Goal: Task Accomplishment & Management: Use online tool/utility

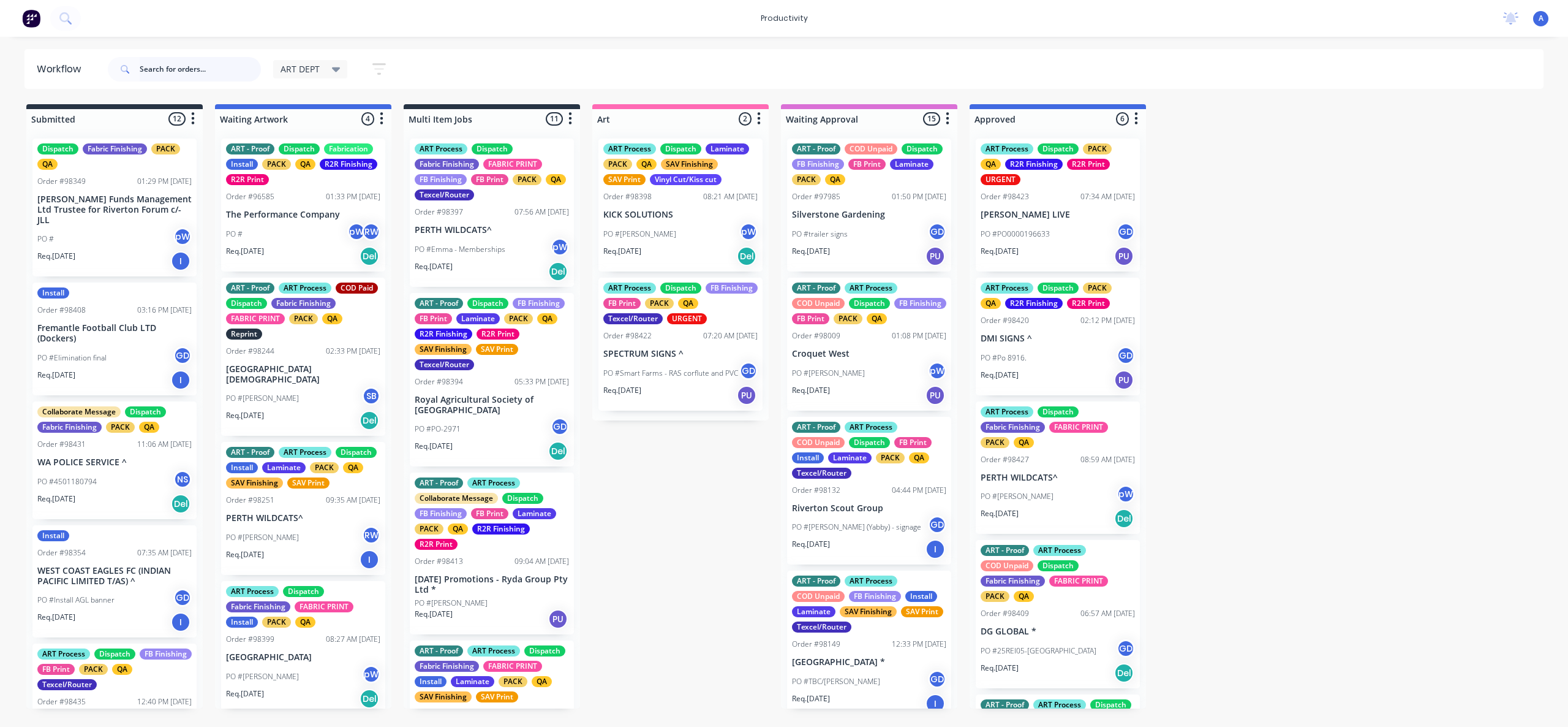
click at [177, 71] on input "text" at bounding box center [200, 69] width 121 height 24
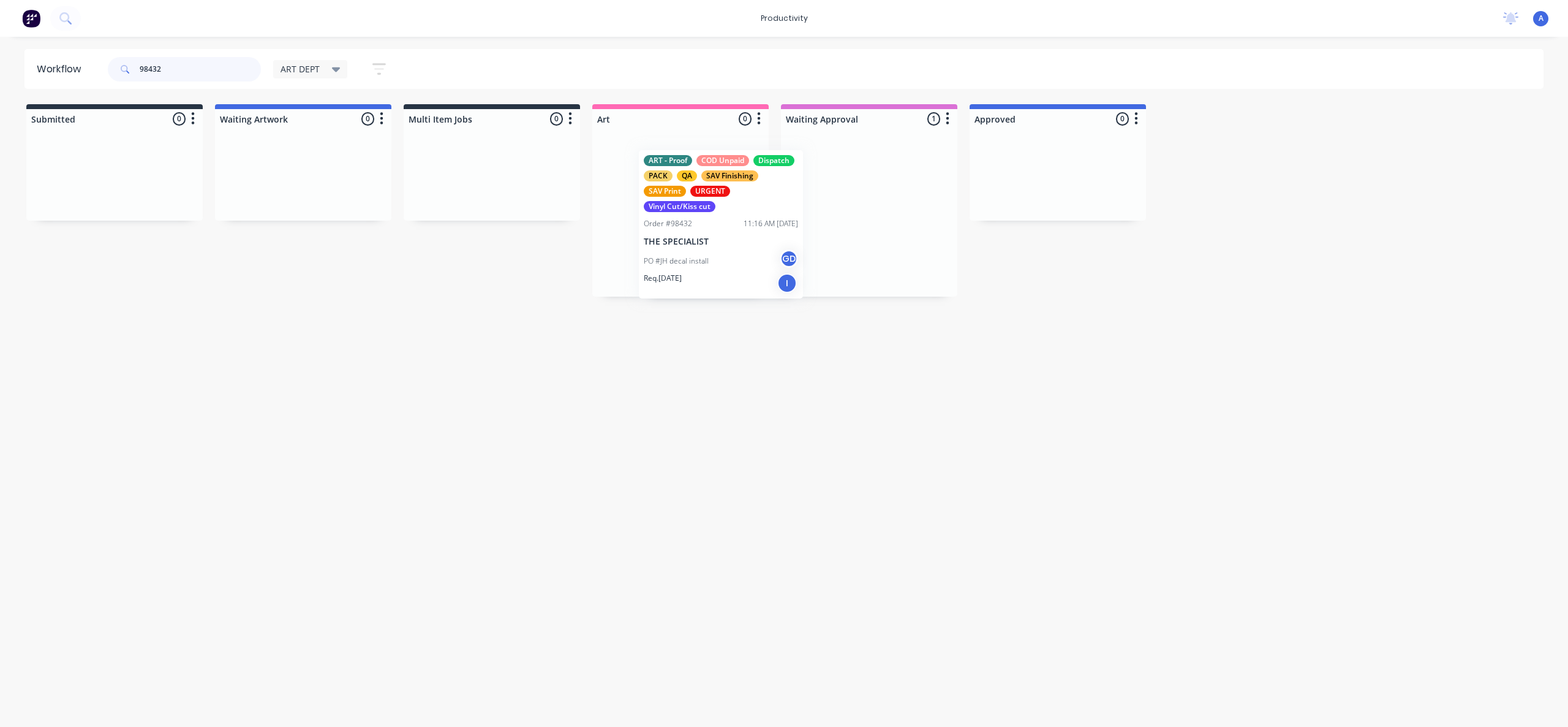
drag, startPoint x: 902, startPoint y: 200, endPoint x: 735, endPoint y: 220, distance: 168.2
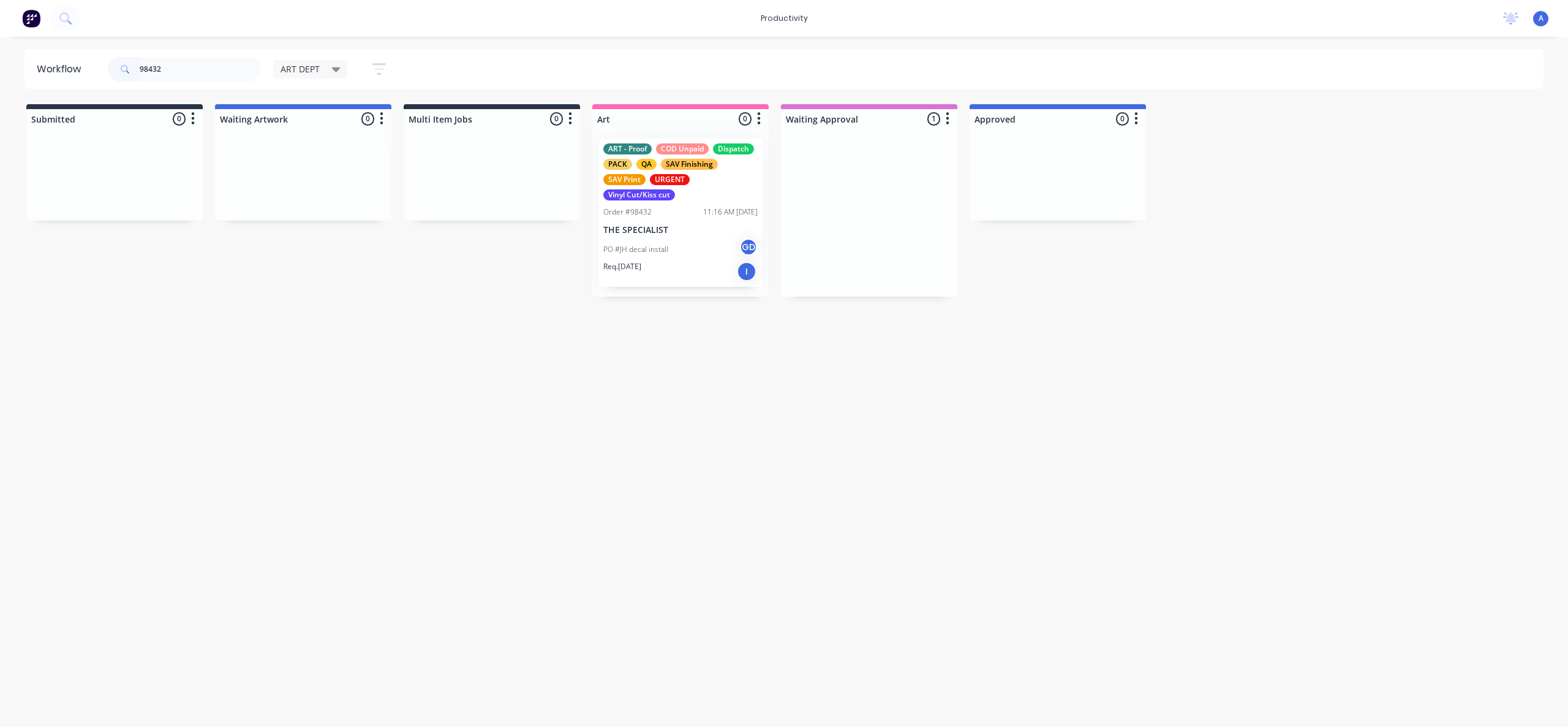
click at [721, 222] on div at bounding box center [680, 212] width 177 height 168
click at [719, 221] on div "ART - Proof COD Unpaid Dispatch PACK QA SAV Finishing SAV Print URGENT Vinyl Cu…" at bounding box center [680, 213] width 164 height 148
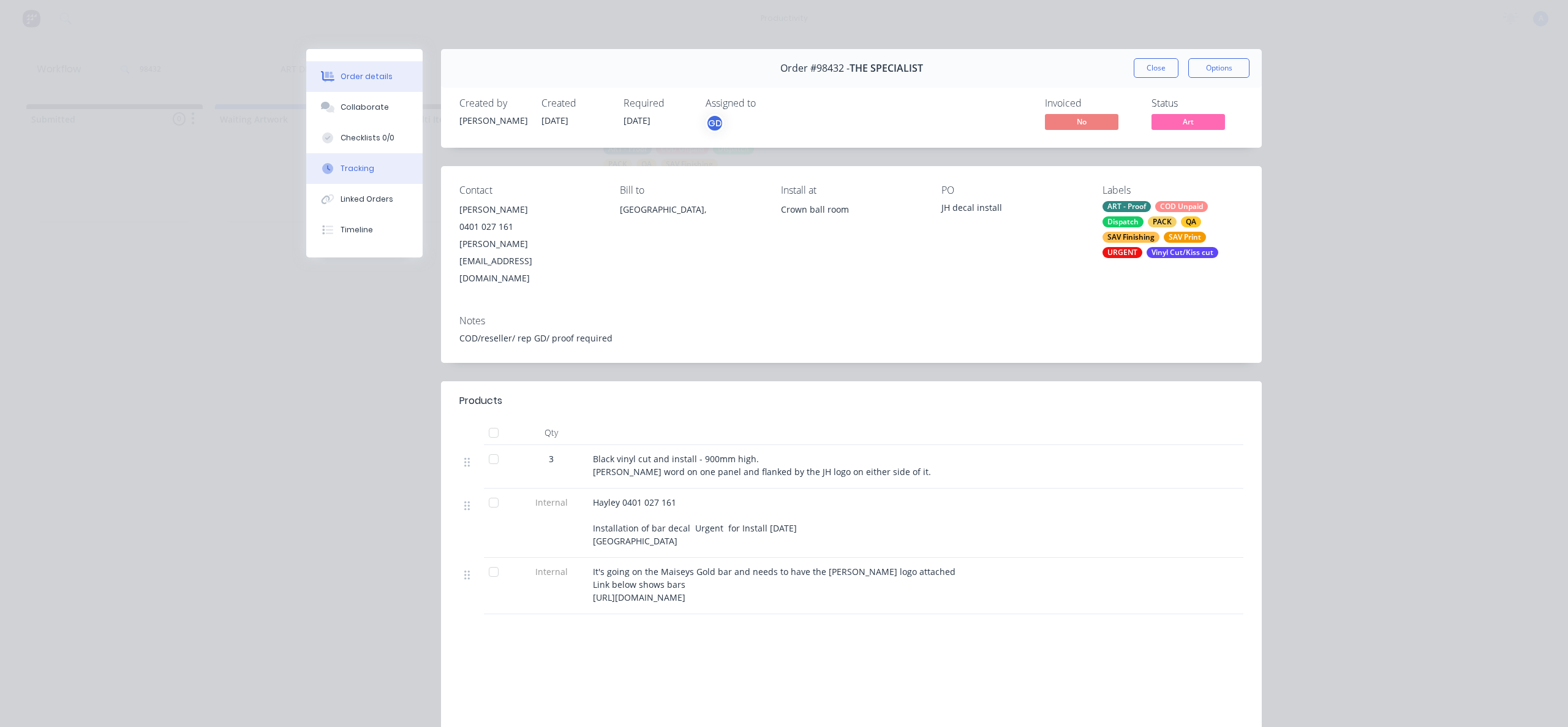
click at [374, 170] on button "Tracking" at bounding box center [364, 169] width 116 height 31
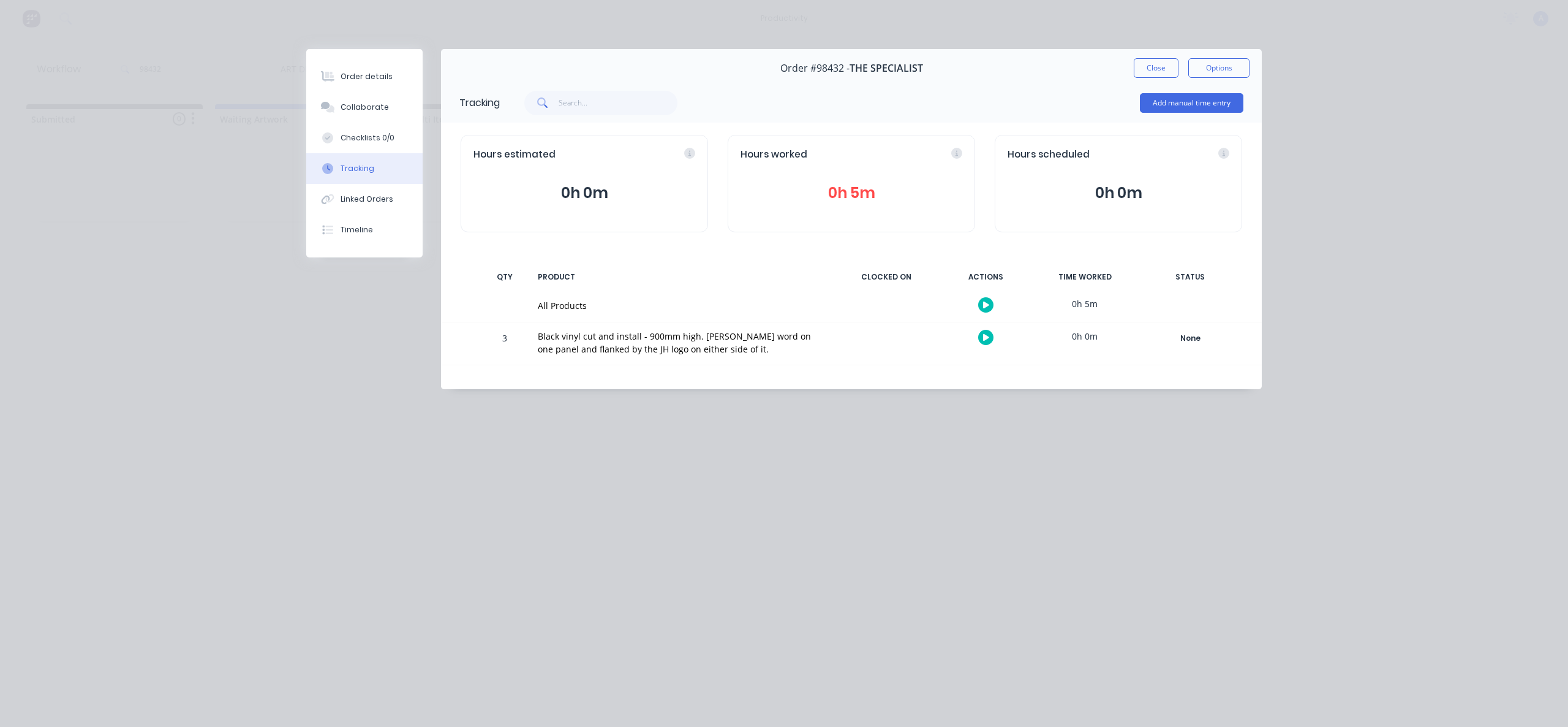
click at [986, 303] on icon "button" at bounding box center [986, 305] width 6 height 6
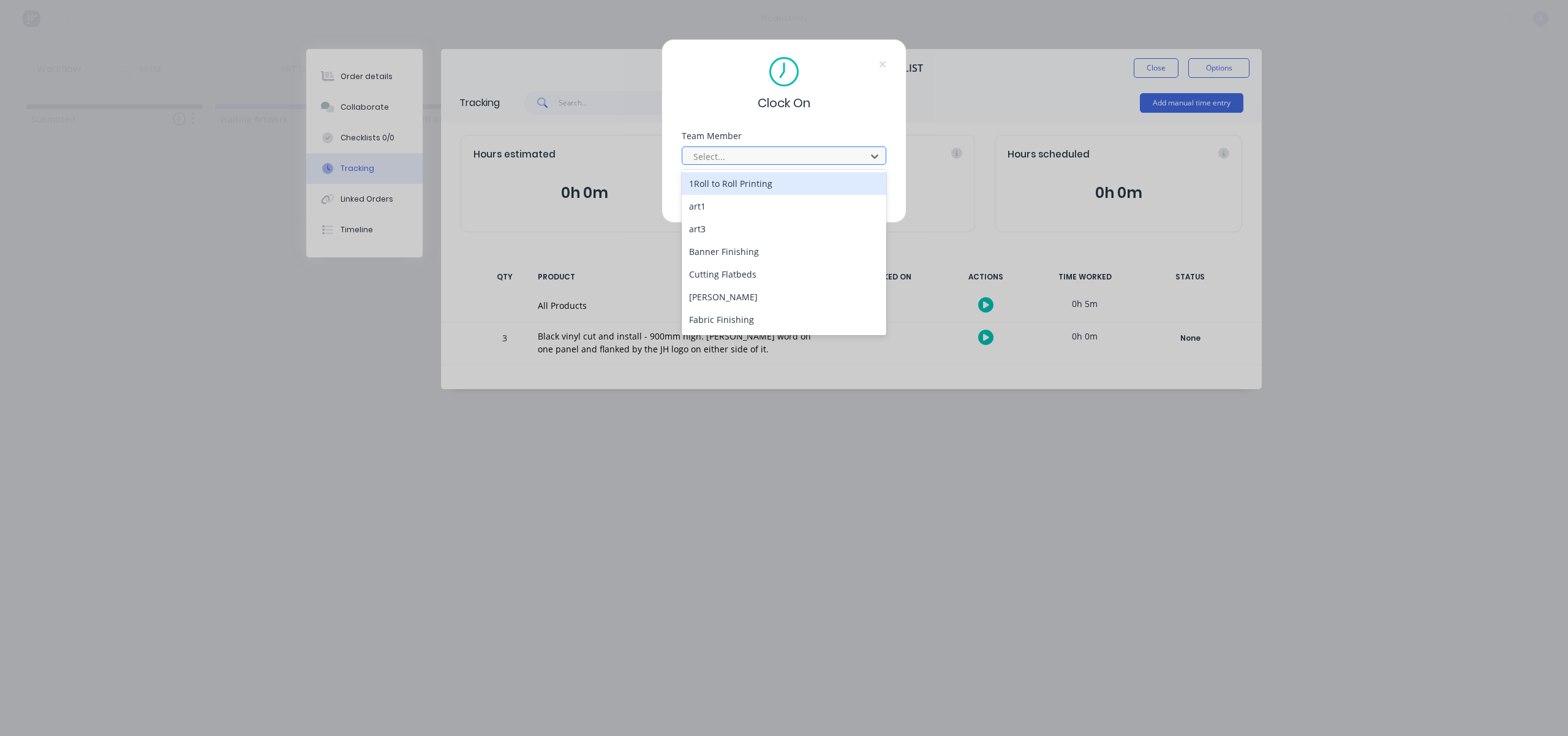
click at [773, 157] on div at bounding box center [775, 157] width 168 height 15
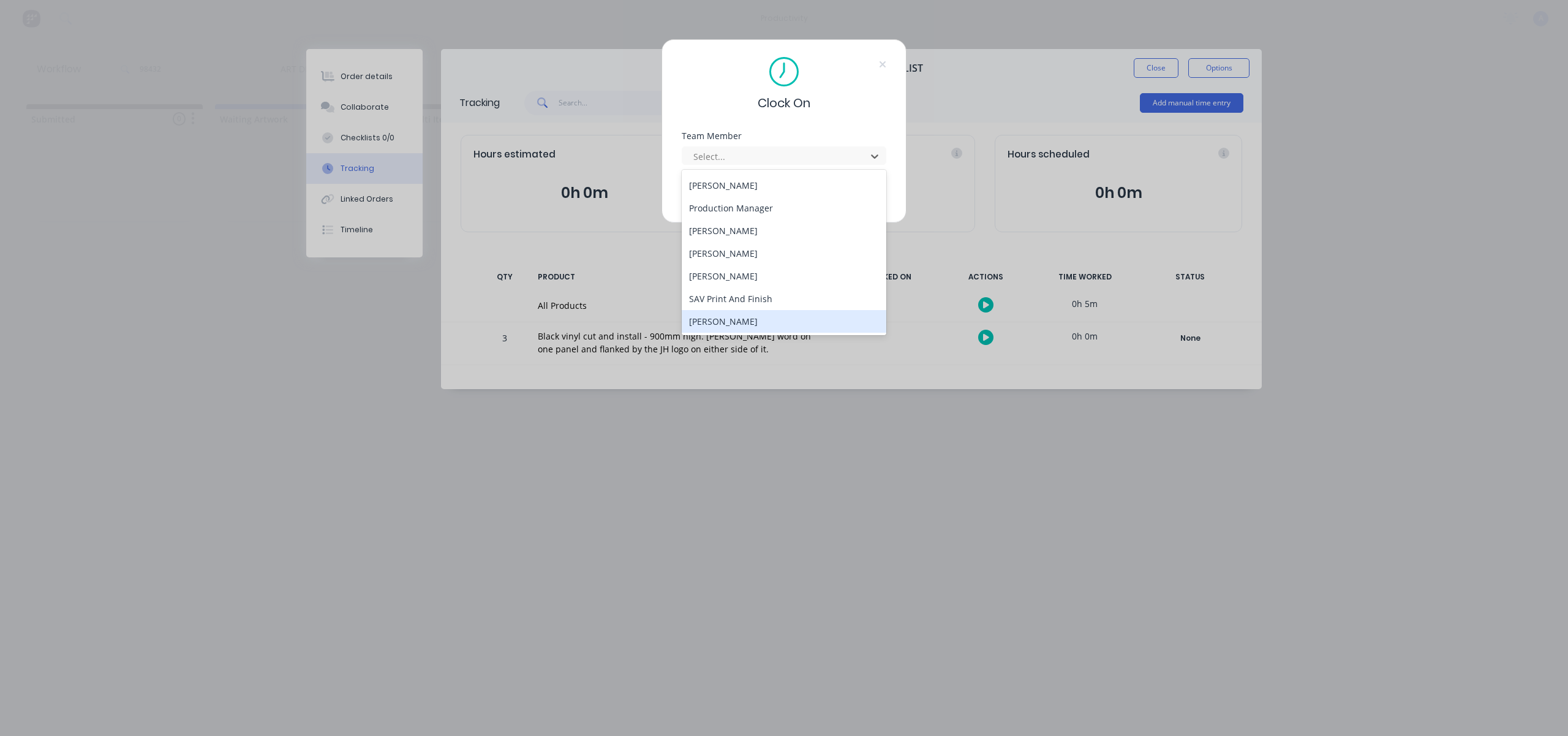
click at [731, 319] on div "[PERSON_NAME]" at bounding box center [784, 321] width 205 height 22
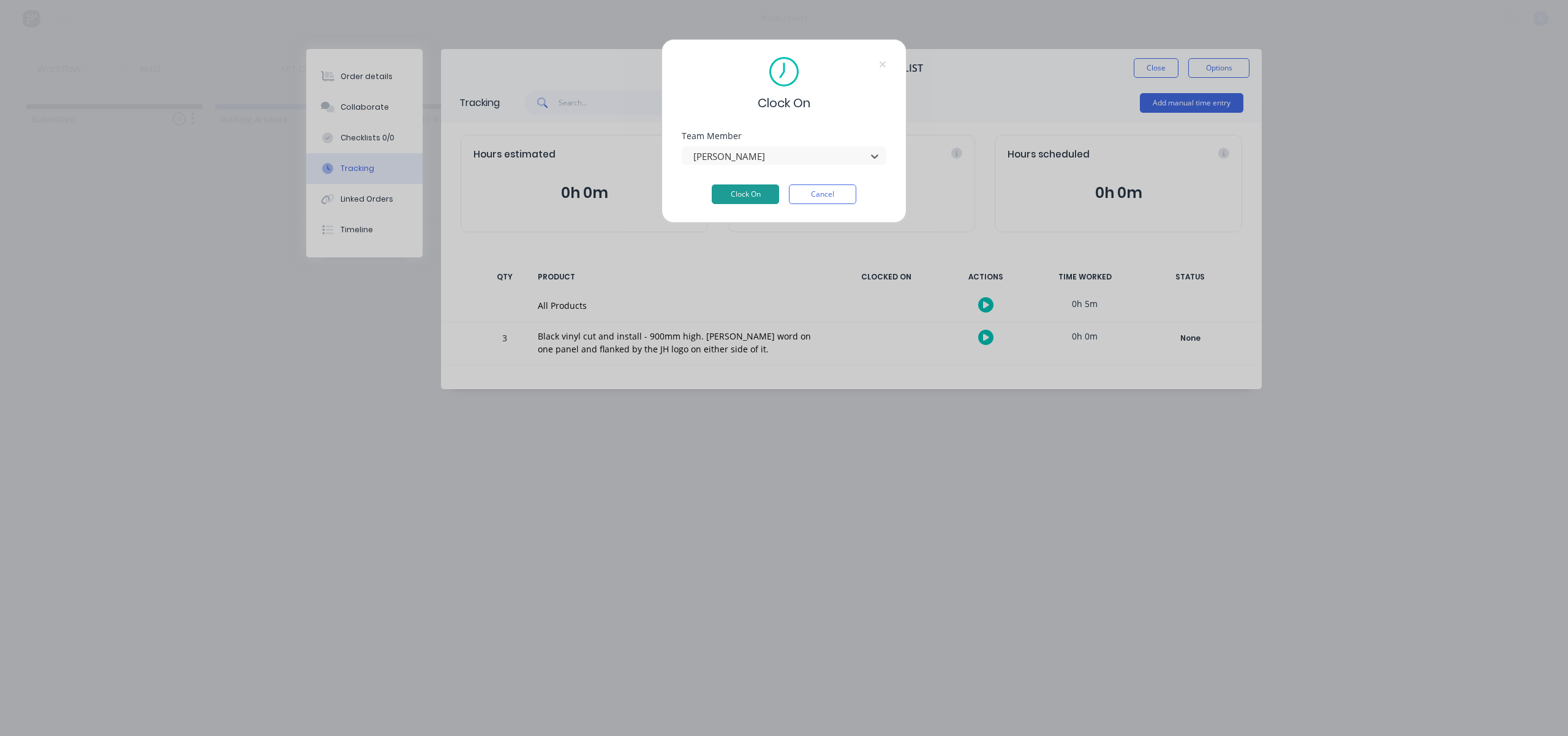
click at [740, 196] on button "Clock On" at bounding box center [745, 194] width 67 height 20
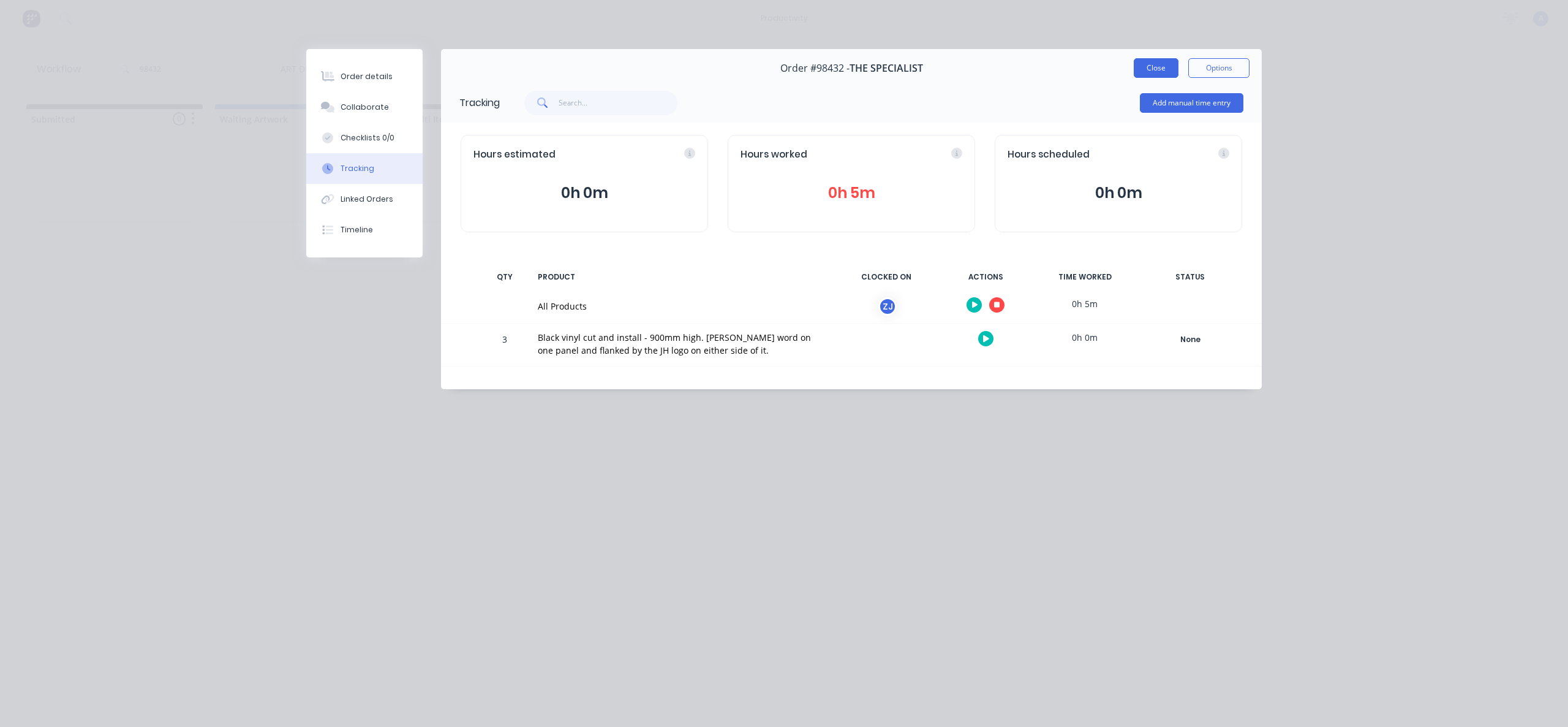
click at [1147, 73] on button "Close" at bounding box center [1156, 68] width 45 height 20
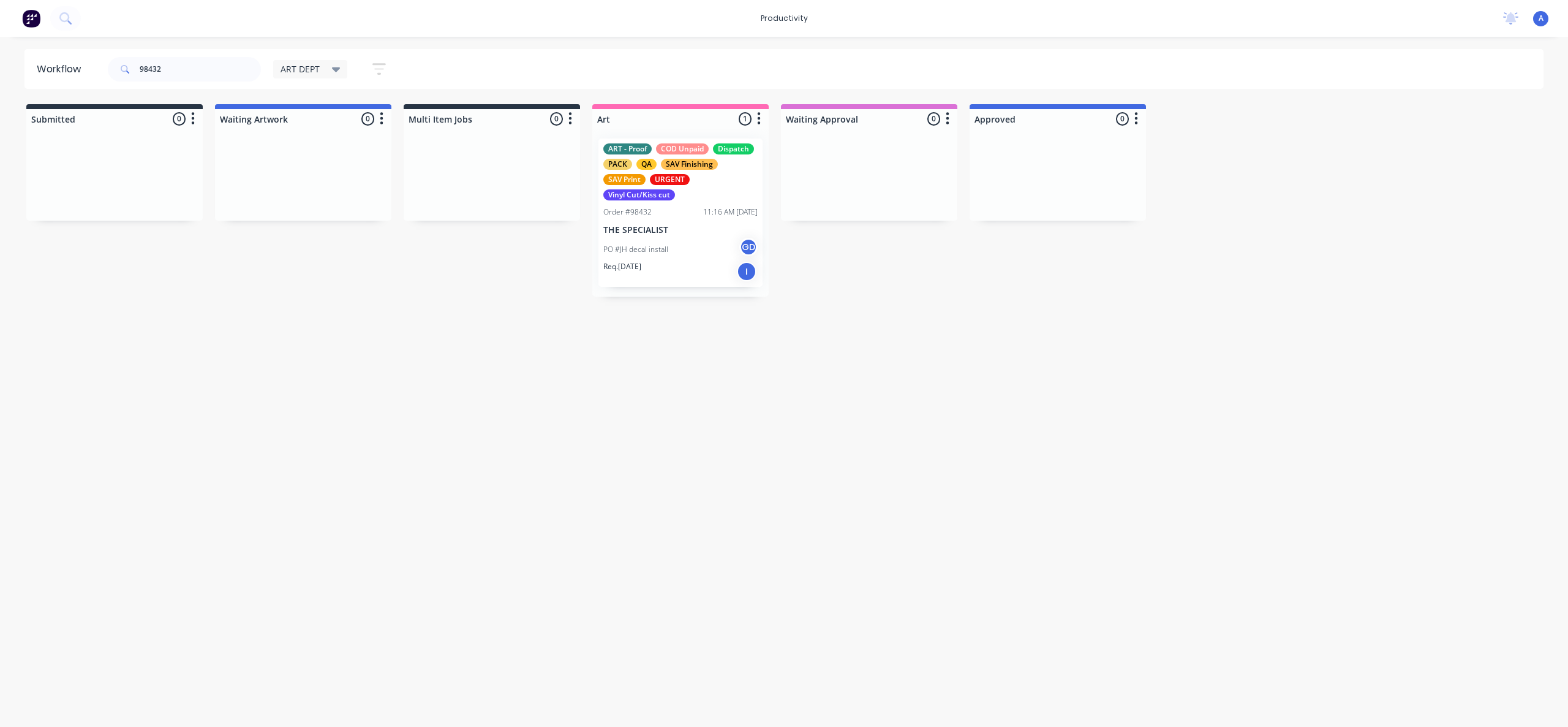
click at [676, 211] on div "Order #98432 11:16 AM [DATE]" at bounding box center [680, 212] width 154 height 11
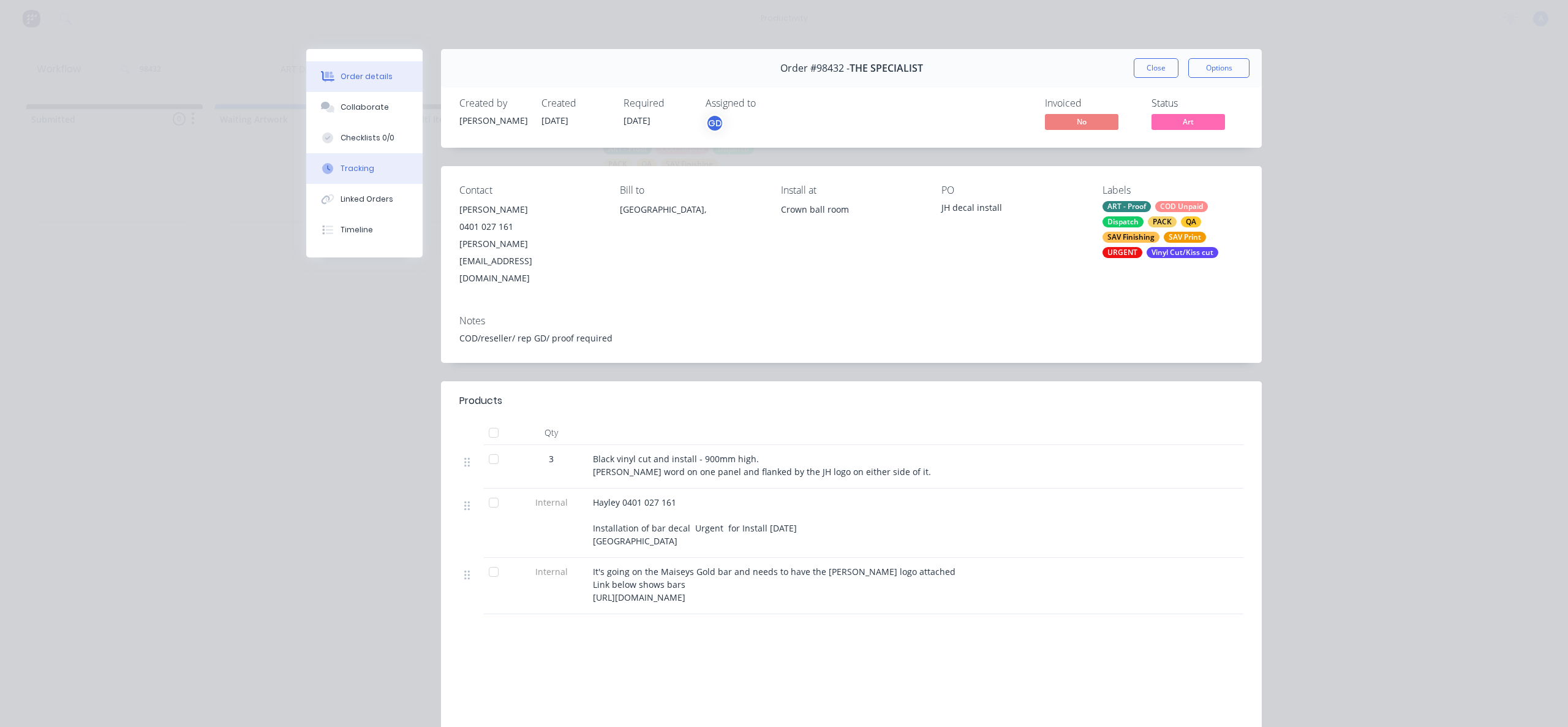
click at [383, 173] on button "Tracking" at bounding box center [364, 169] width 116 height 31
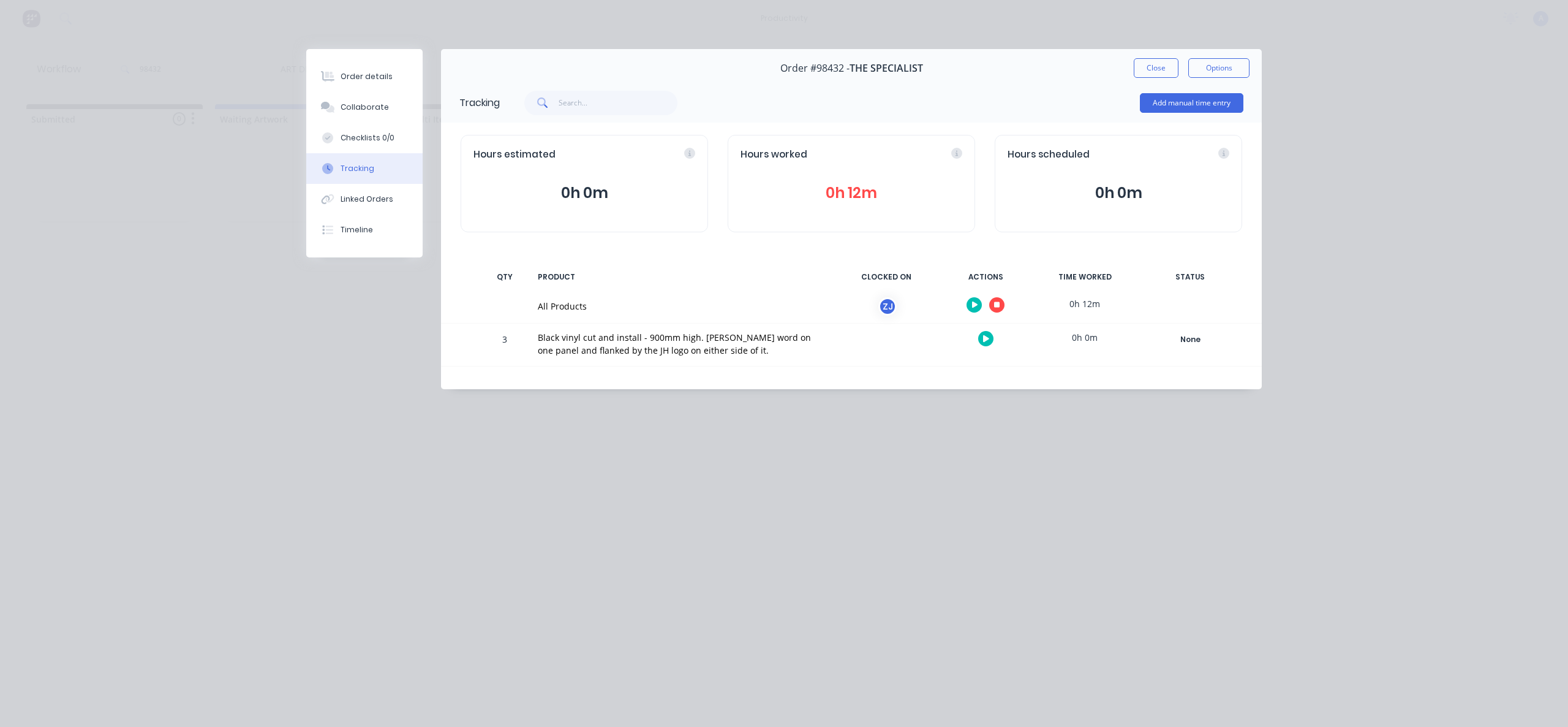
click at [1001, 302] on button "button" at bounding box center [997, 305] width 15 height 15
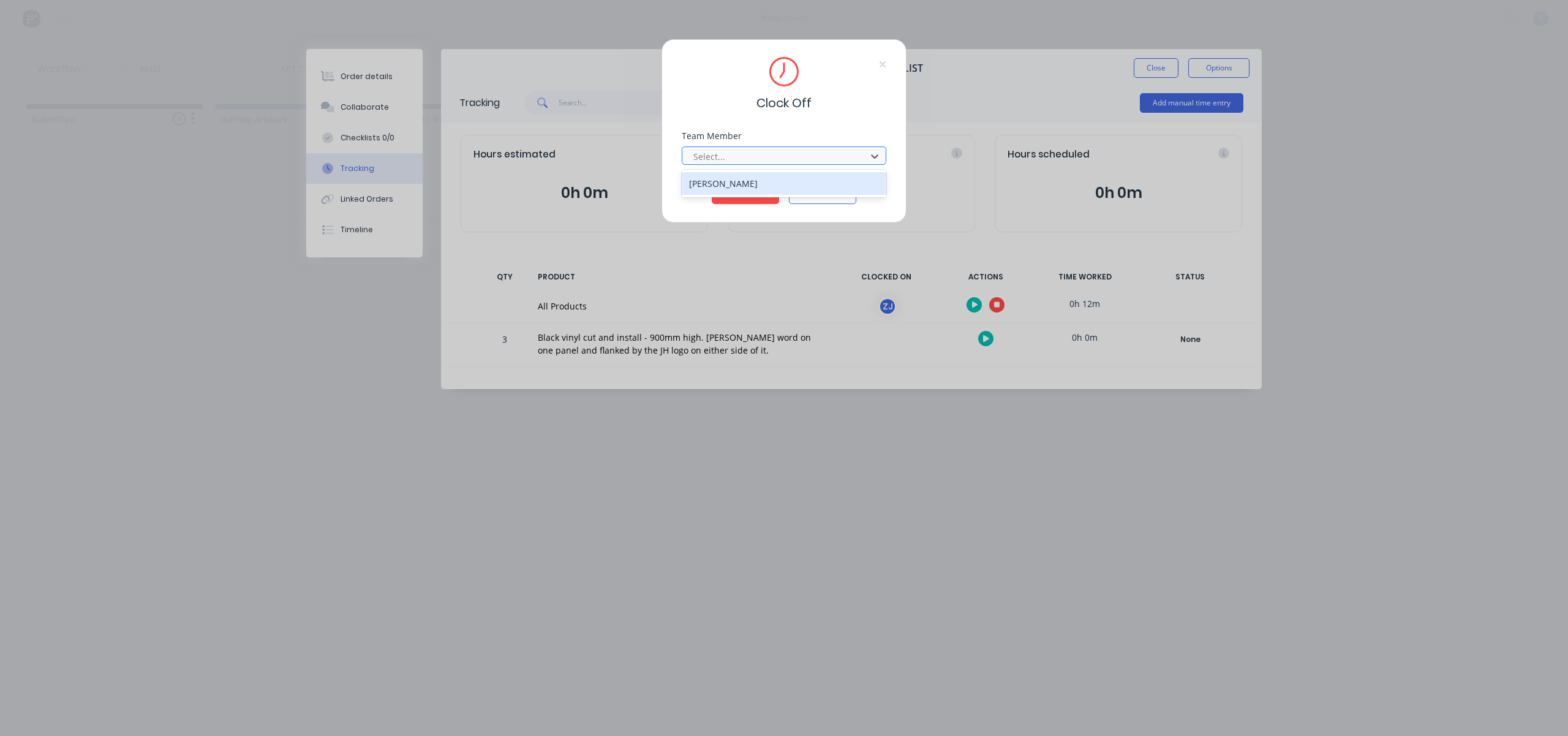
click at [747, 150] on div at bounding box center [775, 157] width 168 height 15
click at [734, 178] on div "[PERSON_NAME]" at bounding box center [784, 183] width 205 height 22
click at [739, 195] on button "Clock Off" at bounding box center [745, 194] width 67 height 20
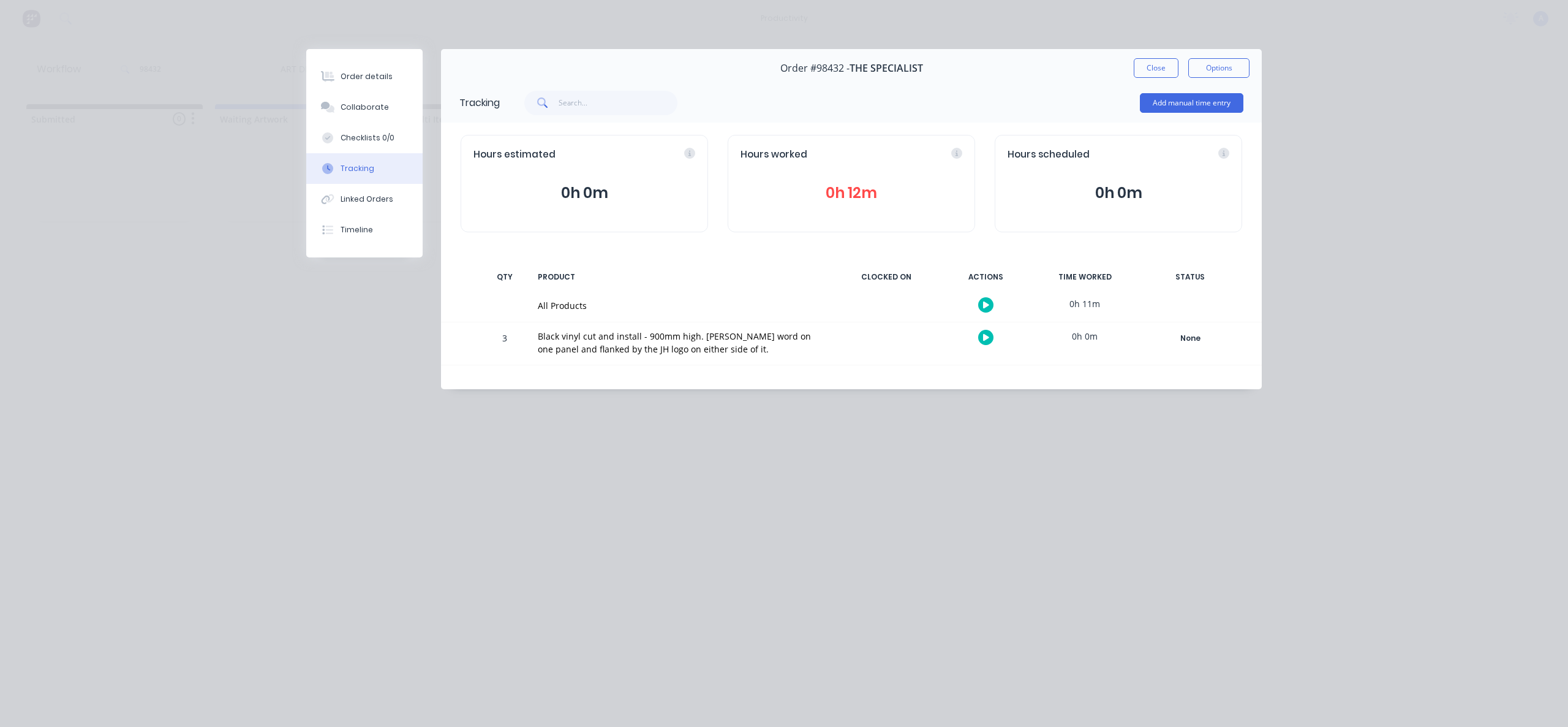
click at [1133, 80] on div "Order #98432 - THE SPECIALIST Close Options" at bounding box center [851, 68] width 821 height 39
click at [1140, 74] on button "Close" at bounding box center [1156, 68] width 45 height 20
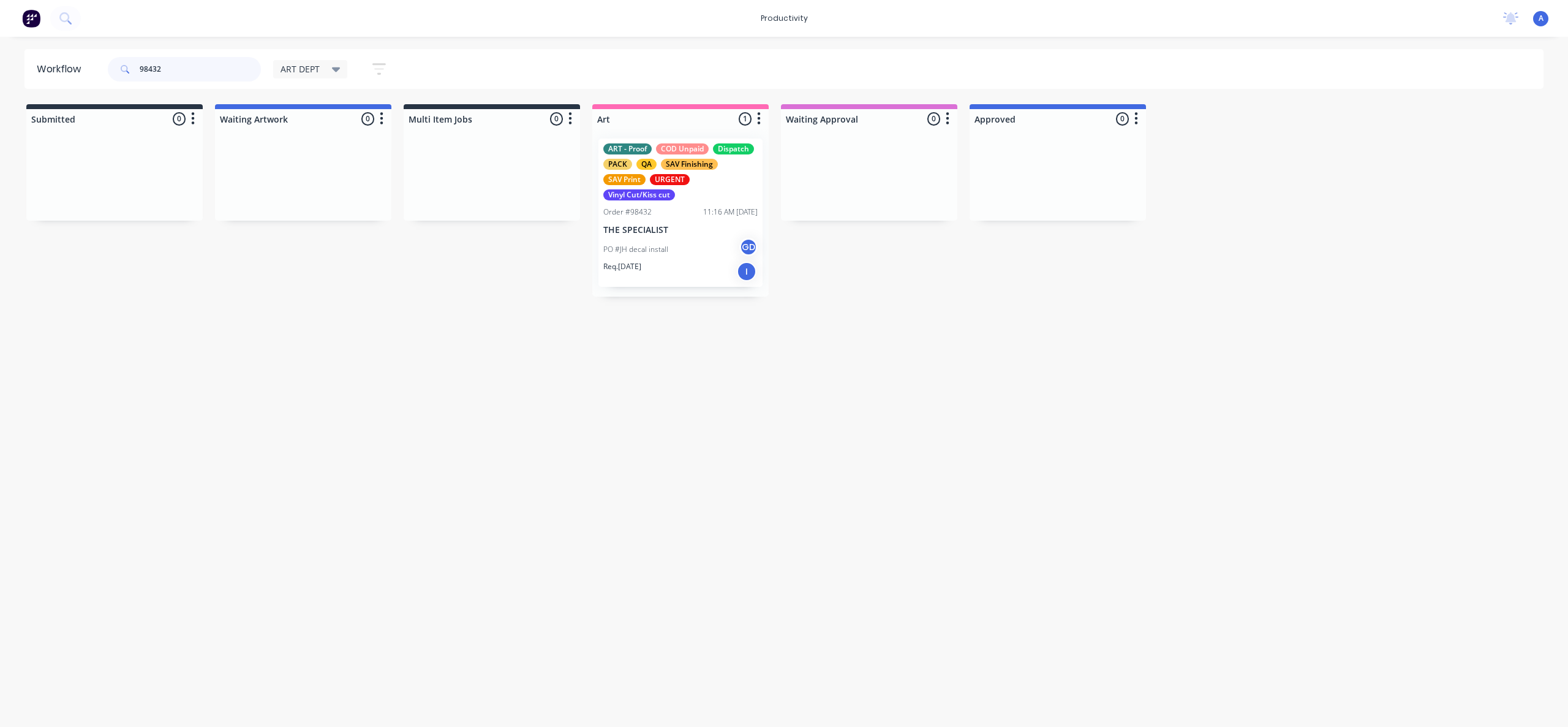
click at [184, 58] on input "98432" at bounding box center [200, 69] width 121 height 24
click at [182, 65] on input "98432" at bounding box center [200, 69] width 121 height 24
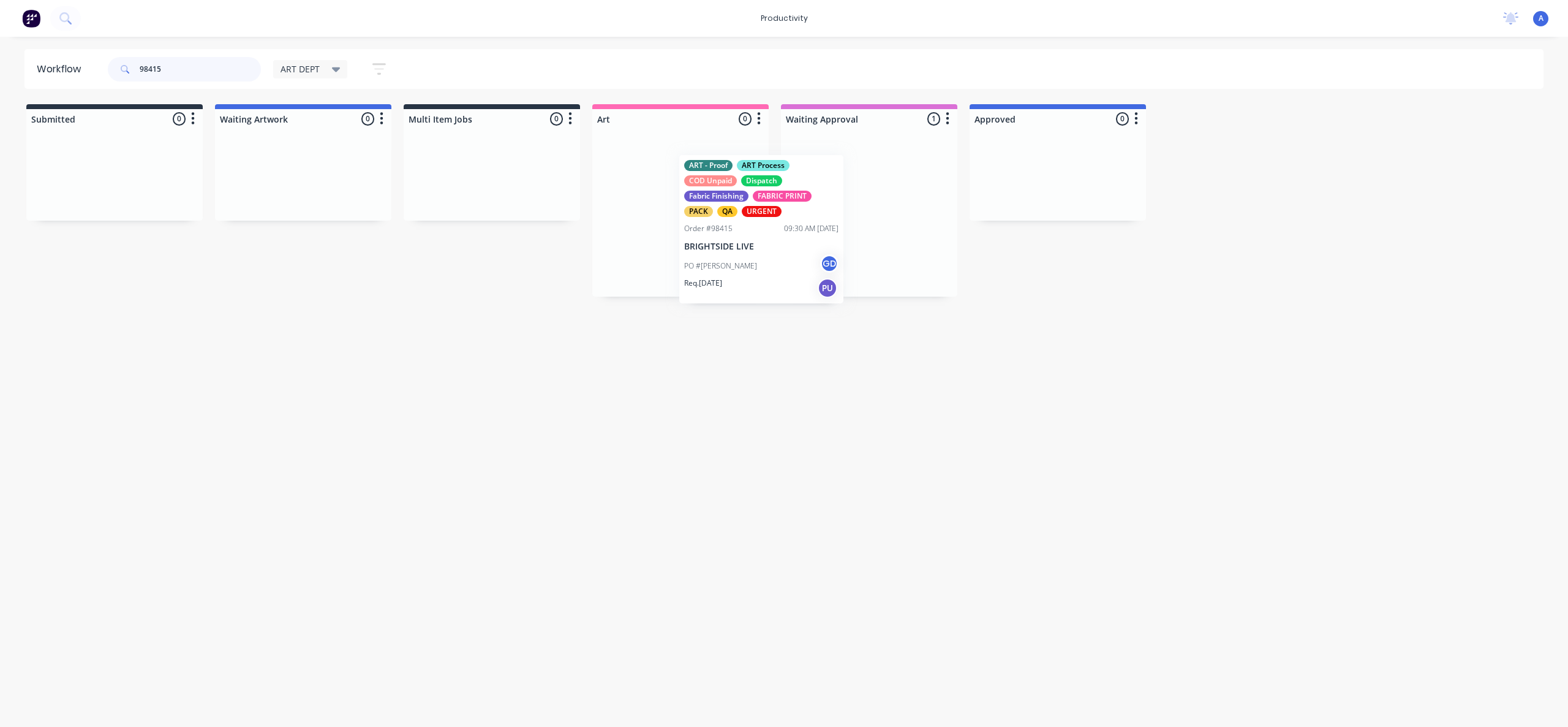
drag, startPoint x: 871, startPoint y: 263, endPoint x: 692, endPoint y: 279, distance: 179.7
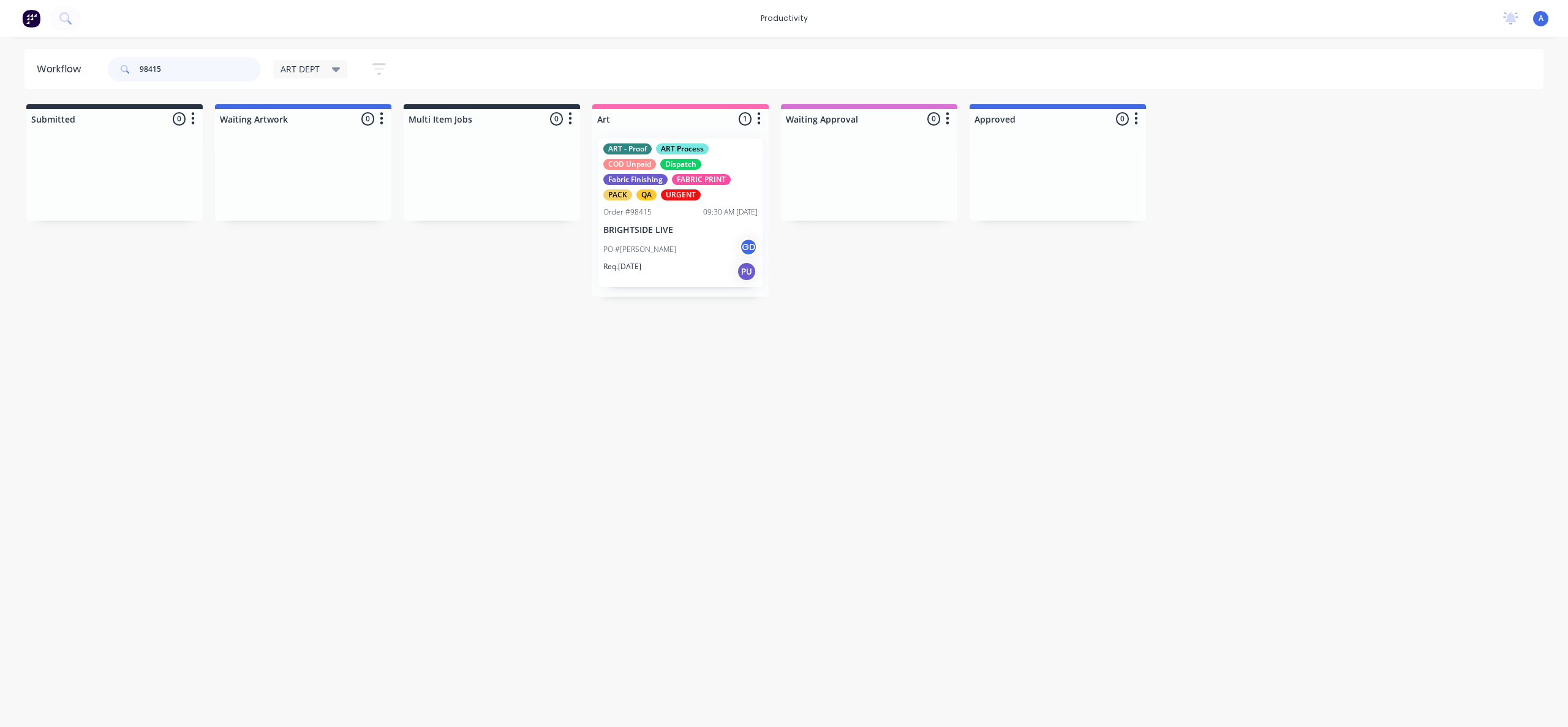
type input "98415"
click at [648, 259] on div "PO #[PERSON_NAME] GD" at bounding box center [680, 249] width 154 height 23
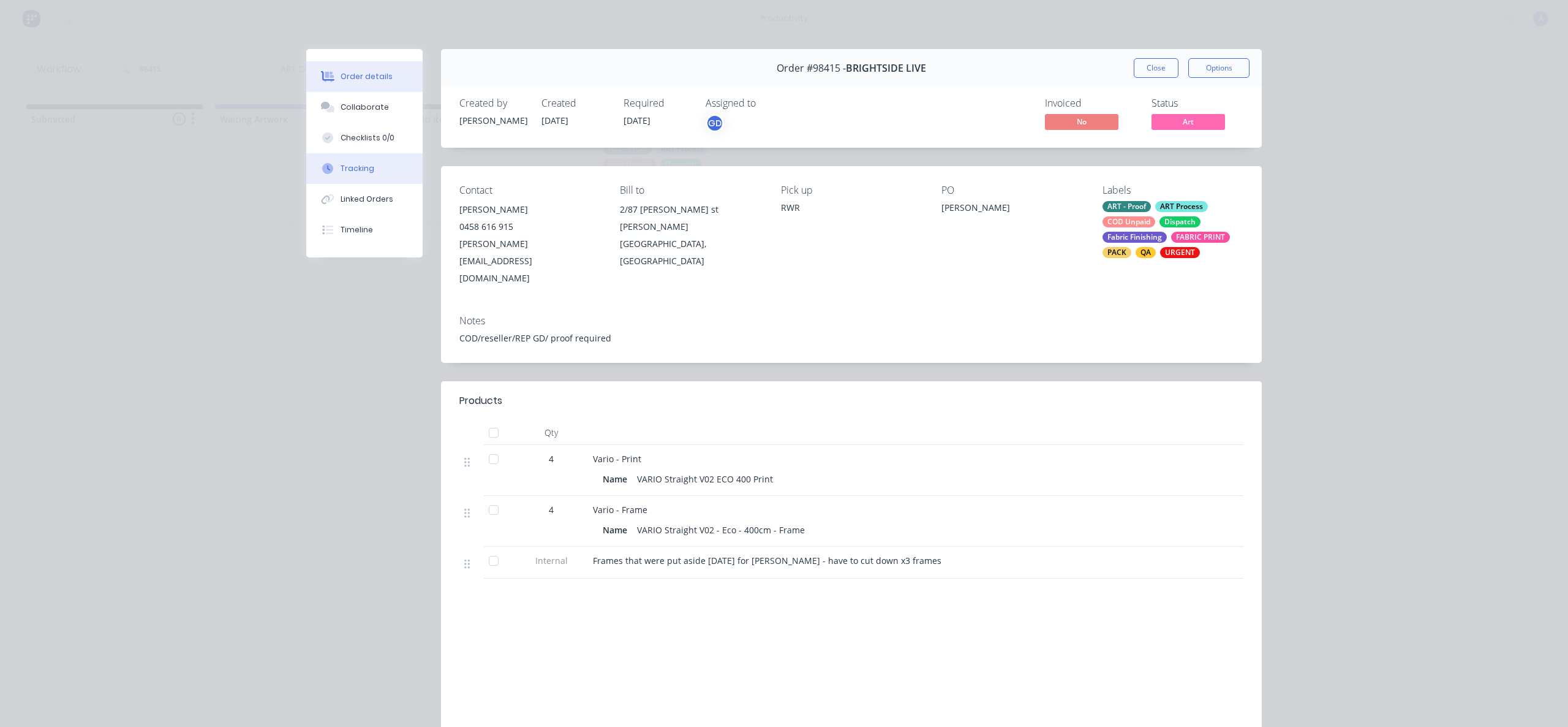
click at [351, 170] on div "Tracking" at bounding box center [358, 168] width 33 height 11
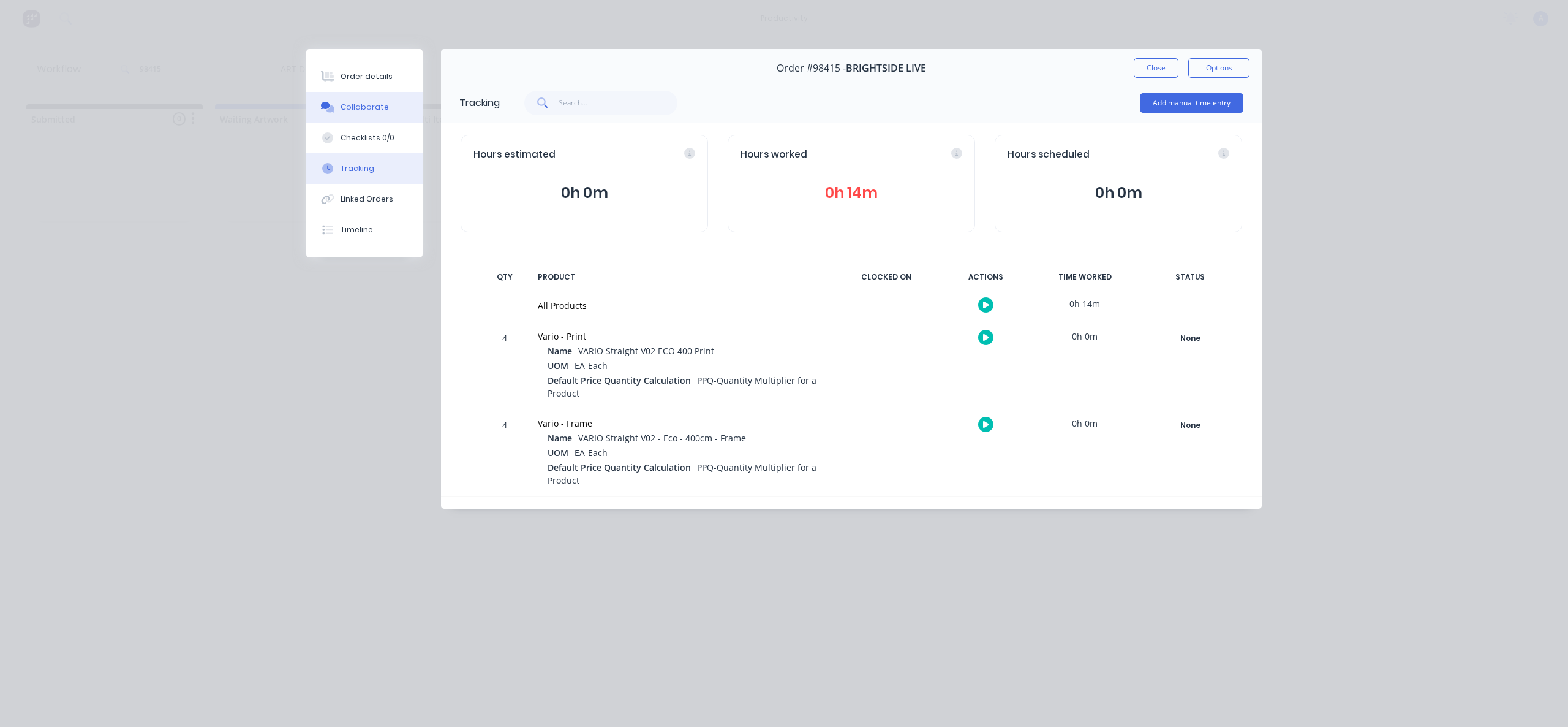
click at [396, 97] on button "Collaborate" at bounding box center [364, 107] width 116 height 31
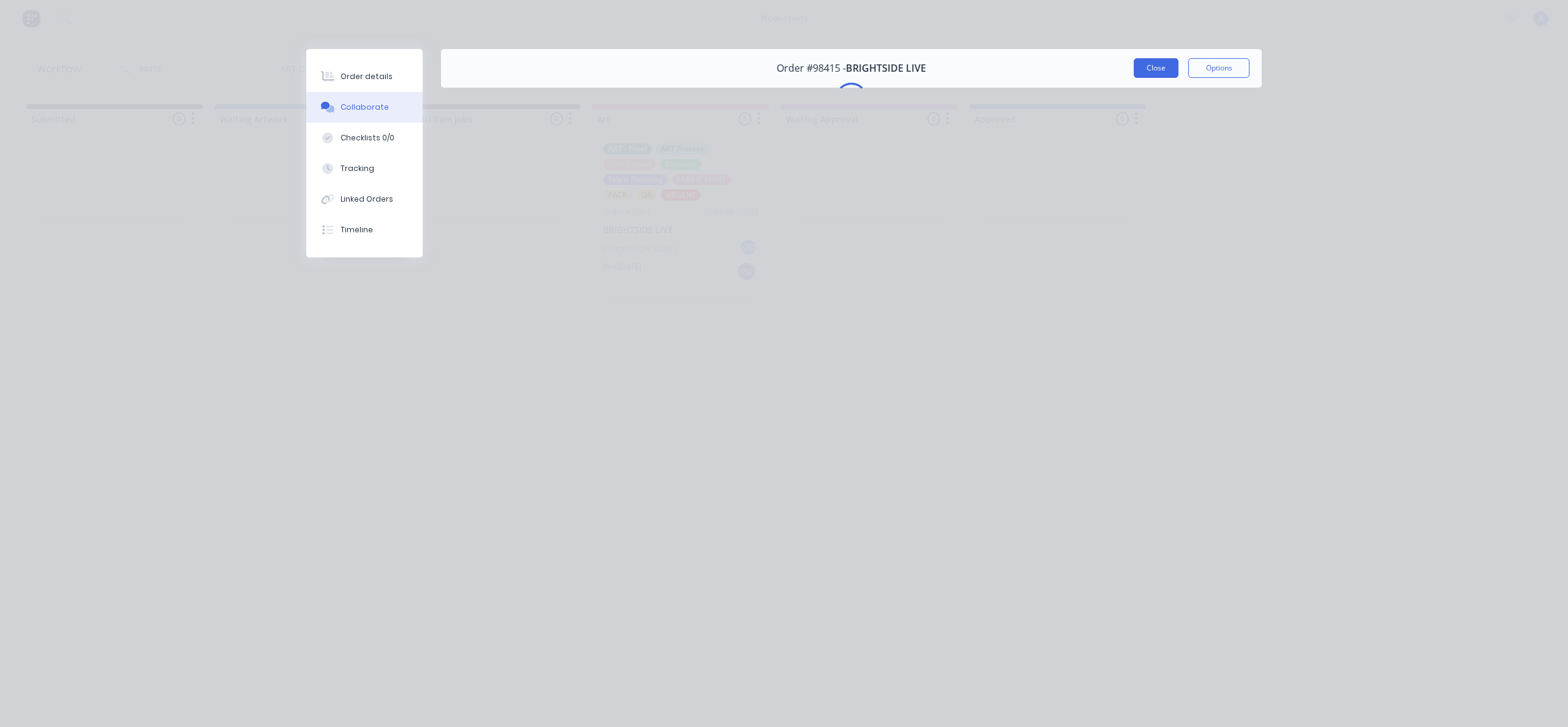
click at [1173, 73] on button "Close" at bounding box center [1156, 68] width 45 height 20
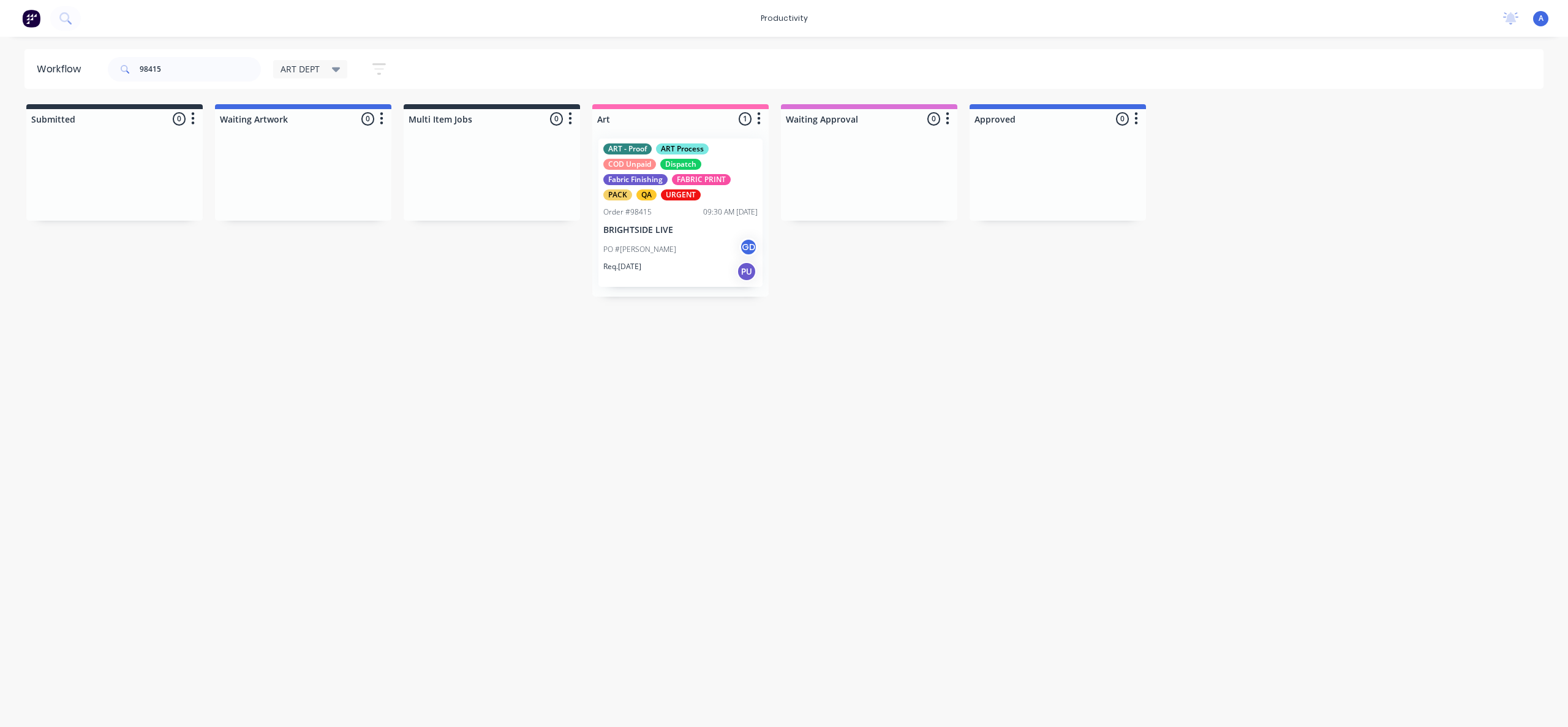
click at [678, 251] on div "PO #[PERSON_NAME] GD" at bounding box center [680, 249] width 154 height 23
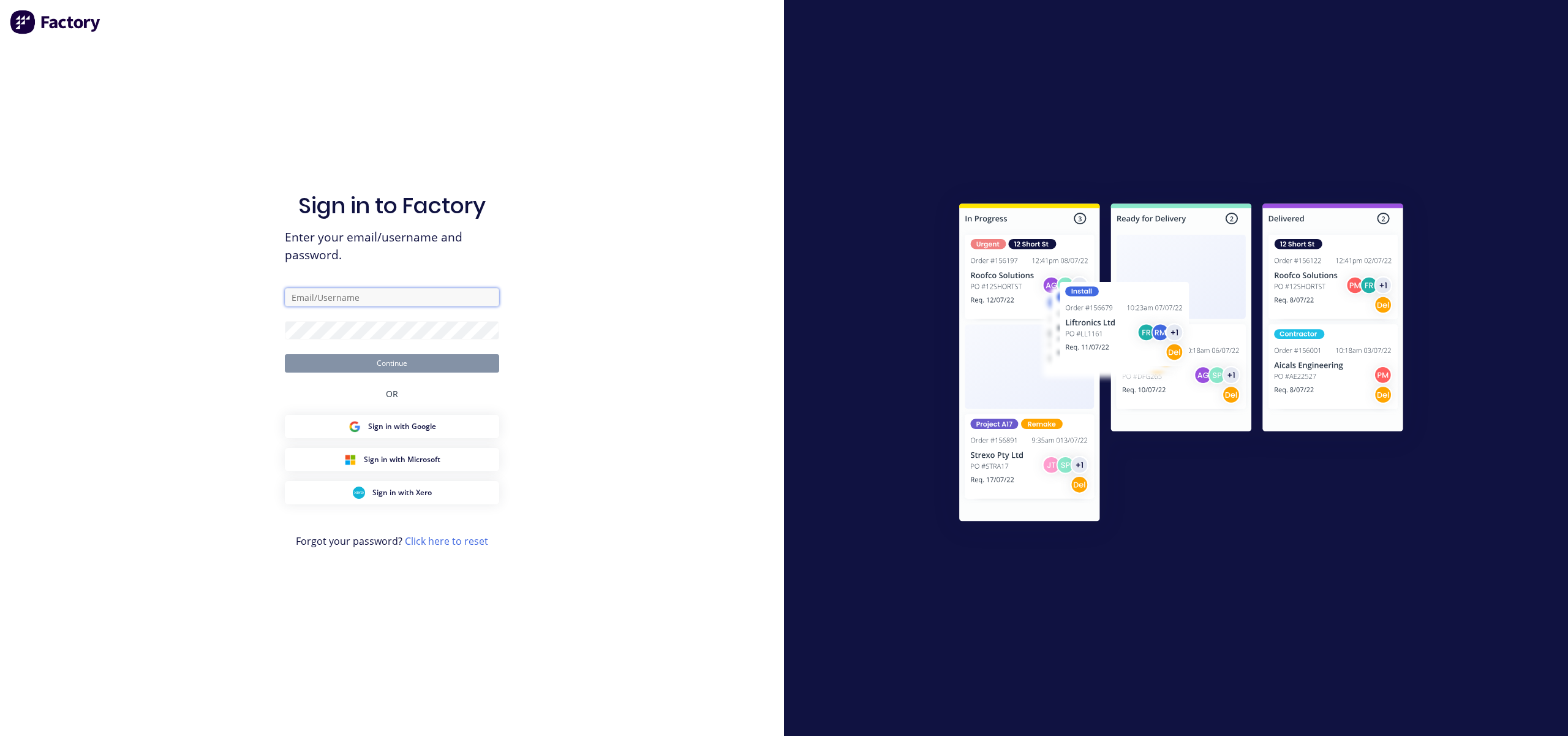
type input "[EMAIL_ADDRESS][DOMAIN_NAME]"
click at [398, 359] on button "Continue" at bounding box center [392, 364] width 214 height 19
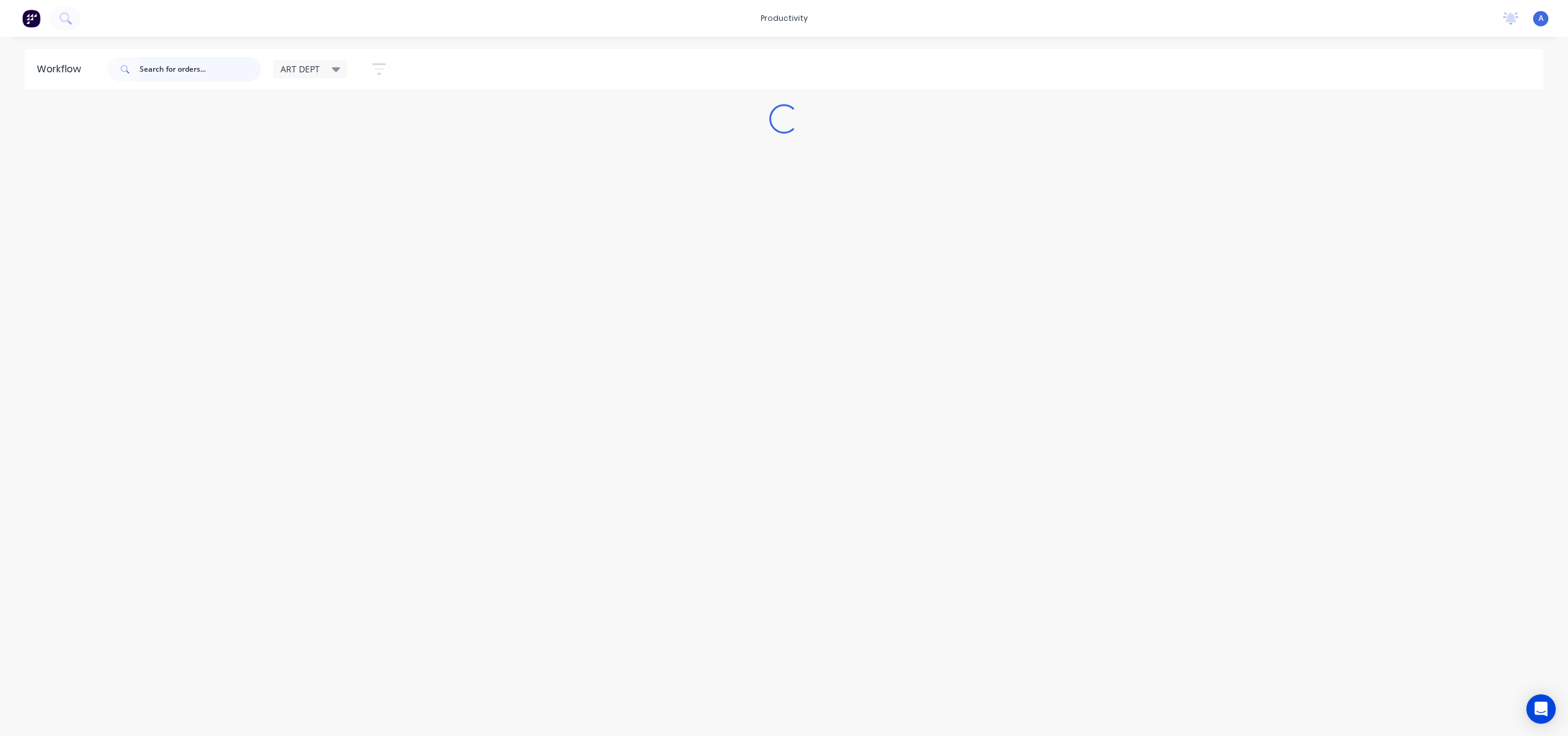
click at [217, 76] on input "text" at bounding box center [200, 69] width 121 height 24
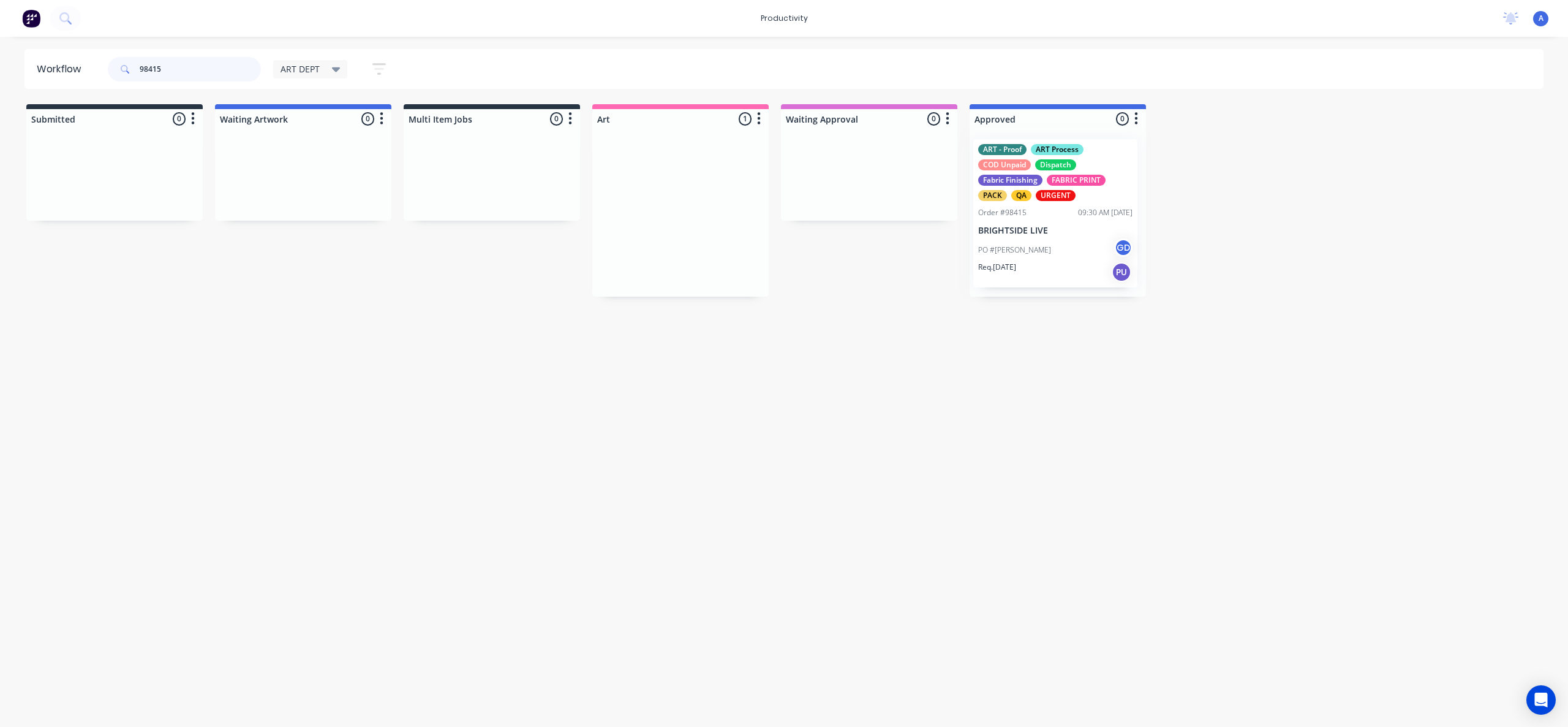
drag, startPoint x: 877, startPoint y: 241, endPoint x: 1074, endPoint y: 236, distance: 197.1
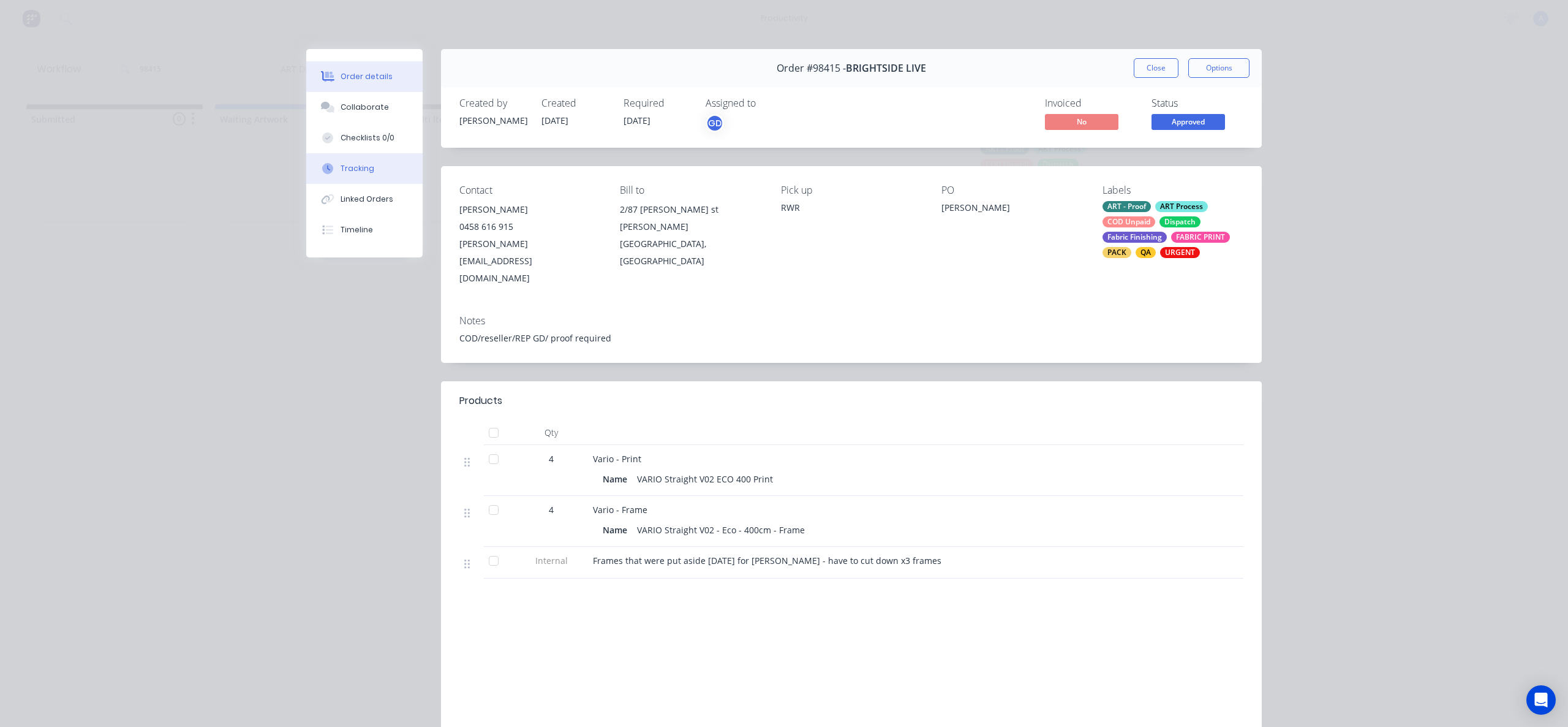
click at [345, 161] on button "Tracking" at bounding box center [364, 169] width 116 height 31
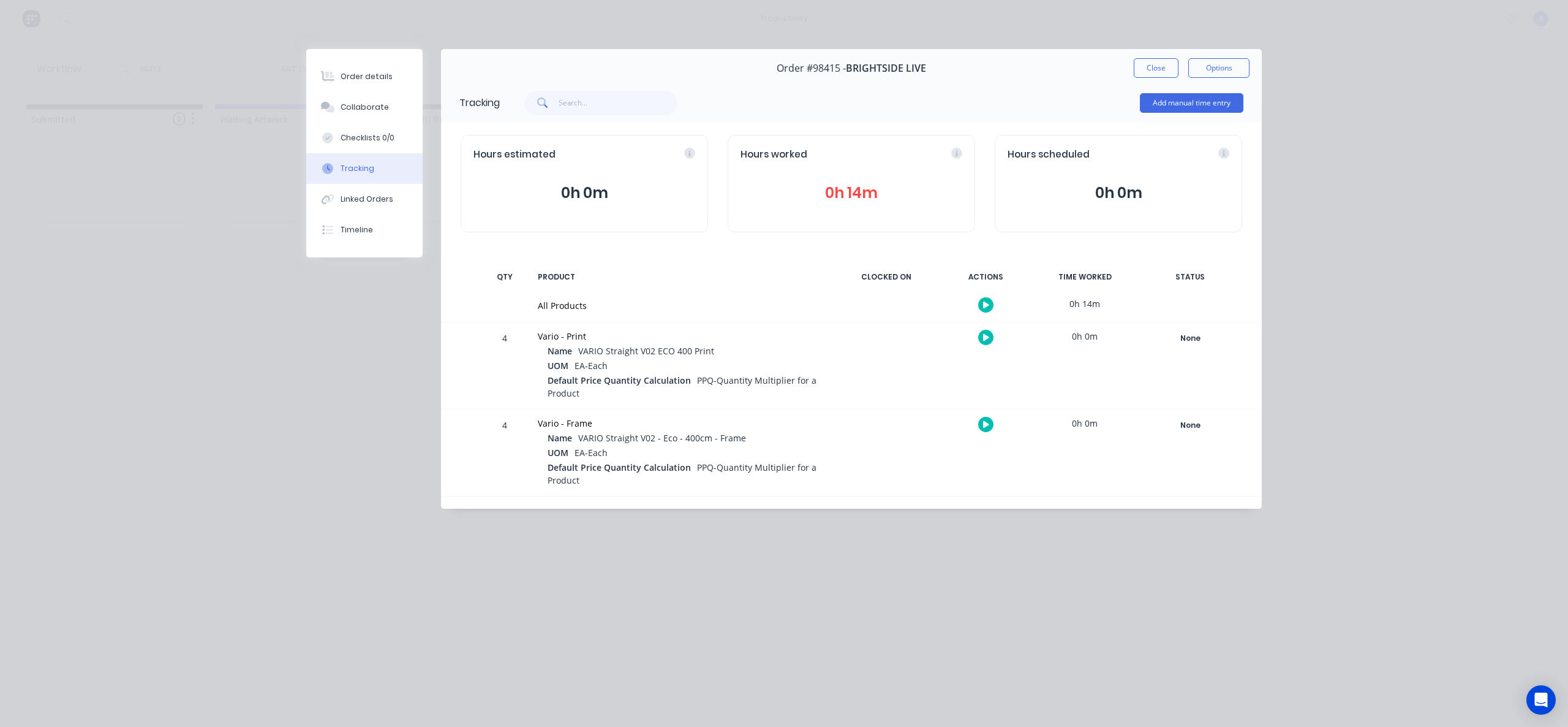
click at [990, 306] on button "button" at bounding box center [986, 305] width 15 height 15
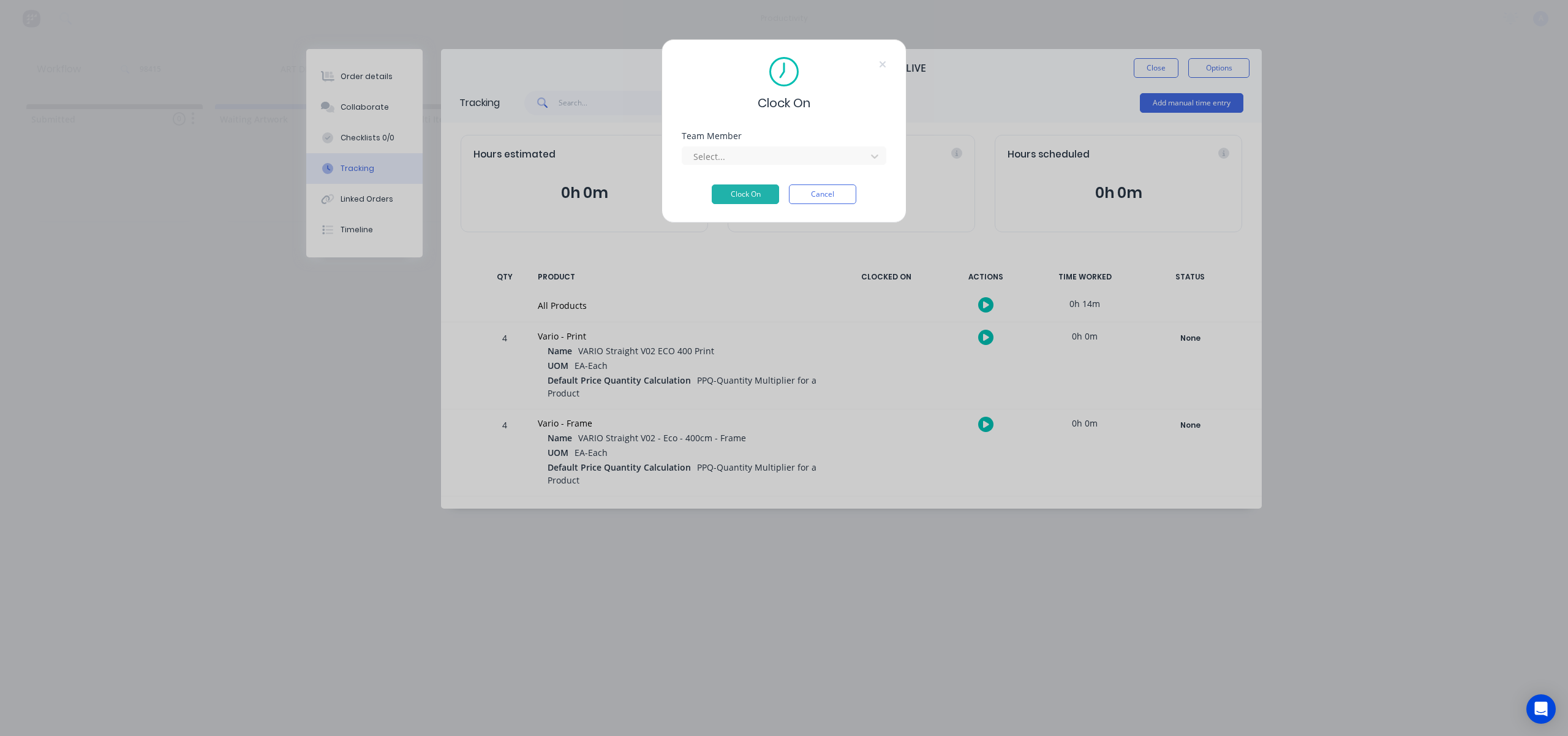
click at [789, 171] on div "Team Member Select..." at bounding box center [784, 158] width 205 height 53
click at [791, 160] on div at bounding box center [775, 157] width 168 height 15
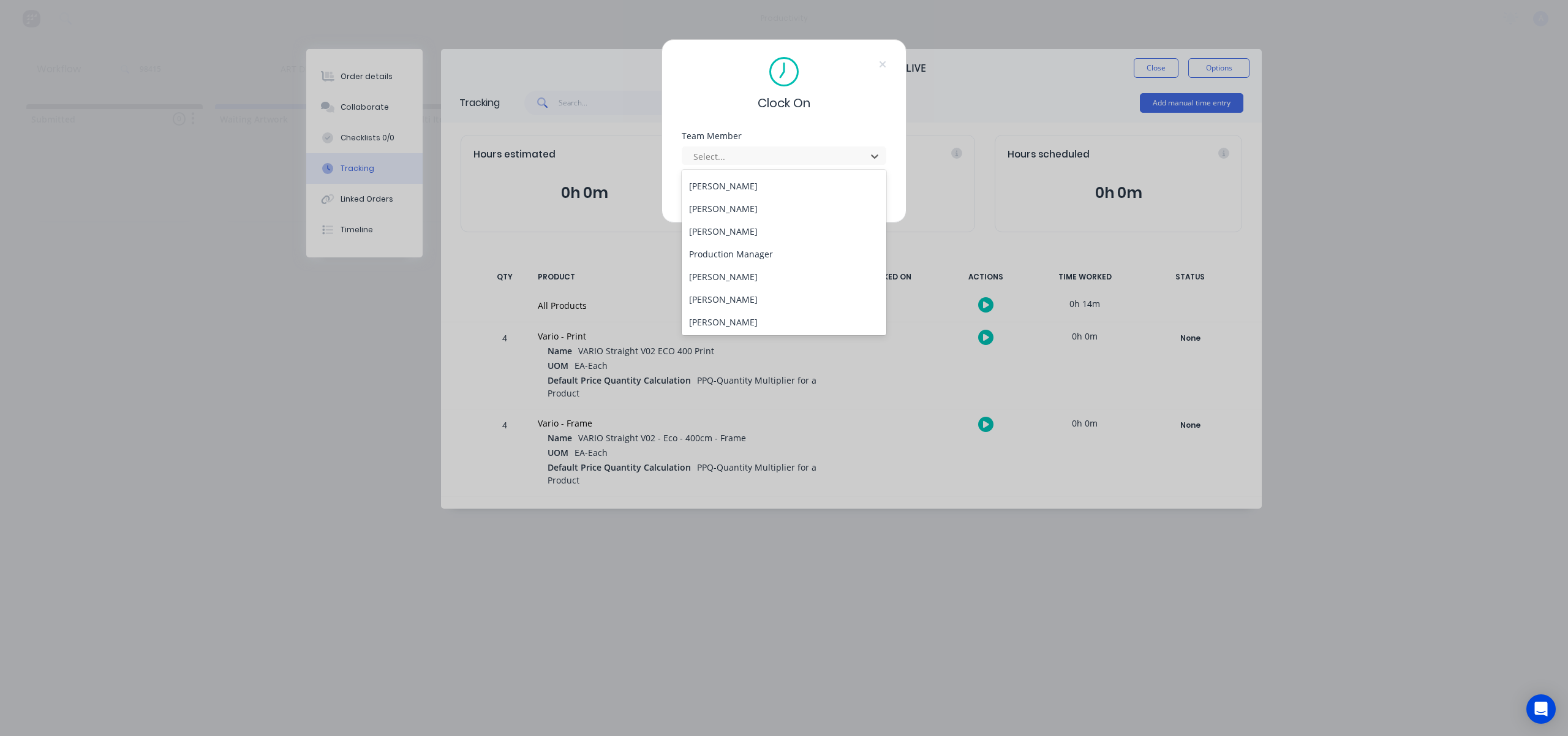
scroll to position [315, 0]
click at [728, 311] on div "[PERSON_NAME]" at bounding box center [784, 321] width 205 height 22
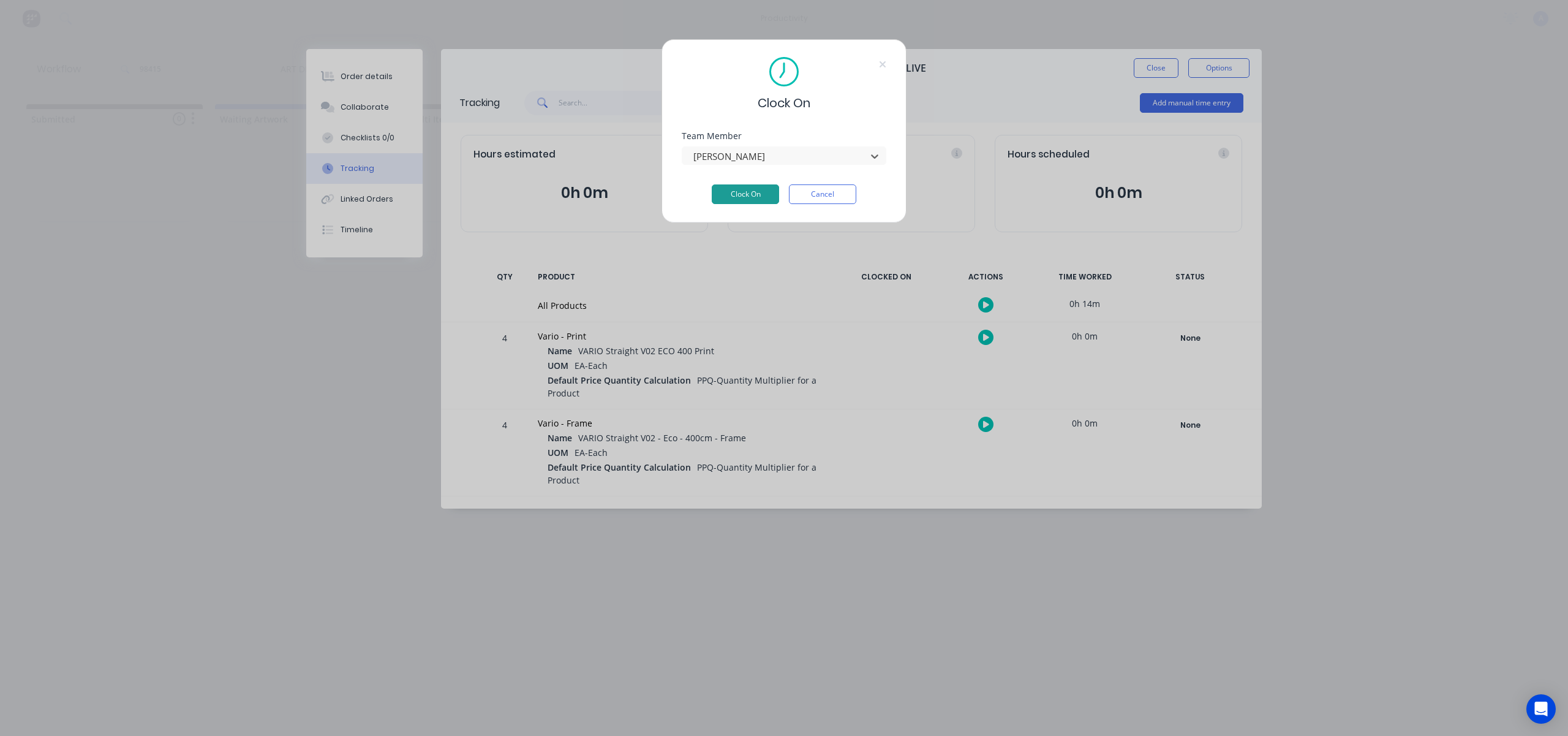
click at [760, 195] on button "Clock On" at bounding box center [745, 194] width 67 height 20
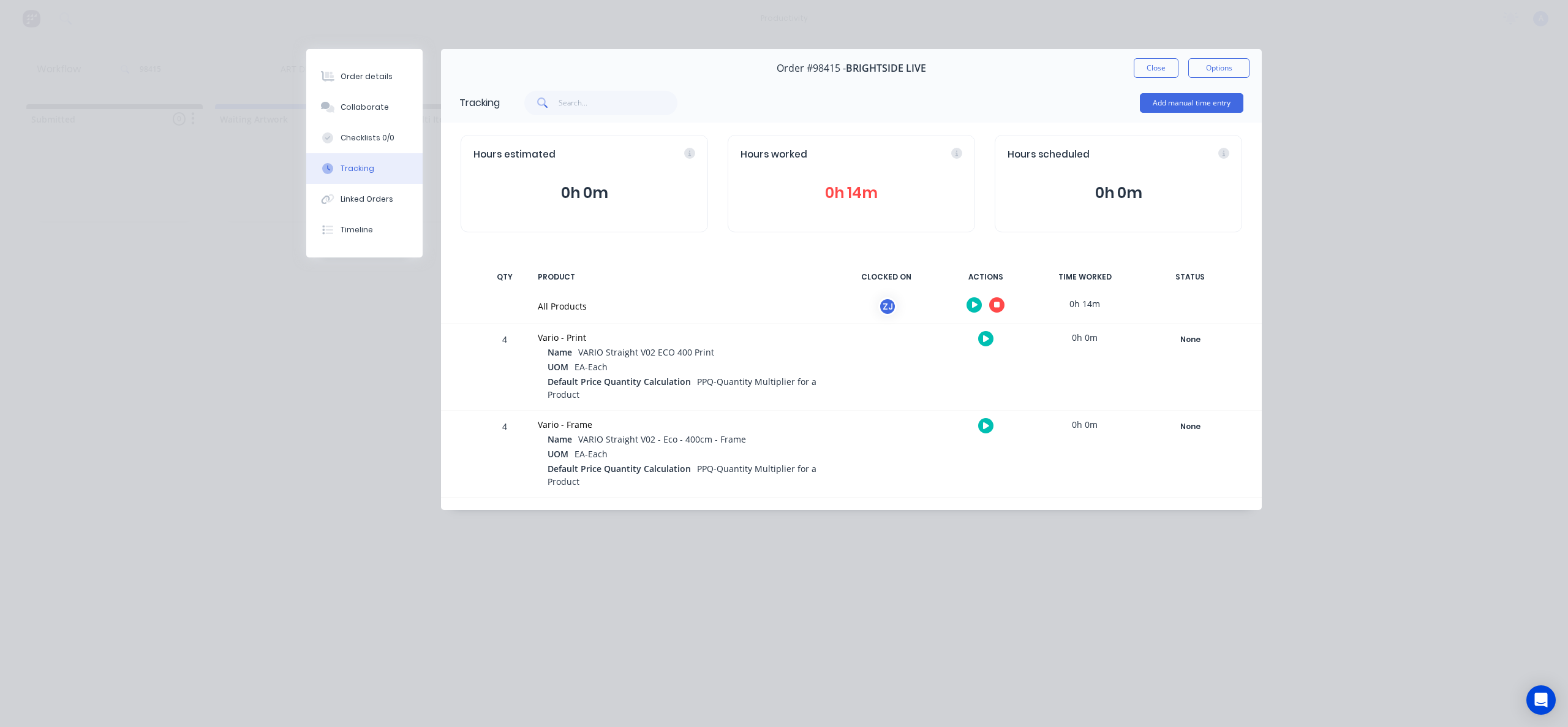
click at [399, 108] on button "Collaborate" at bounding box center [364, 107] width 116 height 31
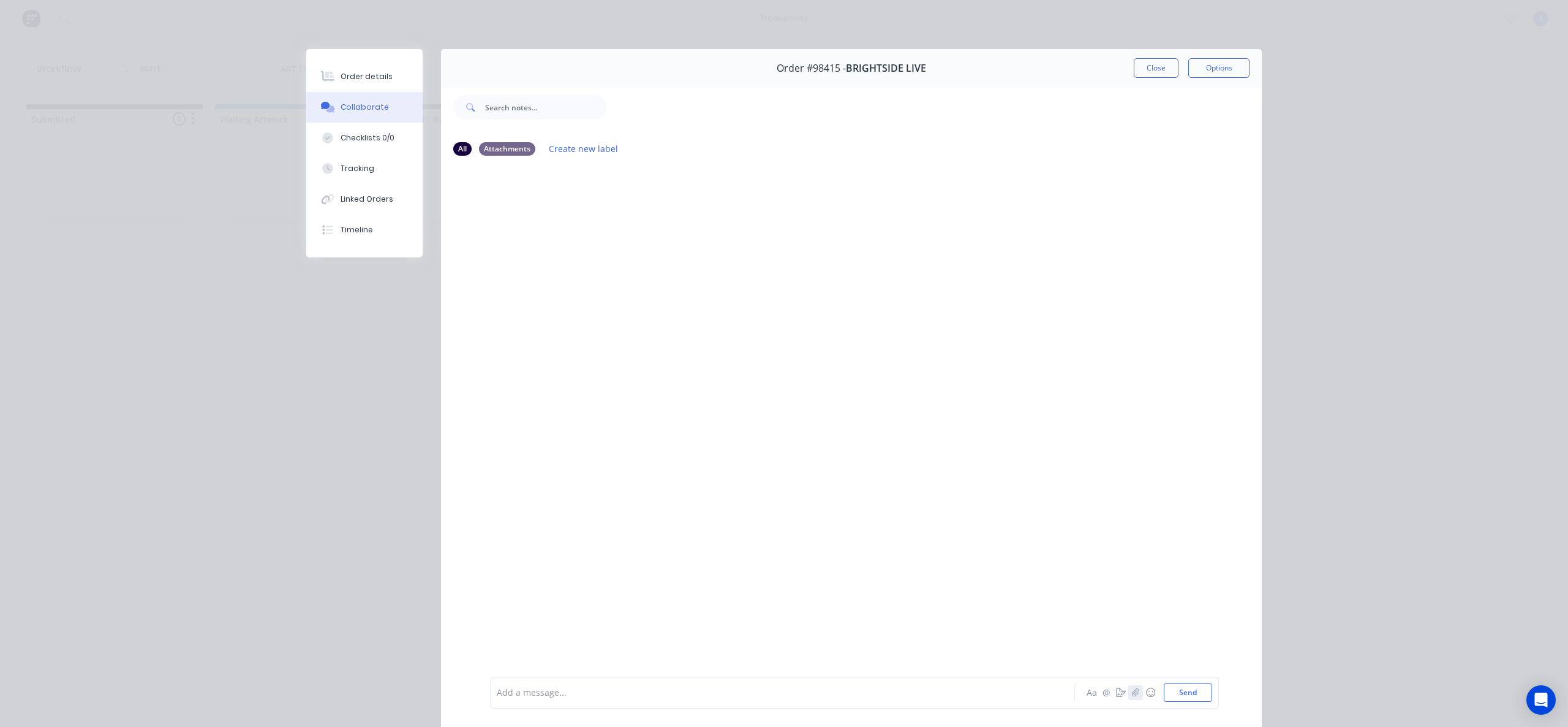
click at [1132, 689] on icon "button" at bounding box center [1135, 692] width 7 height 8
click at [1187, 694] on button "Send" at bounding box center [1187, 692] width 48 height 19
click at [365, 171] on div "Tracking" at bounding box center [358, 168] width 33 height 11
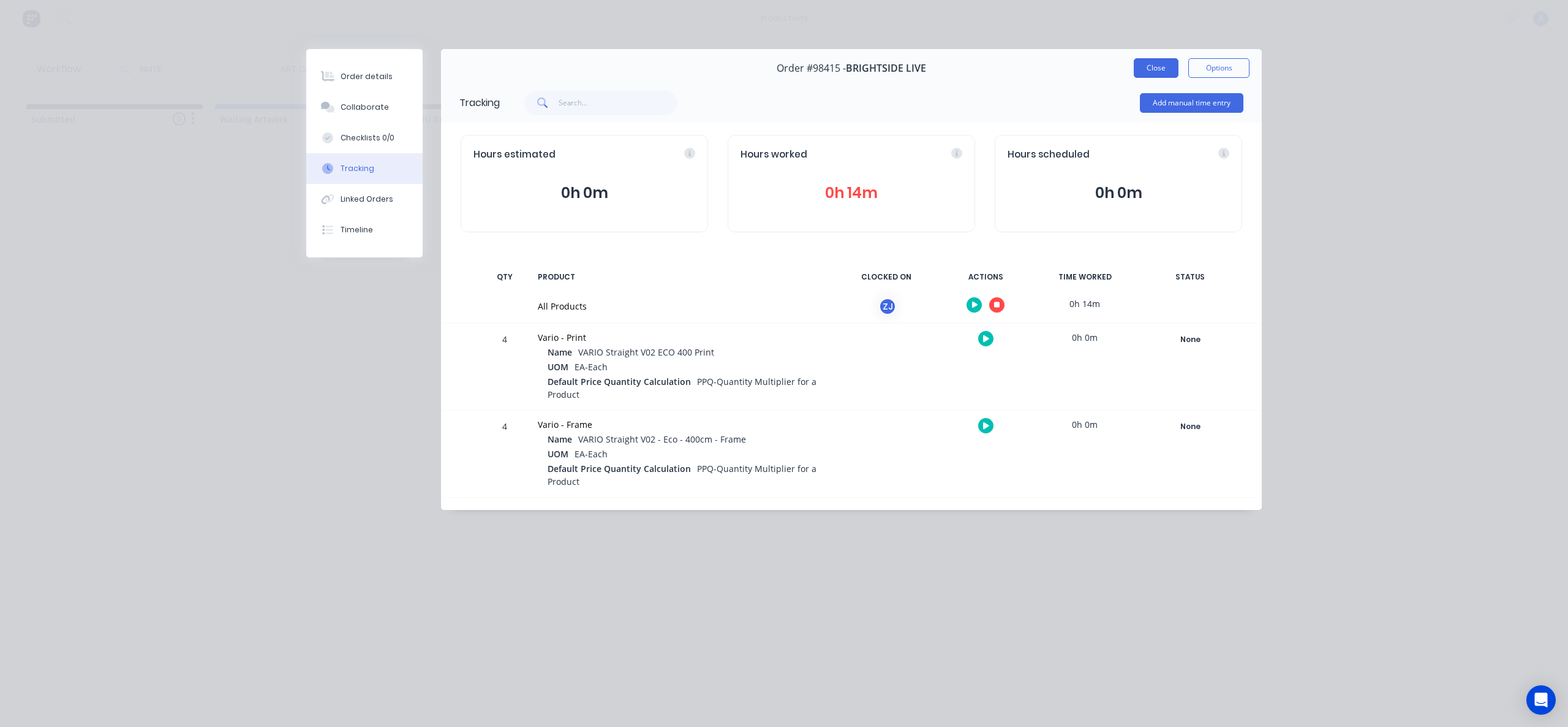
click at [1147, 62] on button "Close" at bounding box center [1156, 68] width 45 height 20
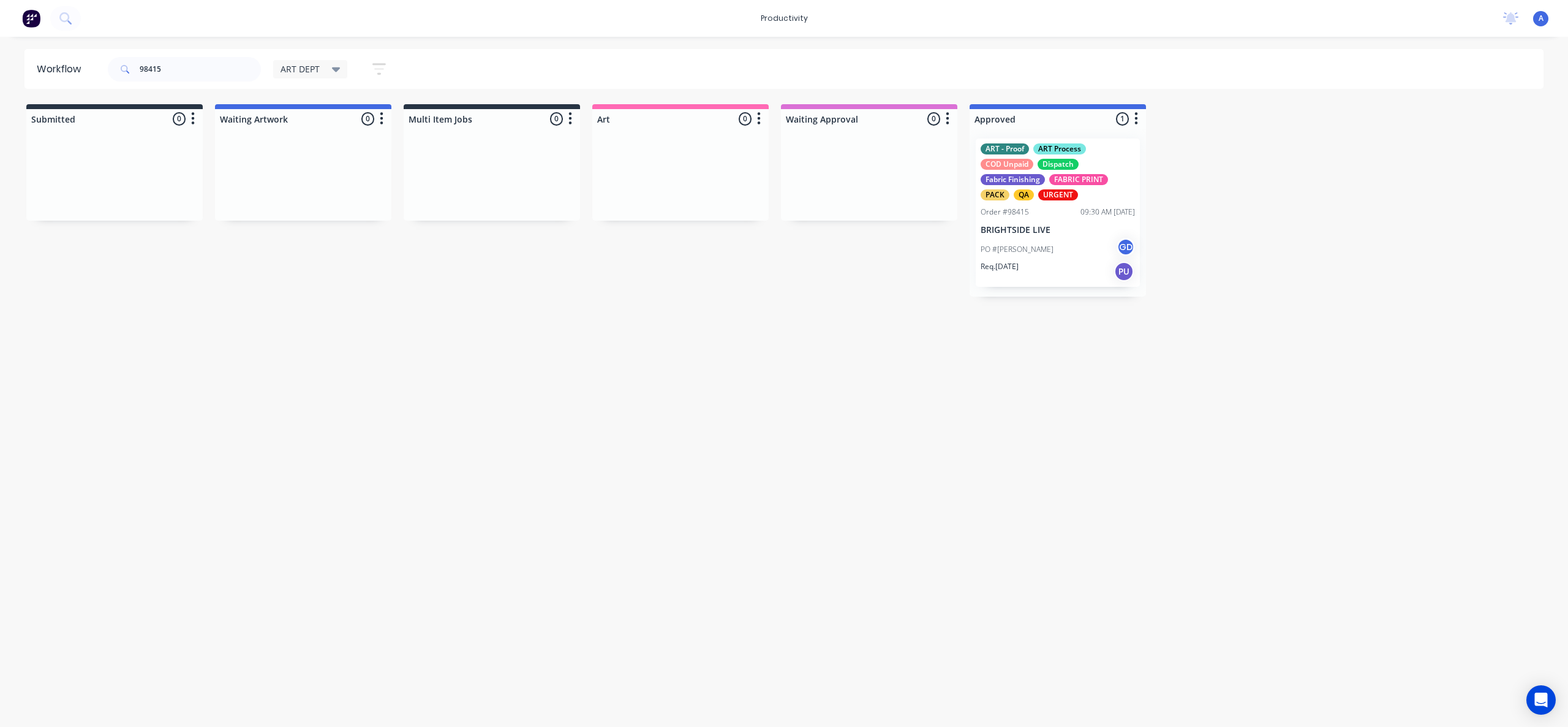
click at [1130, 459] on div "Workflow 98415 ART DEPT Save new view None edit ART DEPT (Default) edit Banner …" at bounding box center [784, 375] width 1568 height 653
click at [1043, 243] on div "PO #[PERSON_NAME] GD" at bounding box center [1058, 249] width 154 height 23
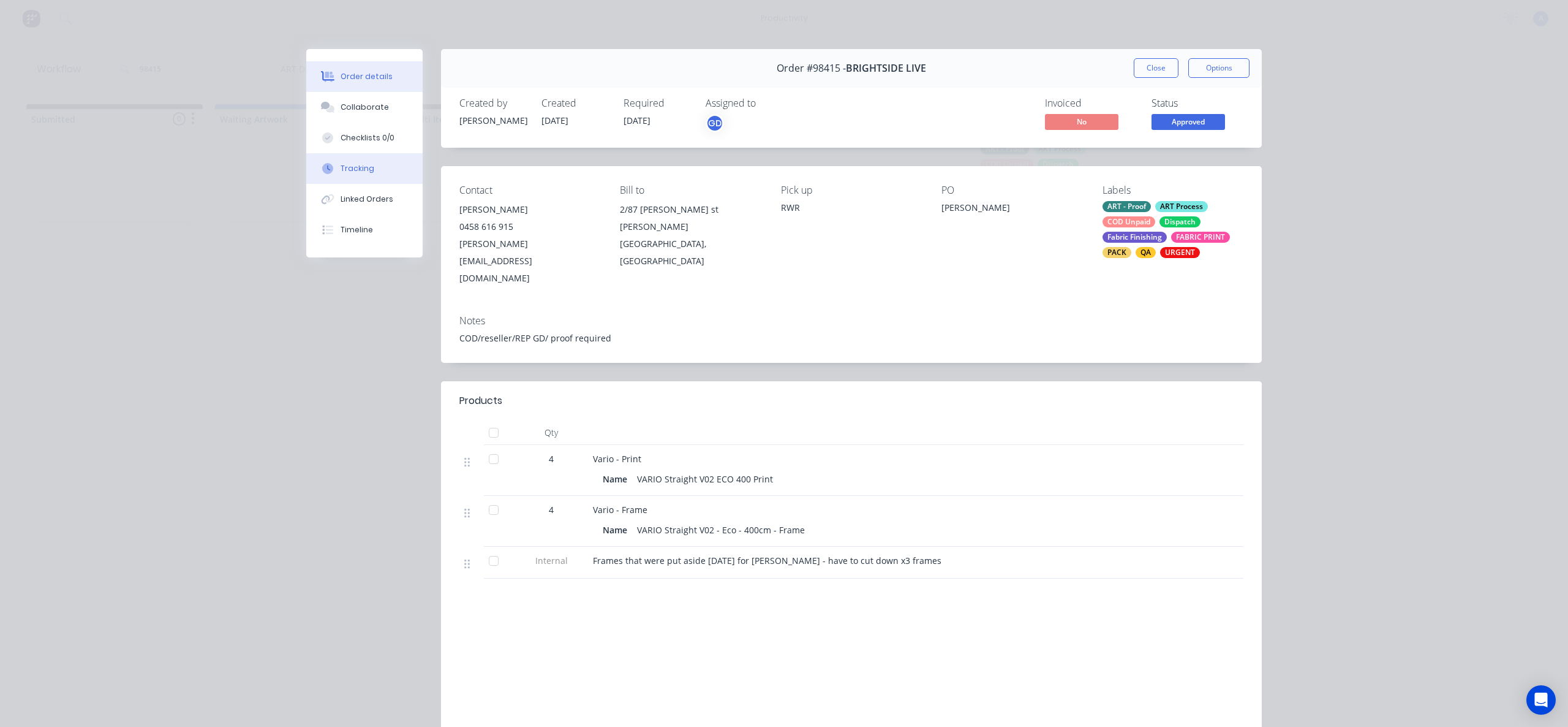
click at [341, 171] on div "Tracking" at bounding box center [358, 168] width 33 height 11
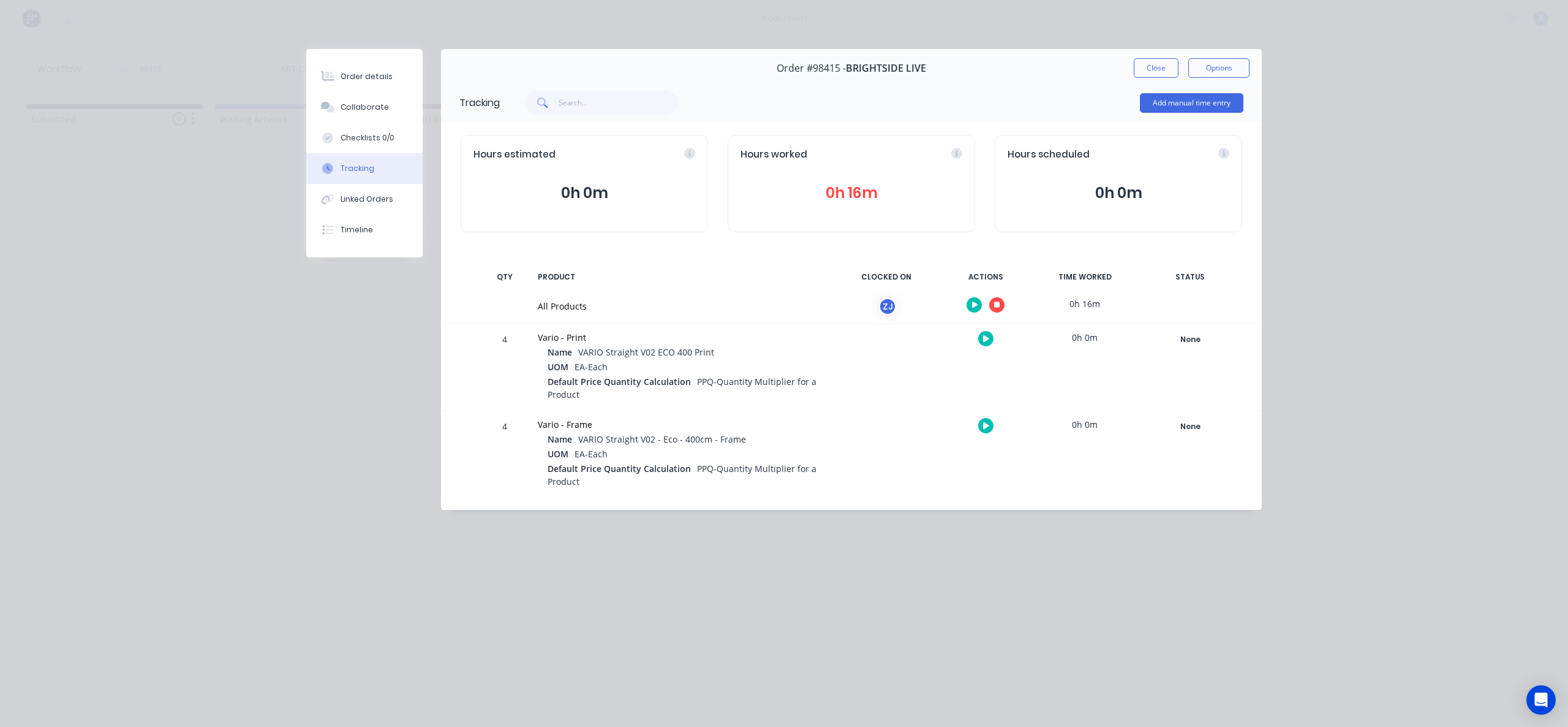
click at [995, 301] on icon "button" at bounding box center [997, 305] width 6 height 8
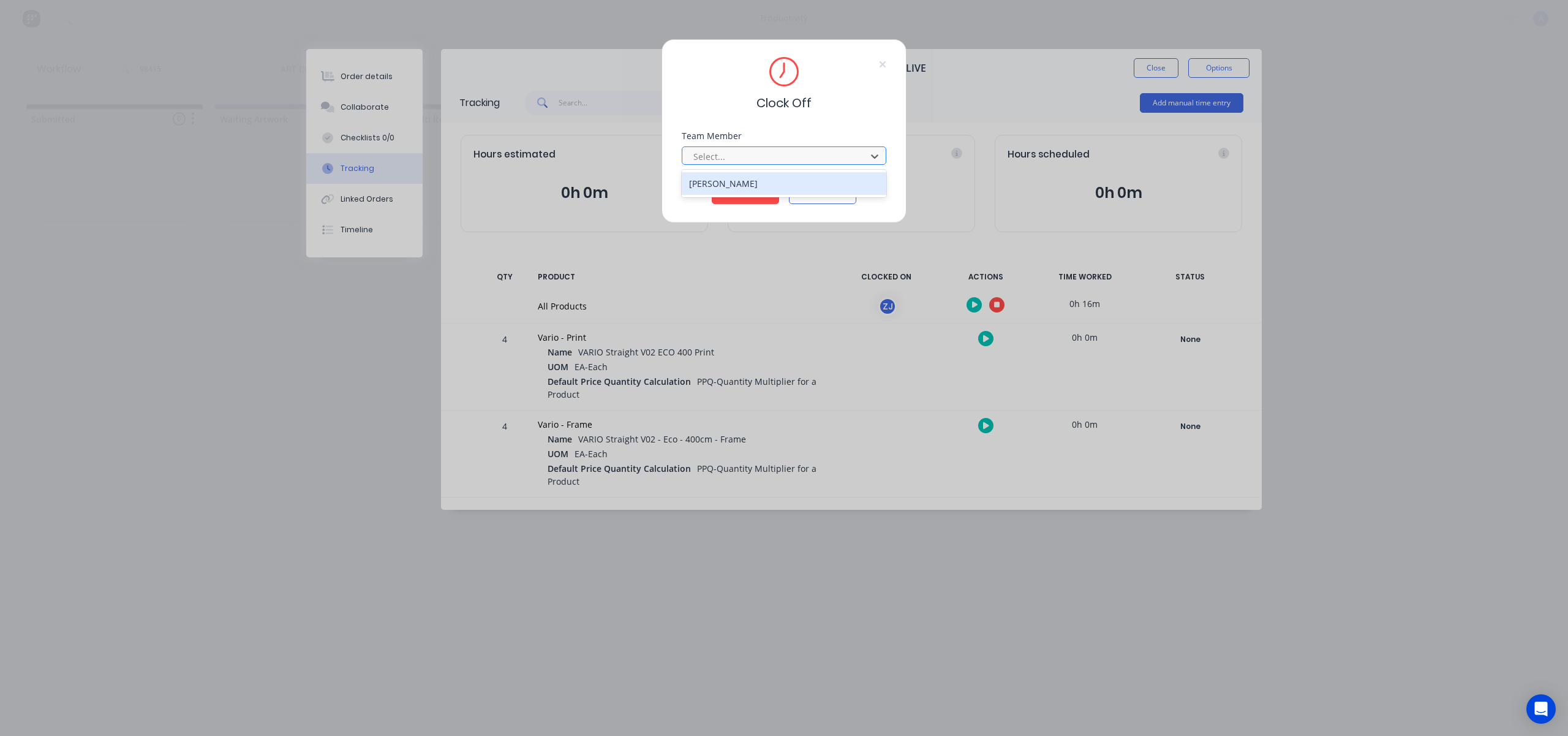
click at [798, 156] on div at bounding box center [775, 157] width 168 height 15
click at [757, 181] on div "[PERSON_NAME]" at bounding box center [784, 183] width 205 height 22
click at [757, 184] on button "Clock Off" at bounding box center [745, 194] width 67 height 20
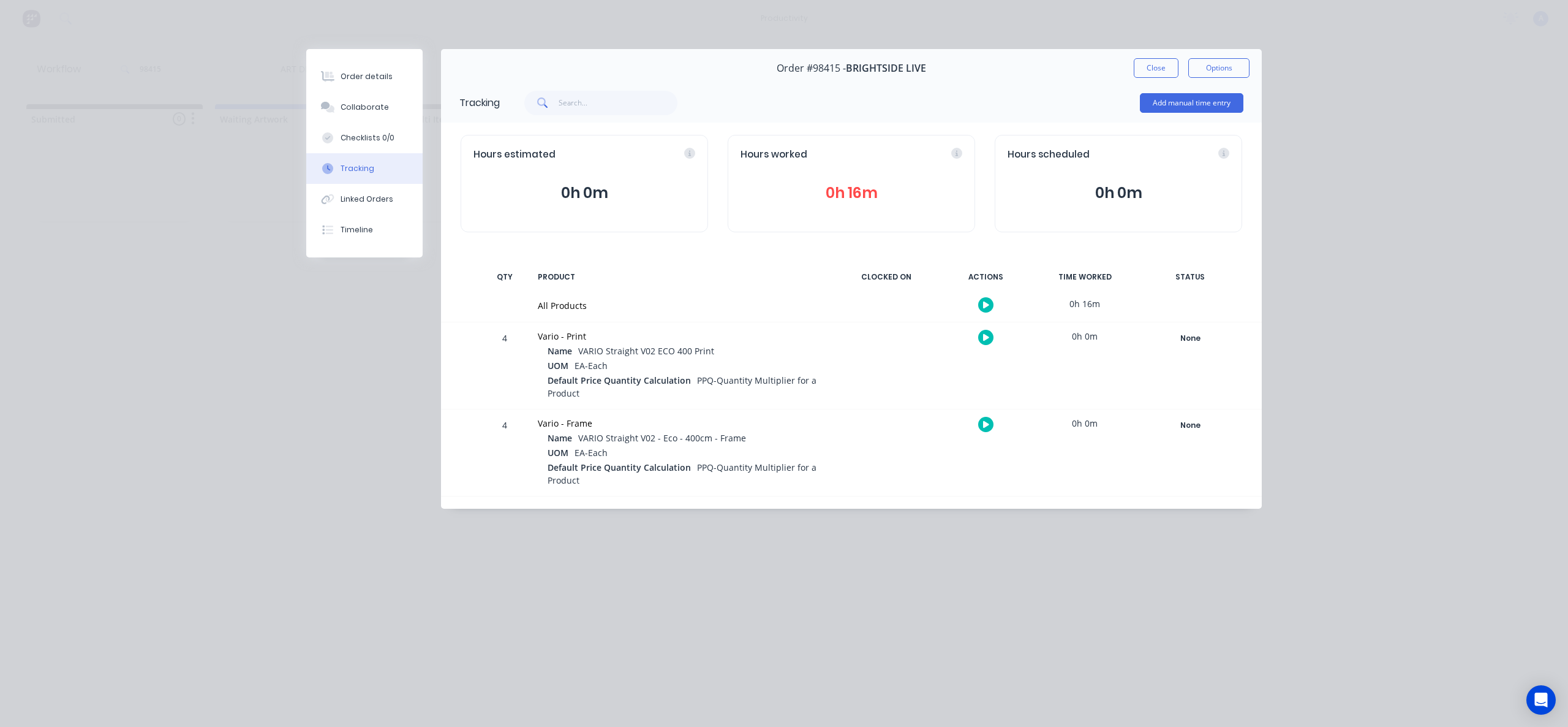
click at [1139, 78] on div "Order #98415 - BRIGHTSIDE LIVE Close Options" at bounding box center [851, 68] width 821 height 39
click at [1150, 67] on button "Close" at bounding box center [1156, 68] width 45 height 20
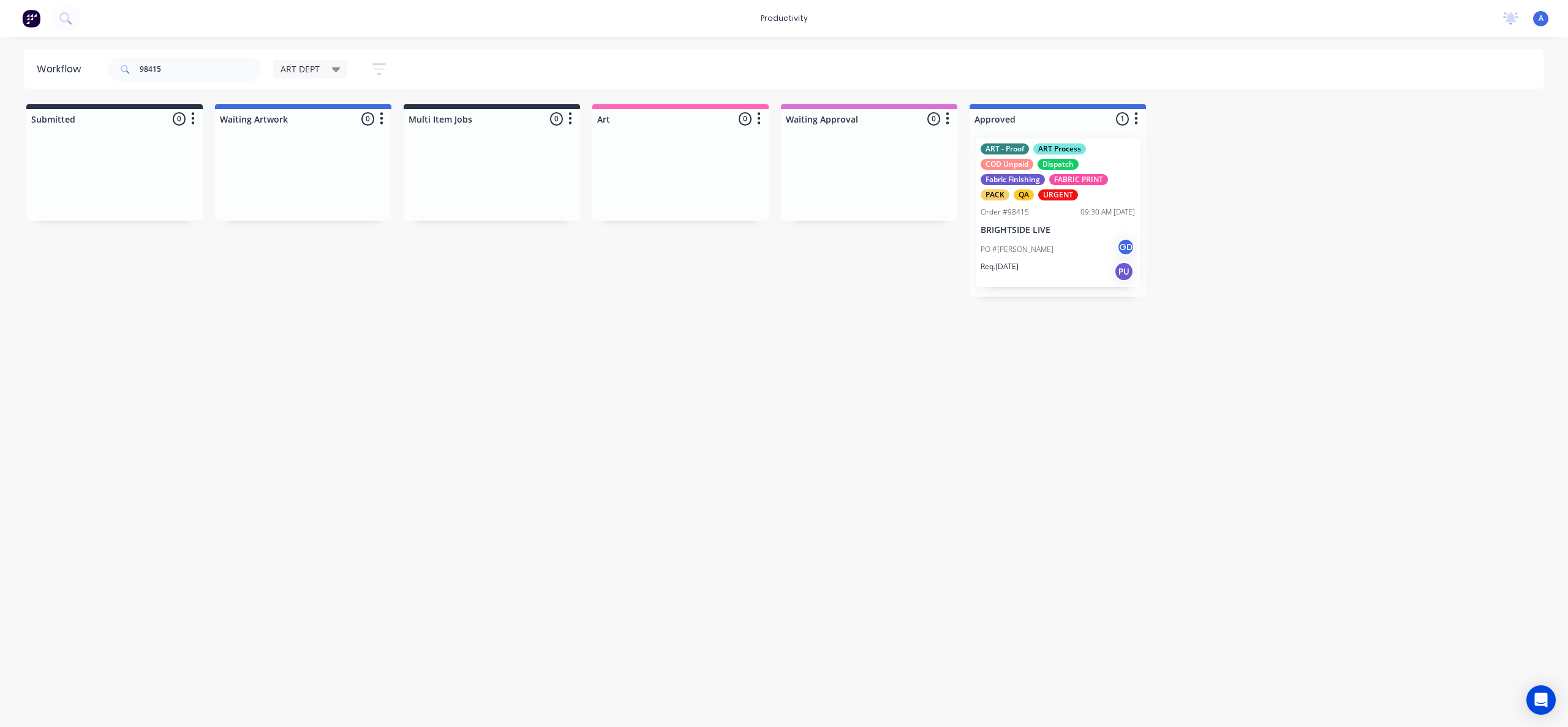
click at [1027, 238] on div "PO #[PERSON_NAME] GD" at bounding box center [1058, 249] width 154 height 23
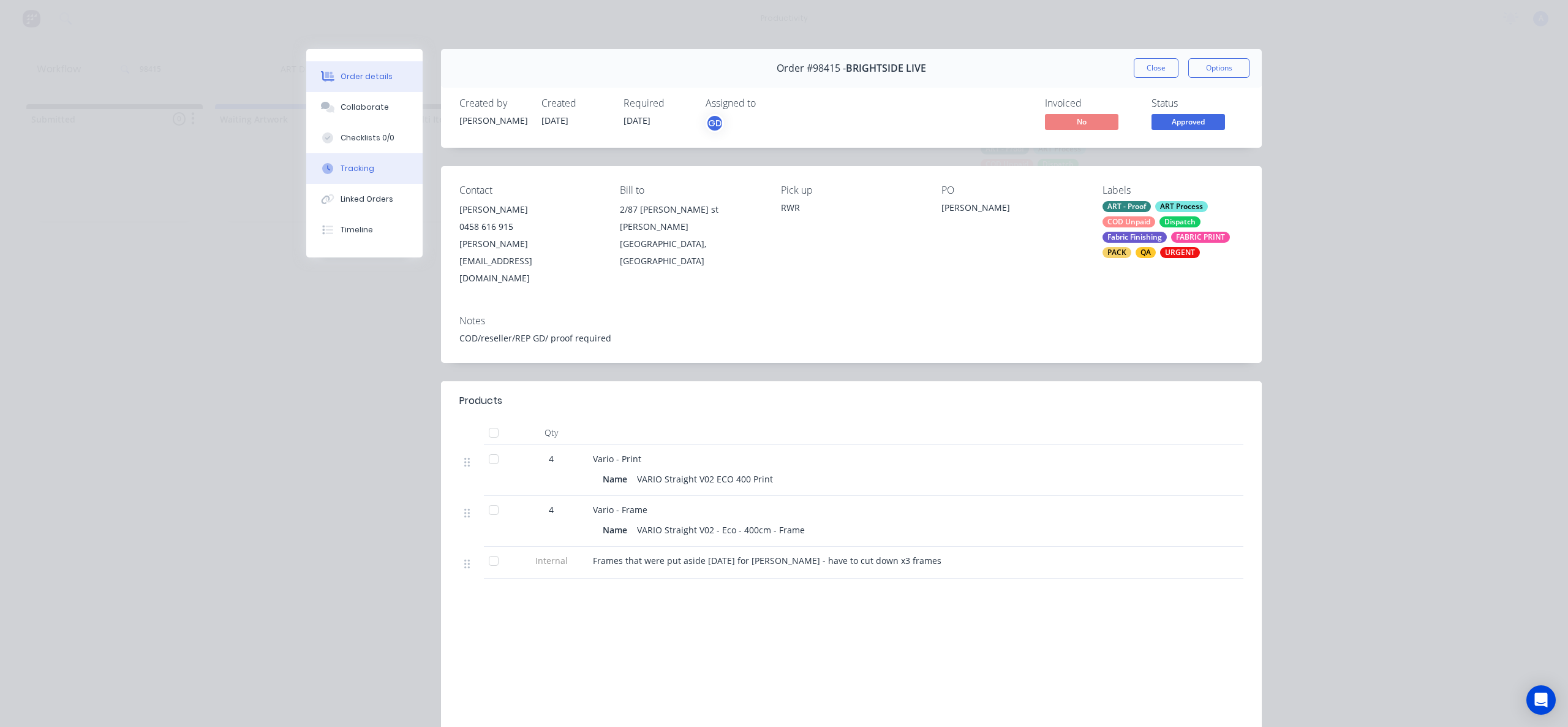
click at [379, 168] on button "Tracking" at bounding box center [364, 169] width 116 height 31
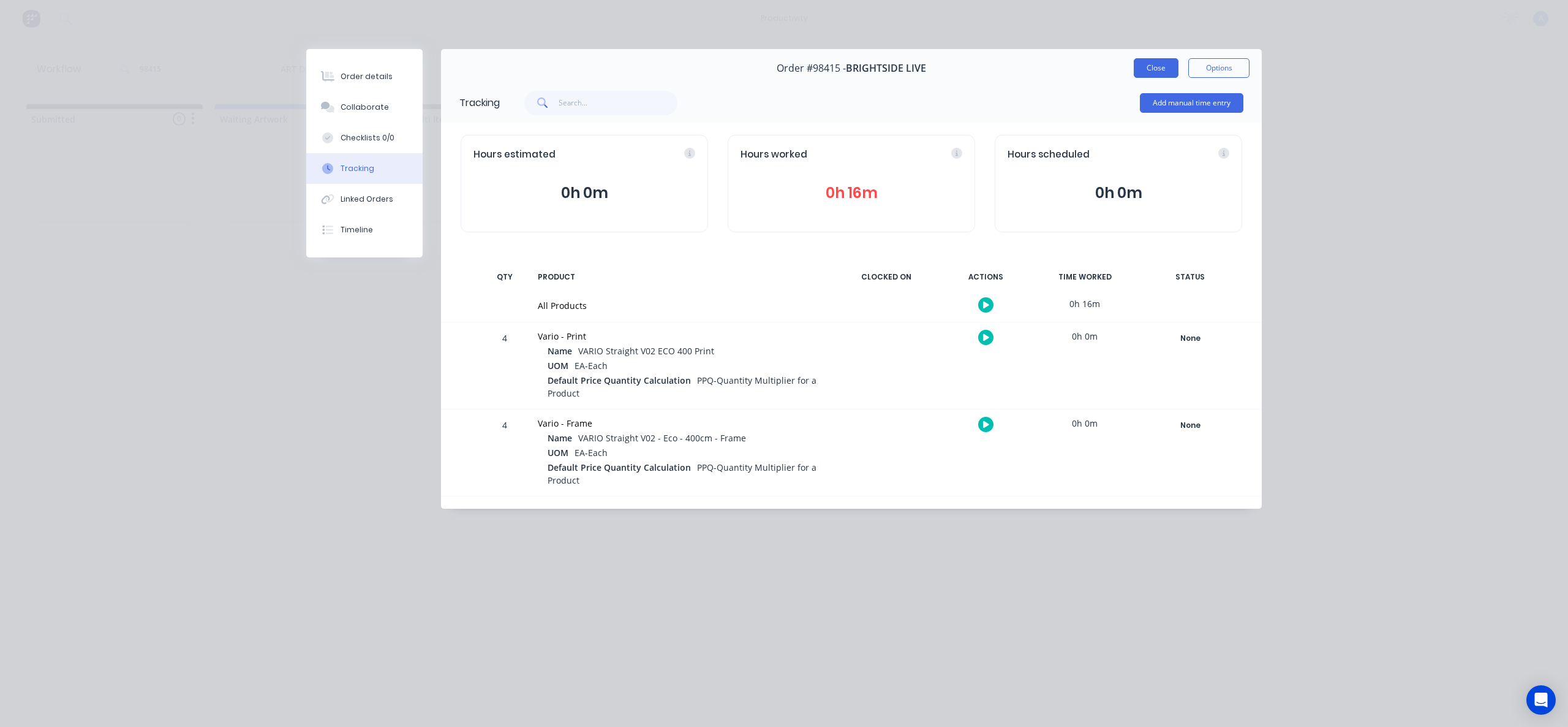
click at [1137, 67] on button "Close" at bounding box center [1156, 68] width 45 height 20
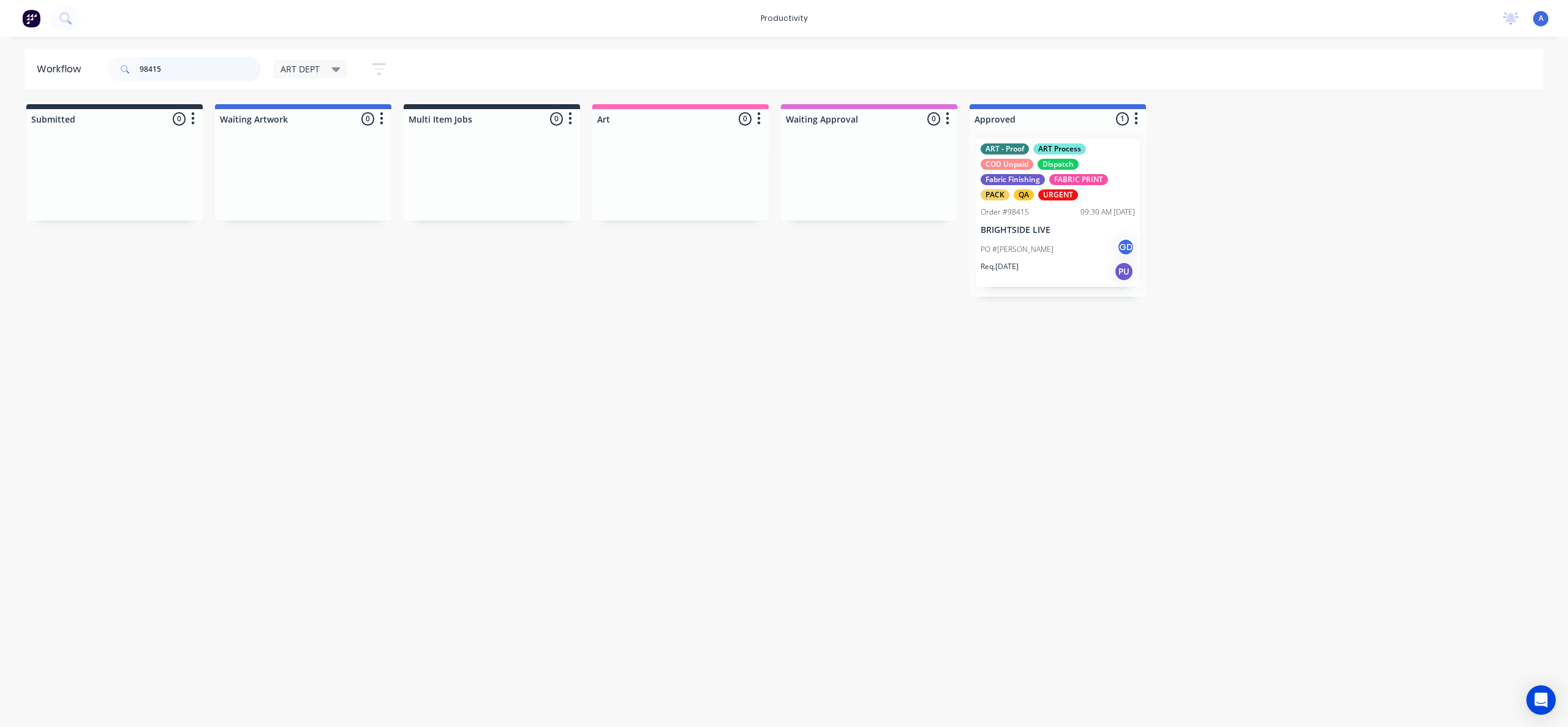
click at [187, 69] on input "98415" at bounding box center [200, 69] width 121 height 24
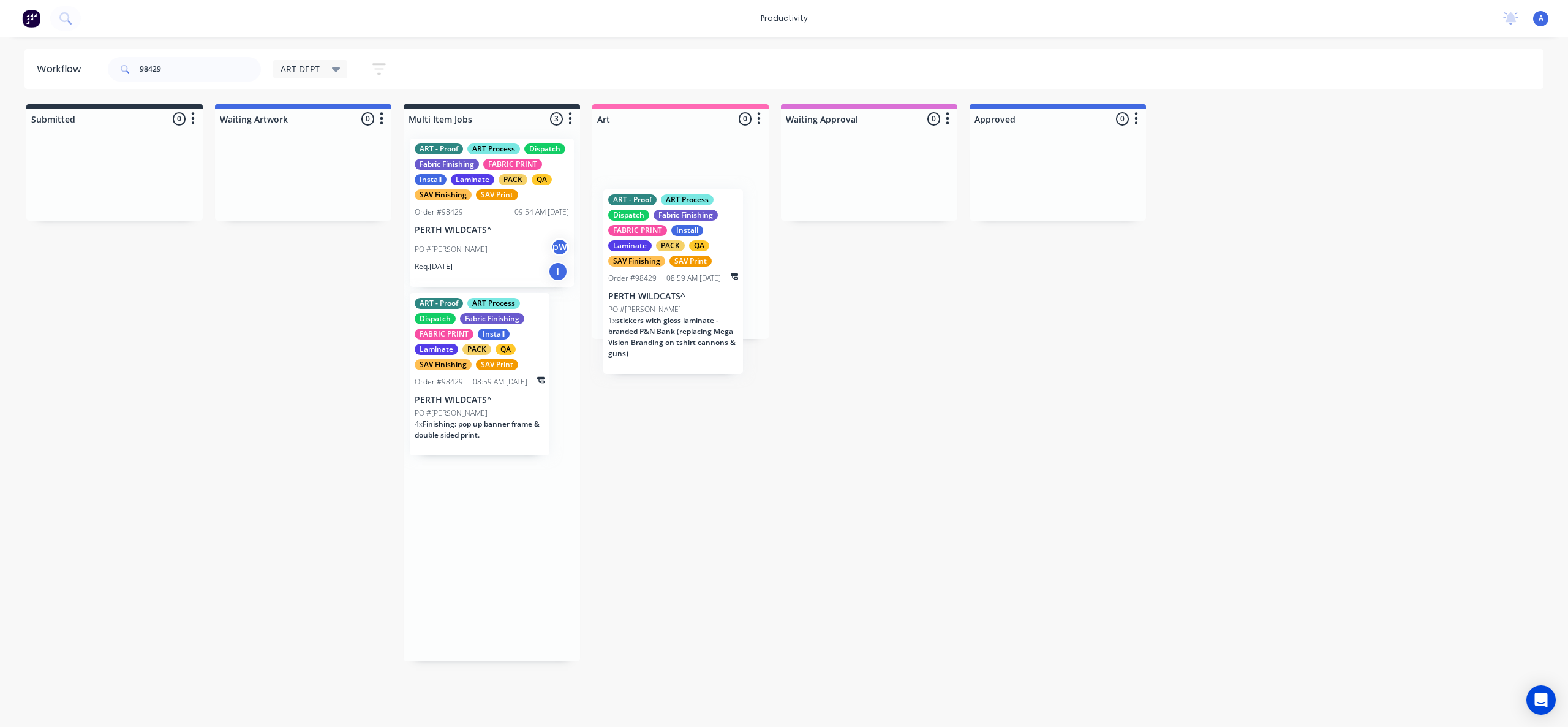
drag, startPoint x: 621, startPoint y: 371, endPoint x: 680, endPoint y: 329, distance: 72.4
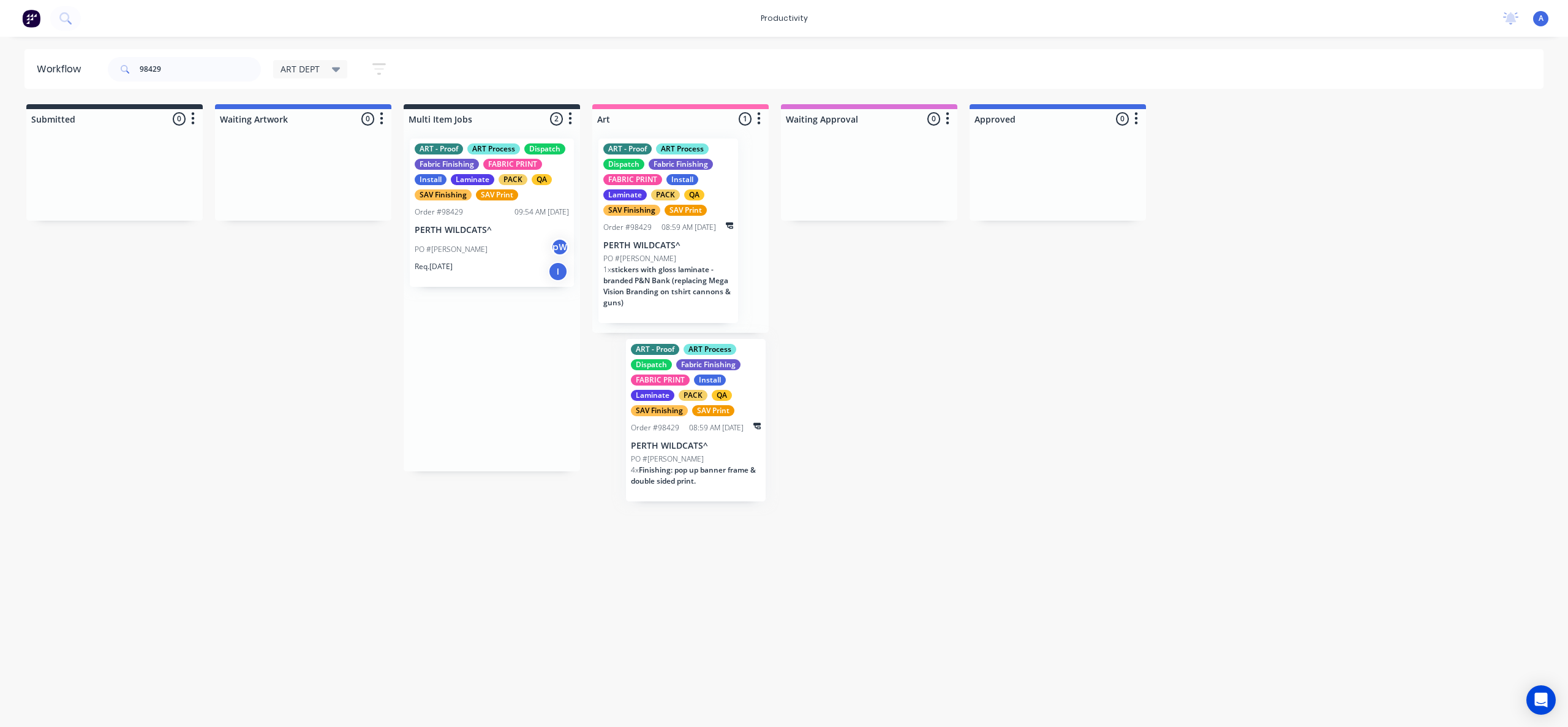
drag, startPoint x: 596, startPoint y: 405, endPoint x: 729, endPoint y: 435, distance: 136.3
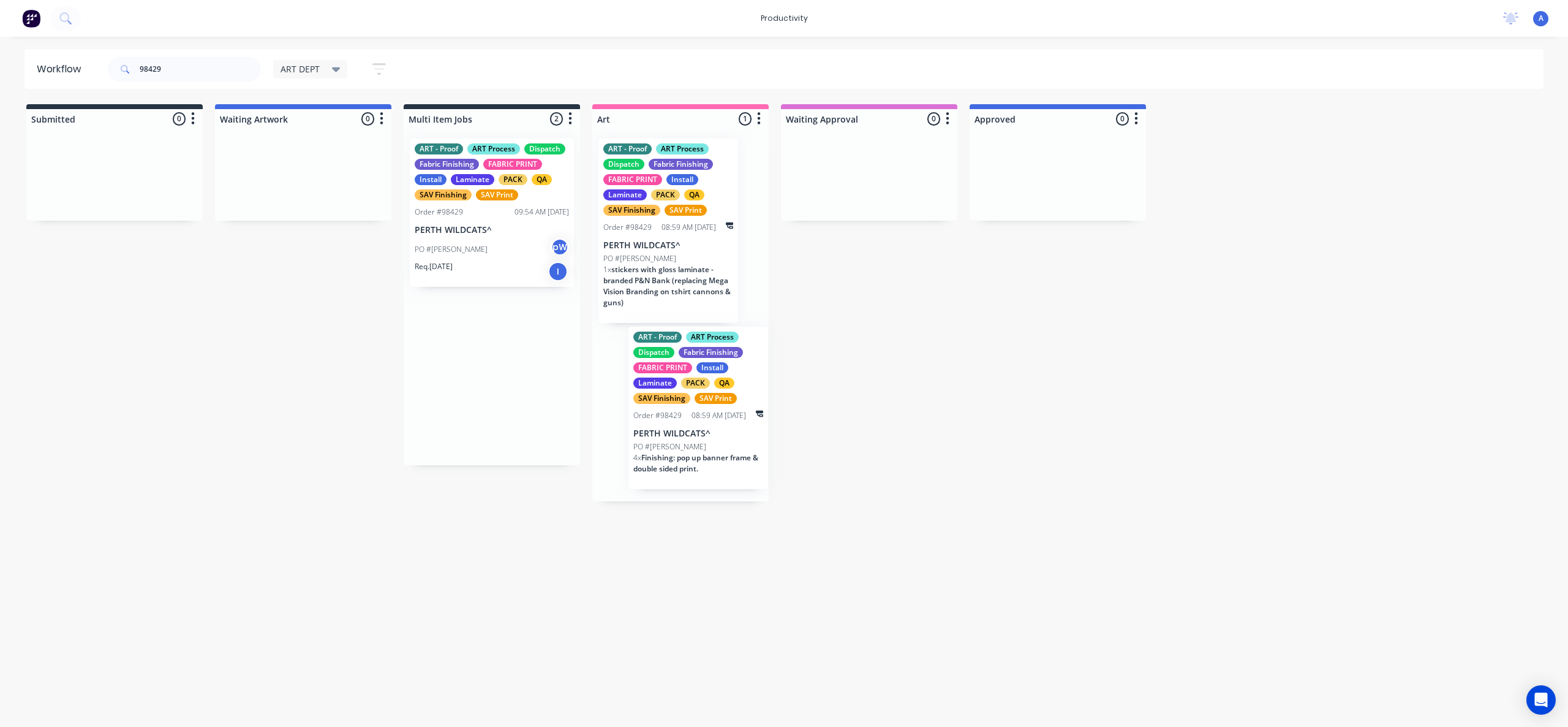
drag, startPoint x: 540, startPoint y: 407, endPoint x: 704, endPoint y: 426, distance: 165.1
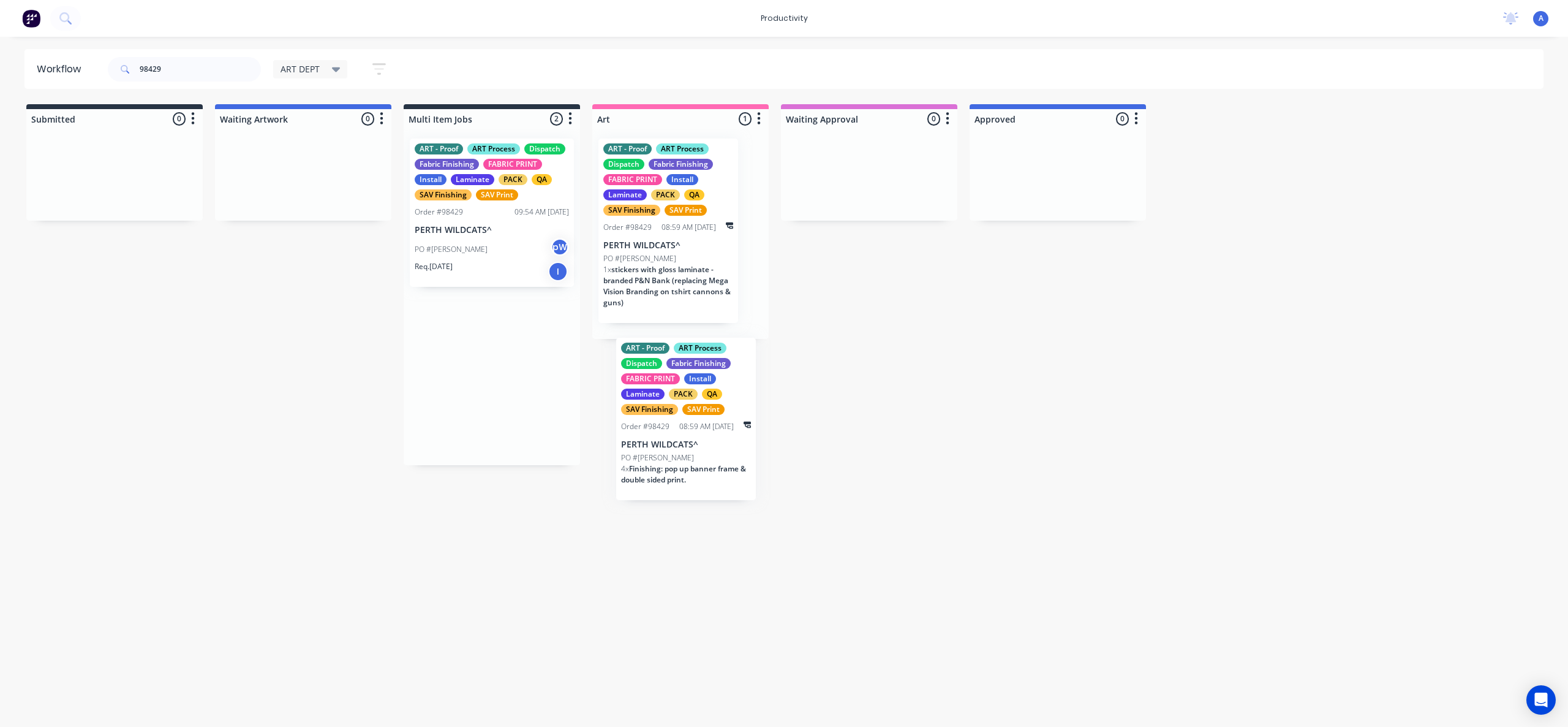
drag, startPoint x: 490, startPoint y: 375, endPoint x: 691, endPoint y: 433, distance: 209.2
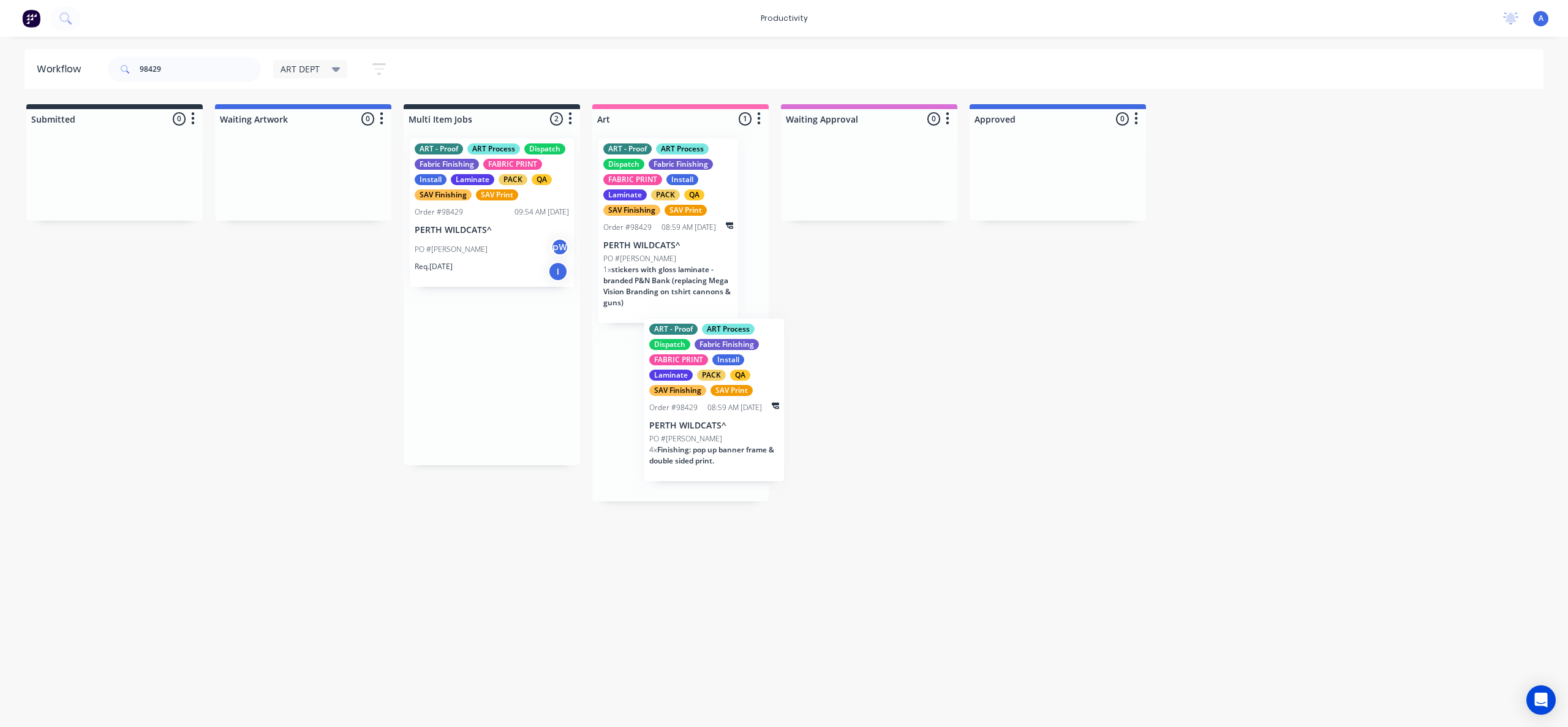
drag, startPoint x: 488, startPoint y: 404, endPoint x: 728, endPoint y: 430, distance: 241.4
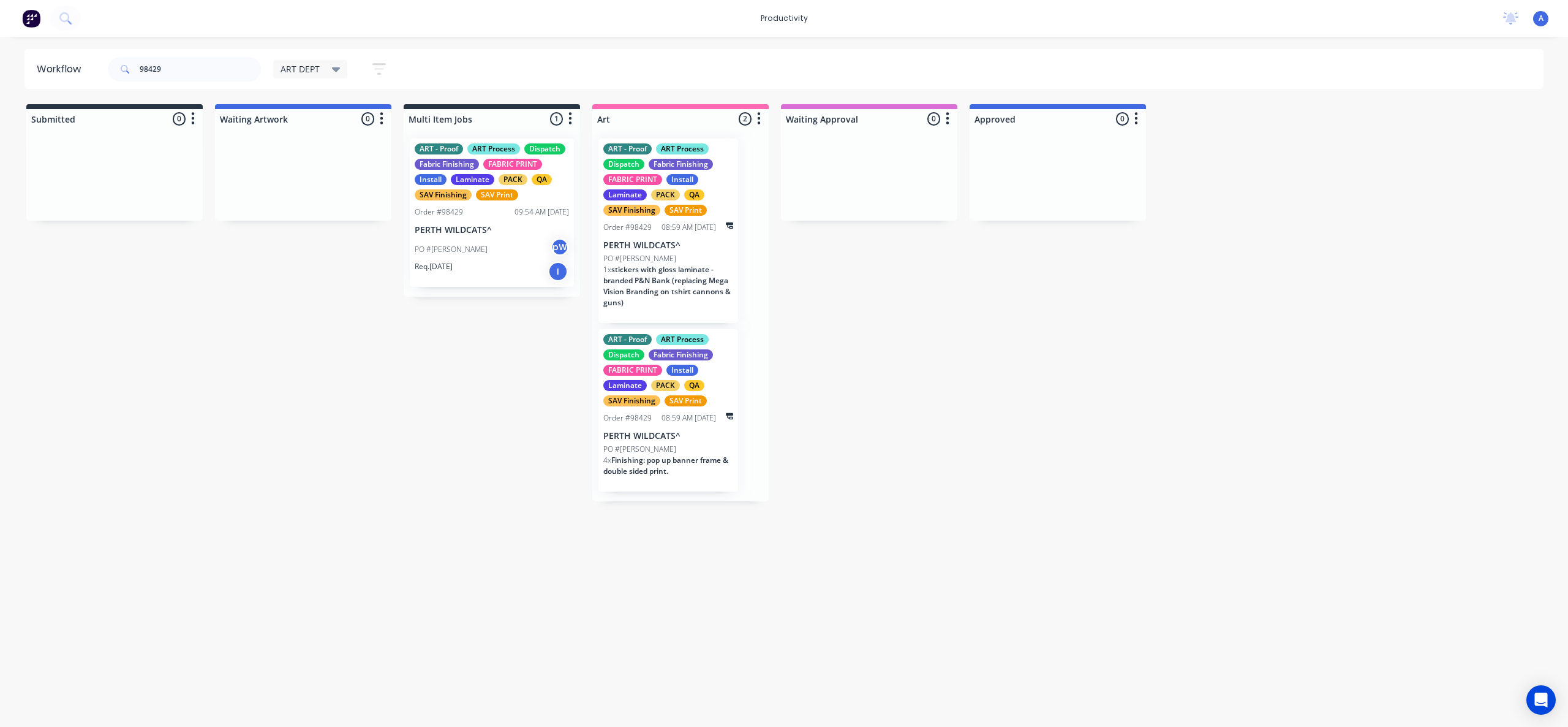
click at [690, 265] on span "stickers with gloss laminate - branded P&N Bank (replacing Mega Vision Branding…" at bounding box center [667, 286] width 128 height 44
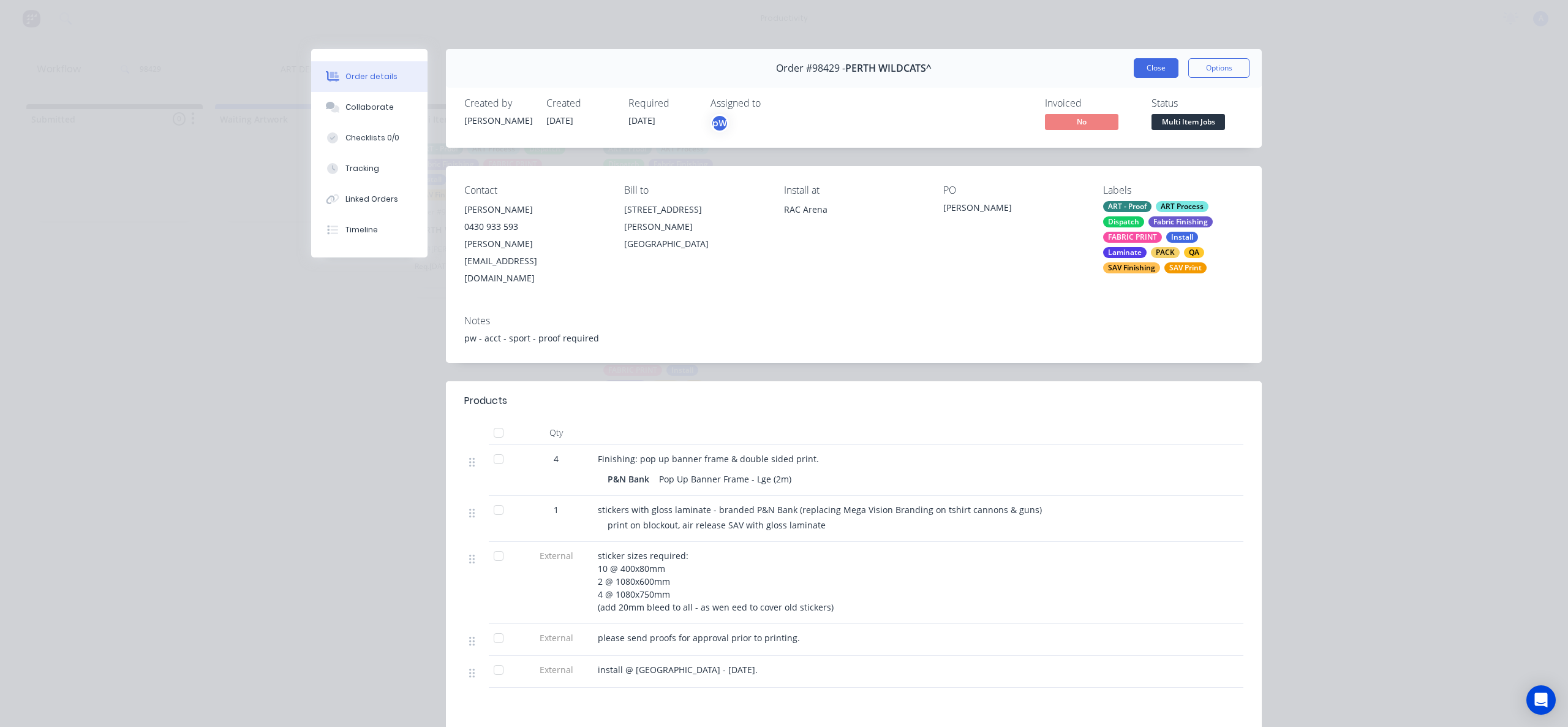
click at [1151, 63] on button "Close" at bounding box center [1156, 68] width 45 height 20
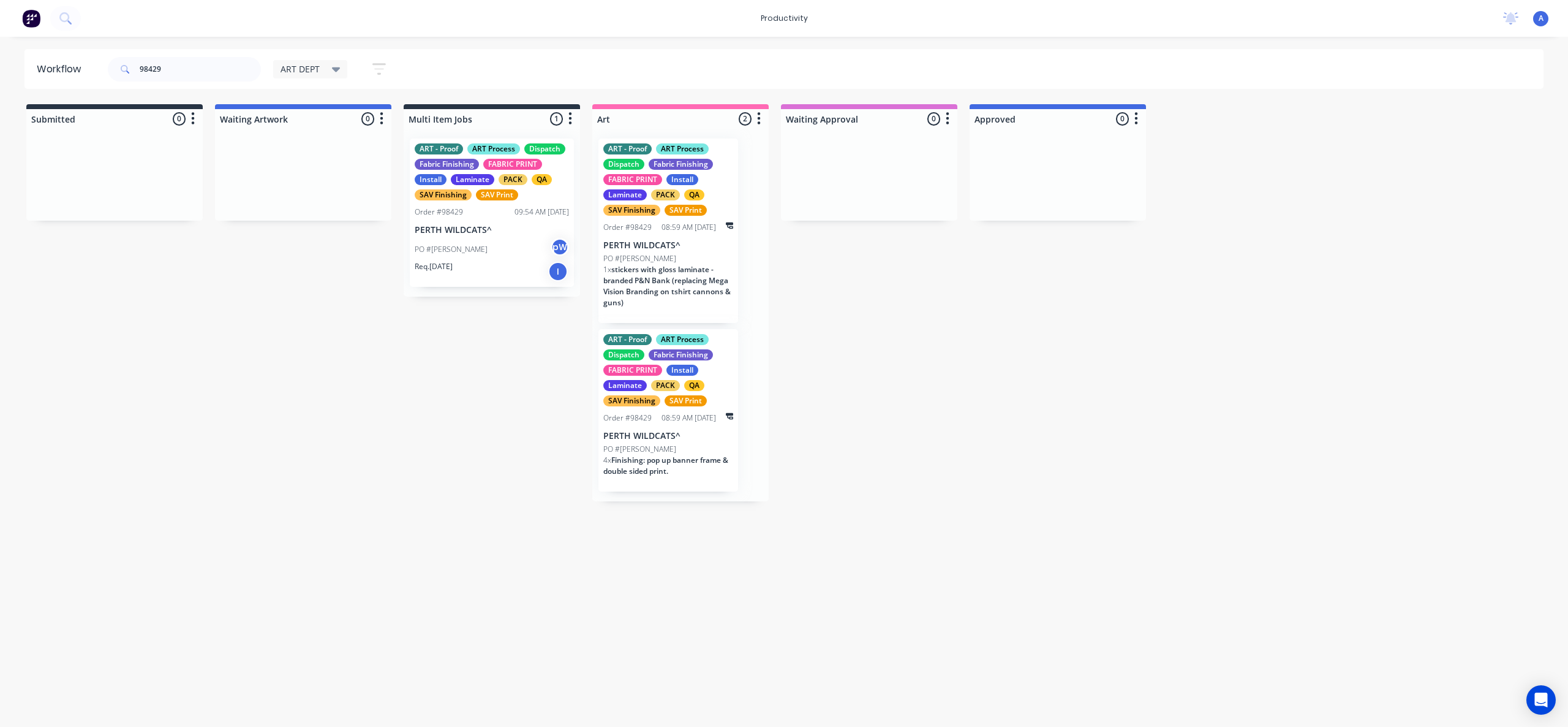
click at [474, 244] on div "PO #[PERSON_NAME]" at bounding box center [492, 249] width 154 height 23
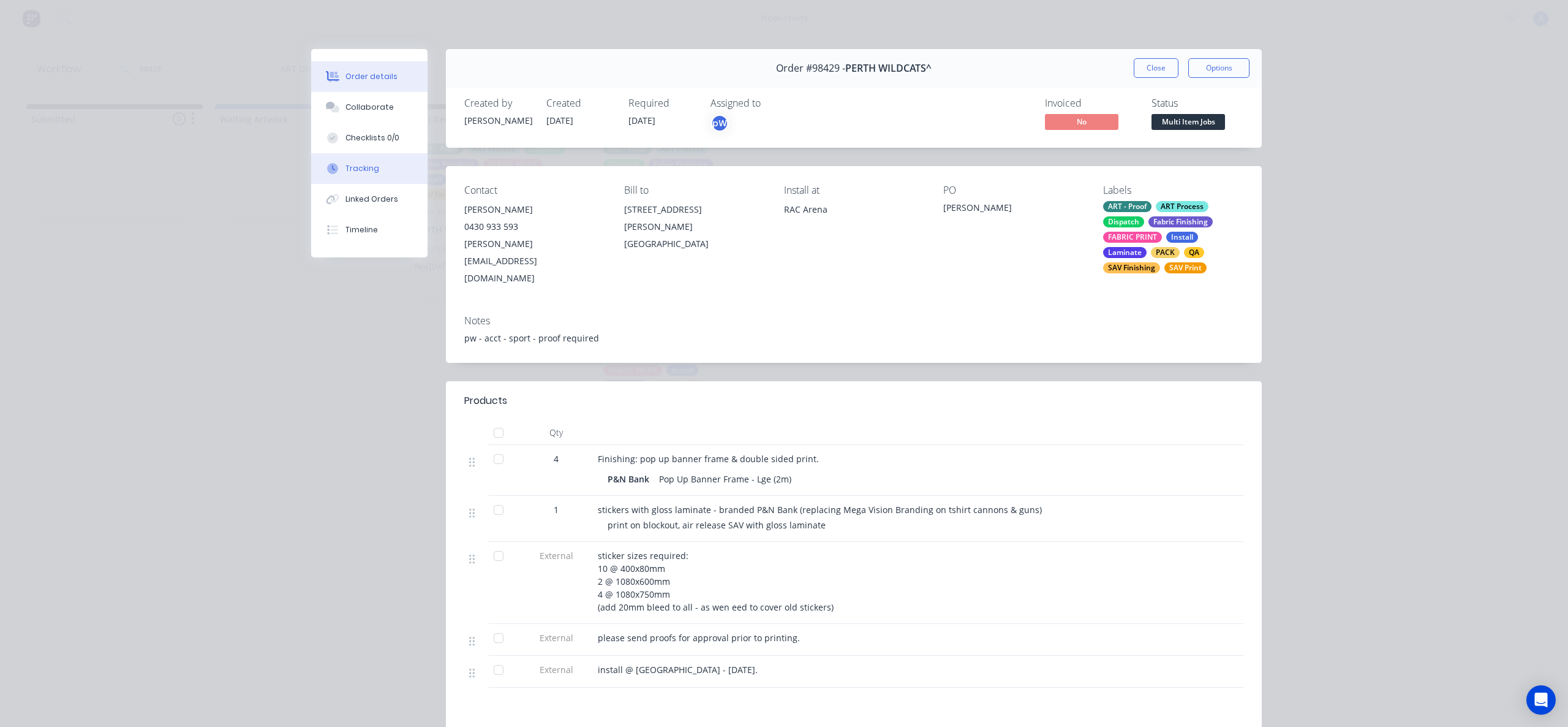
click at [349, 169] on div "Tracking" at bounding box center [362, 168] width 33 height 11
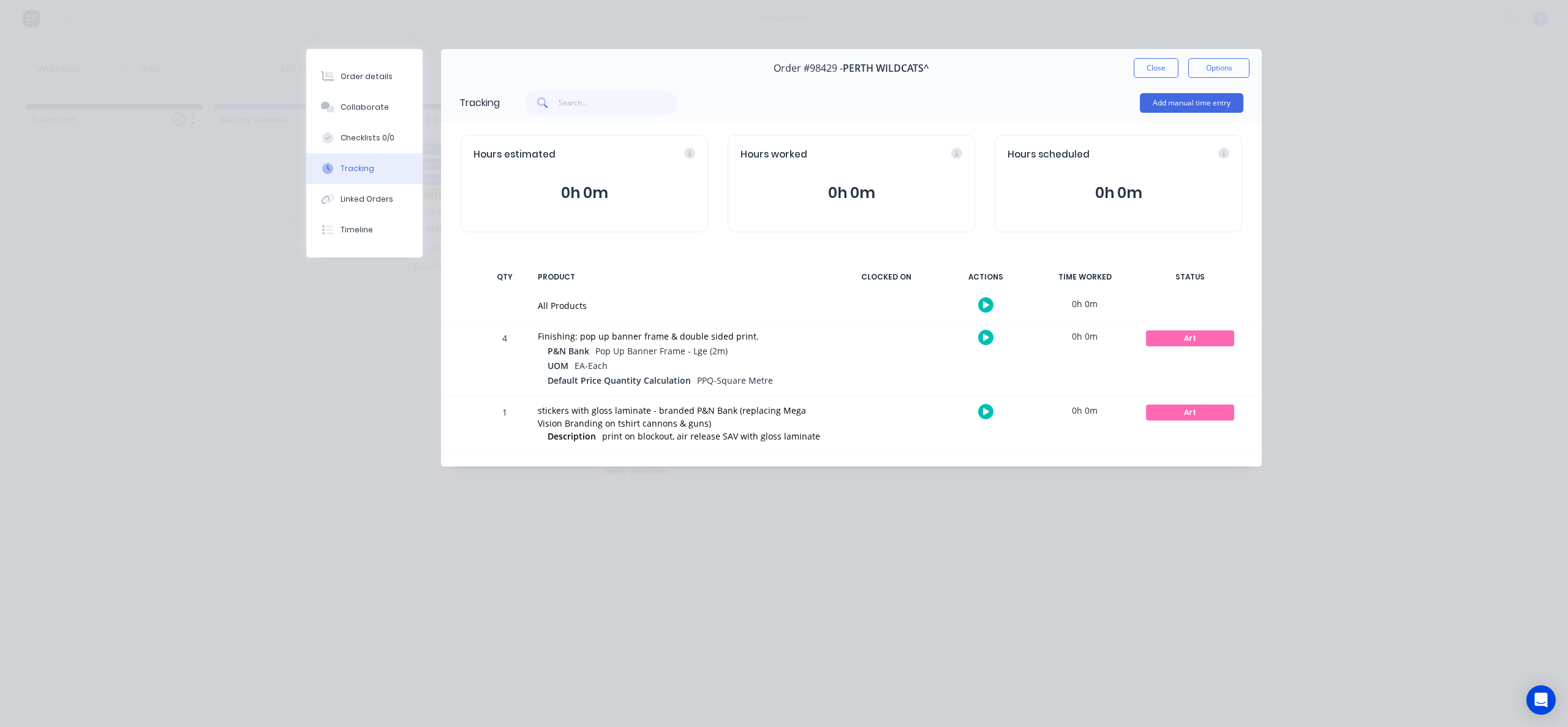
click at [981, 303] on button "button" at bounding box center [986, 305] width 15 height 15
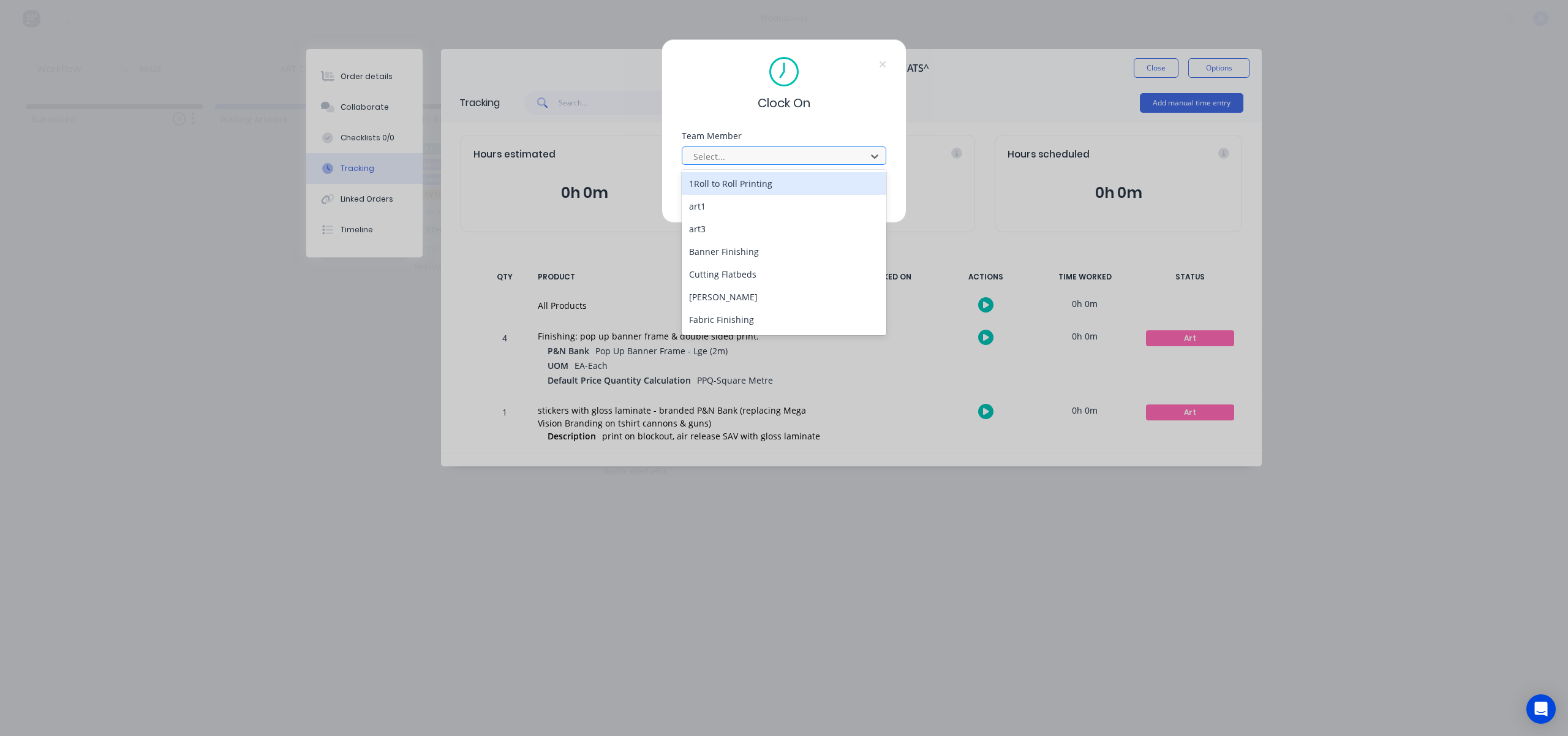
click at [802, 153] on div at bounding box center [775, 157] width 168 height 15
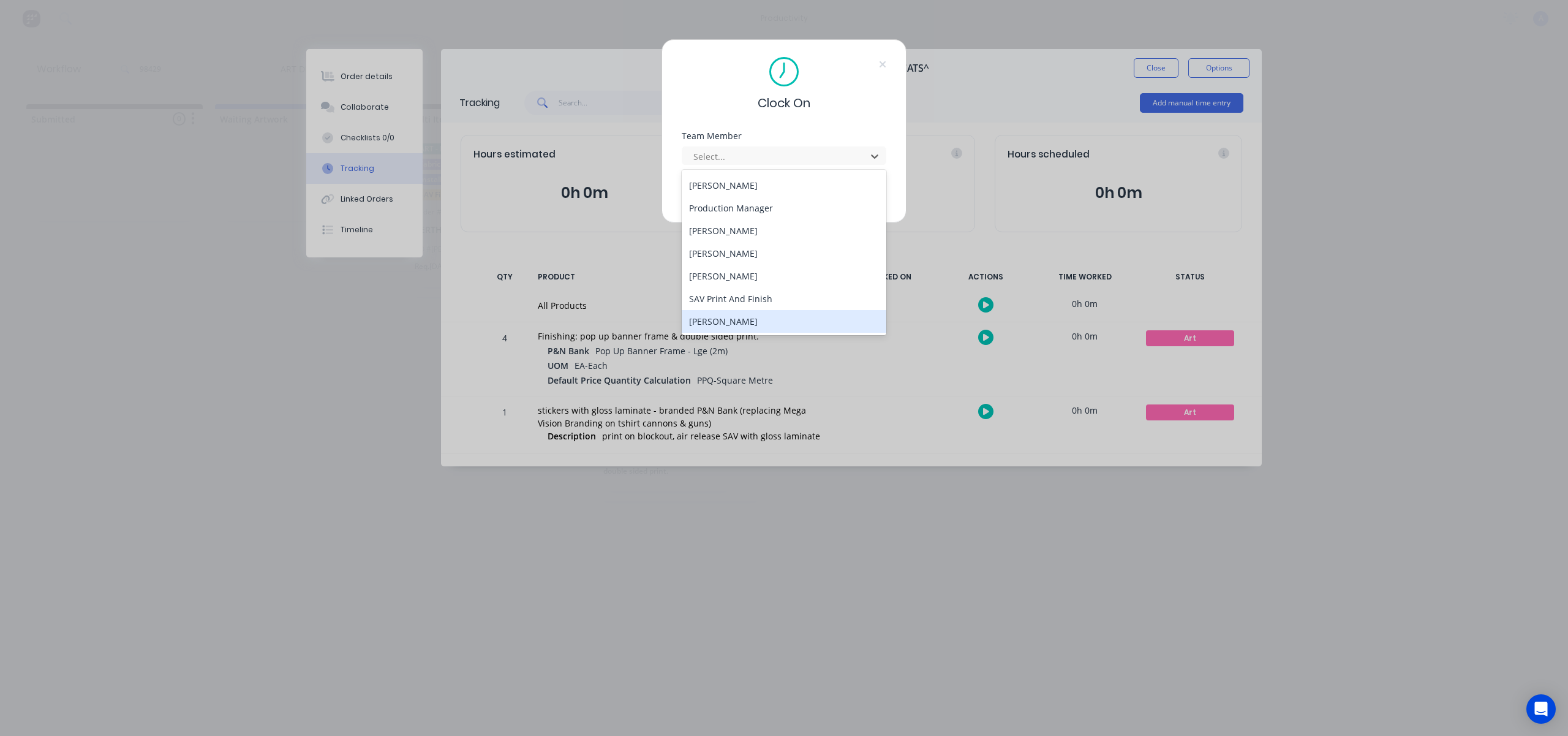
click at [747, 315] on div "[PERSON_NAME]" at bounding box center [784, 321] width 205 height 22
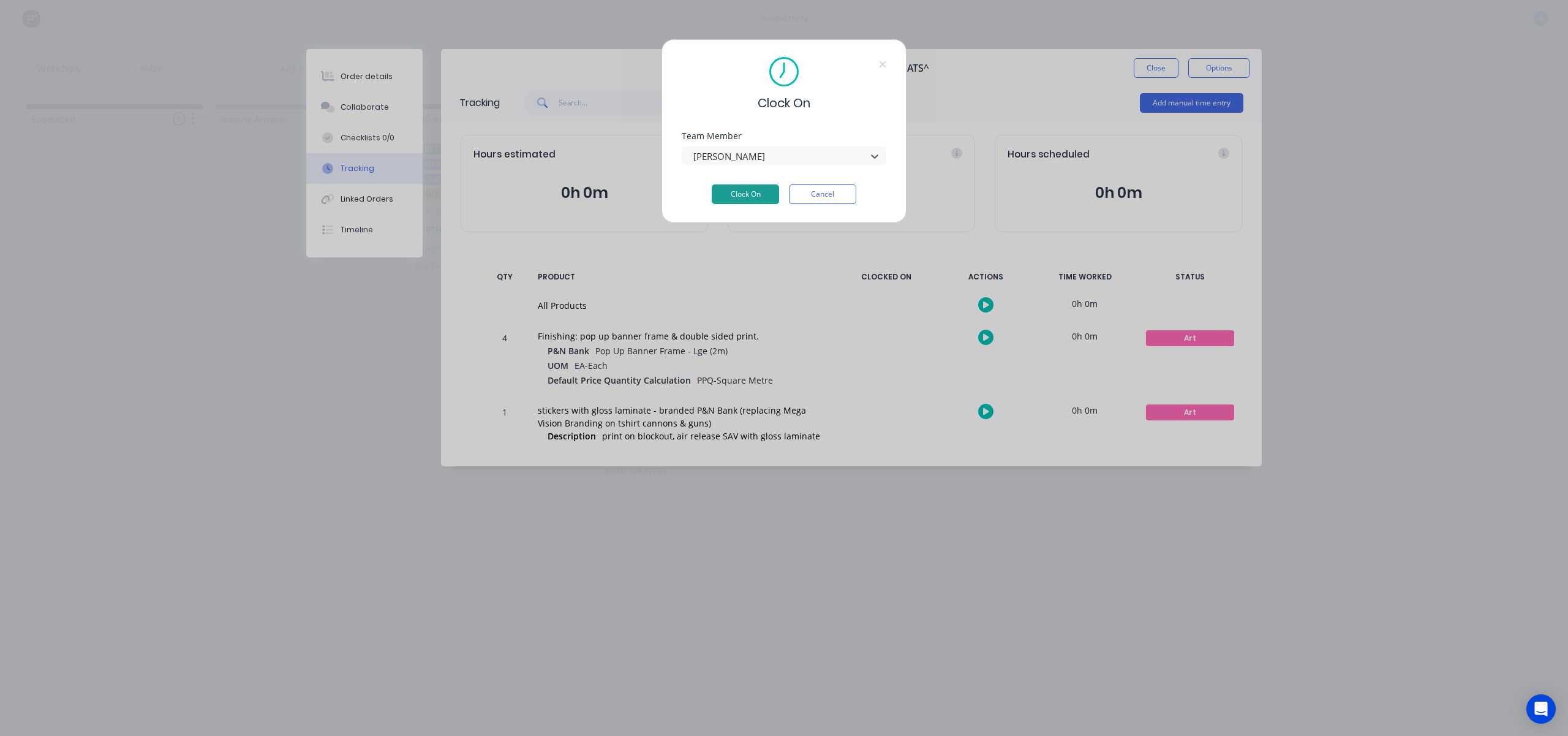
click at [756, 193] on button "Clock On" at bounding box center [745, 194] width 67 height 20
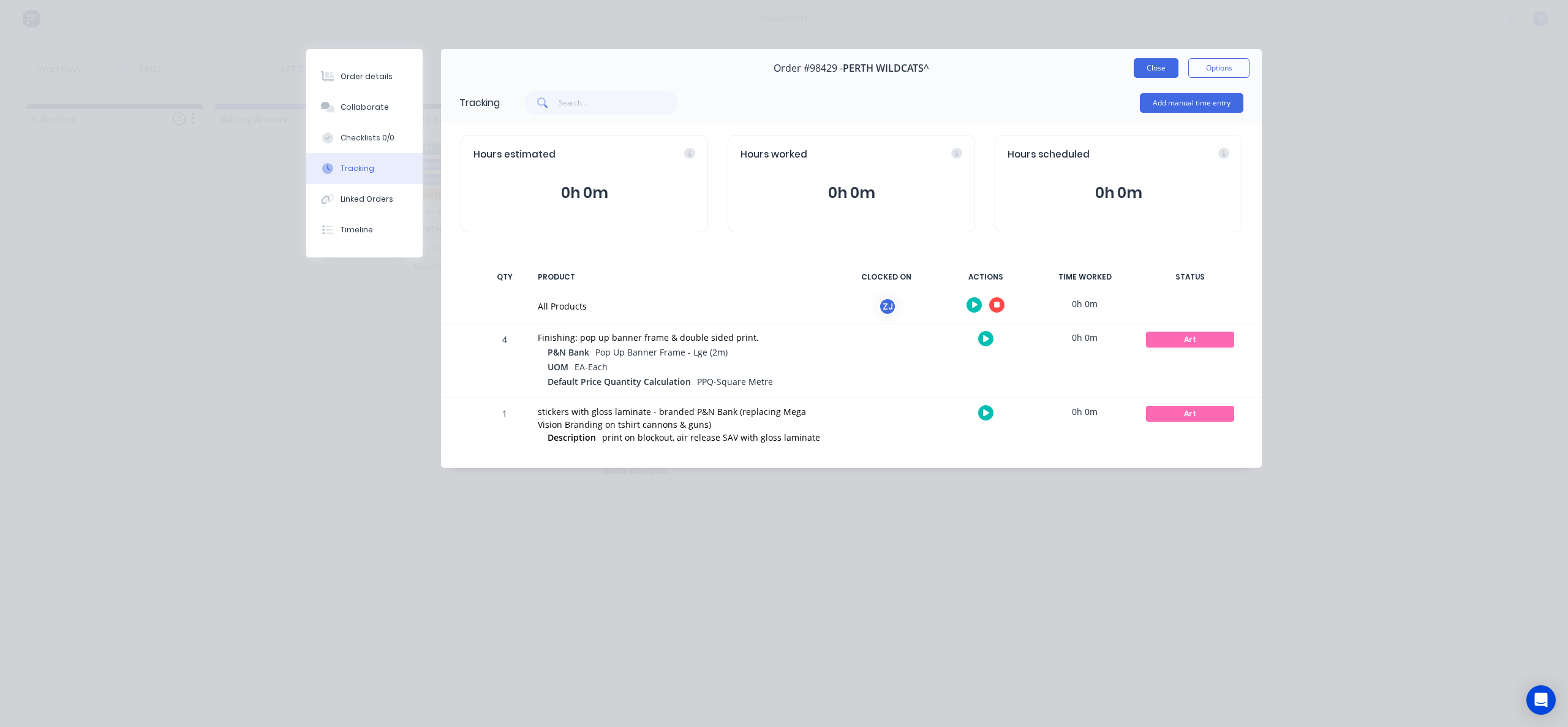
click at [1151, 71] on button "Close" at bounding box center [1156, 68] width 45 height 20
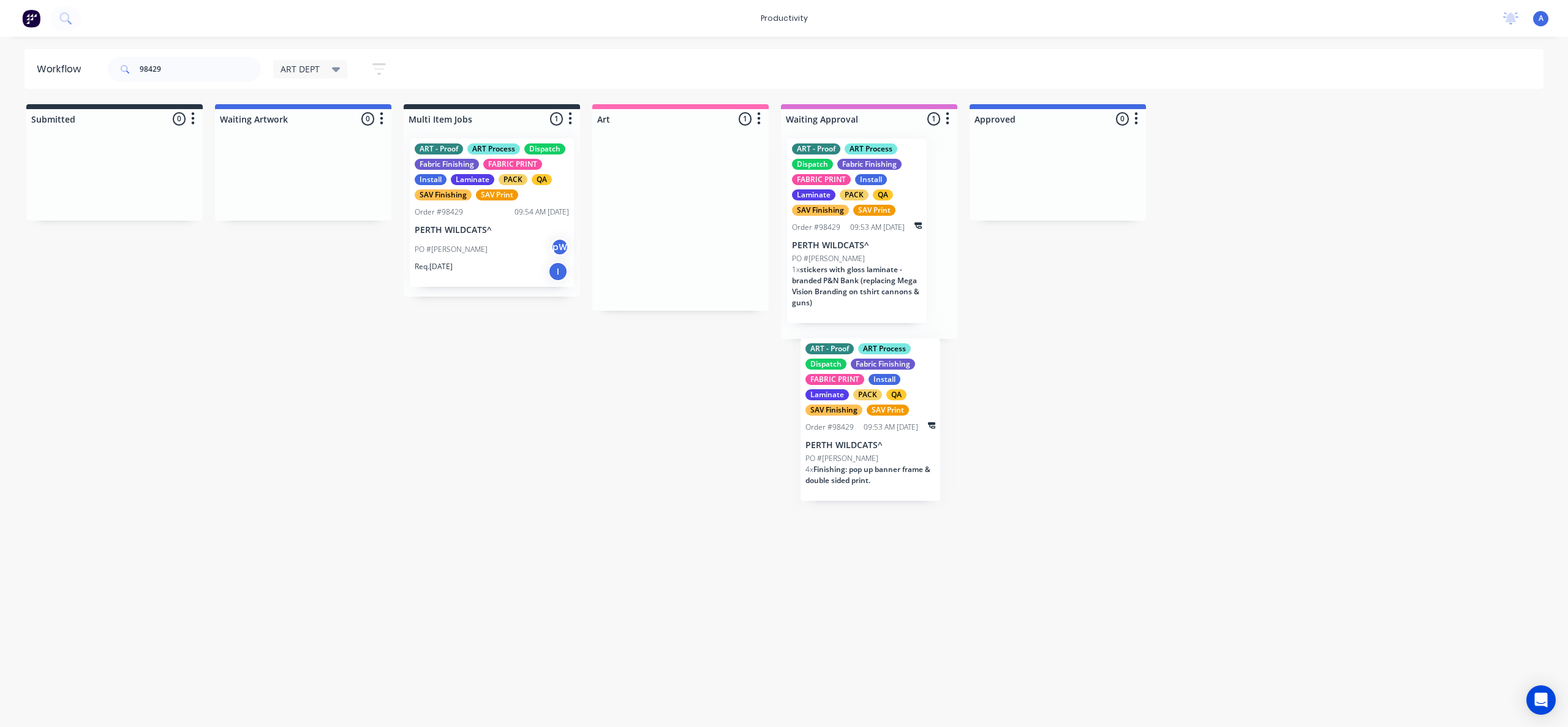
drag, startPoint x: 691, startPoint y: 272, endPoint x: 893, endPoint y: 472, distance: 284.3
click at [893, 472] on div "Workflow 98429 ART DEPT Save new view None edit ART DEPT (Default) edit Banner …" at bounding box center [784, 375] width 1568 height 653
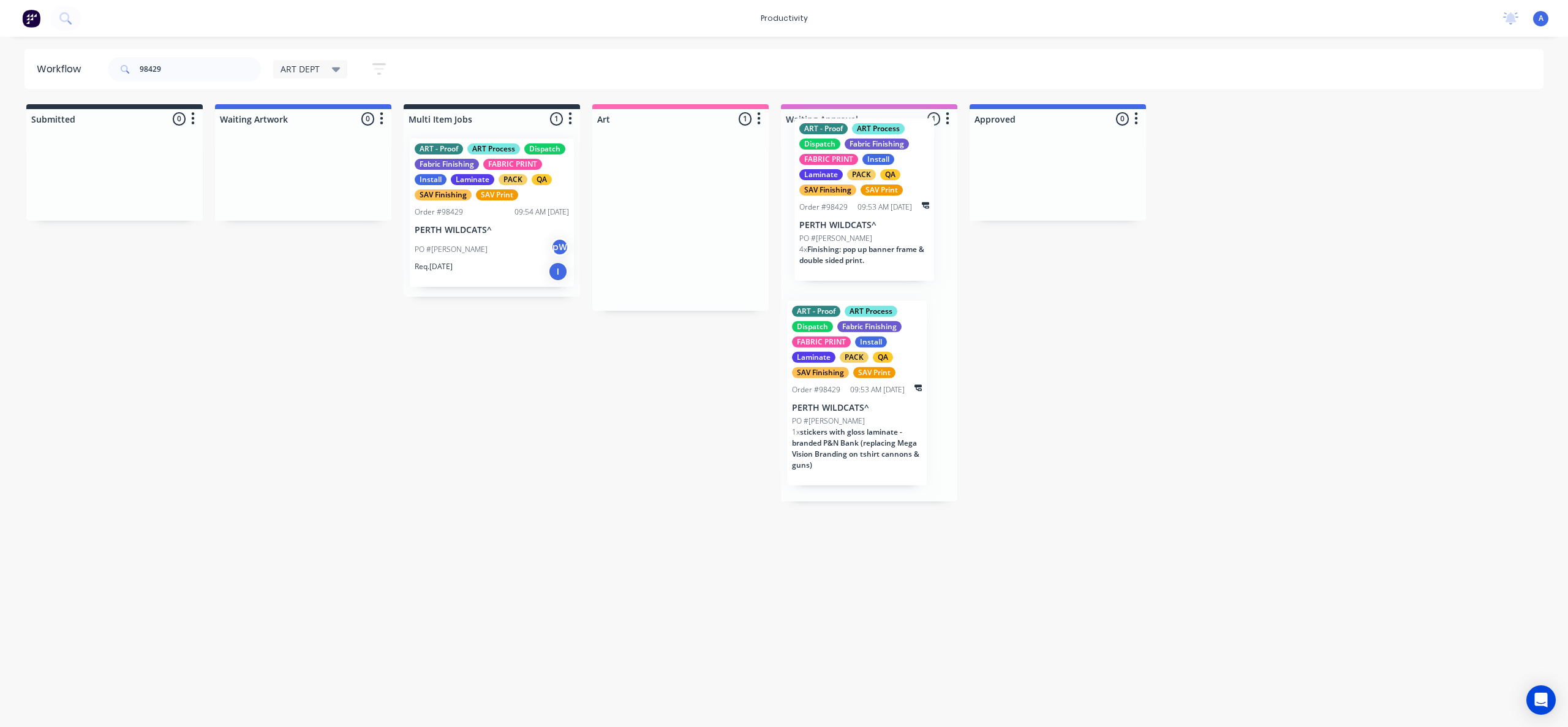
drag, startPoint x: 701, startPoint y: 251, endPoint x: 890, endPoint y: 232, distance: 190.0
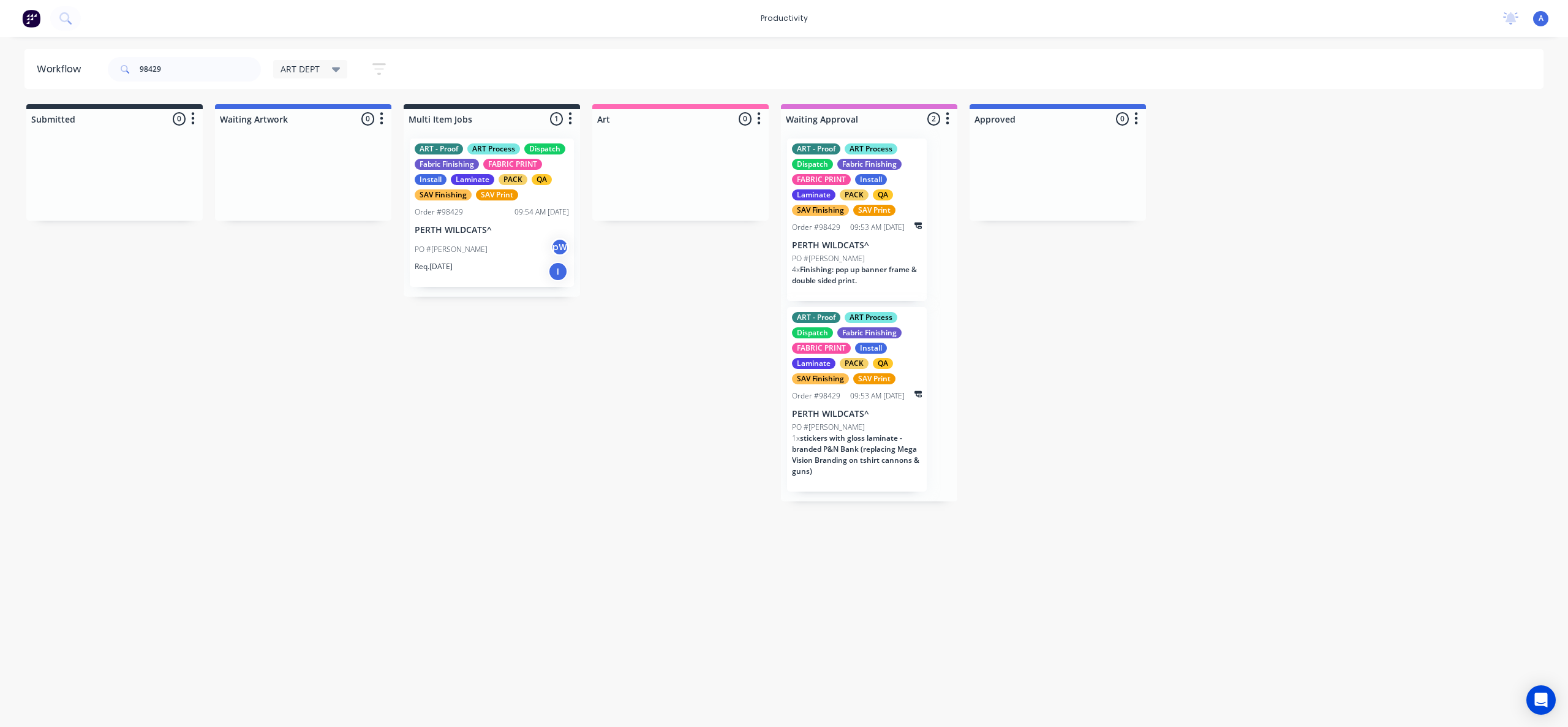
click at [886, 255] on div "PO #[PERSON_NAME]" at bounding box center [857, 258] width 130 height 11
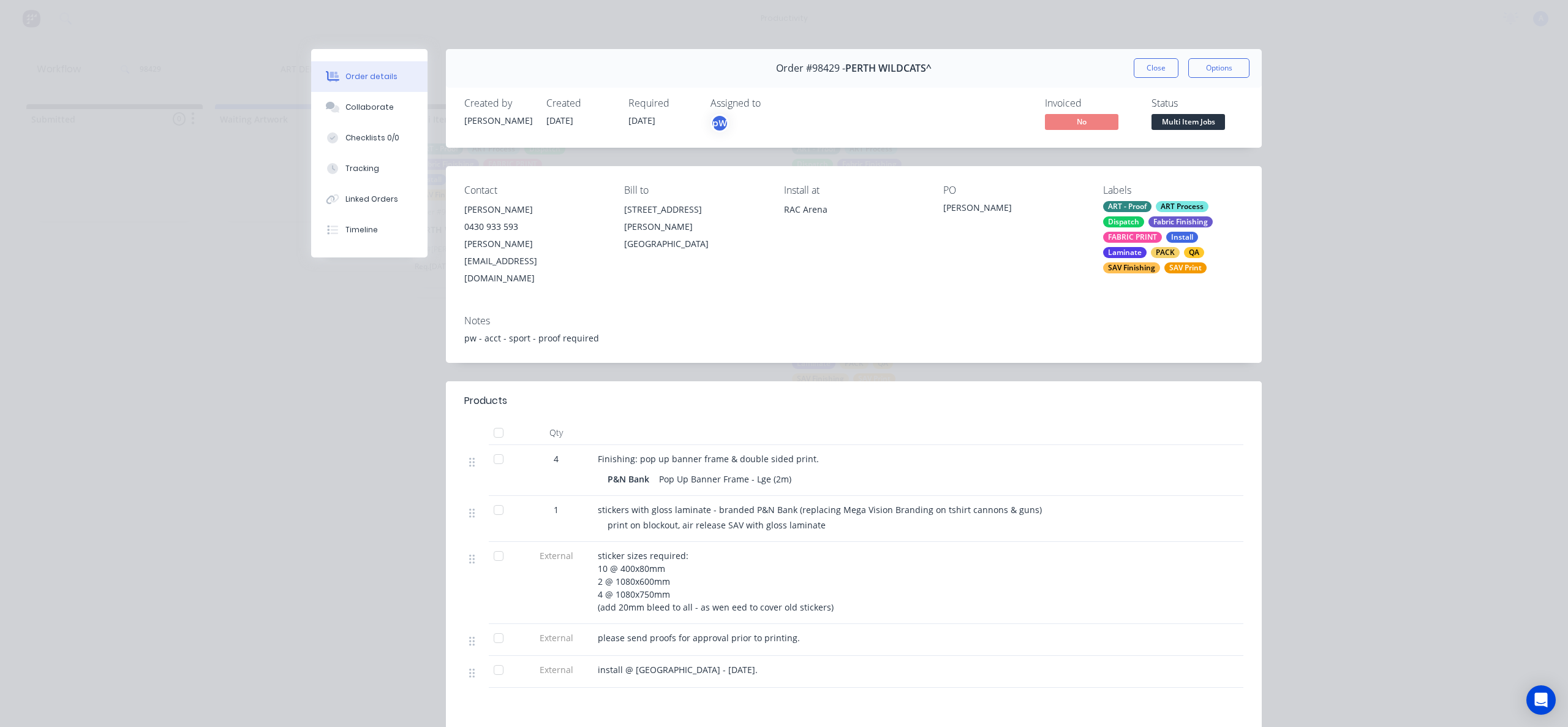
click at [1152, 70] on button "Close" at bounding box center [1156, 68] width 45 height 20
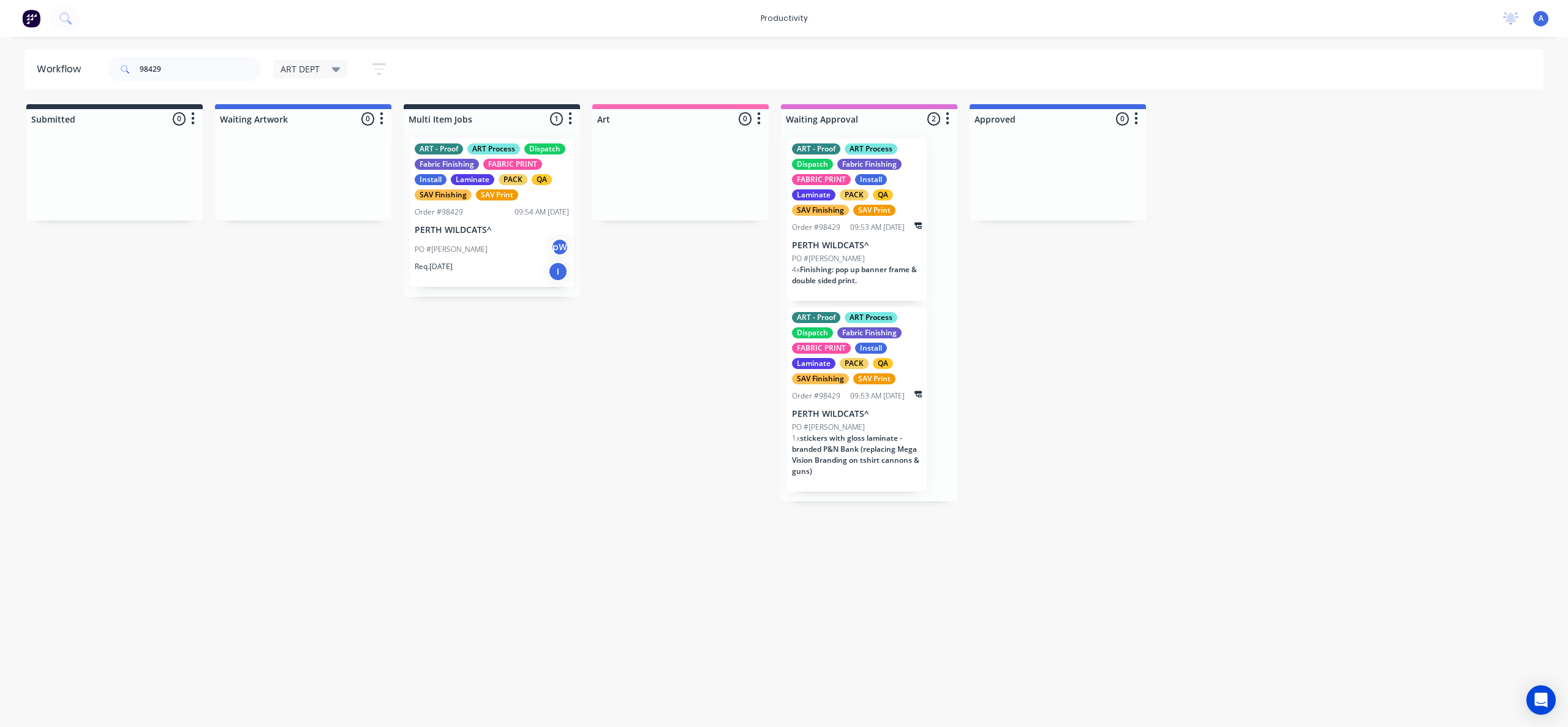
click at [533, 238] on div "PO #[PERSON_NAME]" at bounding box center [492, 249] width 154 height 23
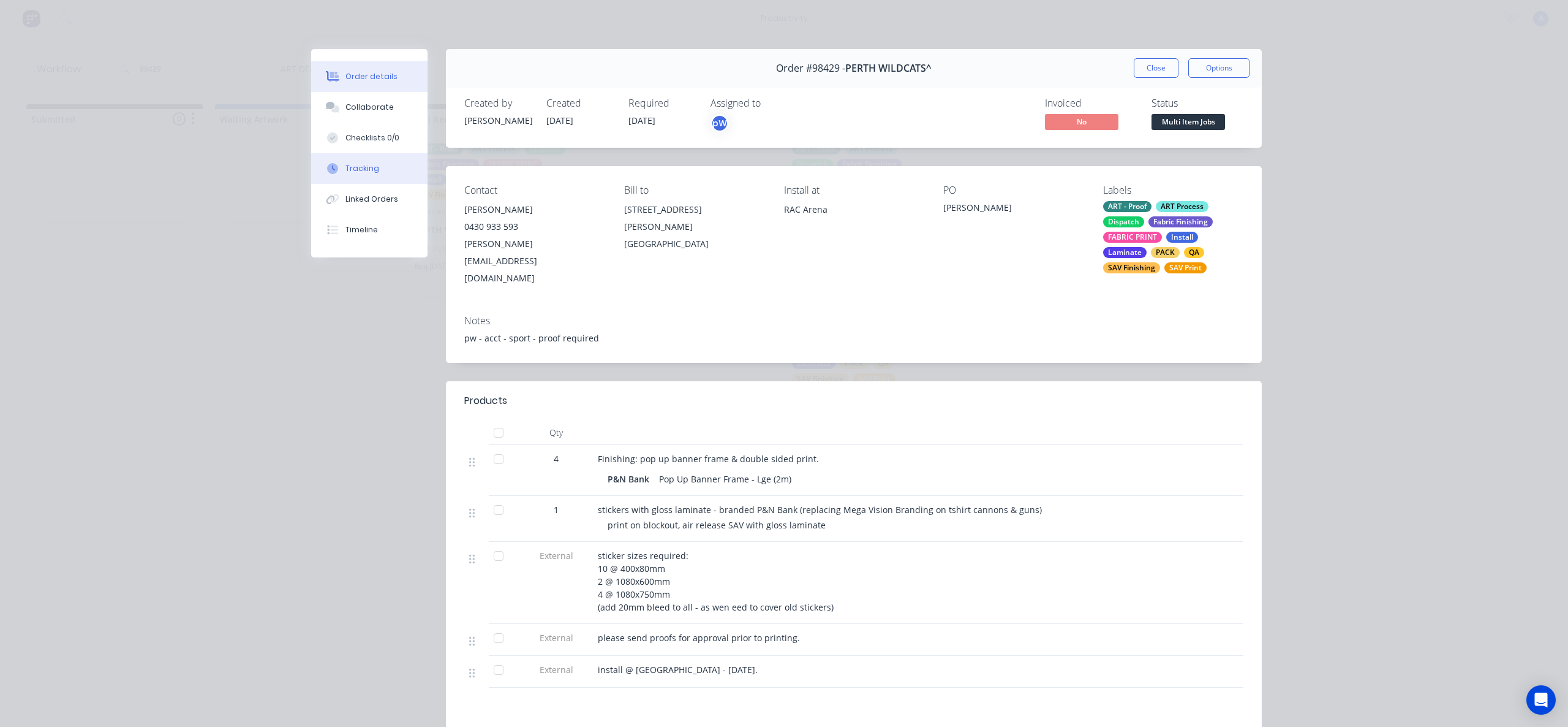
click at [365, 170] on div "Tracking" at bounding box center [362, 168] width 33 height 11
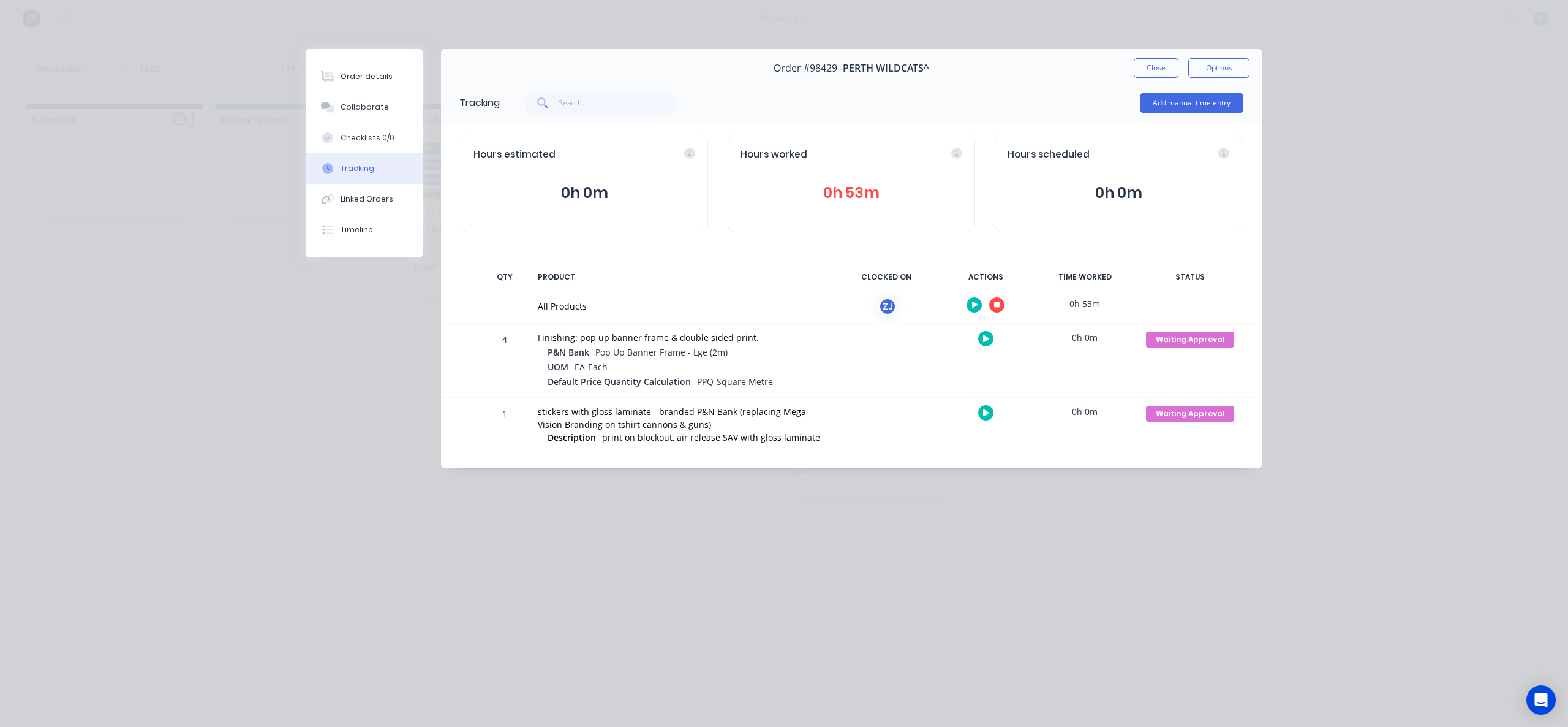
click at [992, 302] on button "button" at bounding box center [997, 305] width 15 height 15
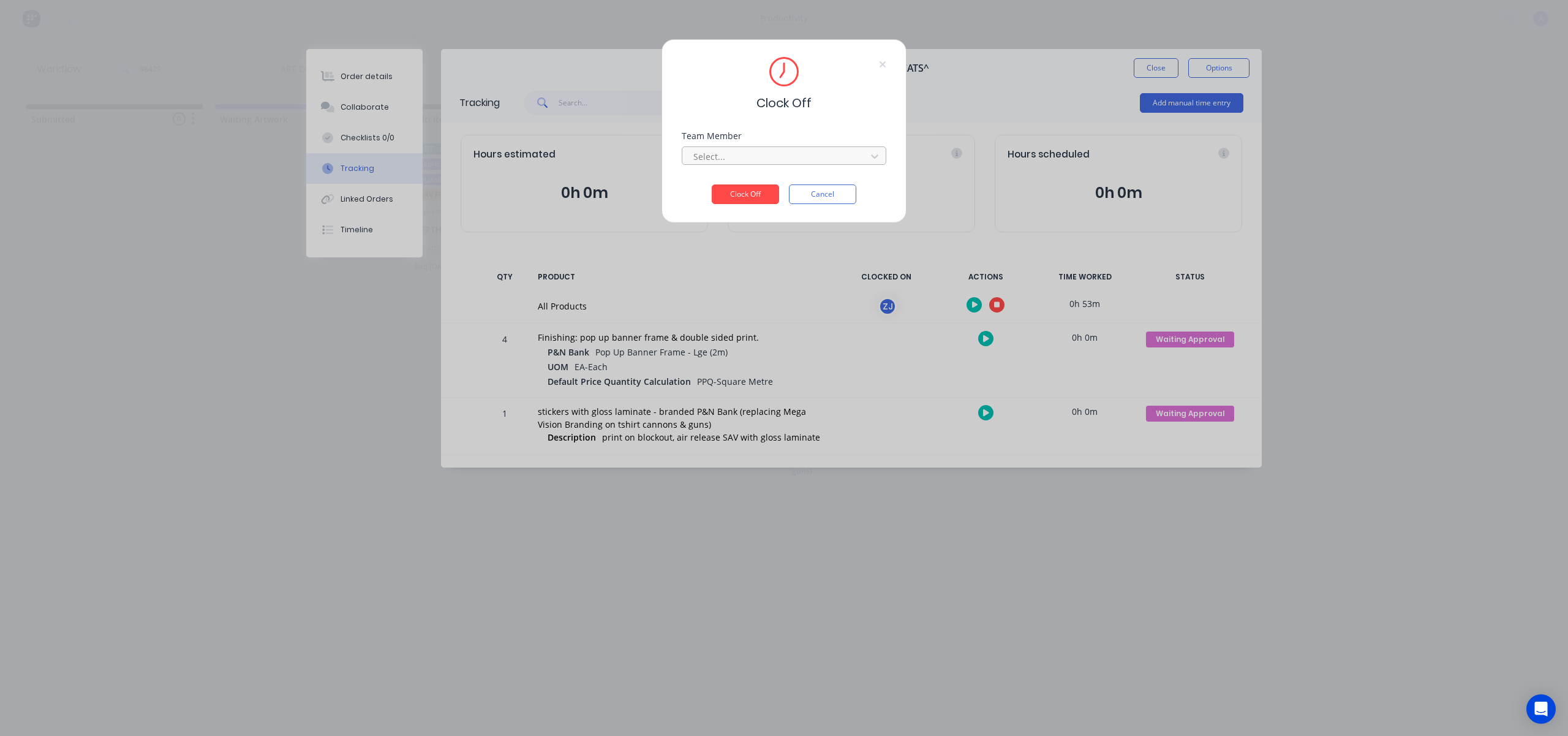
click at [815, 158] on div at bounding box center [775, 157] width 168 height 15
drag, startPoint x: 774, startPoint y: 178, endPoint x: 758, endPoint y: 198, distance: 25.6
click at [772, 181] on div "[PERSON_NAME]" at bounding box center [784, 183] width 205 height 22
click at [758, 198] on button "Clock Off" at bounding box center [745, 194] width 67 height 20
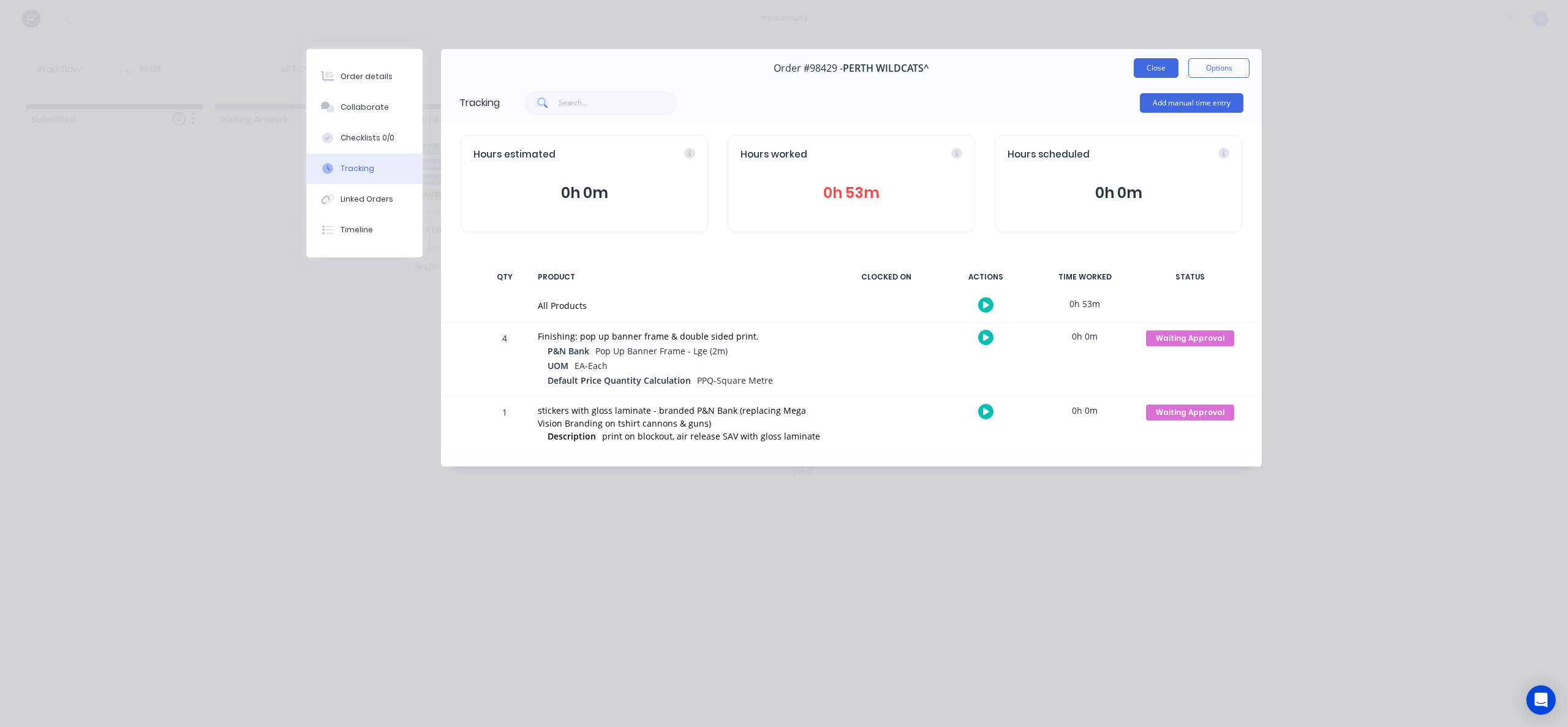
click at [1170, 65] on button "Close" at bounding box center [1156, 68] width 45 height 20
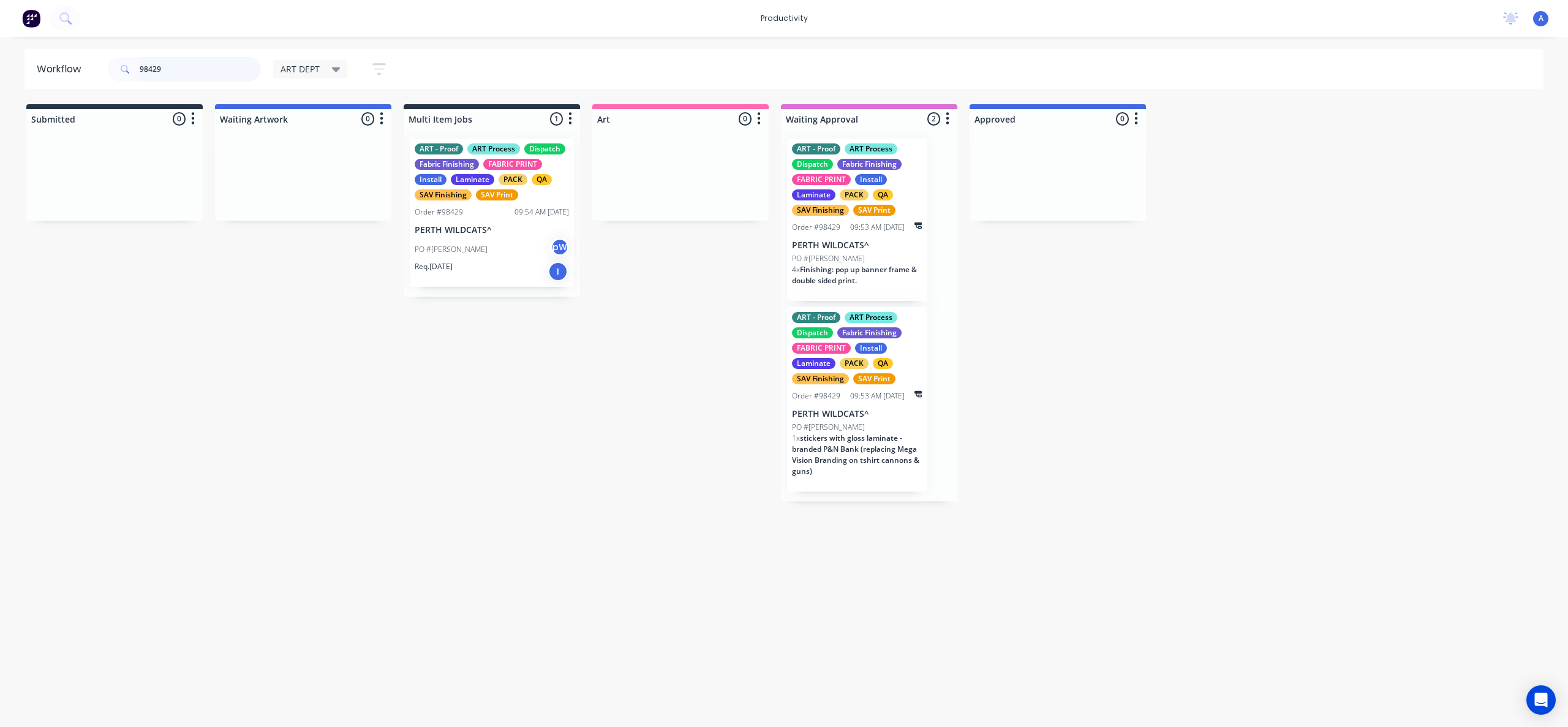
click at [214, 74] on input "98429" at bounding box center [200, 69] width 121 height 24
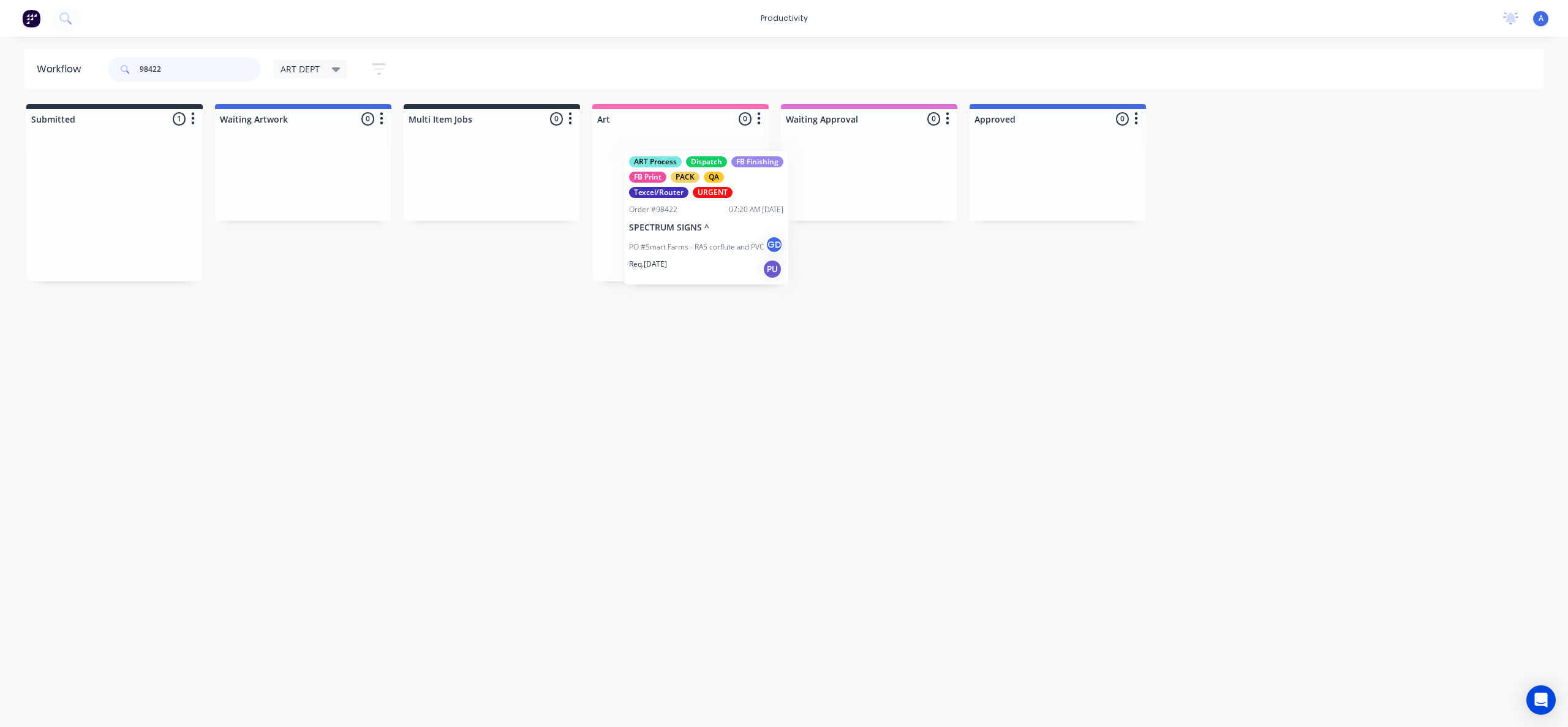
drag, startPoint x: 124, startPoint y: 222, endPoint x: 739, endPoint y: 230, distance: 615.1
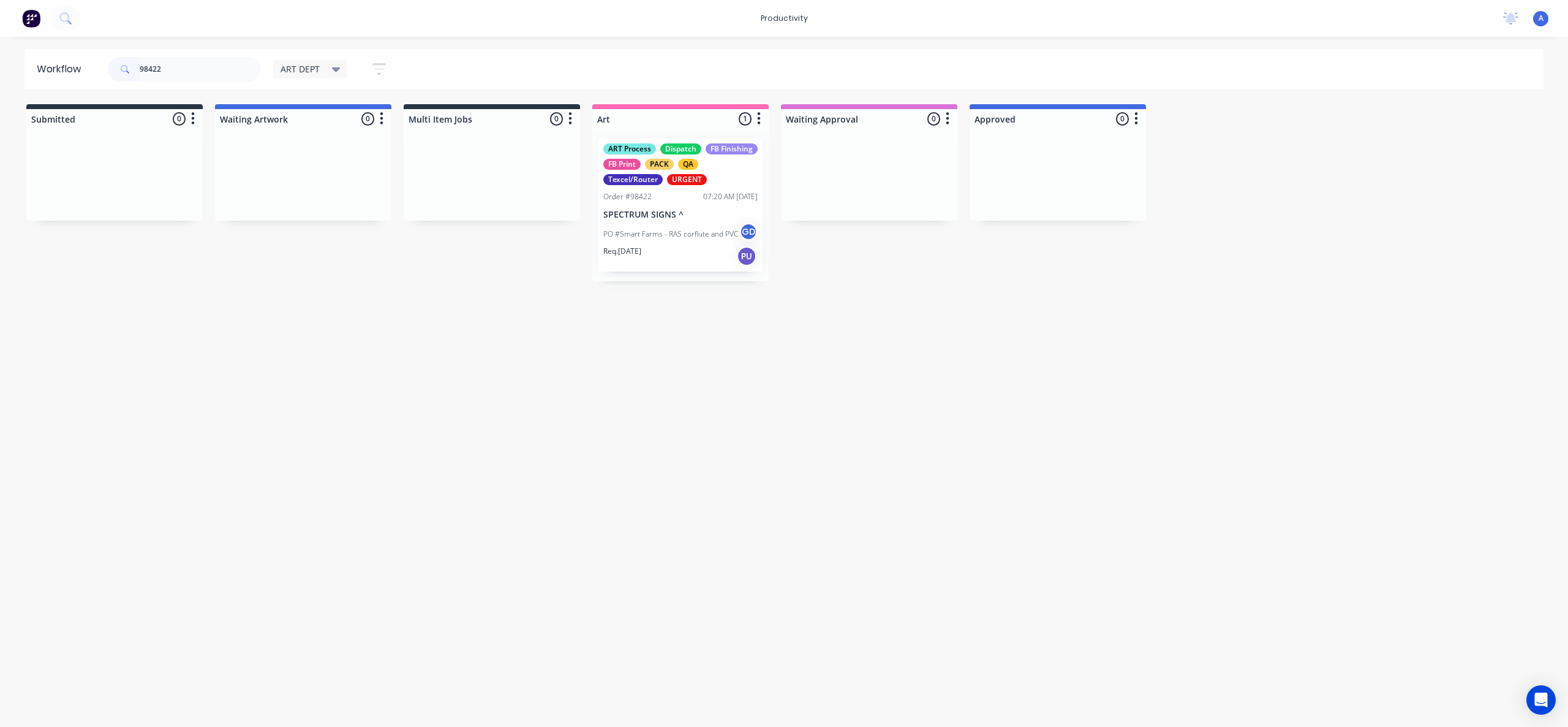
click at [660, 236] on p "PO #Smart Farms - RAS corflute and PVC" at bounding box center [671, 234] width 135 height 11
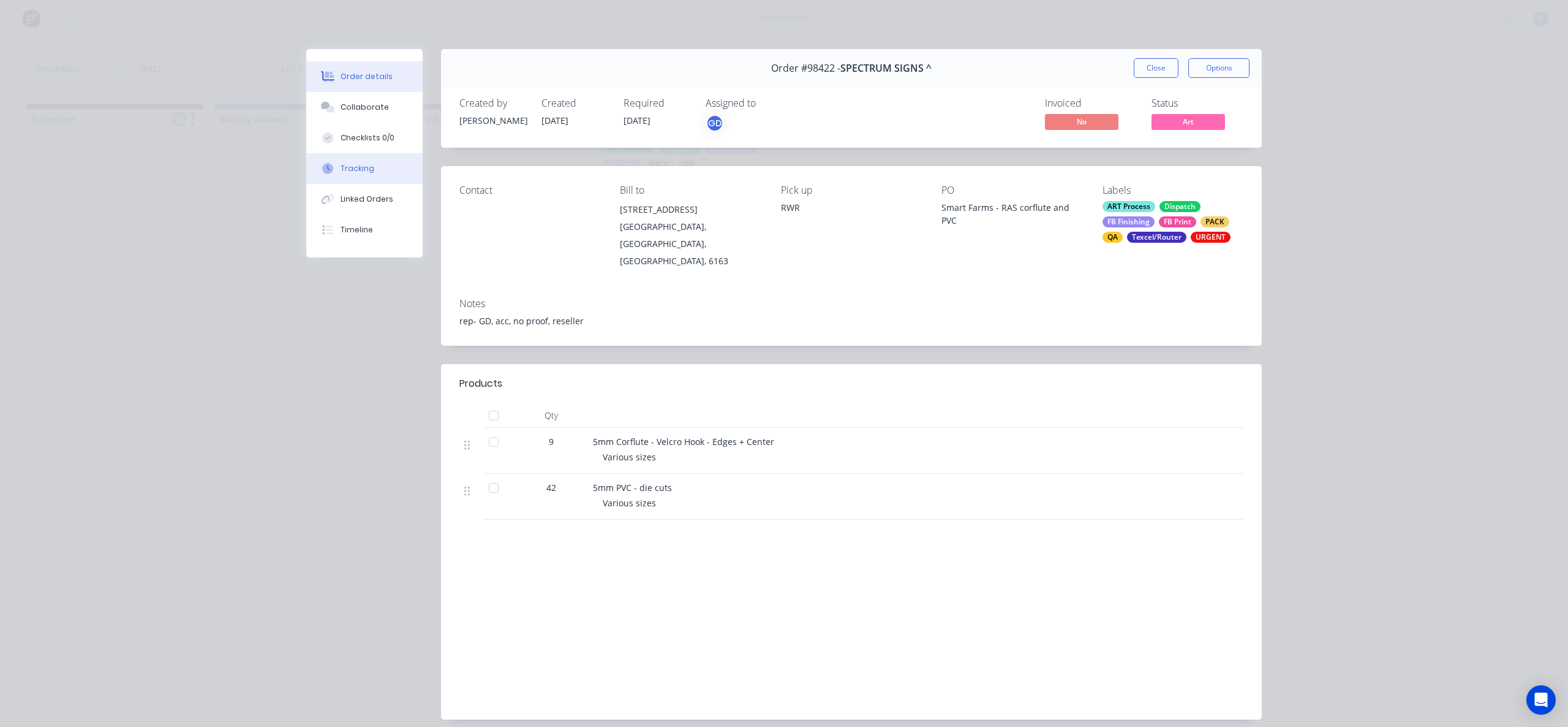
click at [329, 166] on div at bounding box center [327, 168] width 19 height 11
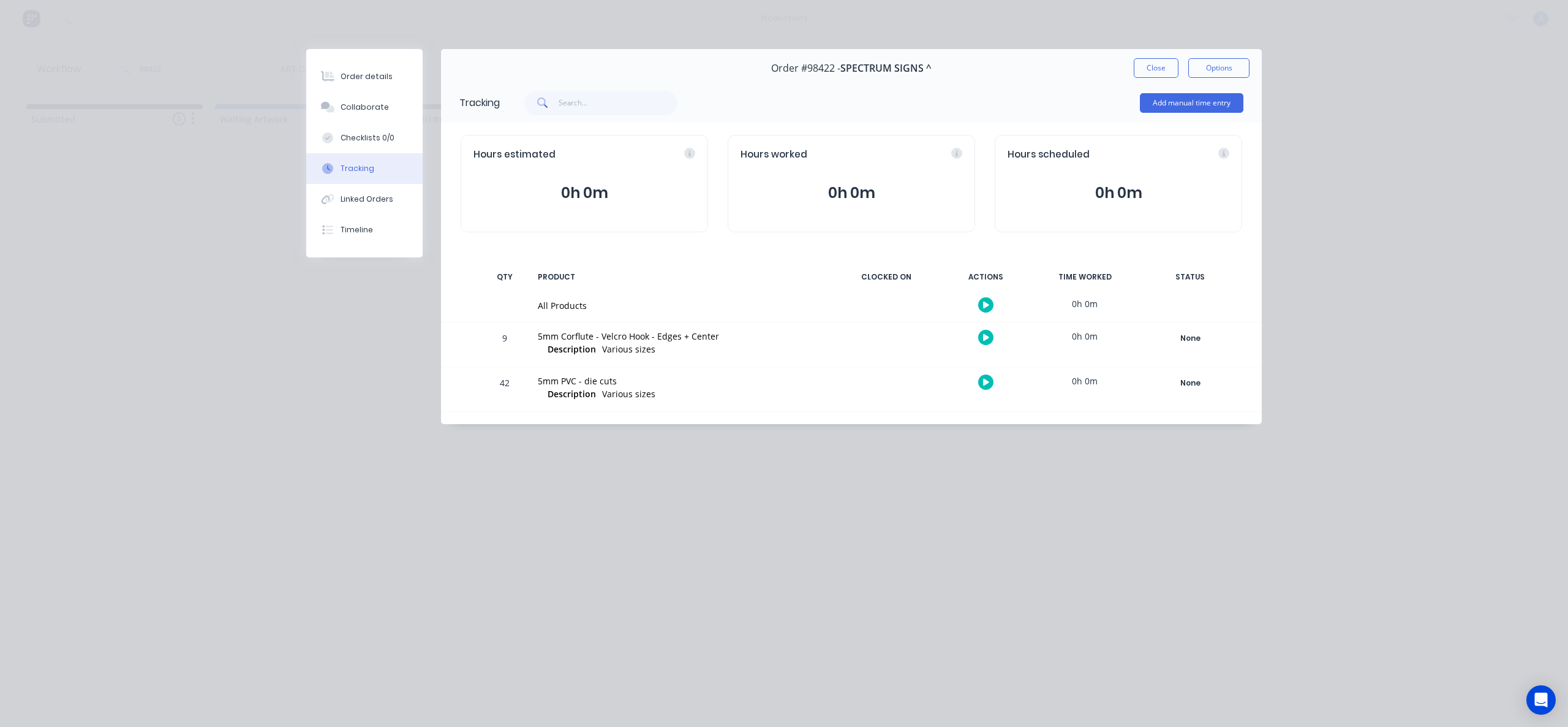
click at [986, 303] on icon "button" at bounding box center [986, 305] width 6 height 6
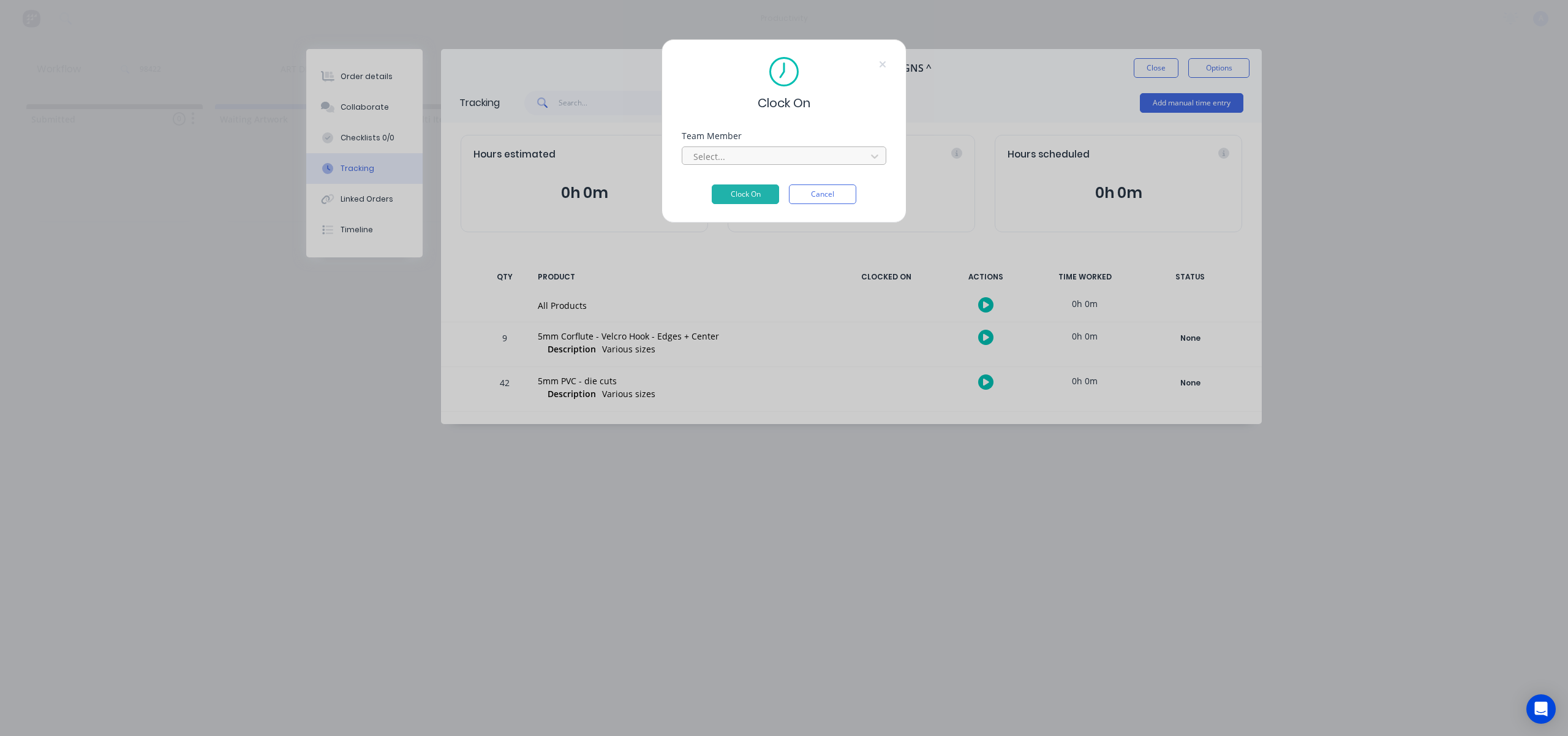
click at [796, 161] on div at bounding box center [775, 157] width 168 height 15
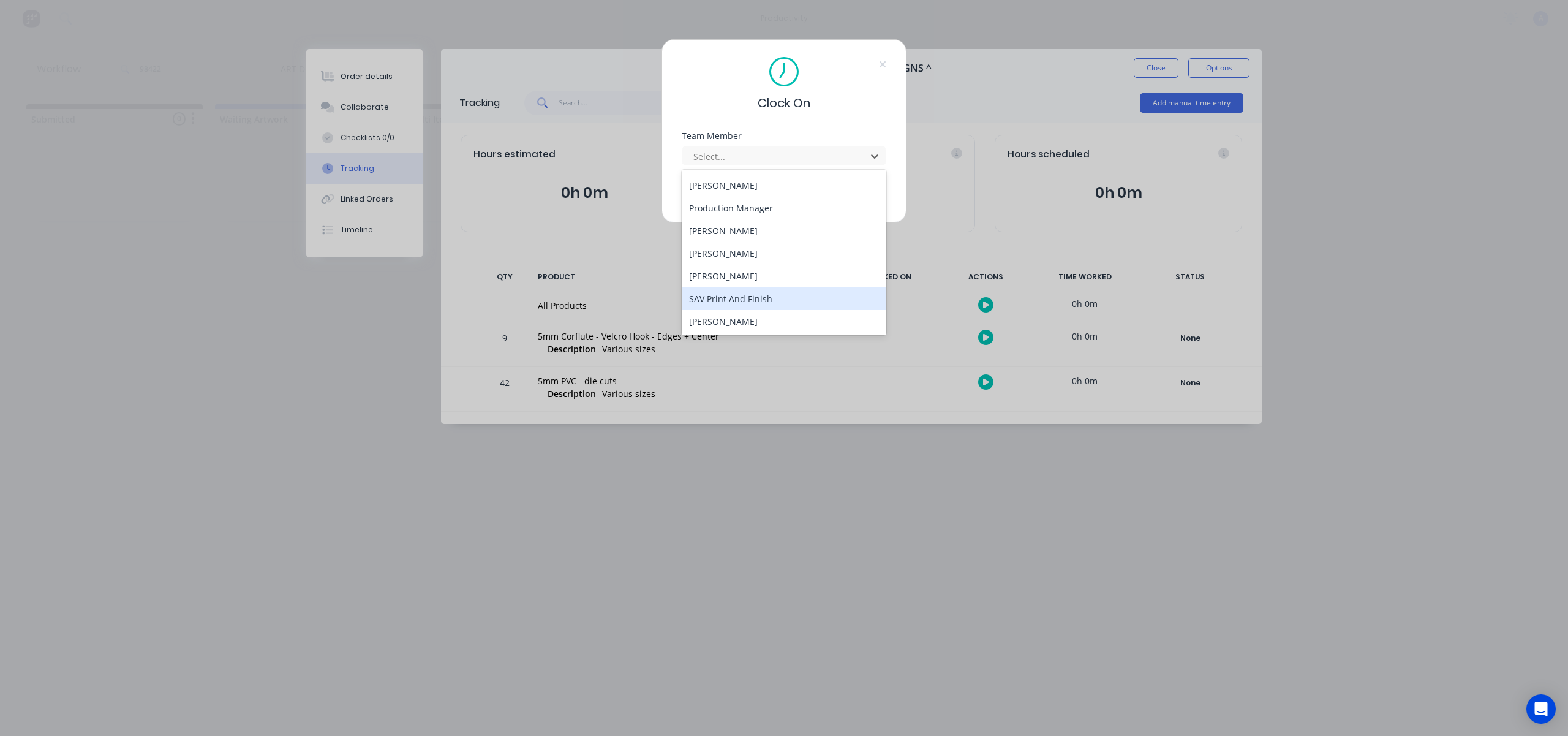
click at [748, 308] on div "SAV Print And Finish" at bounding box center [784, 299] width 205 height 22
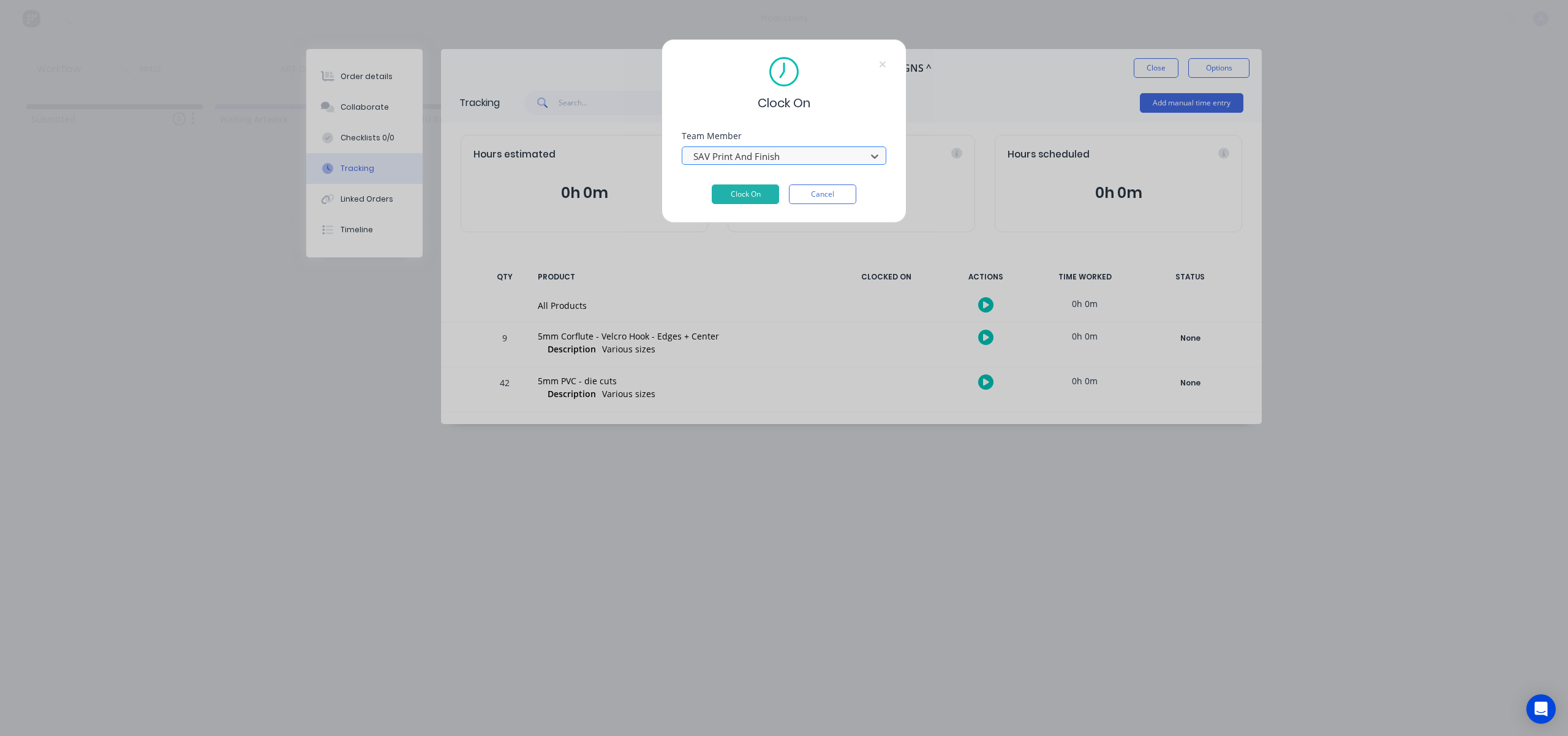
click at [761, 149] on div at bounding box center [775, 157] width 168 height 15
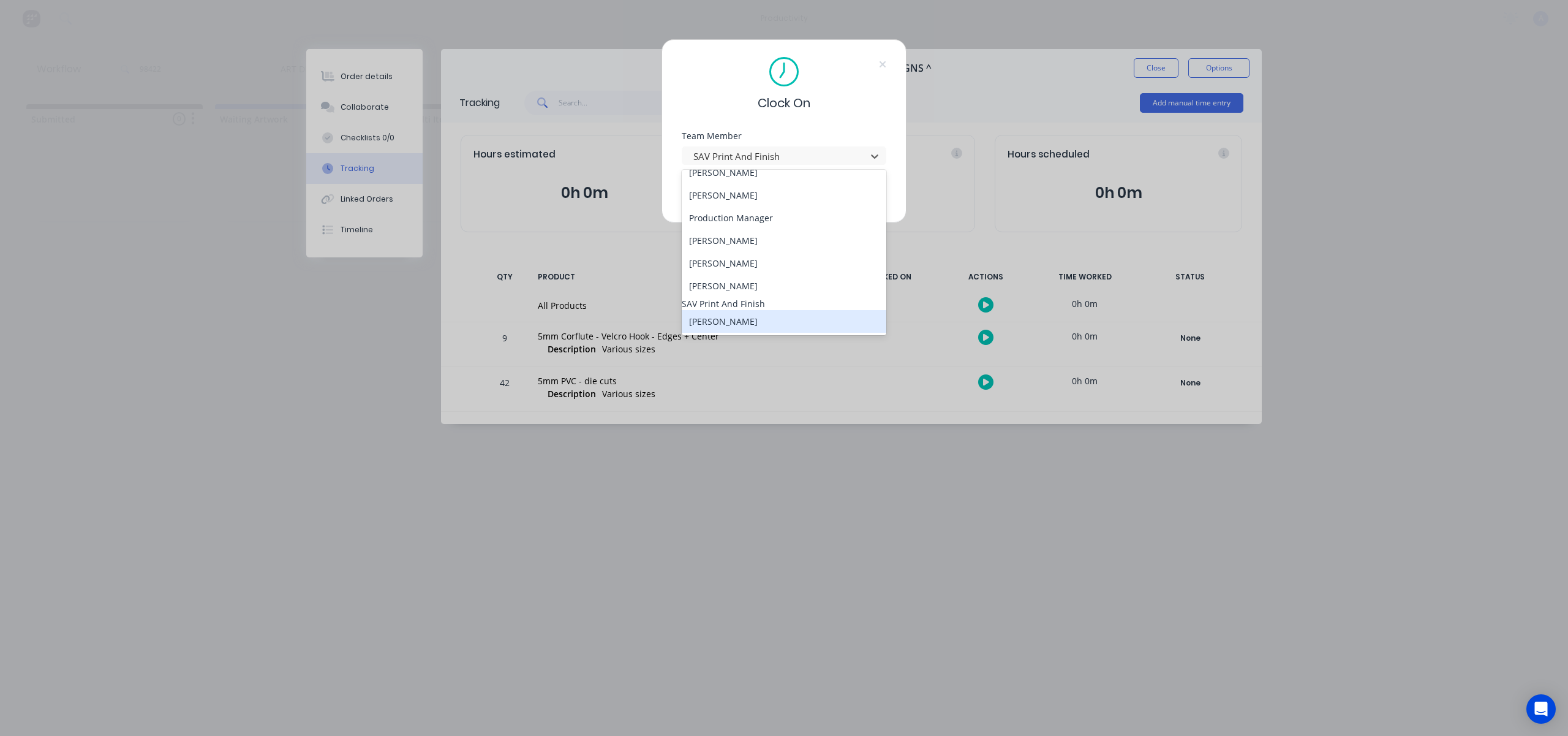
click at [730, 327] on div "[PERSON_NAME]" at bounding box center [784, 321] width 205 height 22
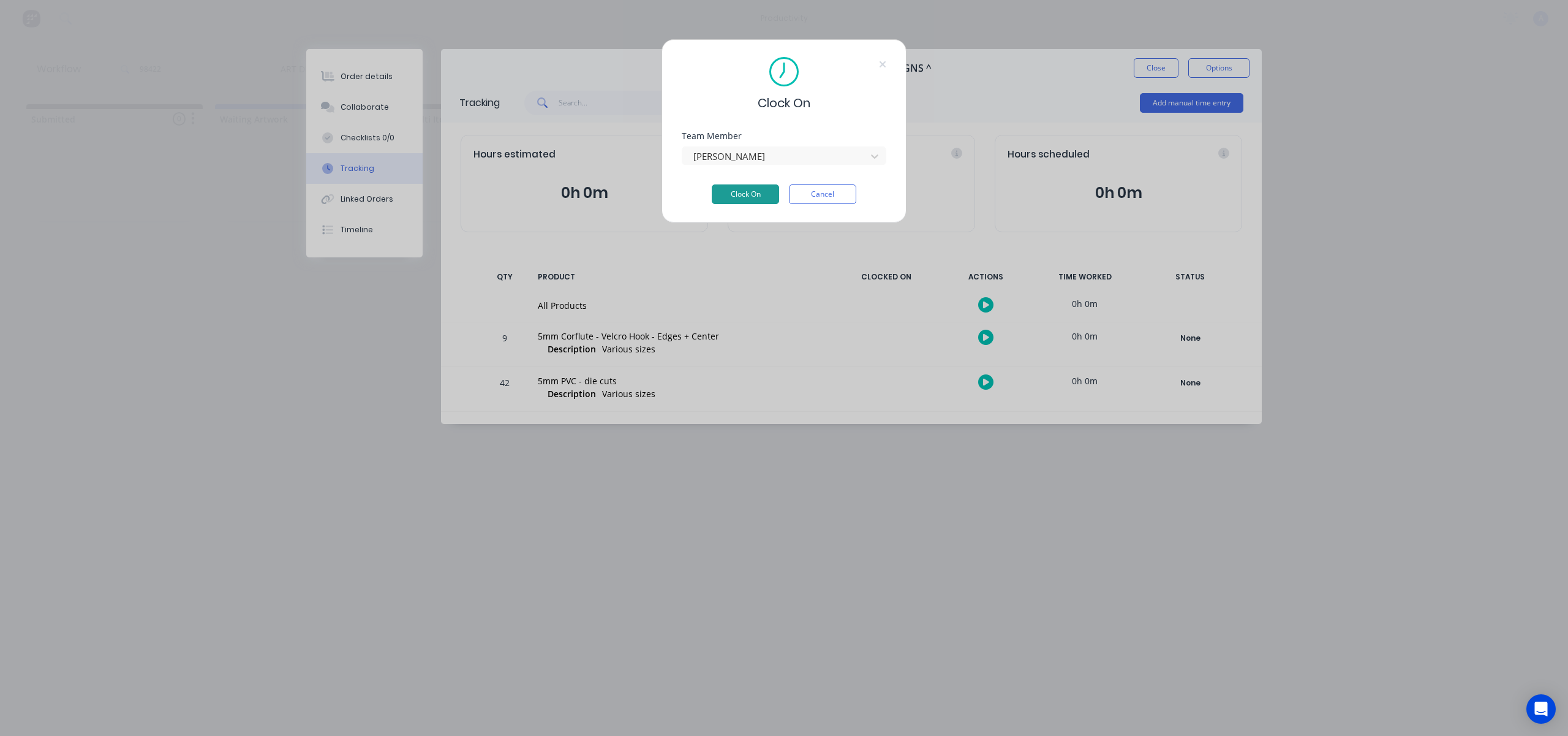
click at [745, 195] on button "Clock On" at bounding box center [745, 194] width 67 height 20
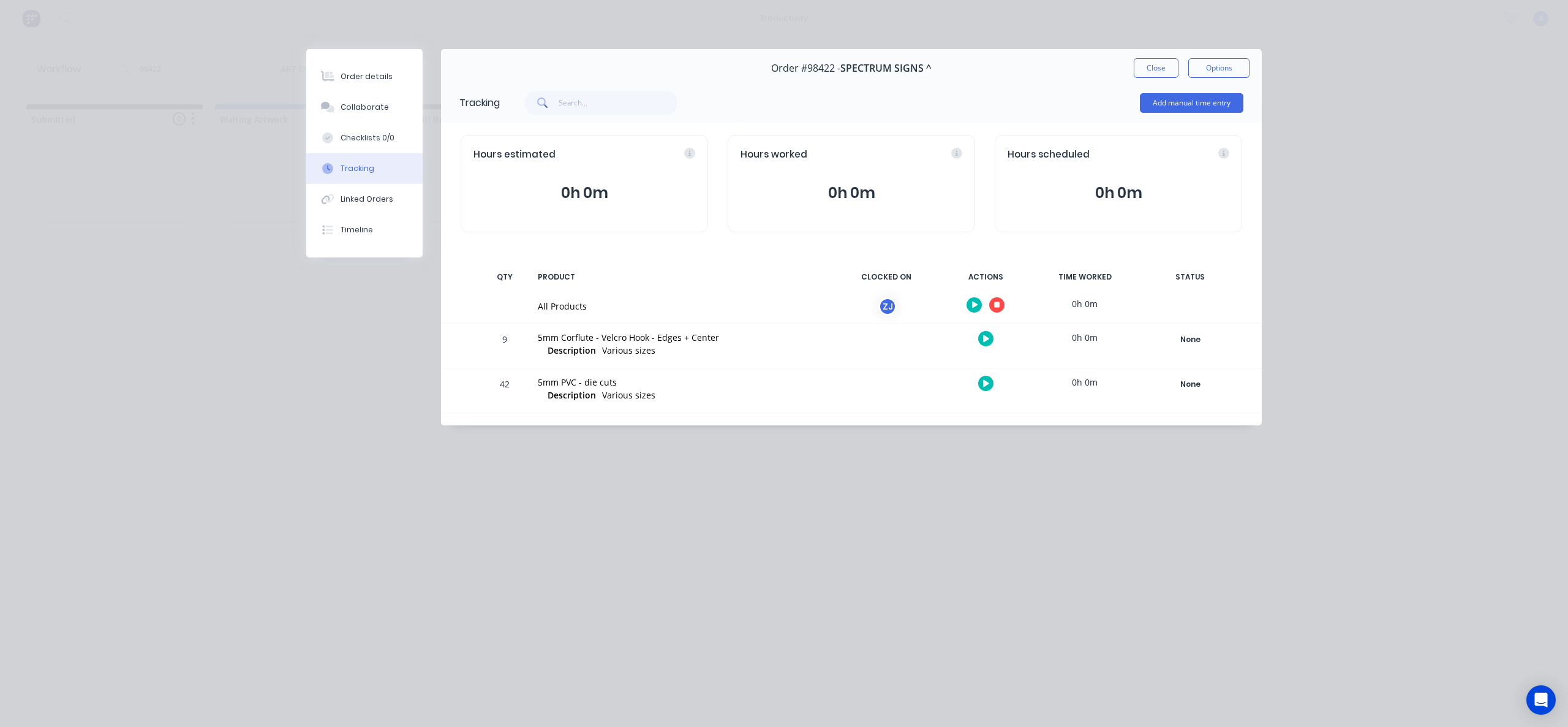
click at [1148, 72] on button "Close" at bounding box center [1156, 68] width 45 height 20
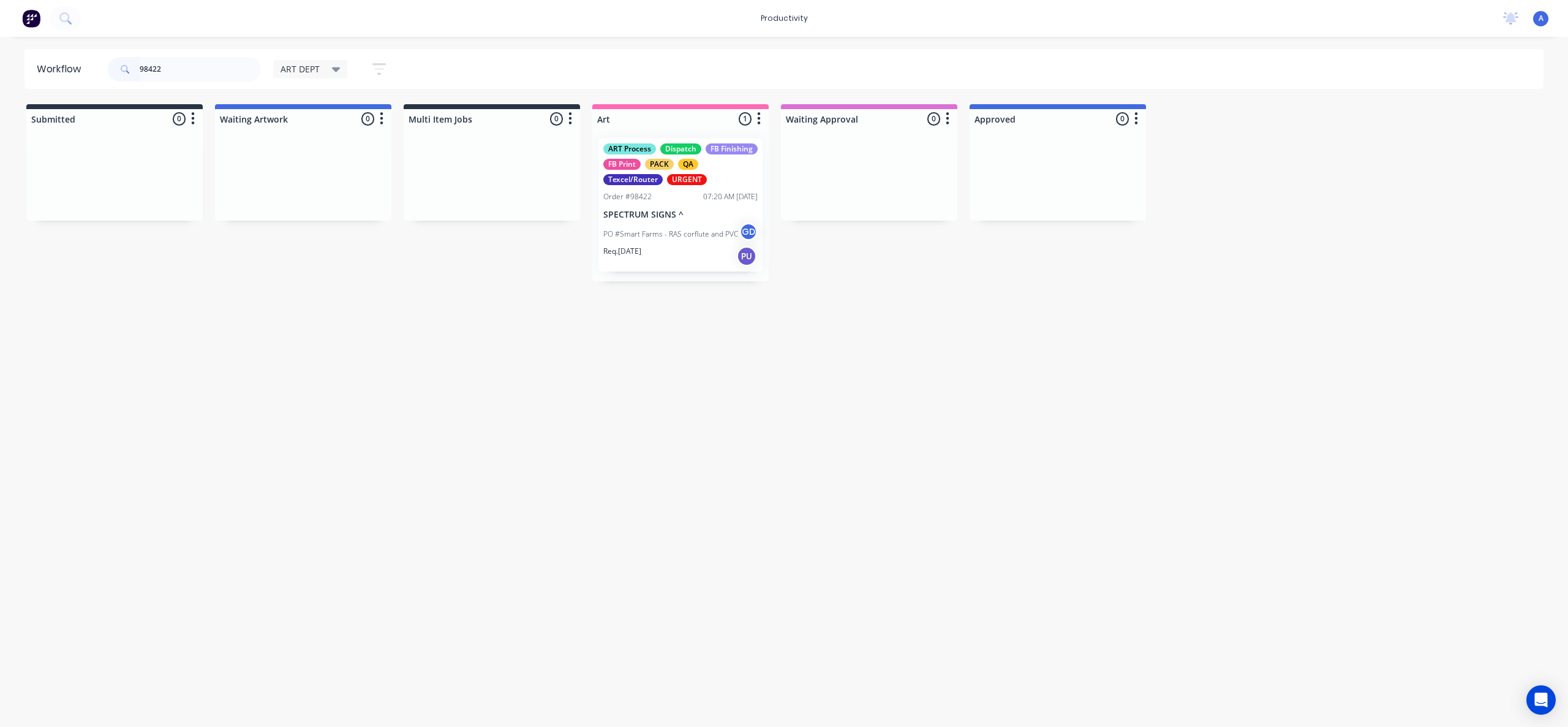
click at [687, 221] on div "ART Process Dispatch FB Finishing FB Print PACK QA Texcel/Router URGENT Order #…" at bounding box center [680, 205] width 164 height 133
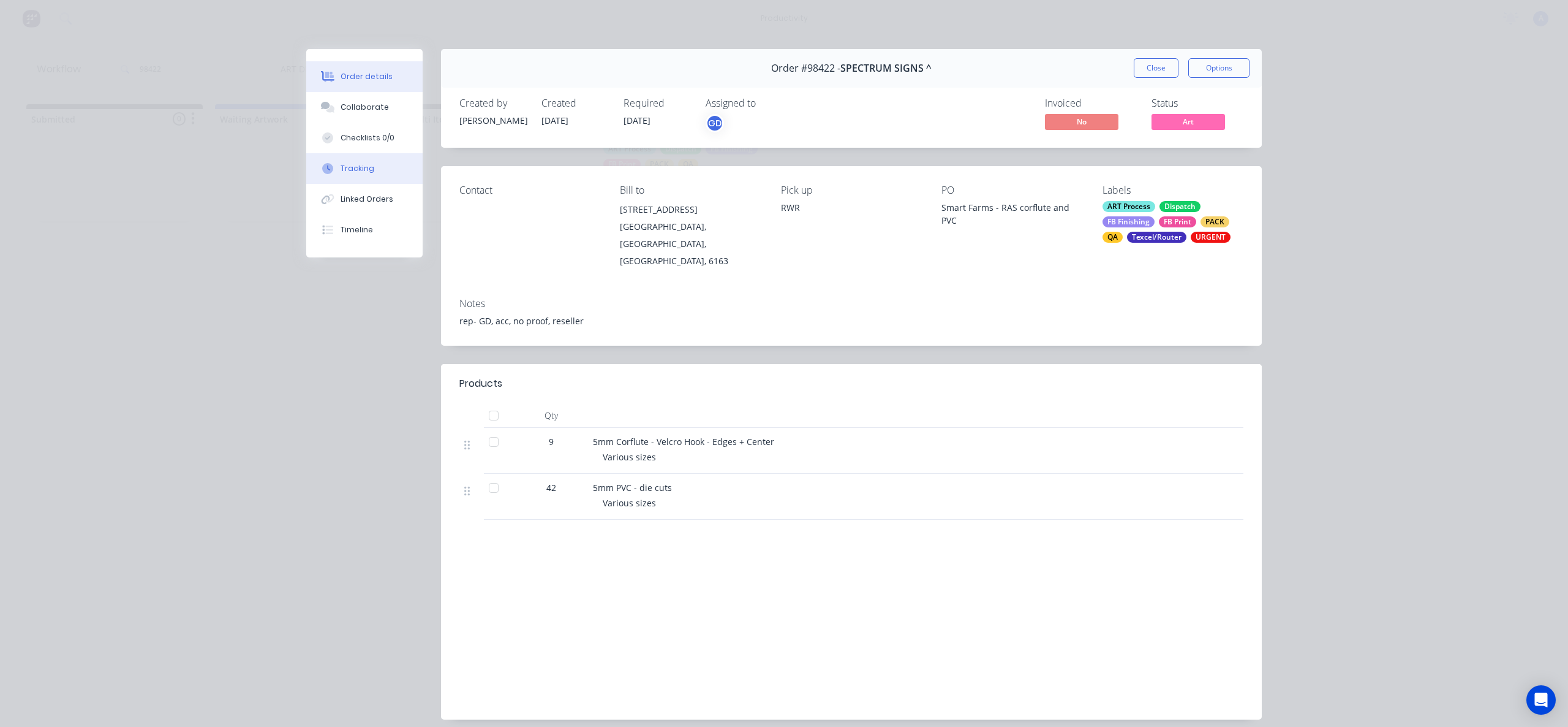
click at [334, 172] on button "Tracking" at bounding box center [364, 169] width 116 height 31
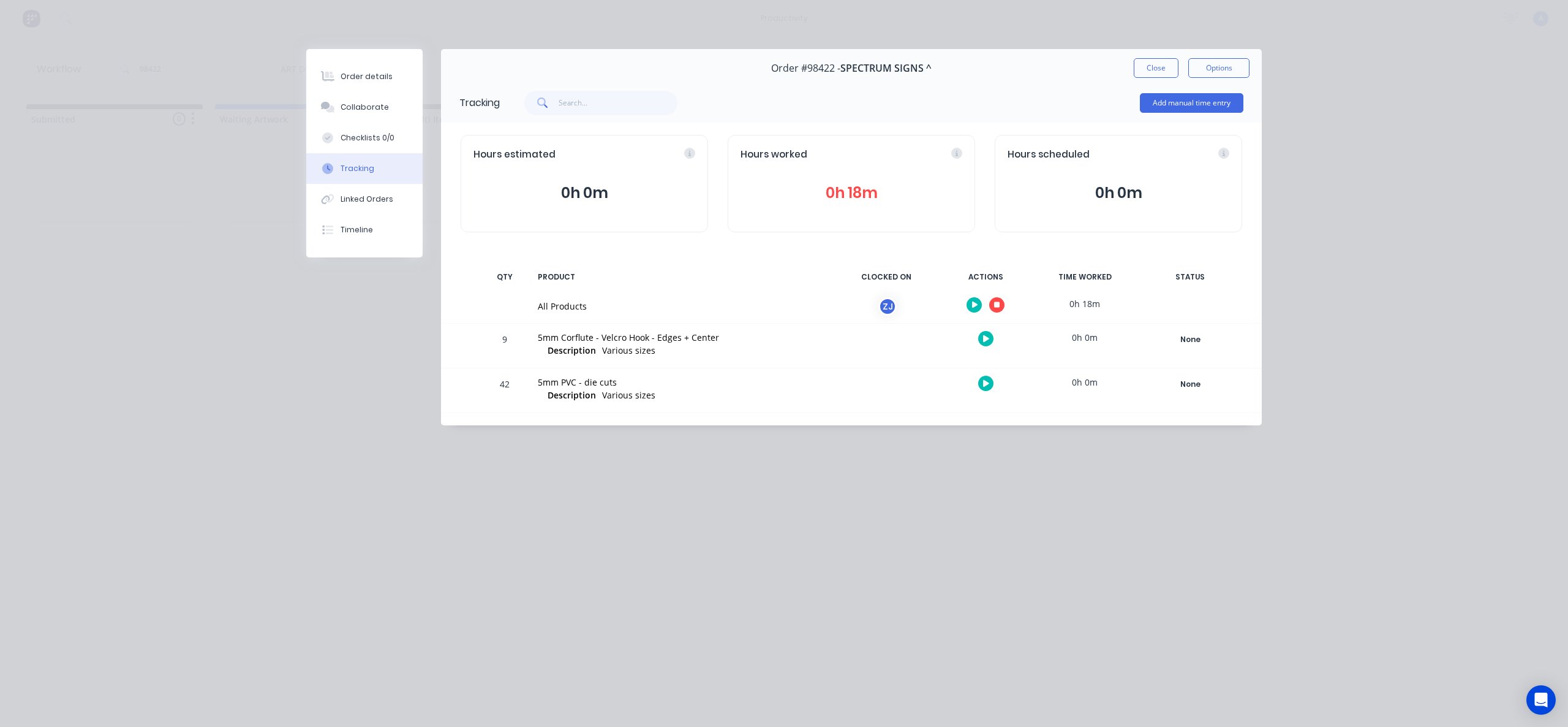
click at [994, 306] on icon "button" at bounding box center [997, 305] width 6 height 6
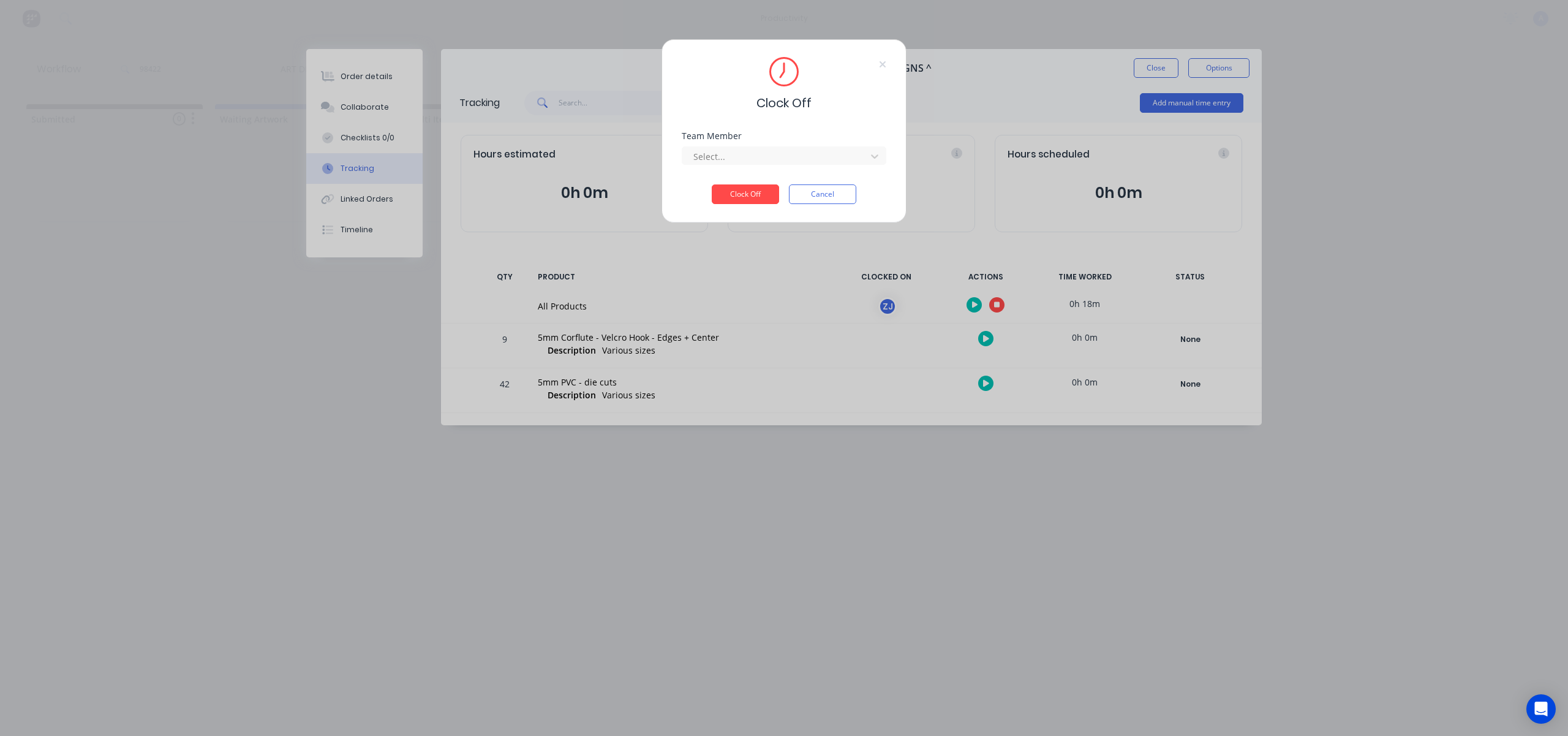
click at [798, 171] on div "Team Member Select..." at bounding box center [784, 158] width 205 height 53
drag, startPoint x: 782, startPoint y: 149, endPoint x: 779, endPoint y: 154, distance: 5.8
click at [782, 150] on div at bounding box center [775, 157] width 168 height 15
click at [759, 182] on div "[PERSON_NAME]" at bounding box center [784, 183] width 205 height 22
click at [755, 190] on button "Clock Off" at bounding box center [745, 194] width 67 height 20
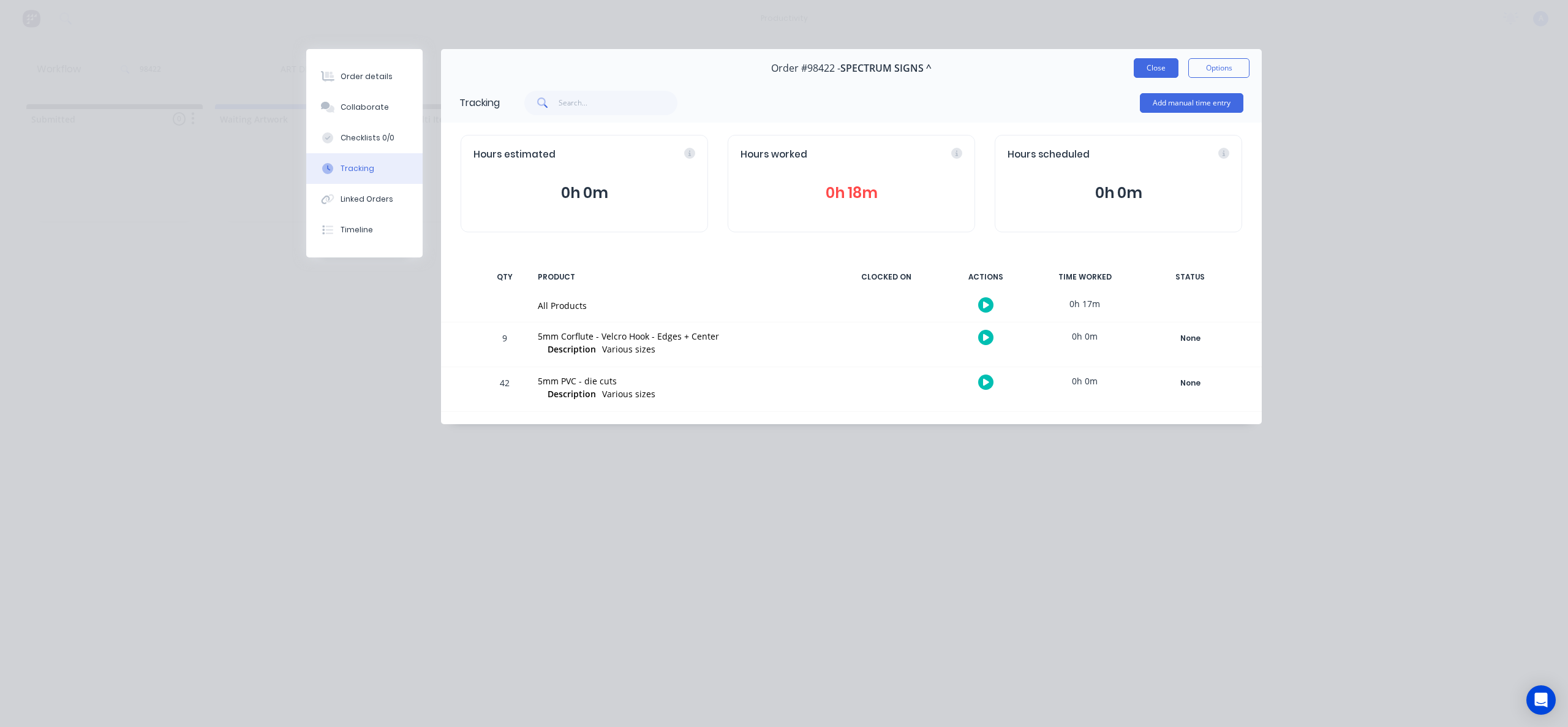
click at [1143, 69] on button "Close" at bounding box center [1156, 68] width 45 height 20
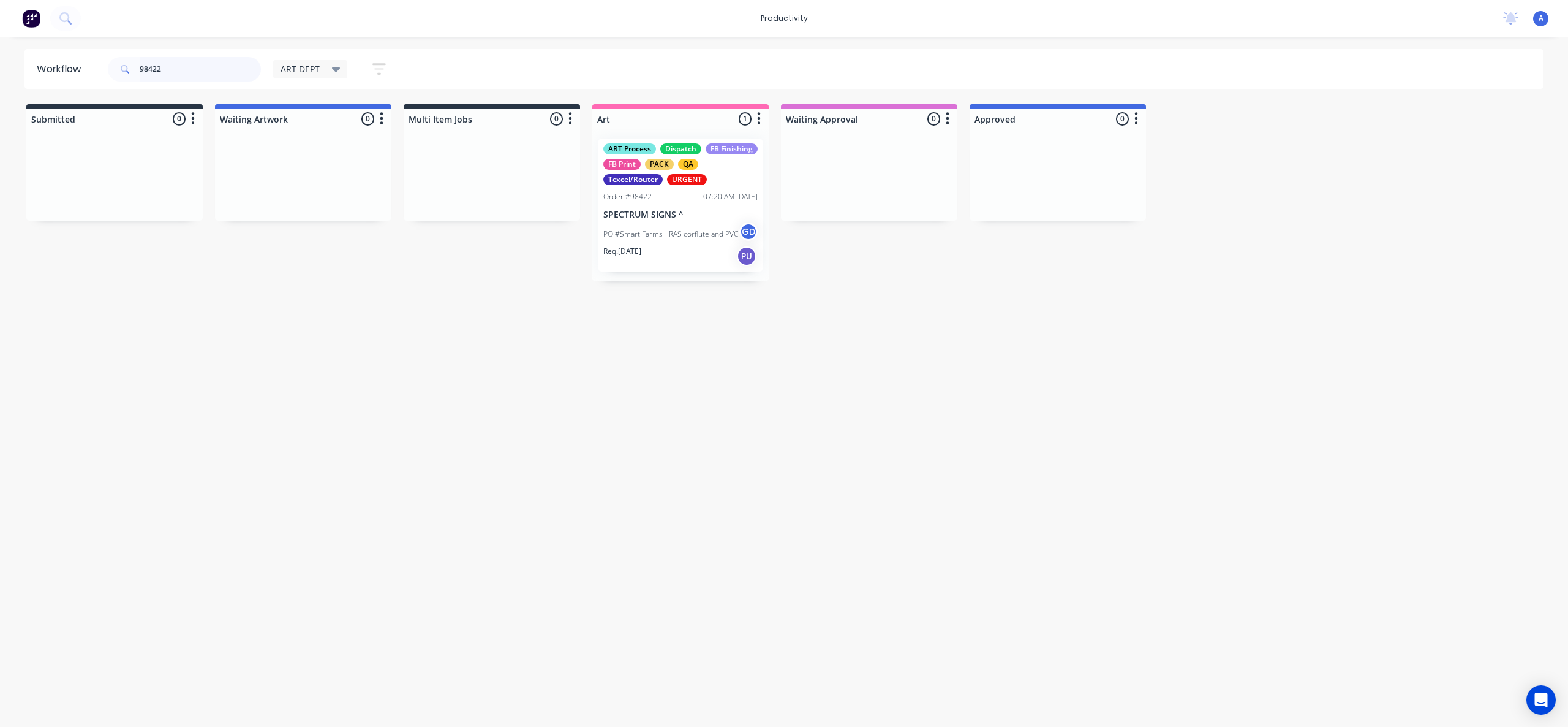
click at [220, 73] on input "98422" at bounding box center [200, 69] width 121 height 24
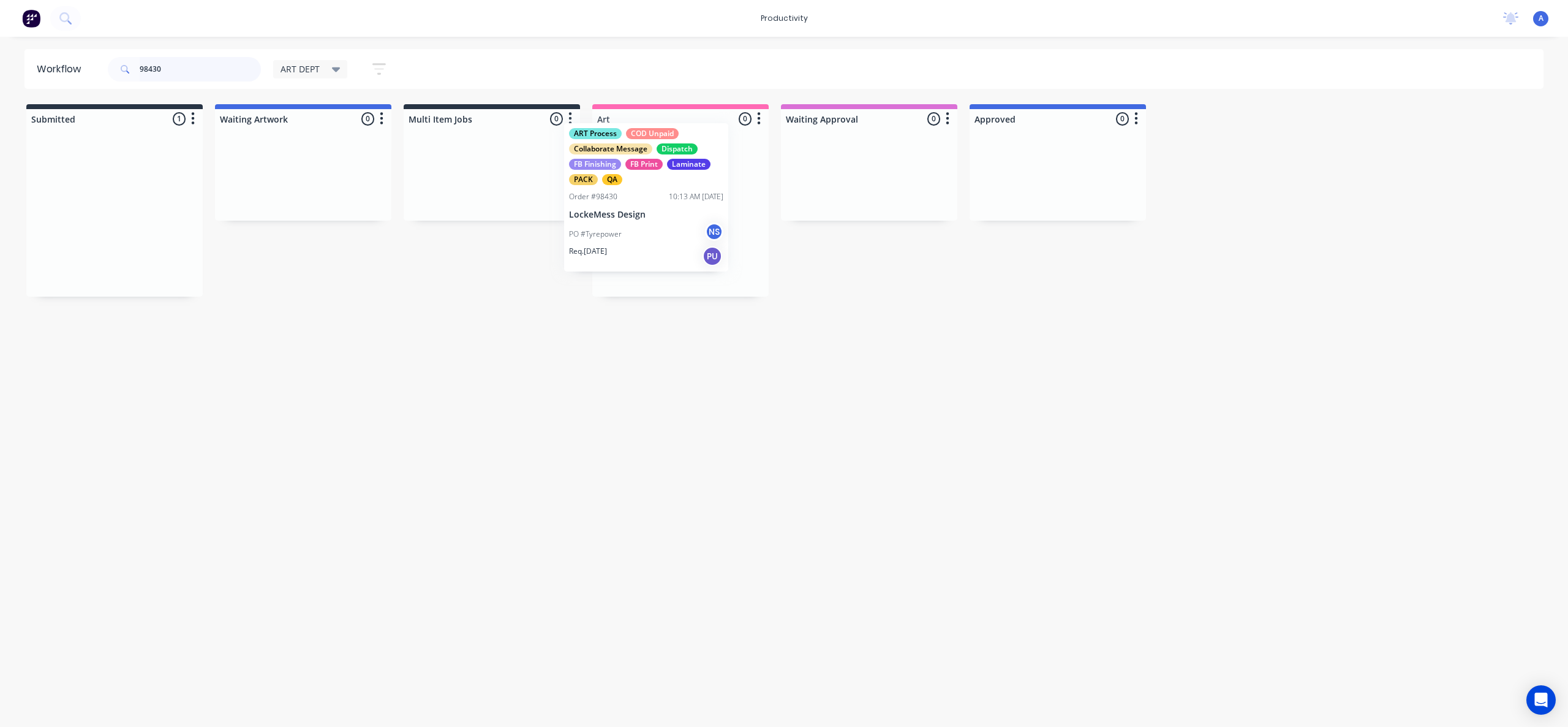
drag, startPoint x: 146, startPoint y: 245, endPoint x: 709, endPoint y: 231, distance: 563.2
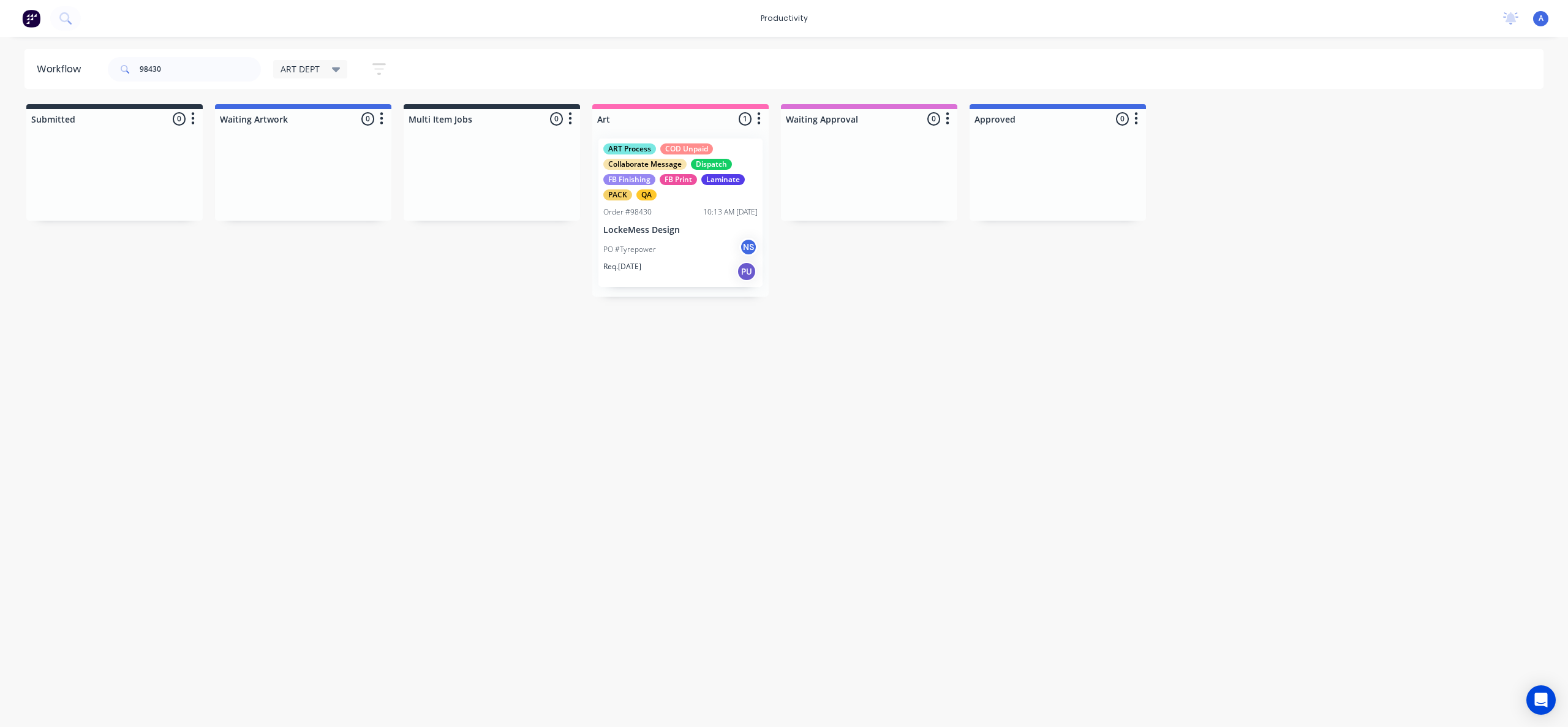
click at [693, 233] on p "LockeMess Design" at bounding box center [680, 230] width 154 height 10
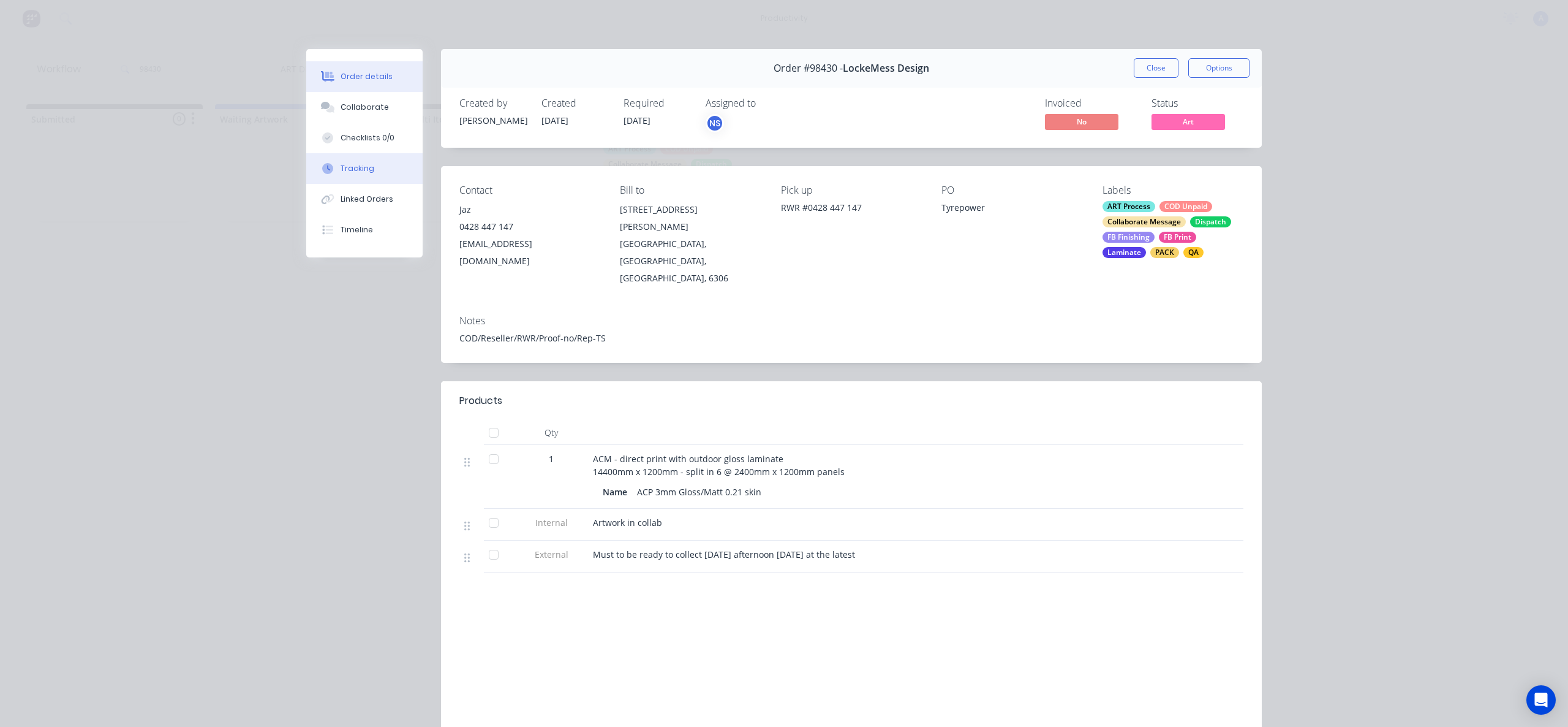
click at [349, 173] on div "Tracking" at bounding box center [358, 168] width 33 height 11
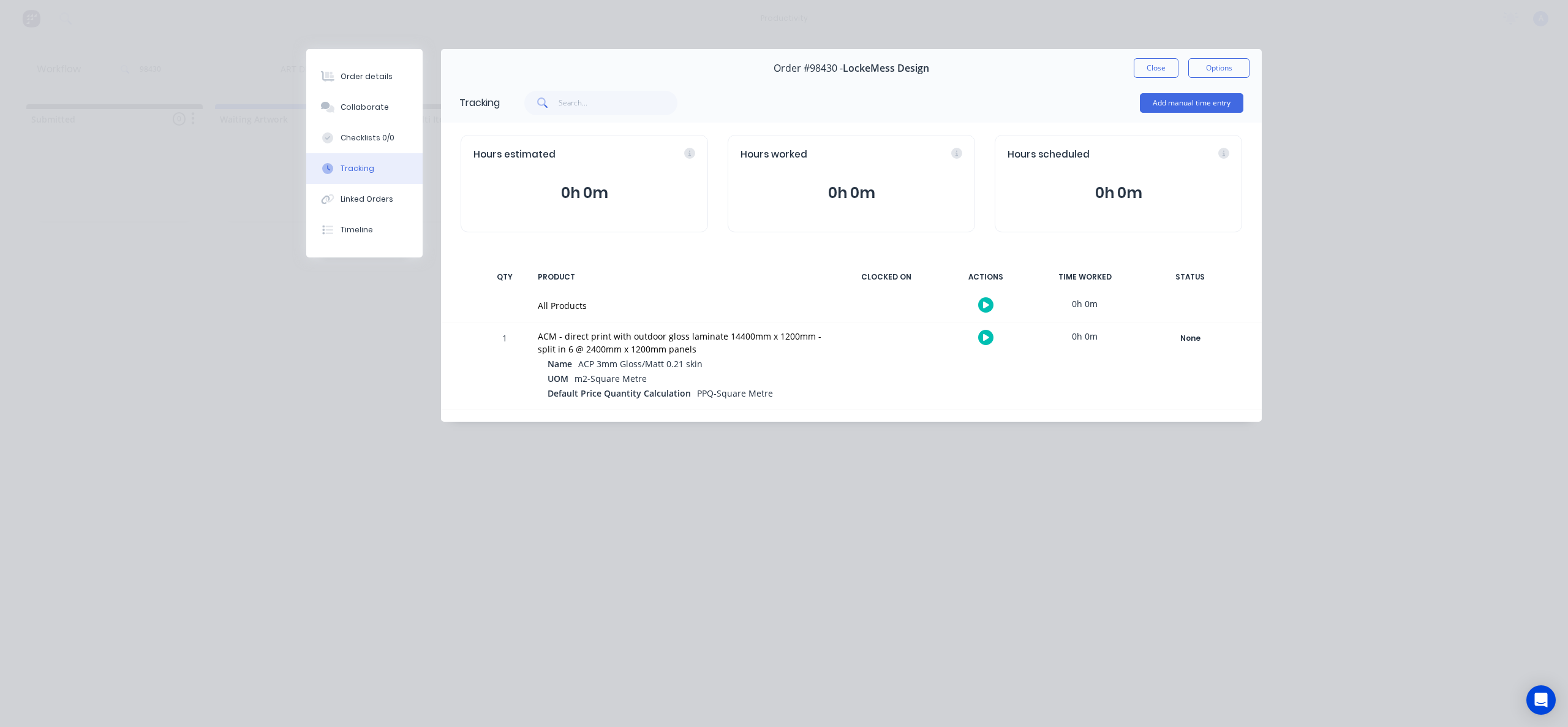
click at [986, 302] on icon "button" at bounding box center [986, 305] width 6 height 8
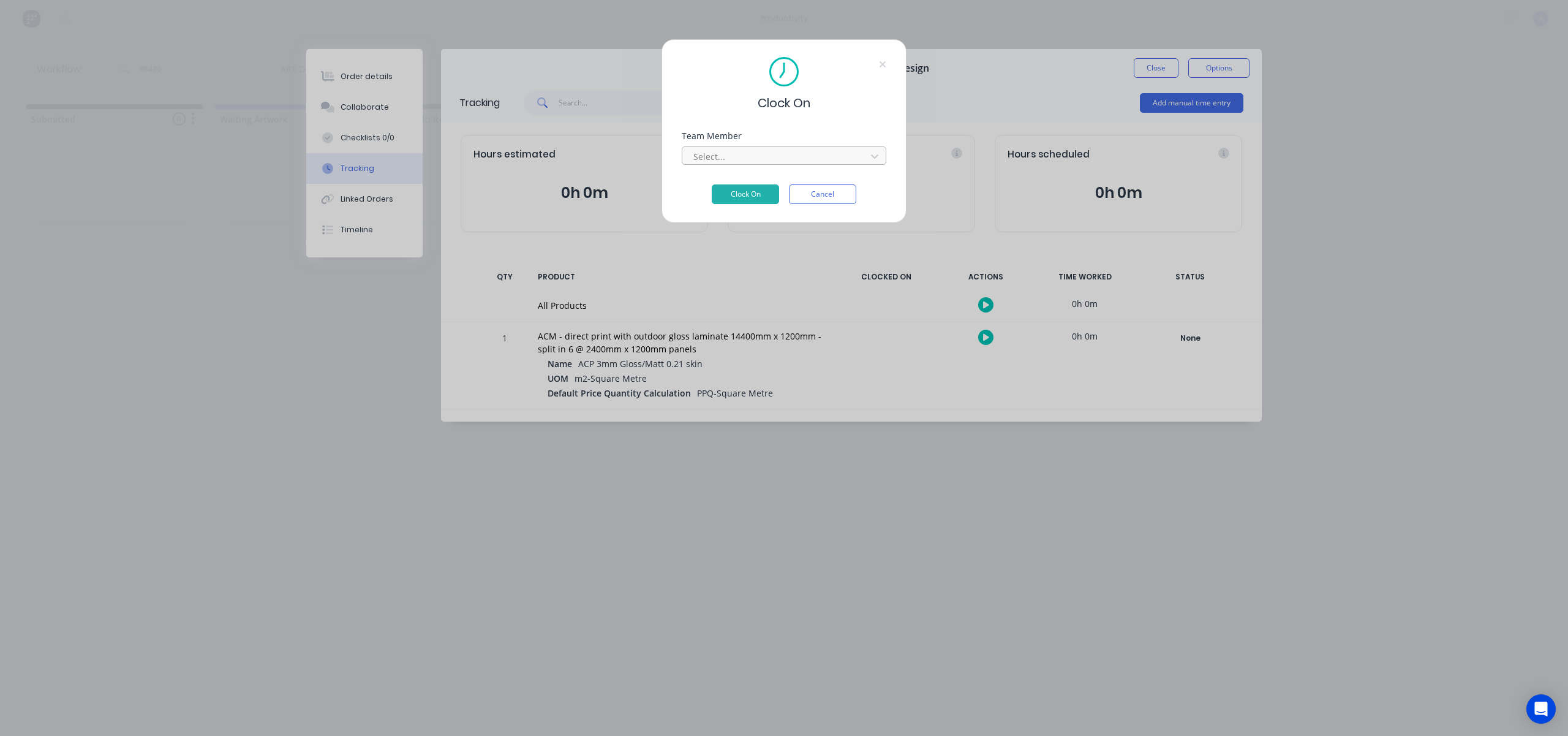
click at [803, 146] on div "Select..." at bounding box center [784, 155] width 205 height 19
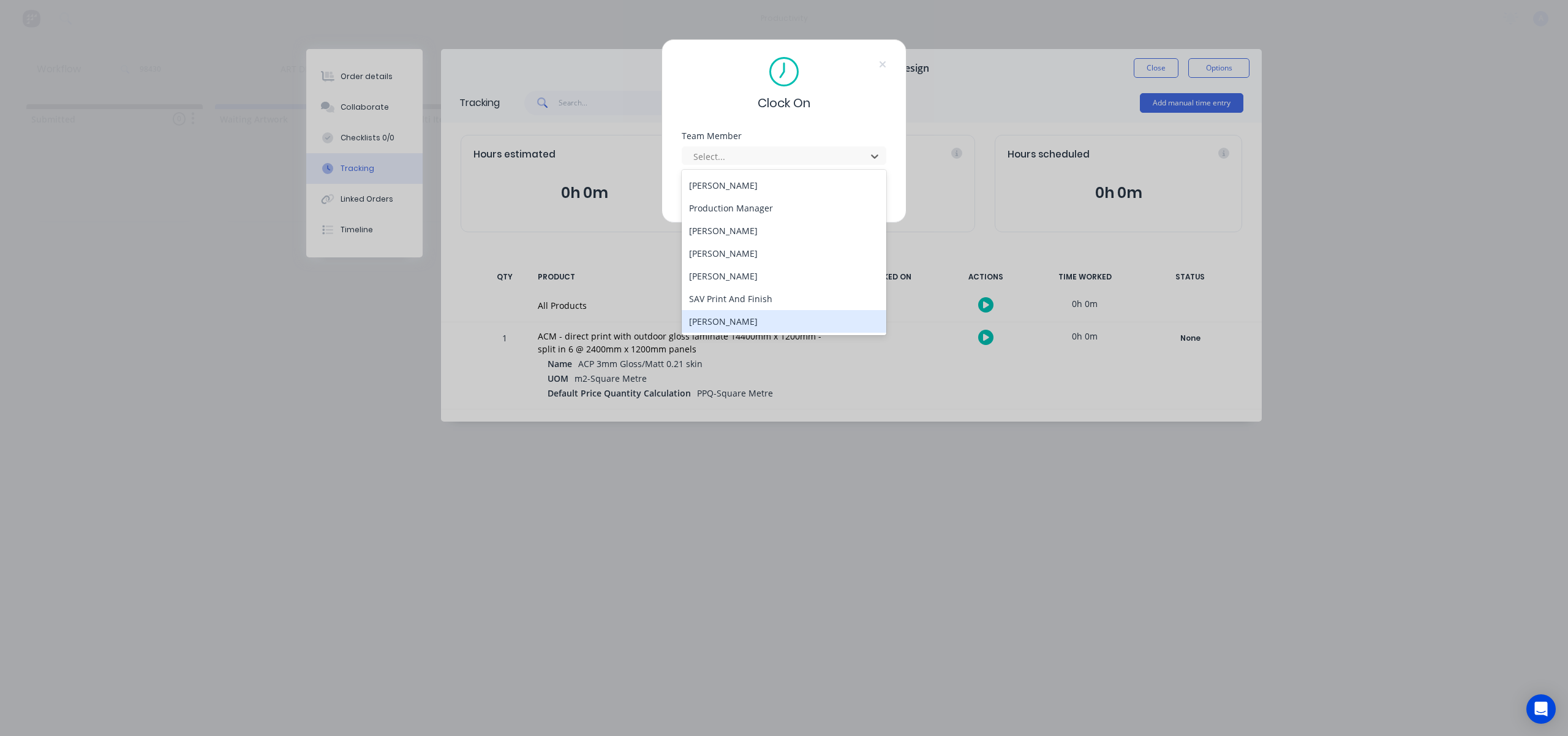
click at [748, 315] on div "[PERSON_NAME]" at bounding box center [784, 321] width 205 height 22
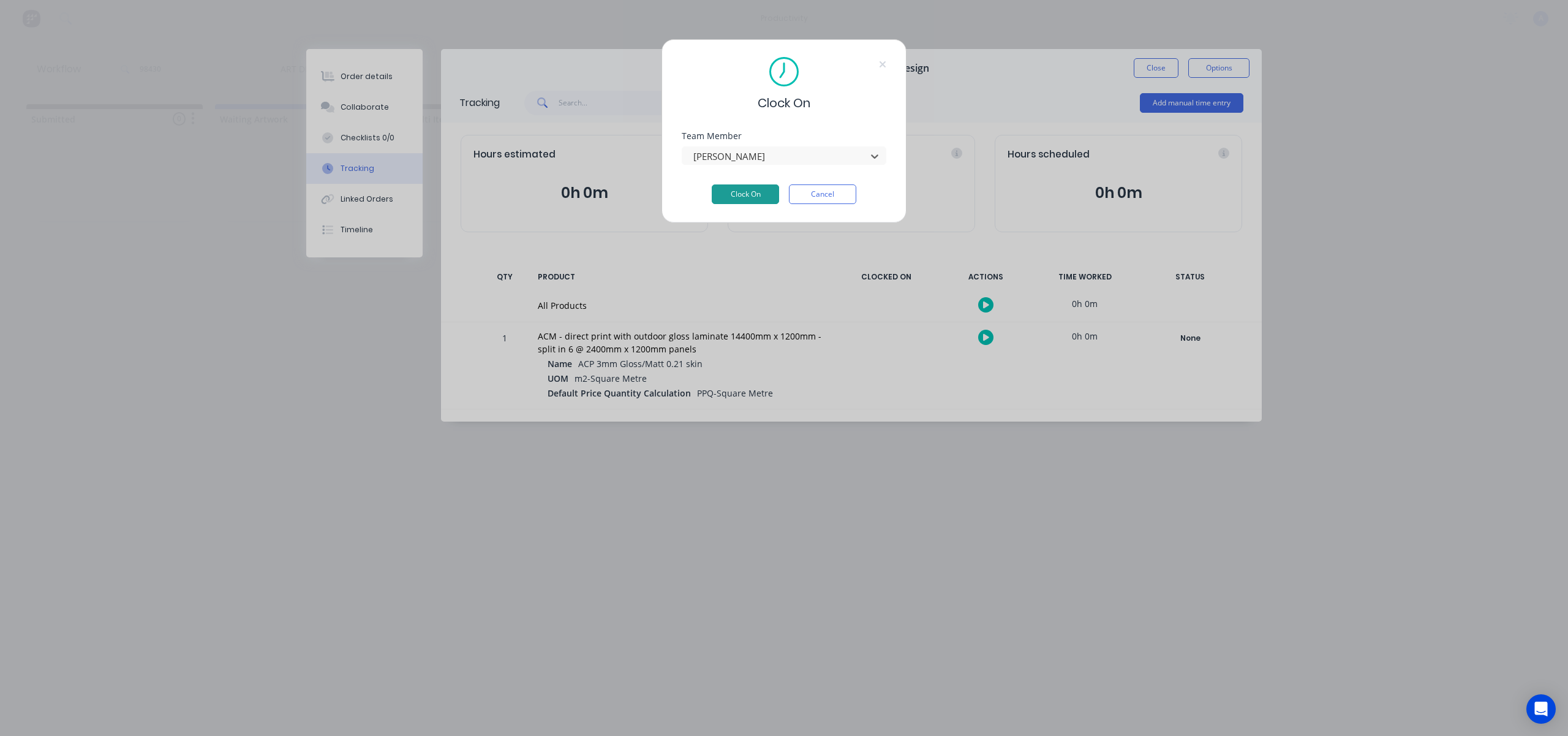
click at [752, 194] on button "Clock On" at bounding box center [745, 194] width 67 height 20
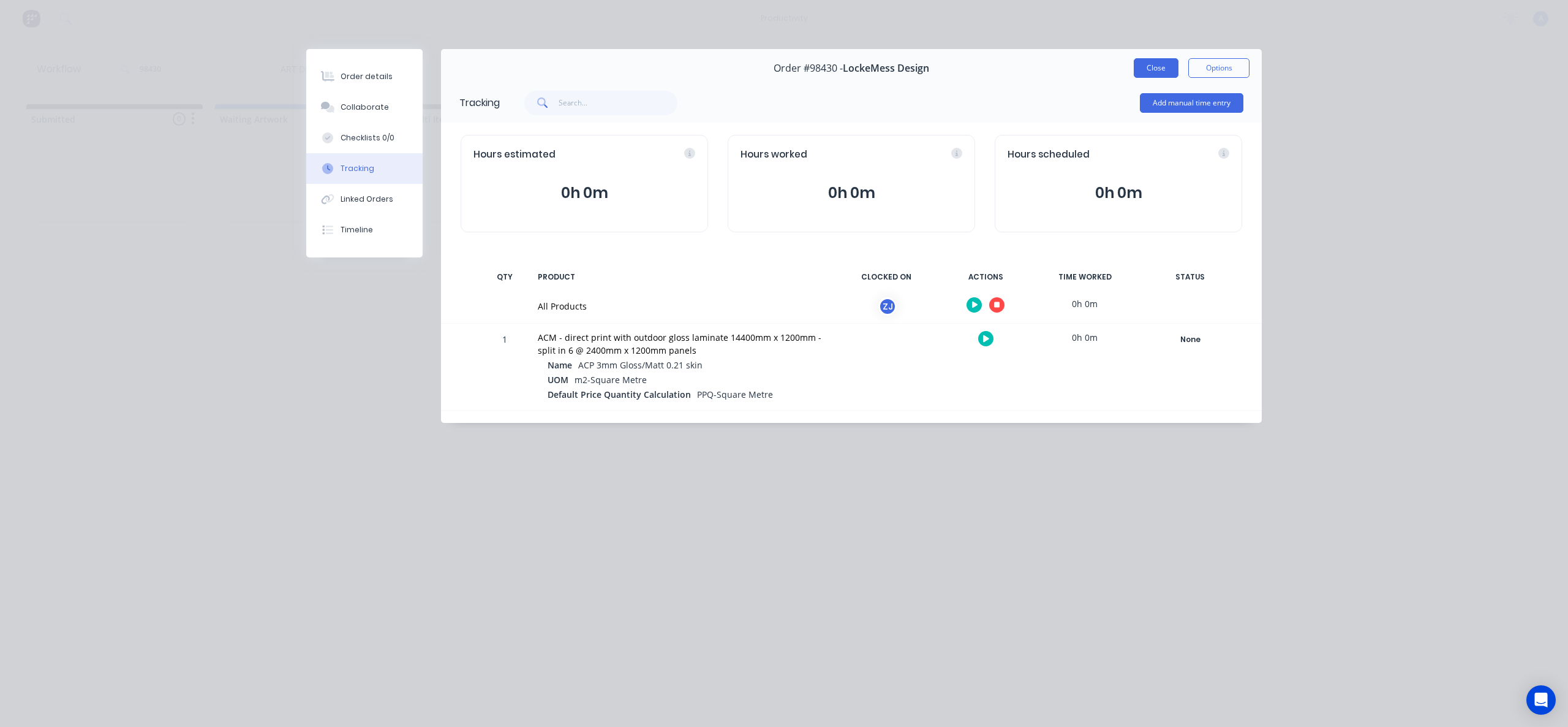
click at [1160, 60] on button "Close" at bounding box center [1156, 68] width 45 height 20
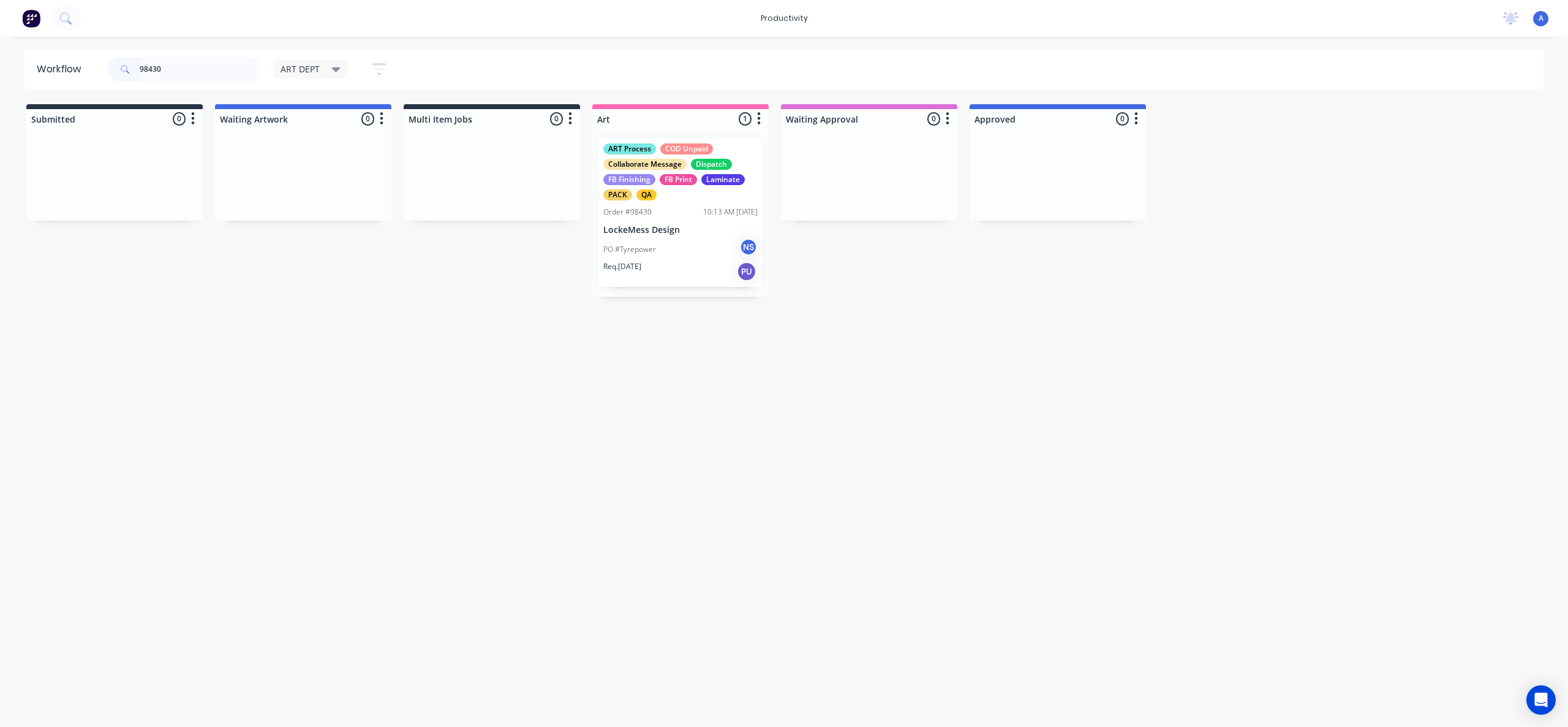
click at [743, 362] on div "Workflow 98430 ART DEPT Save new view None edit ART DEPT (Default) edit Banner …" at bounding box center [784, 375] width 1568 height 653
click at [710, 263] on div "Req. [DATE] PU" at bounding box center [680, 272] width 154 height 21
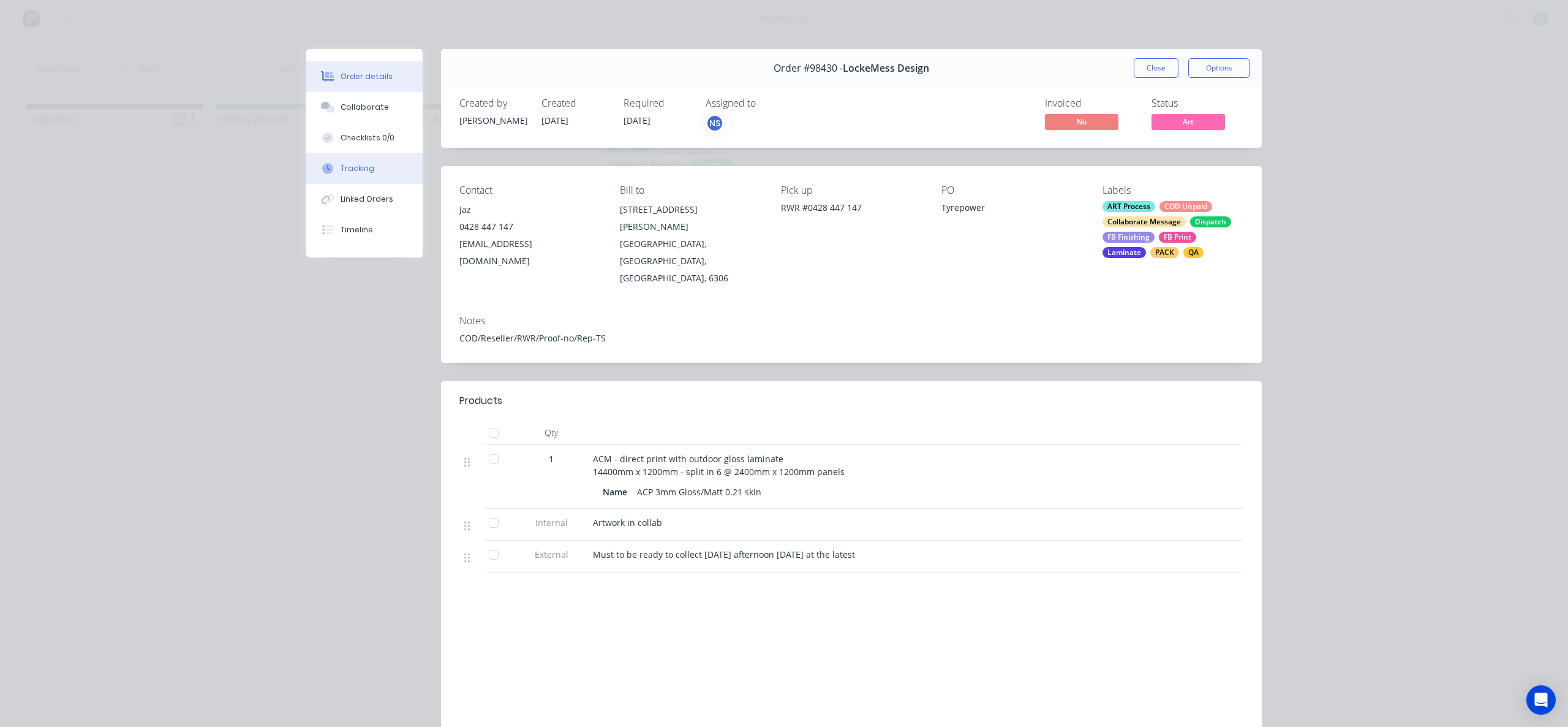
click at [363, 159] on button "Tracking" at bounding box center [364, 169] width 116 height 31
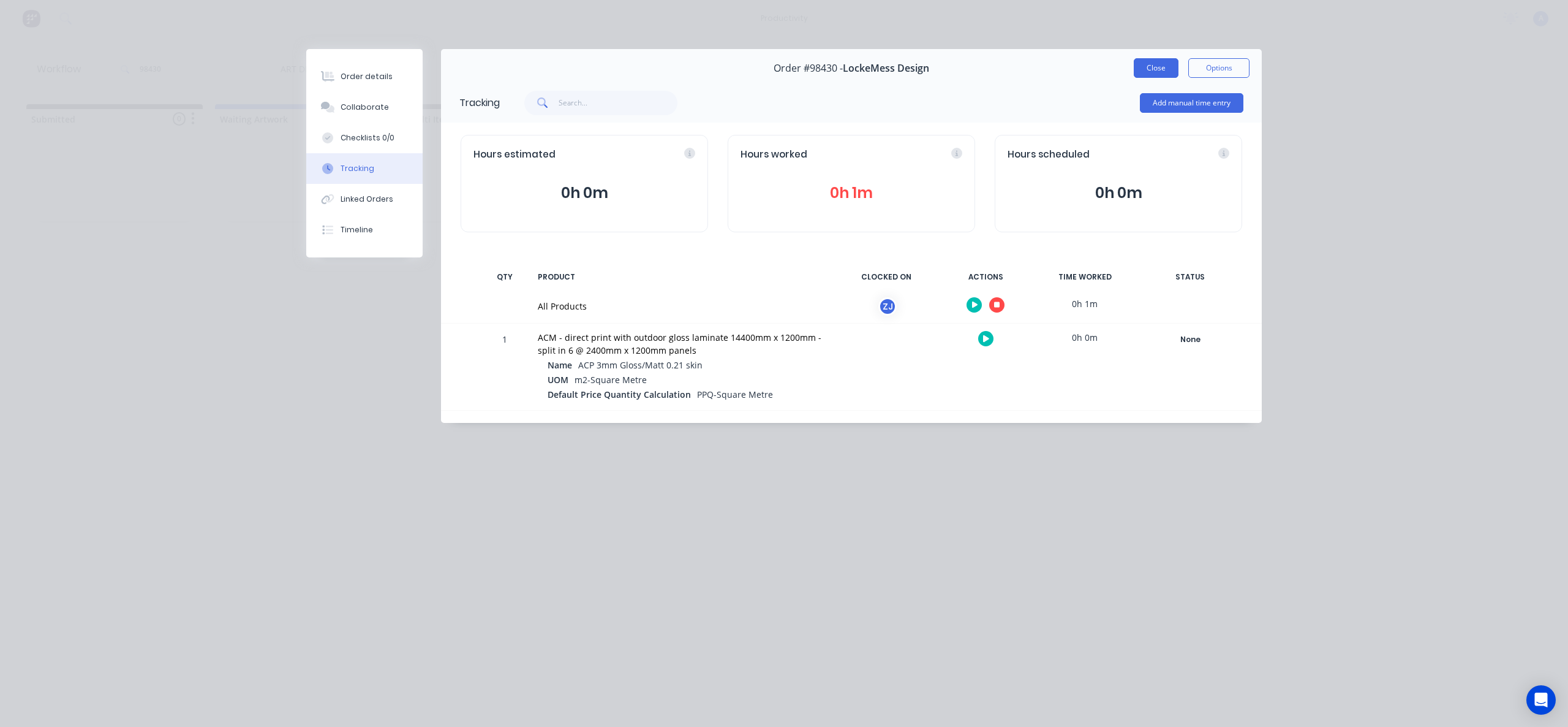
click at [1162, 73] on button "Close" at bounding box center [1156, 68] width 45 height 20
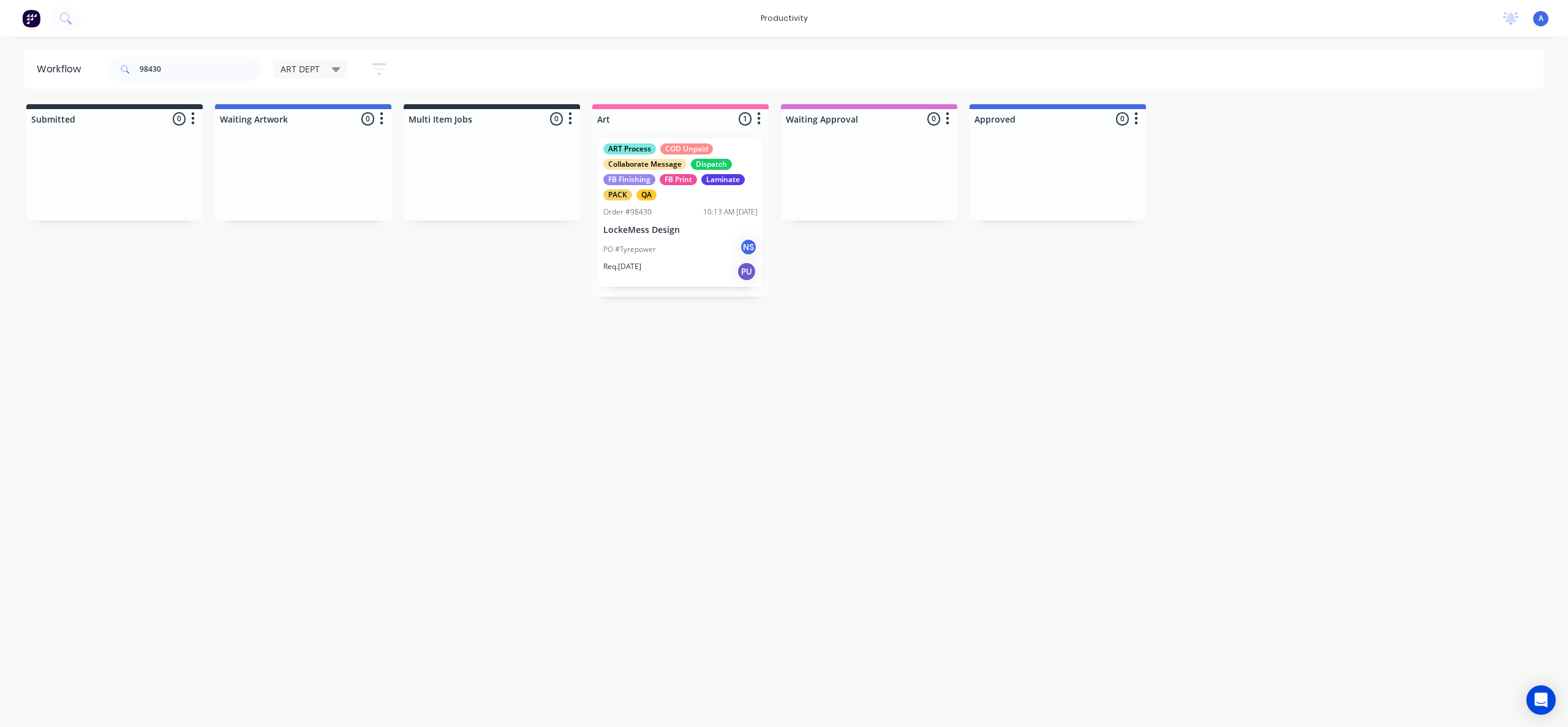
click at [893, 534] on div "Workflow 98430 ART DEPT Save new view None edit ART DEPT (Default) edit Banner …" at bounding box center [784, 375] width 1568 height 653
click at [911, 346] on div "Workflow 98430 ART DEPT Save new view None edit ART DEPT (Default) edit Banner …" at bounding box center [784, 375] width 1568 height 653
click at [691, 253] on div "PO #Tyrepower NS" at bounding box center [680, 249] width 154 height 23
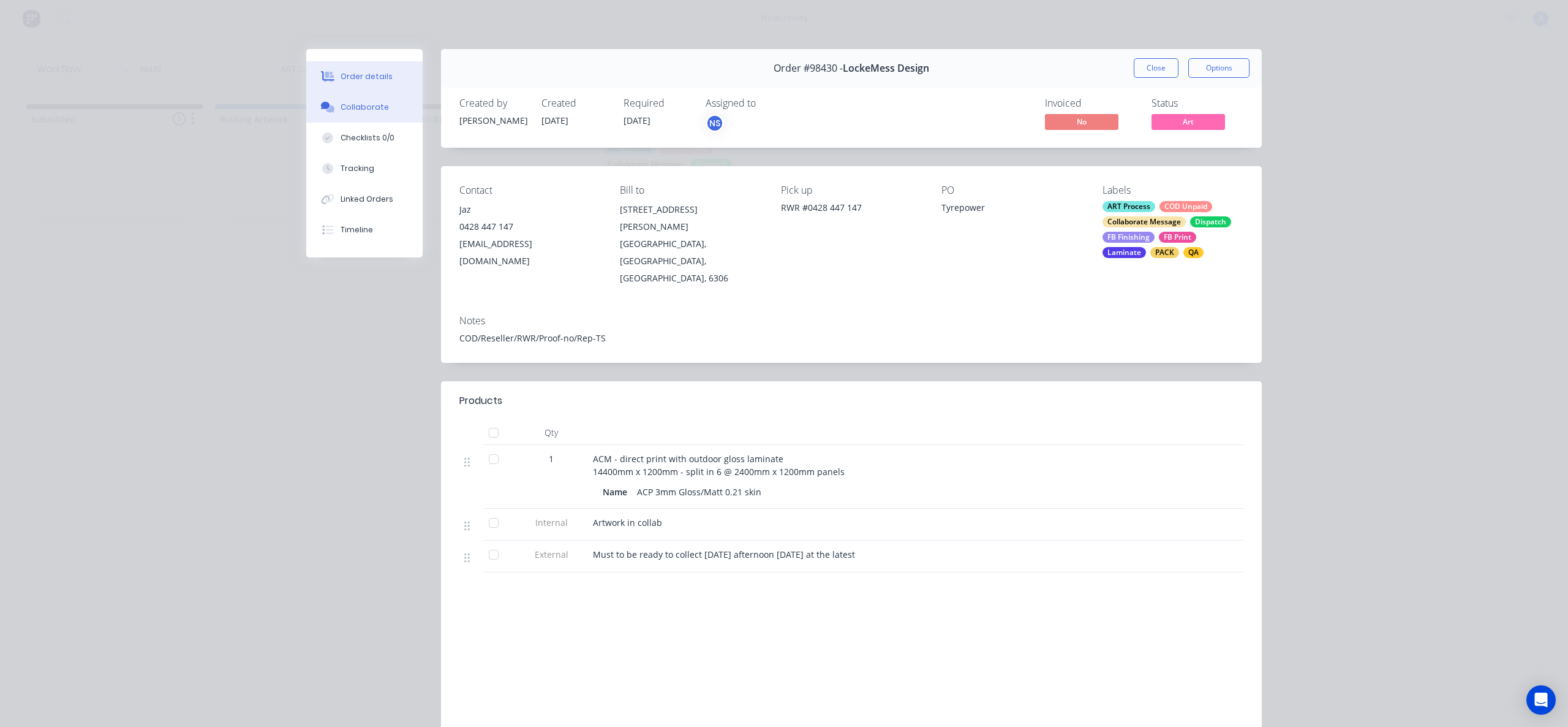
click at [352, 106] on div "Collaborate" at bounding box center [365, 107] width 48 height 11
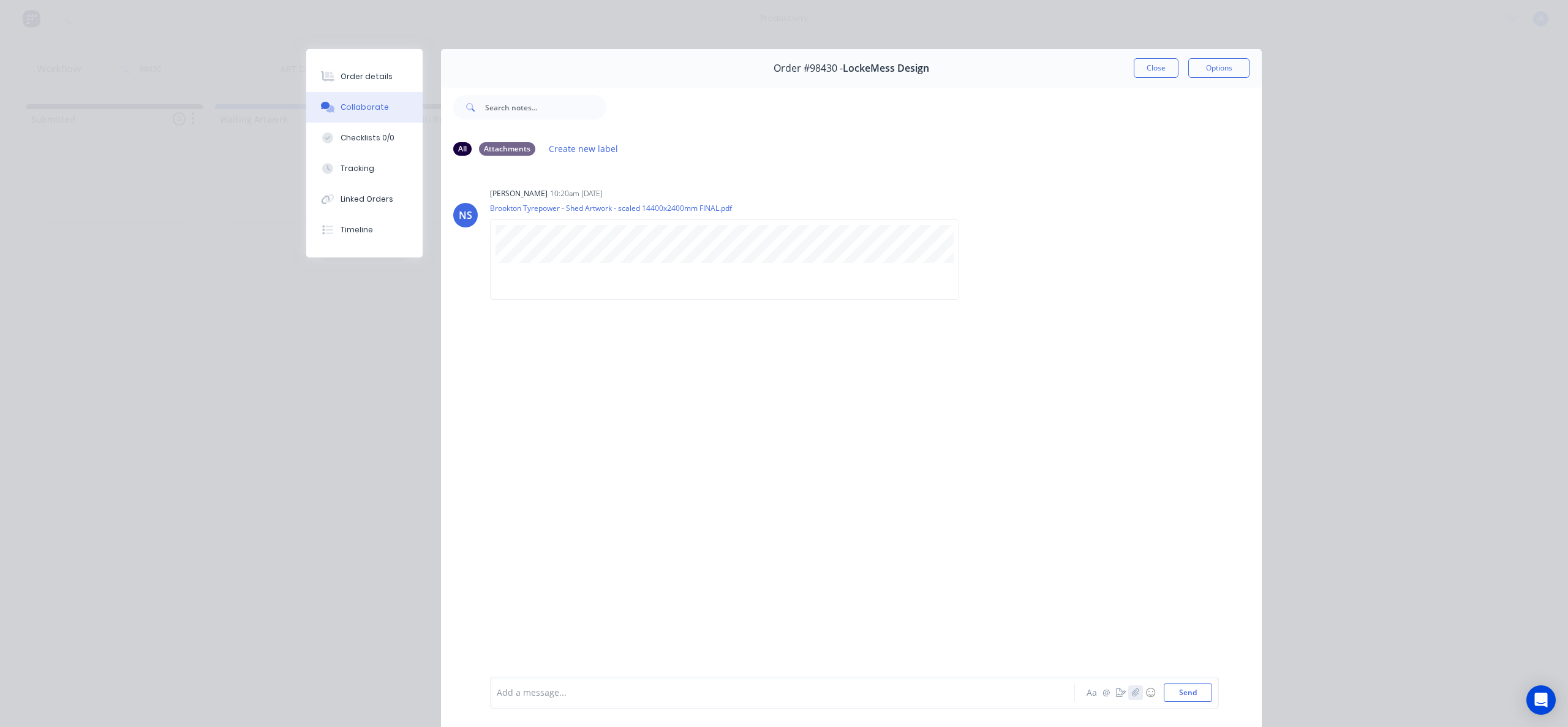
click at [1132, 691] on icon "button" at bounding box center [1135, 692] width 6 height 8
click at [1128, 693] on button "button" at bounding box center [1135, 692] width 15 height 15
click at [1172, 692] on button "Send" at bounding box center [1187, 692] width 48 height 19
click at [395, 181] on button "Tracking" at bounding box center [364, 169] width 116 height 31
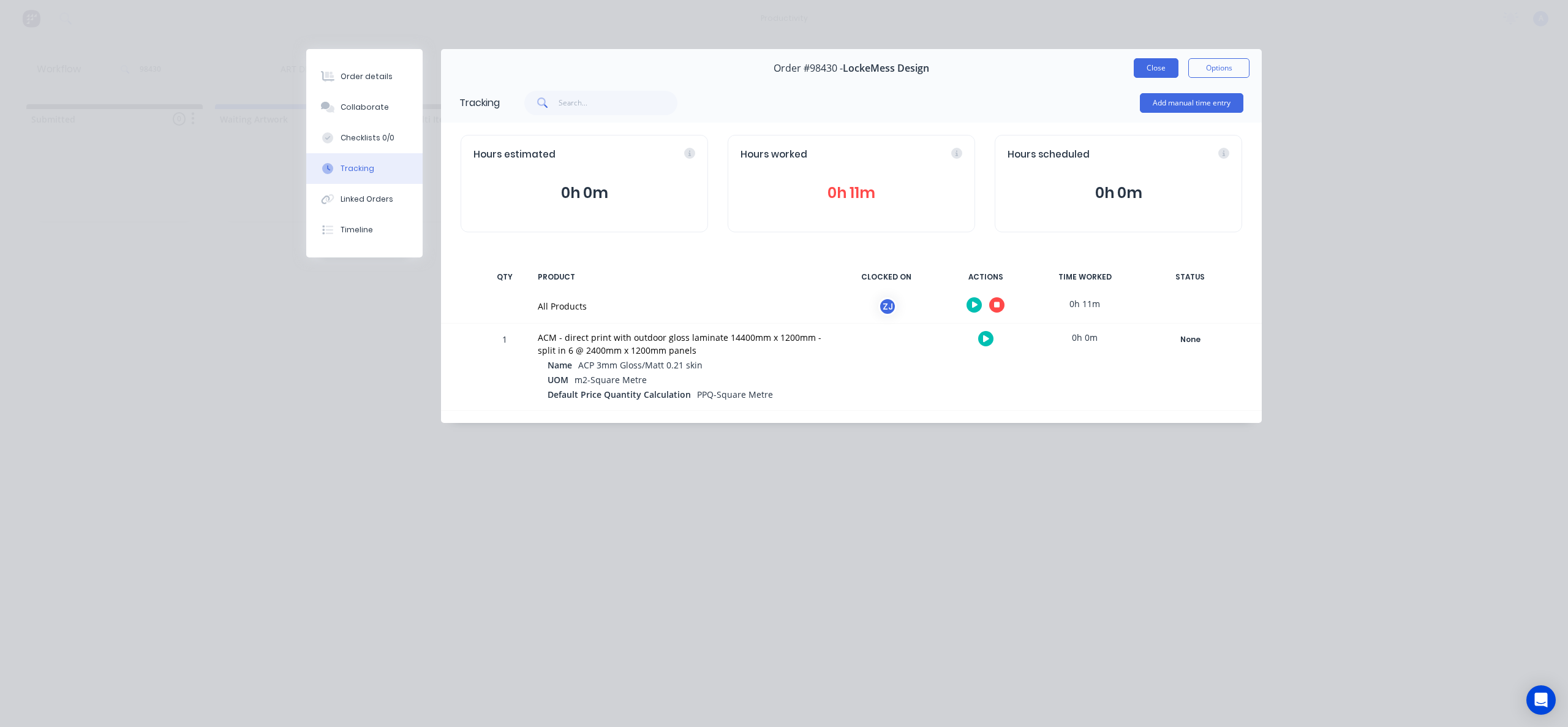
click at [1173, 70] on button "Close" at bounding box center [1156, 68] width 45 height 20
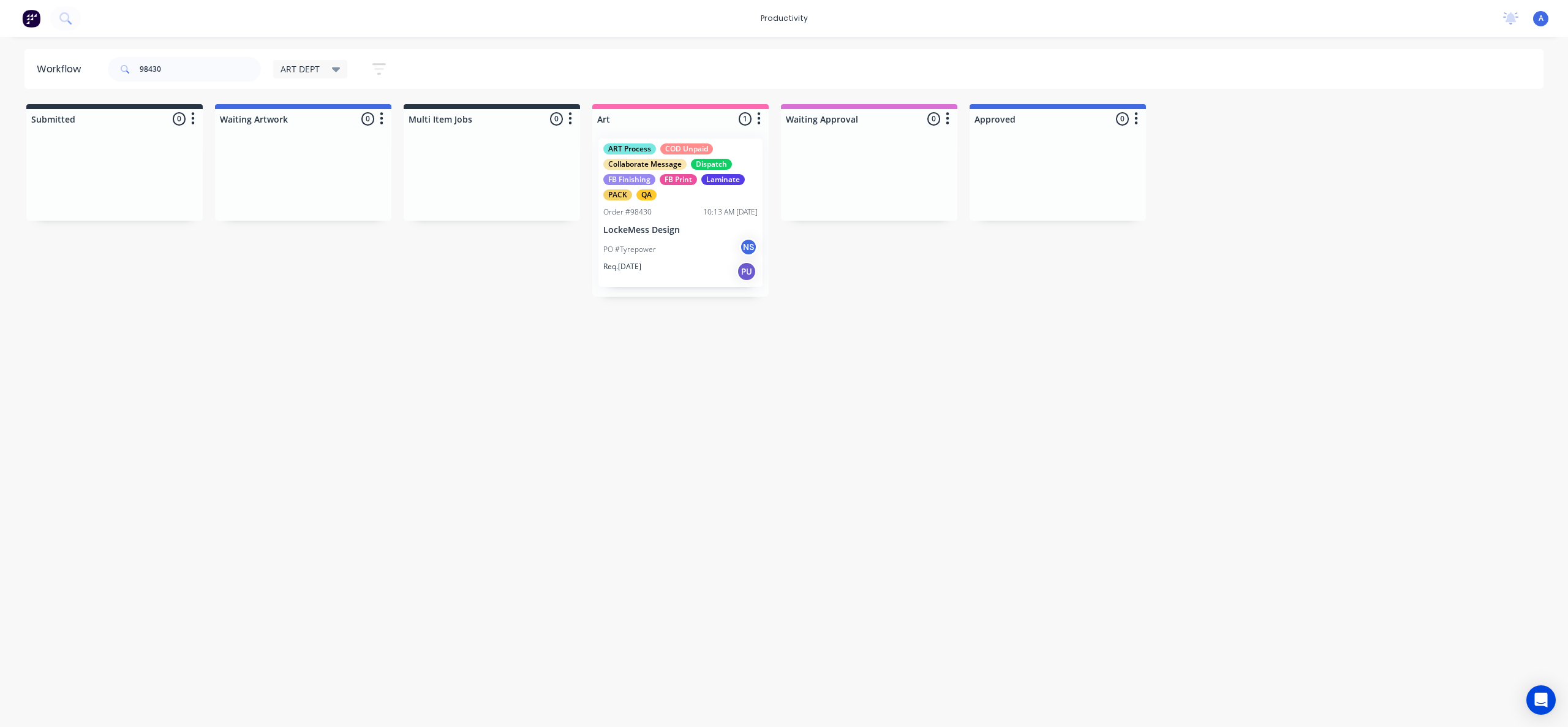
click at [915, 642] on div "Workflow 98430 ART DEPT Save new view None edit ART DEPT (Default) edit Banner …" at bounding box center [784, 375] width 1568 height 653
click at [793, 326] on div "Workflow 98430 ART DEPT Save new view None edit ART DEPT (Default) edit Banner …" at bounding box center [784, 375] width 1568 height 653
click at [829, 446] on div "Workflow 98430 ART DEPT Save new view None edit ART DEPT (Default) edit Banner …" at bounding box center [784, 375] width 1568 height 653
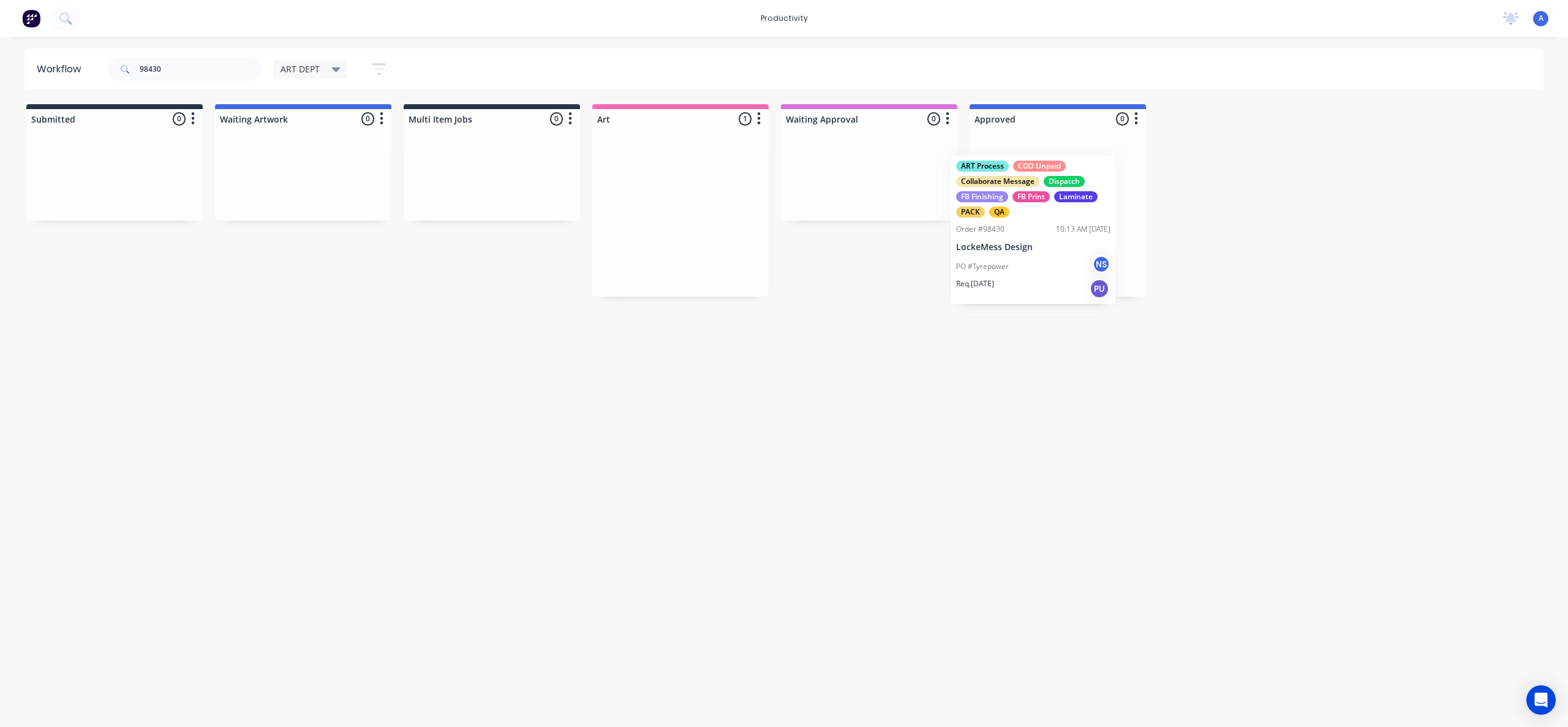
drag, startPoint x: 667, startPoint y: 238, endPoint x: 1036, endPoint y: 254, distance: 369.3
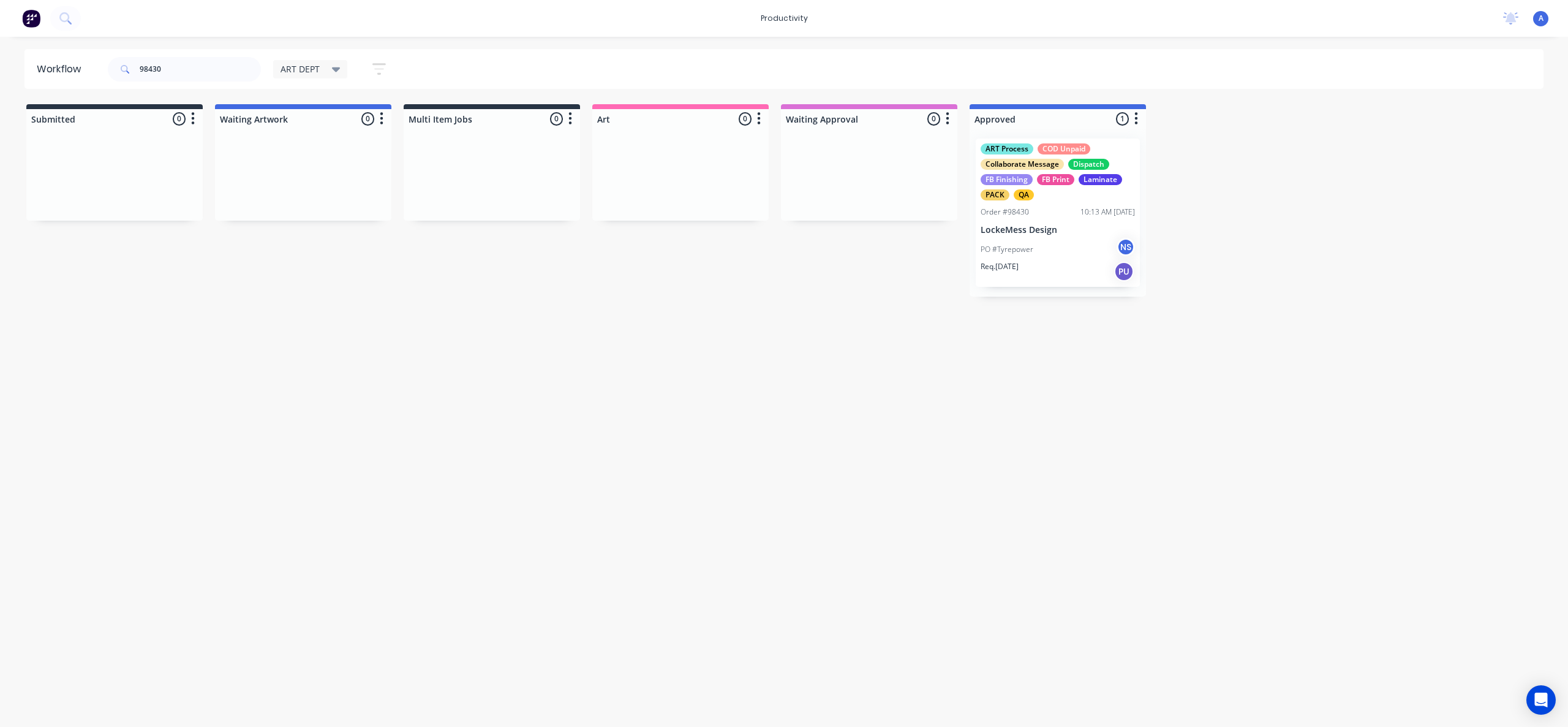
click at [1070, 238] on div "PO #Tyrepower NS" at bounding box center [1058, 249] width 154 height 23
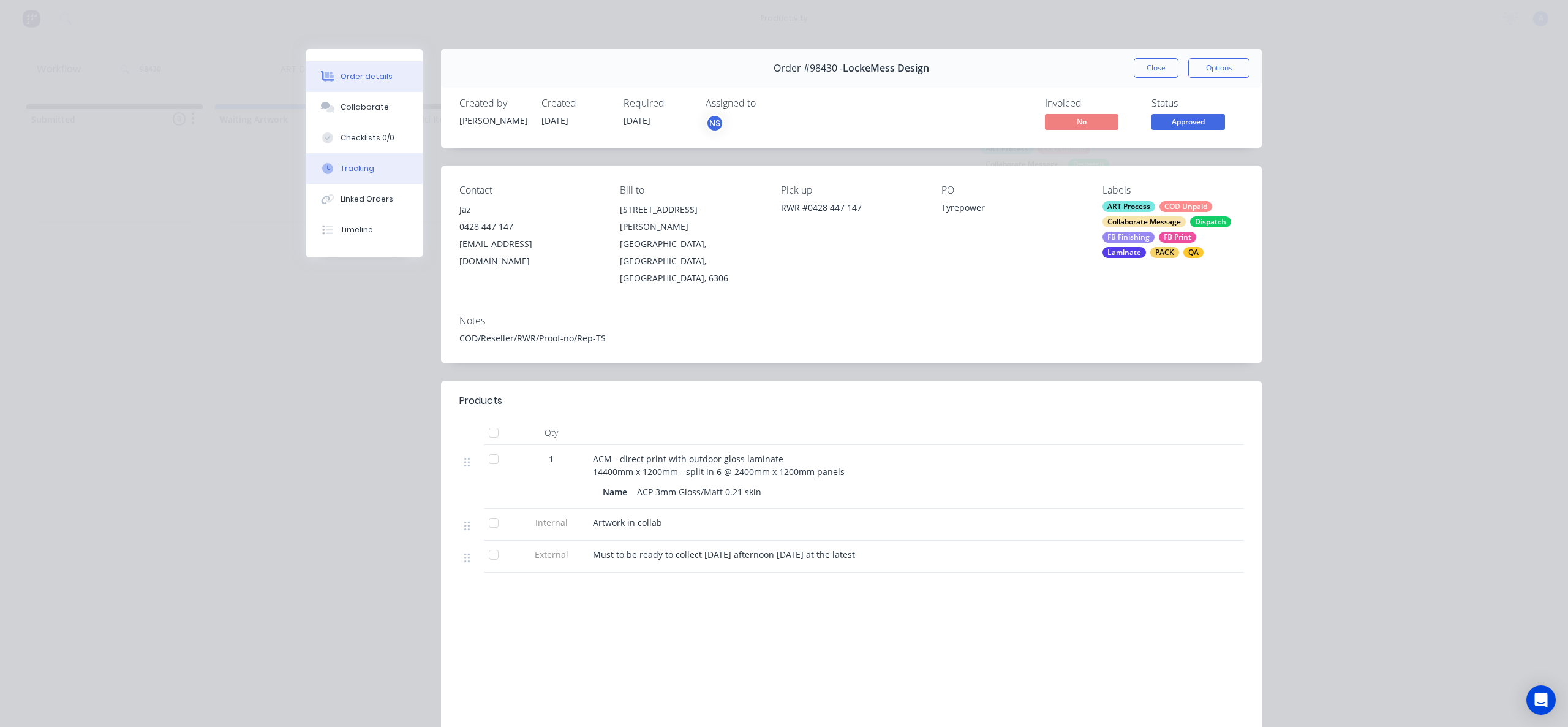
click at [393, 171] on button "Tracking" at bounding box center [364, 169] width 116 height 31
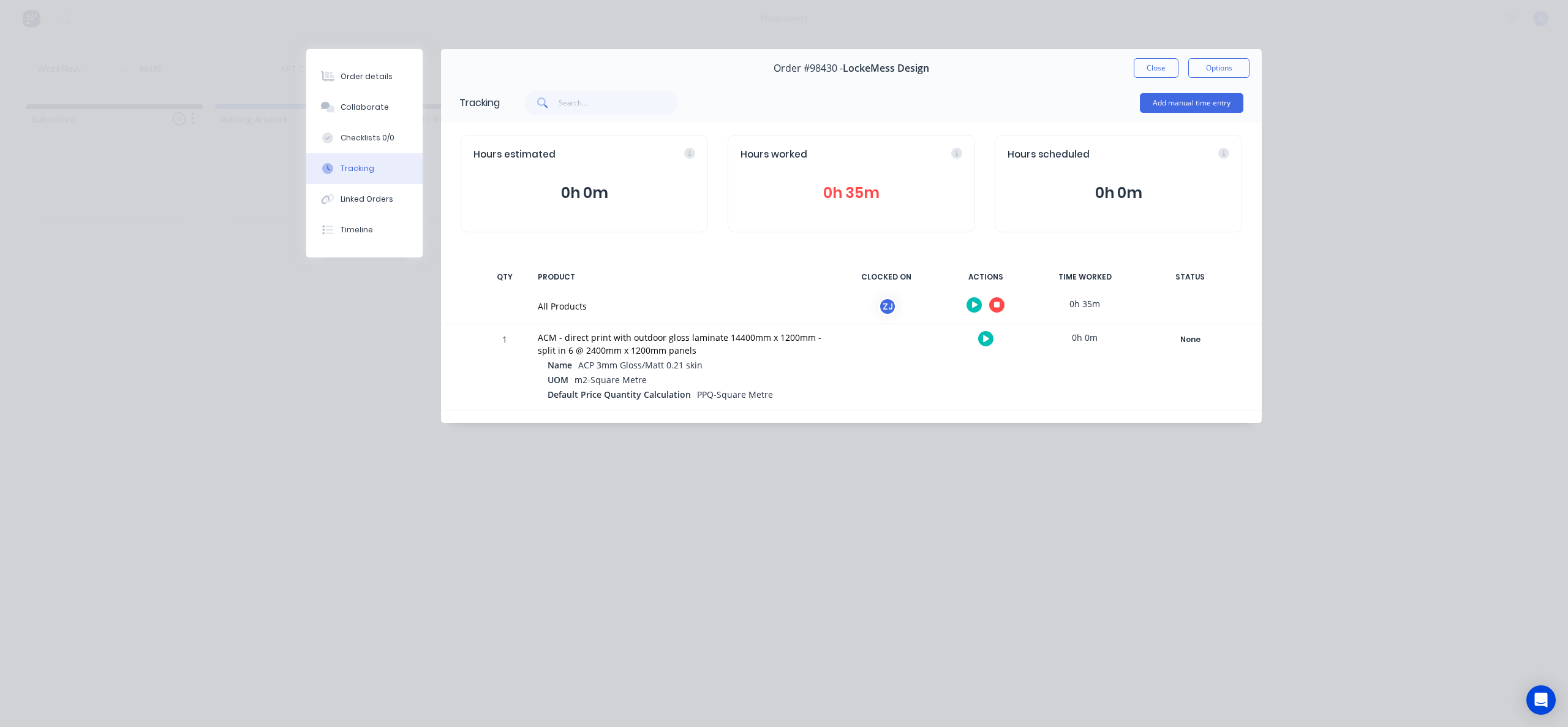
click at [1001, 304] on button "button" at bounding box center [997, 305] width 15 height 15
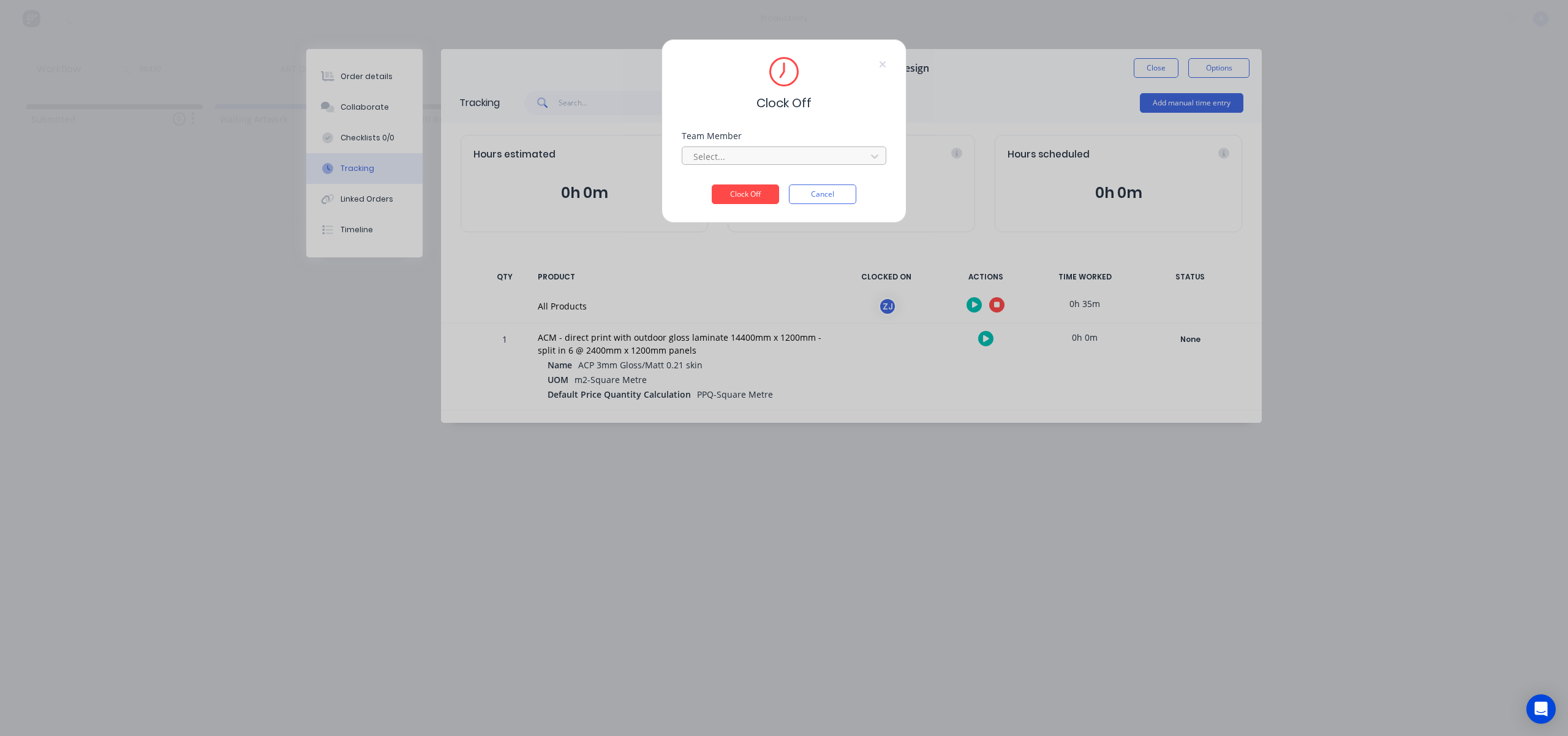
click at [832, 158] on div at bounding box center [775, 157] width 168 height 15
click at [786, 181] on div "[PERSON_NAME]" at bounding box center [784, 183] width 205 height 22
click at [732, 190] on button "Clock Off" at bounding box center [745, 194] width 67 height 20
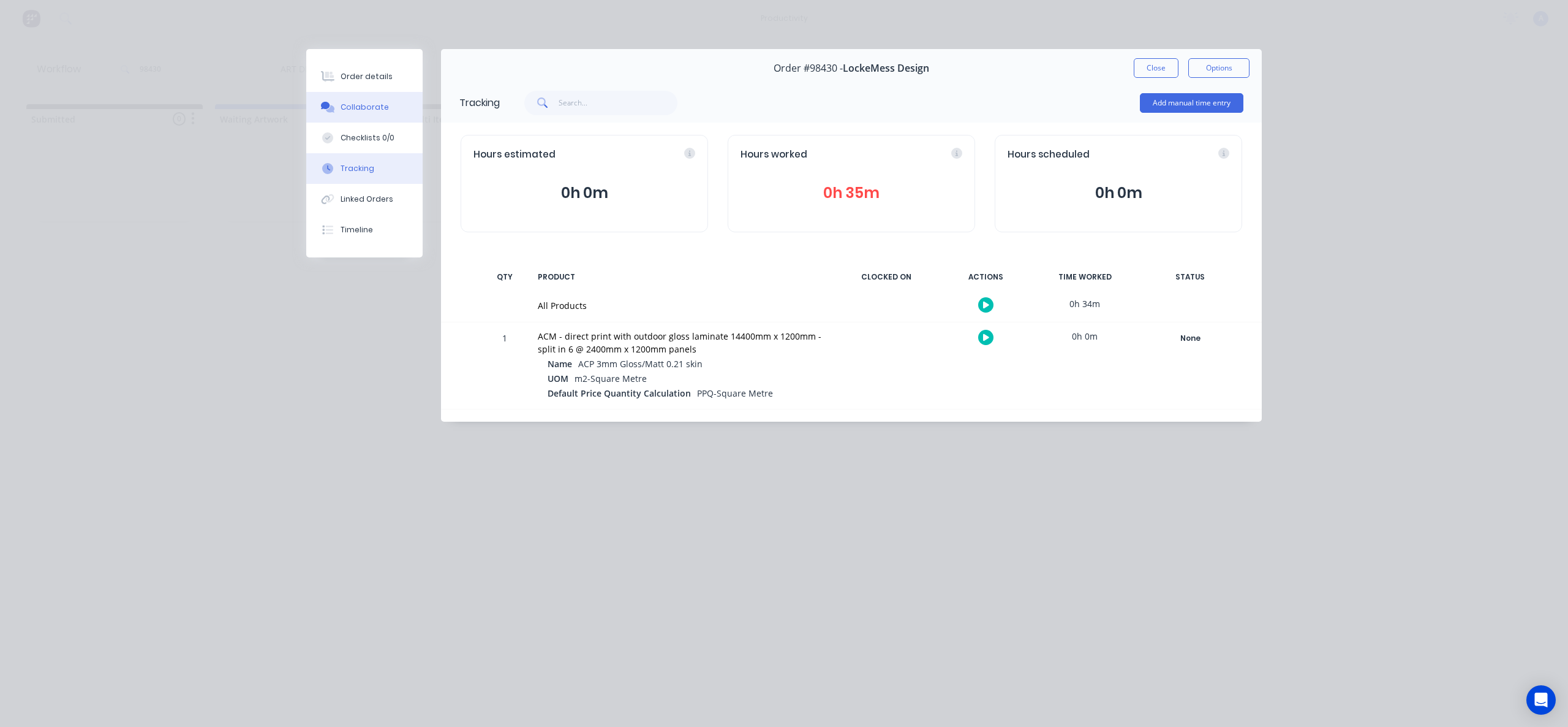
click at [390, 107] on button "Collaborate" at bounding box center [364, 107] width 116 height 31
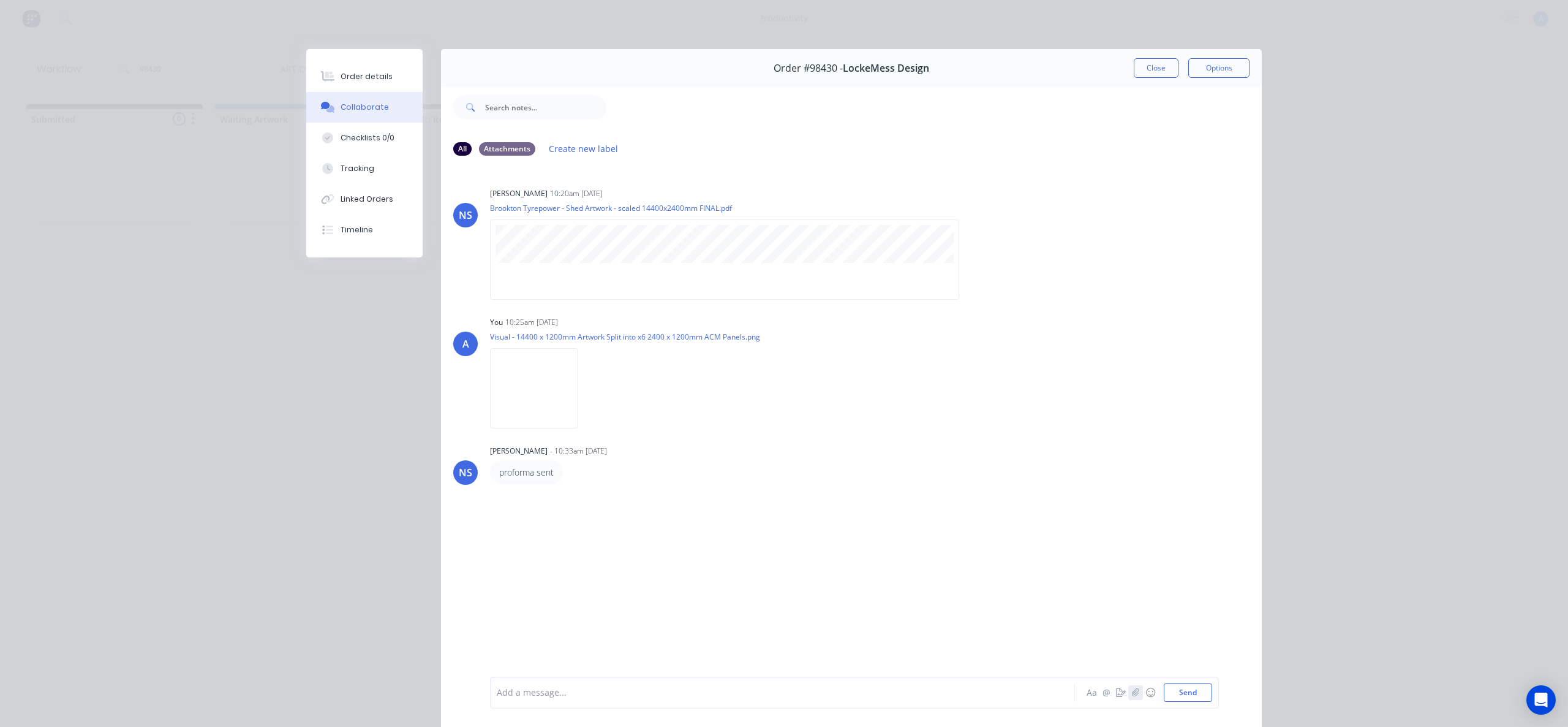
click at [1132, 690] on icon "button" at bounding box center [1135, 692] width 7 height 8
click at [362, 140] on div "Checklists 0/0" at bounding box center [368, 137] width 54 height 11
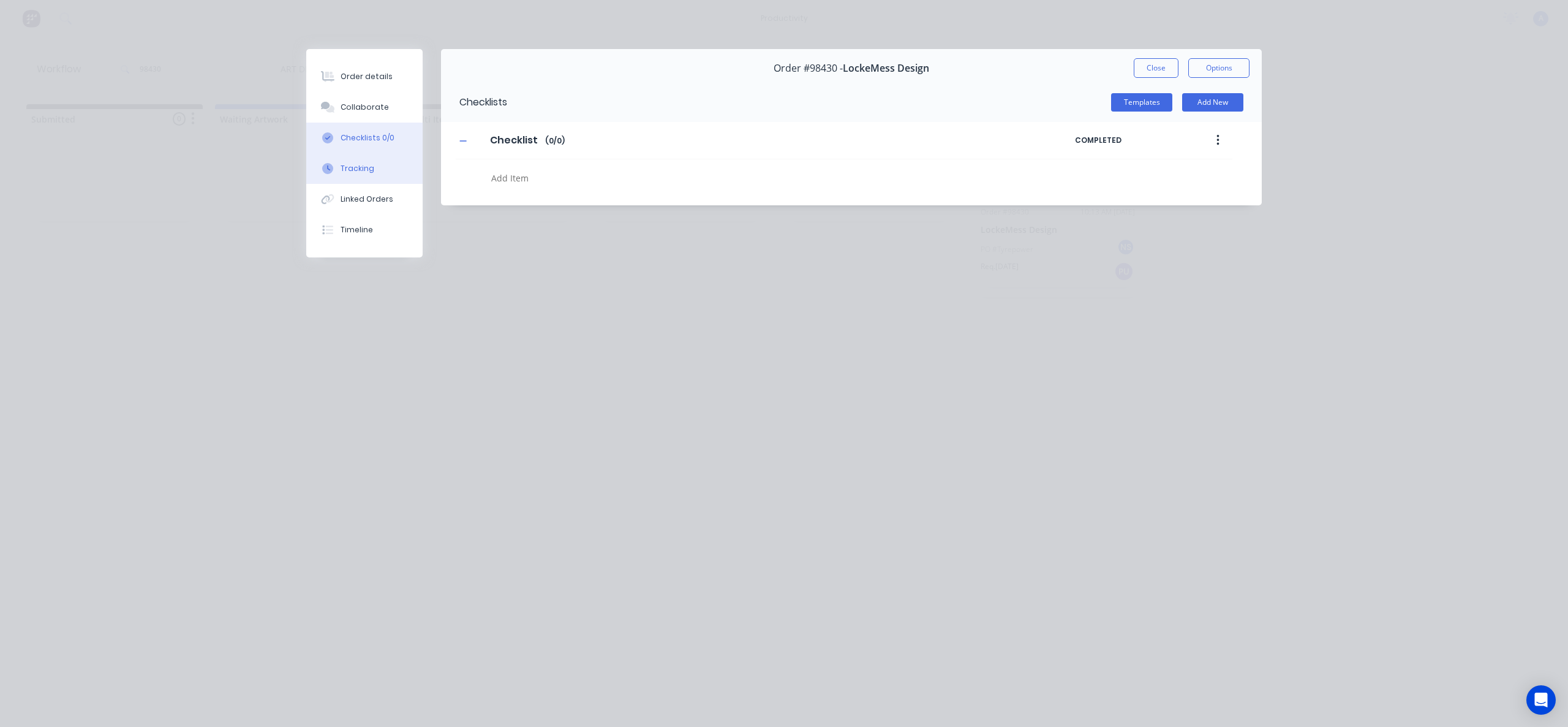
click at [350, 163] on div "Tracking" at bounding box center [358, 168] width 33 height 11
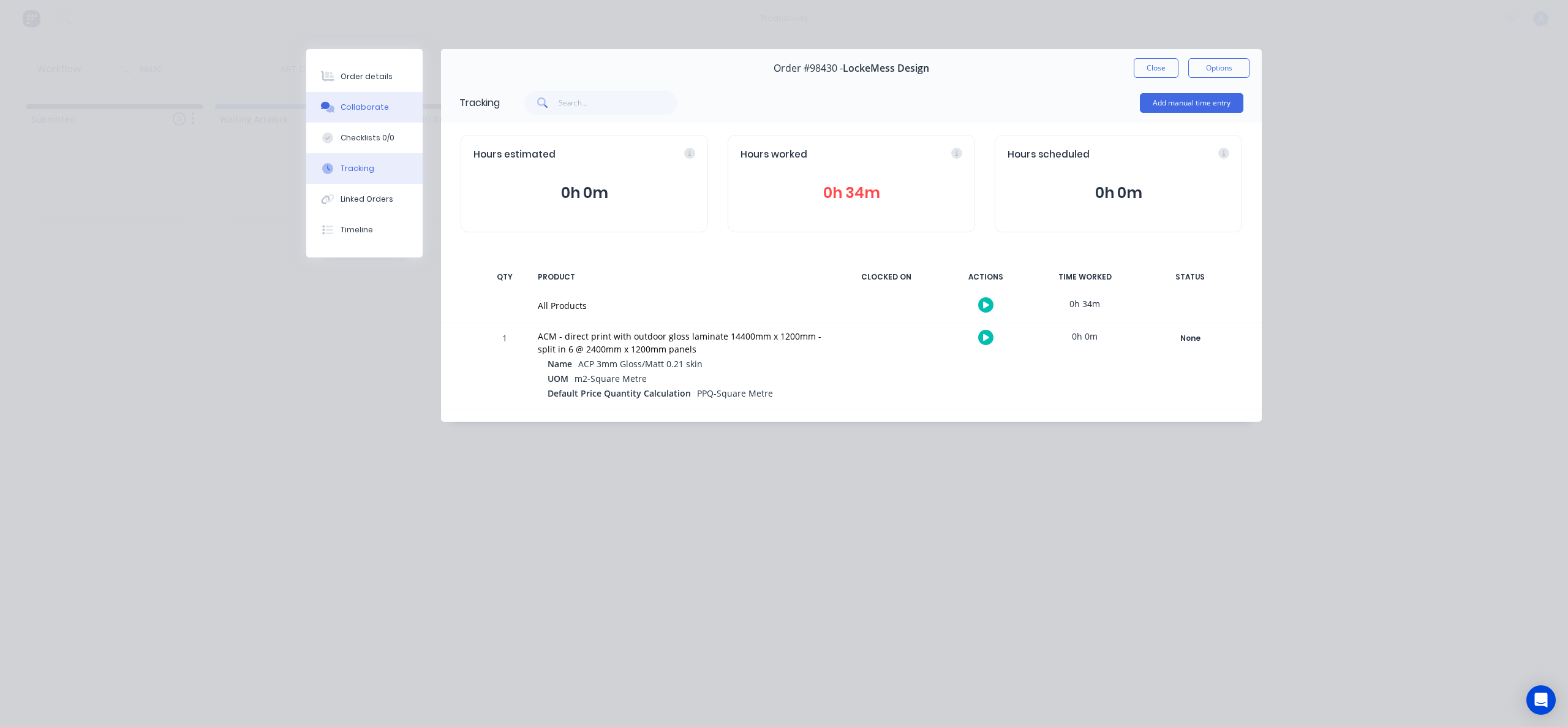
click at [374, 109] on div "Collaborate" at bounding box center [365, 107] width 48 height 11
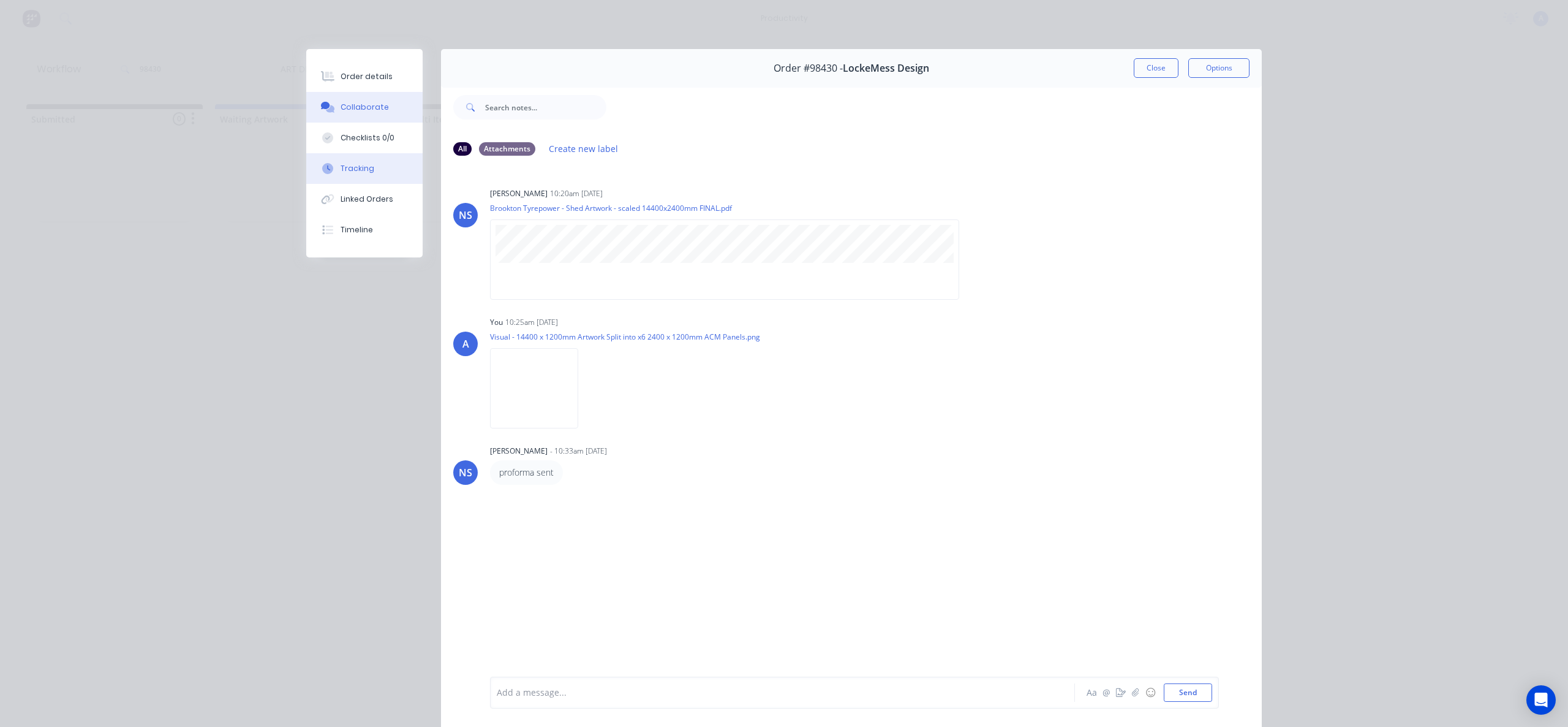
click at [349, 182] on button "Tracking" at bounding box center [364, 169] width 116 height 31
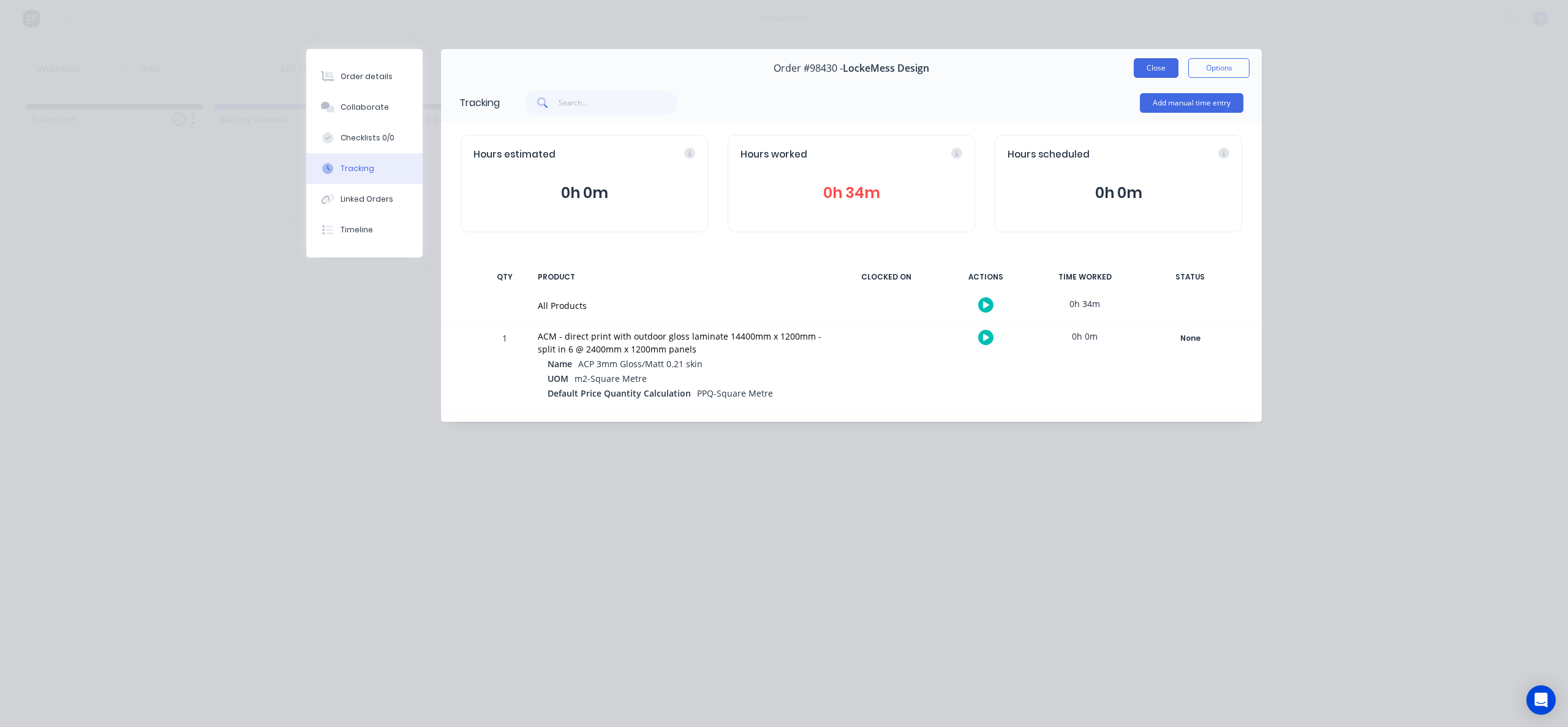
click at [1148, 74] on button "Close" at bounding box center [1156, 68] width 45 height 20
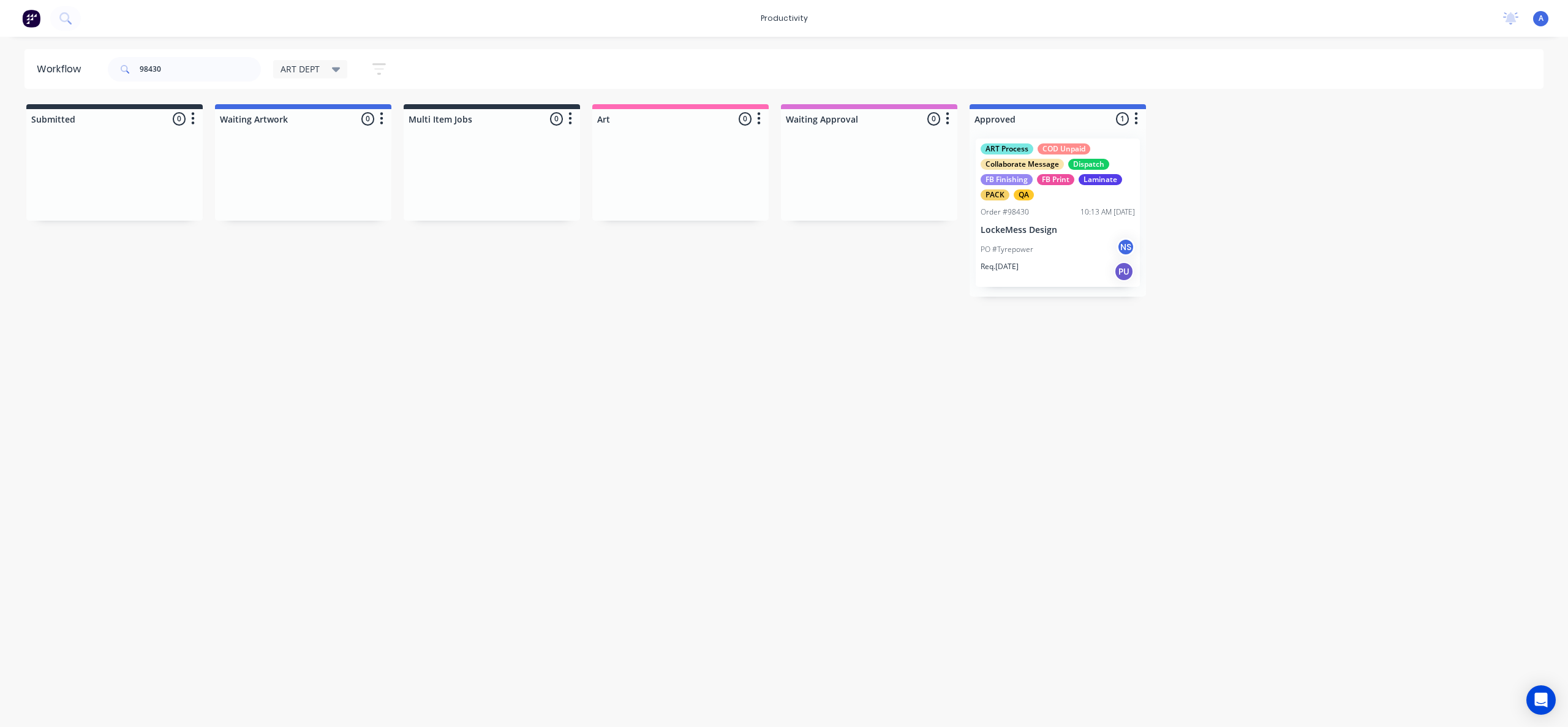
click at [1006, 478] on div "Workflow 98430 ART DEPT Save new view None edit ART DEPT (Default) edit Banner …" at bounding box center [784, 375] width 1568 height 653
drag, startPoint x: 1050, startPoint y: 374, endPoint x: 1061, endPoint y: 238, distance: 136.4
click at [1050, 372] on div "Workflow 98430 ART DEPT Save new view None edit ART DEPT (Default) edit Banner …" at bounding box center [784, 375] width 1568 height 653
click at [1062, 236] on div "ART Process COD Unpaid Collaborate Message Dispatch FB Finishing FB Print Lamin…" at bounding box center [1058, 213] width 164 height 148
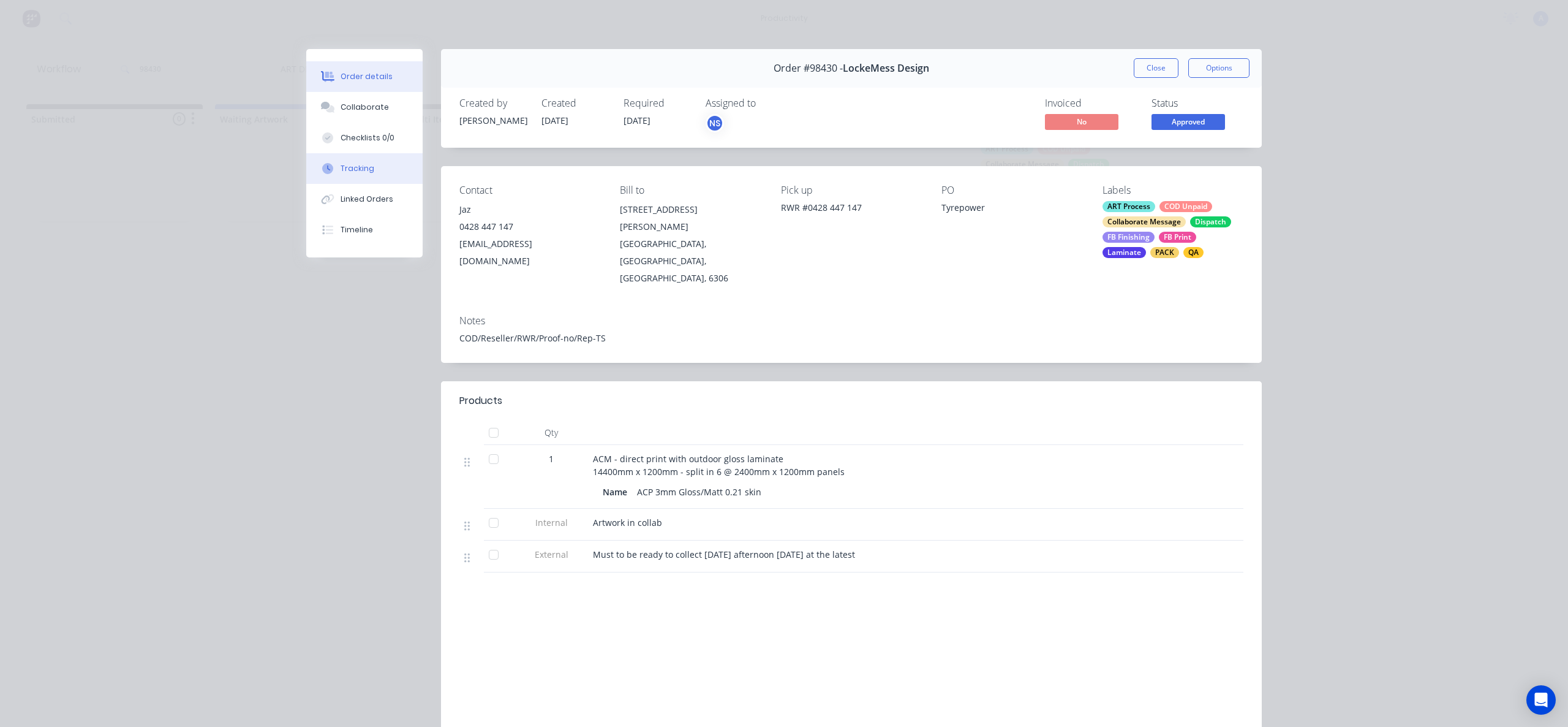
click at [394, 173] on button "Tracking" at bounding box center [364, 169] width 116 height 31
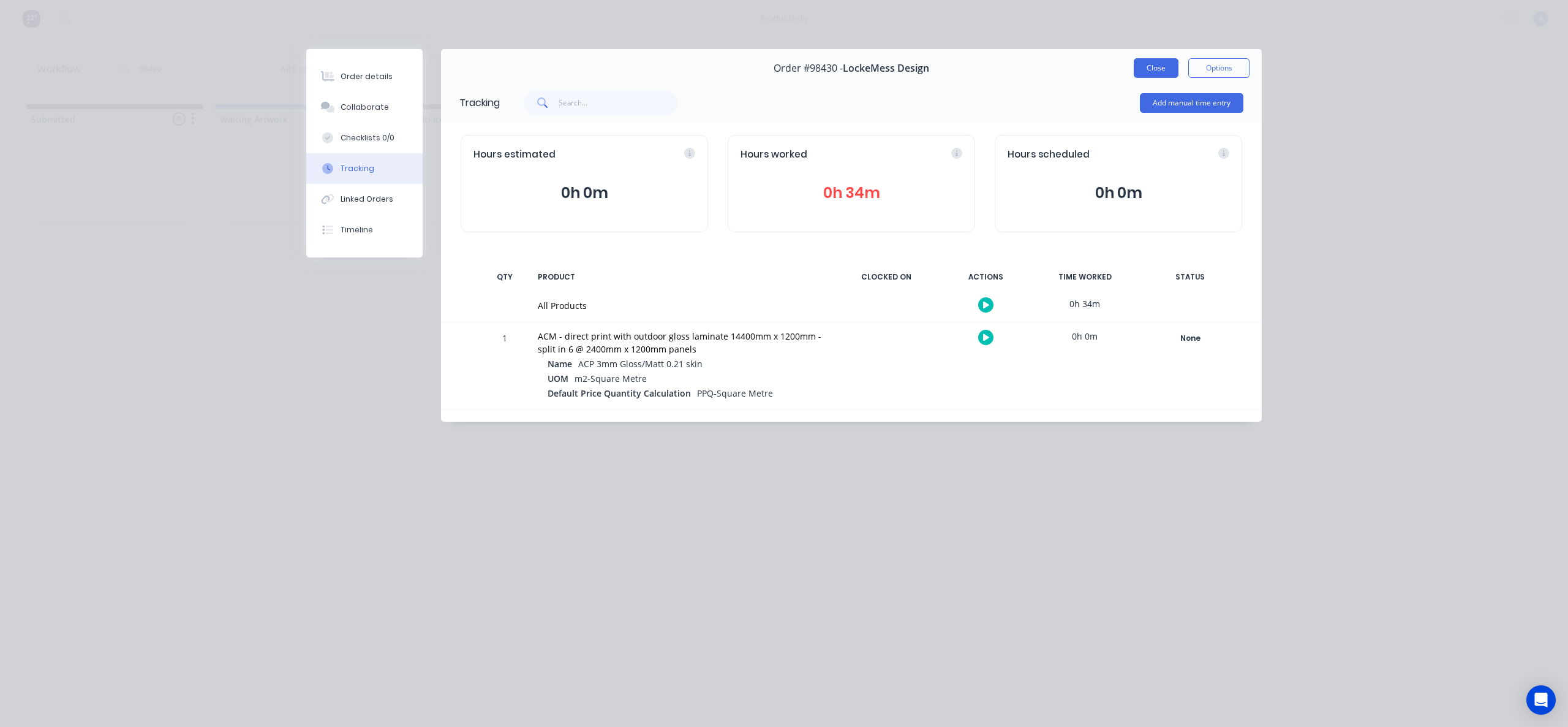
click at [1146, 70] on button "Close" at bounding box center [1156, 68] width 45 height 20
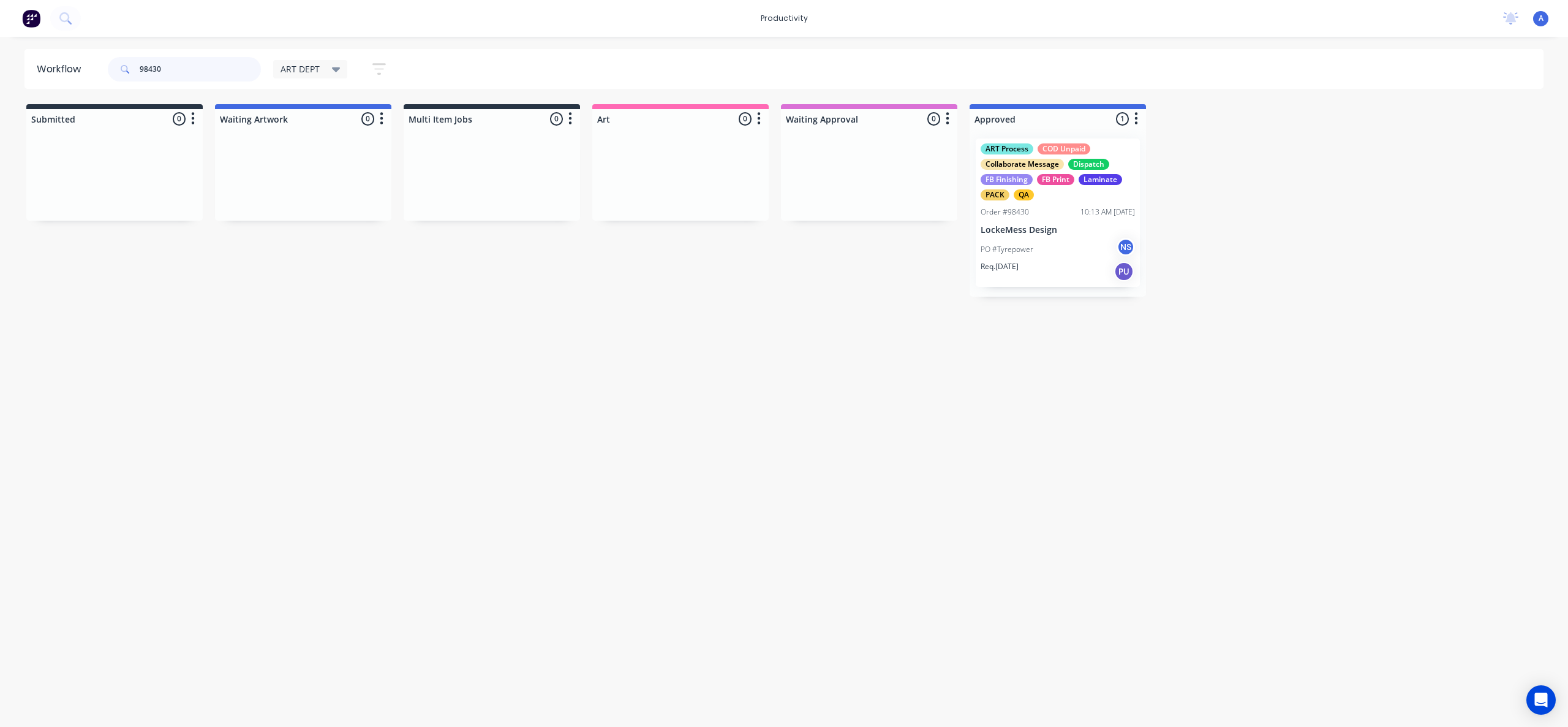
click at [207, 73] on input "98430" at bounding box center [200, 69] width 121 height 24
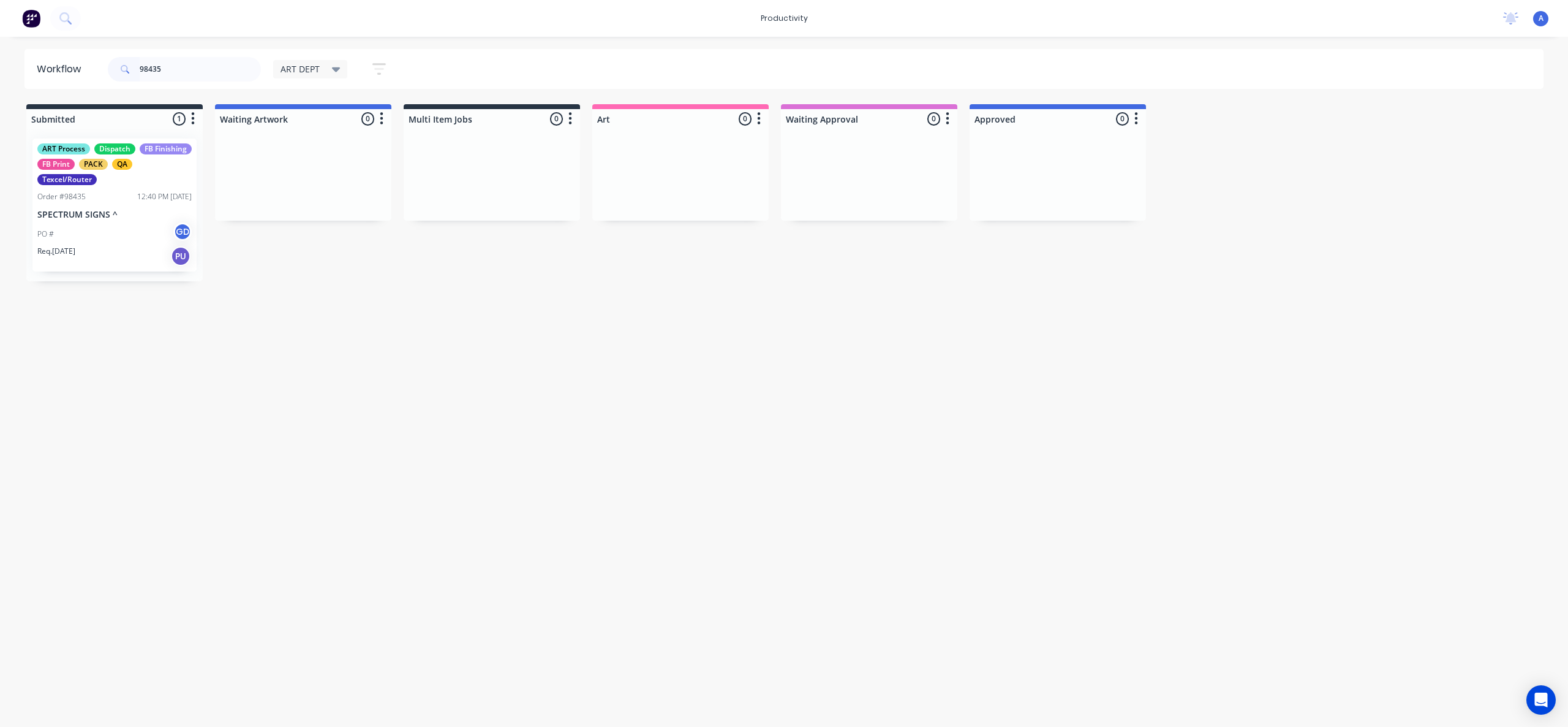
click at [755, 467] on div "Workflow 98435 ART DEPT Save new view None edit ART DEPT (Default) edit Banner …" at bounding box center [784, 375] width 1568 height 653
click at [94, 227] on div "PO # GD" at bounding box center [114, 234] width 154 height 23
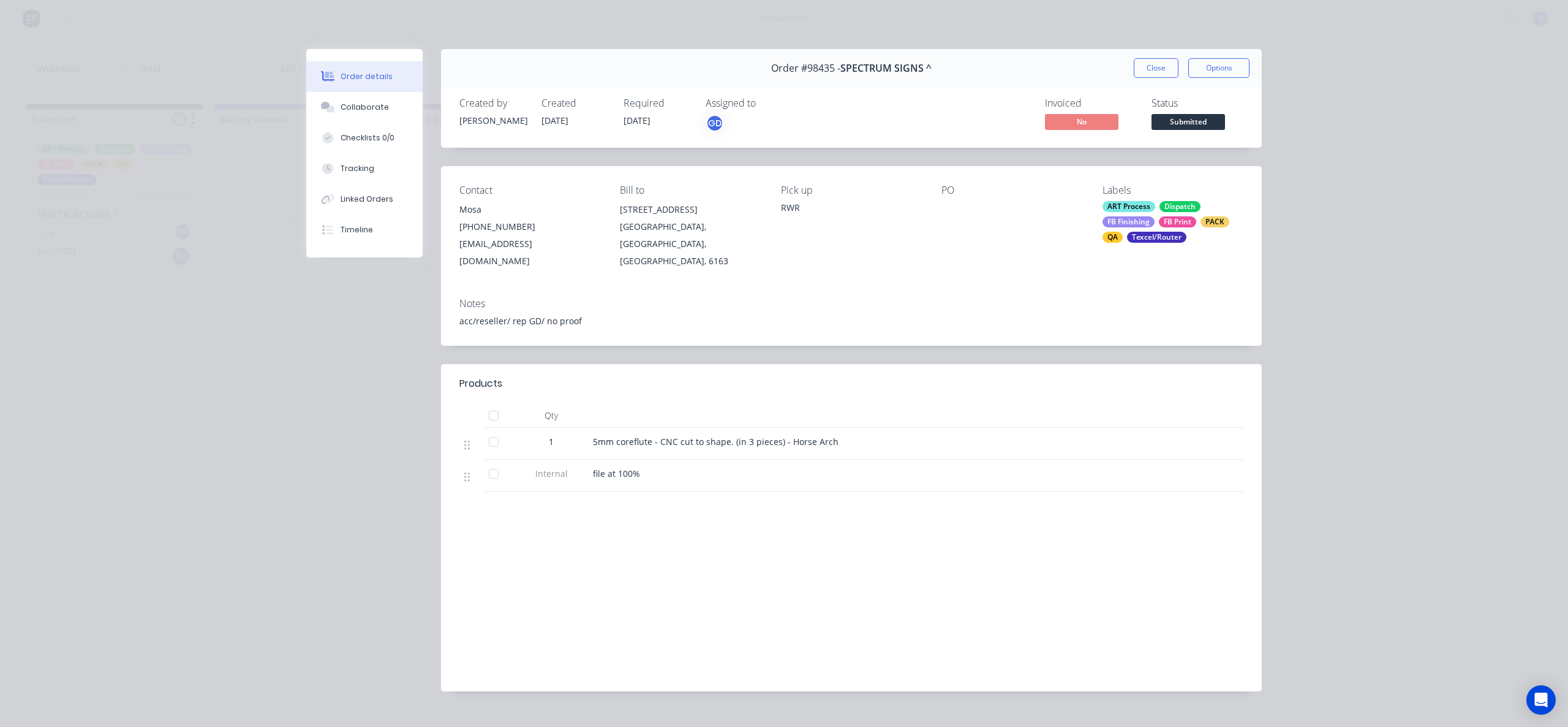
click at [1149, 74] on button "Close" at bounding box center [1156, 68] width 45 height 20
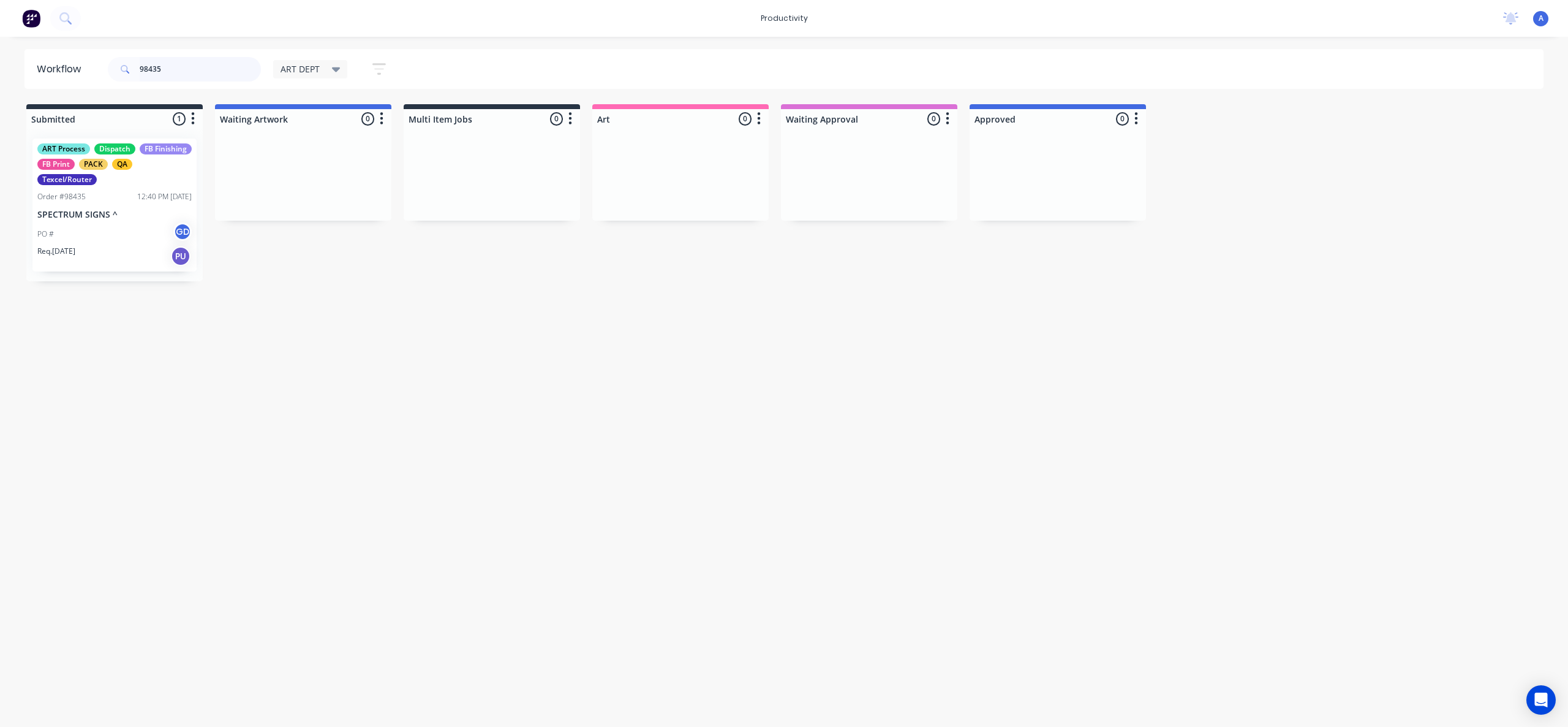
click at [168, 71] on input "98435" at bounding box center [200, 69] width 121 height 24
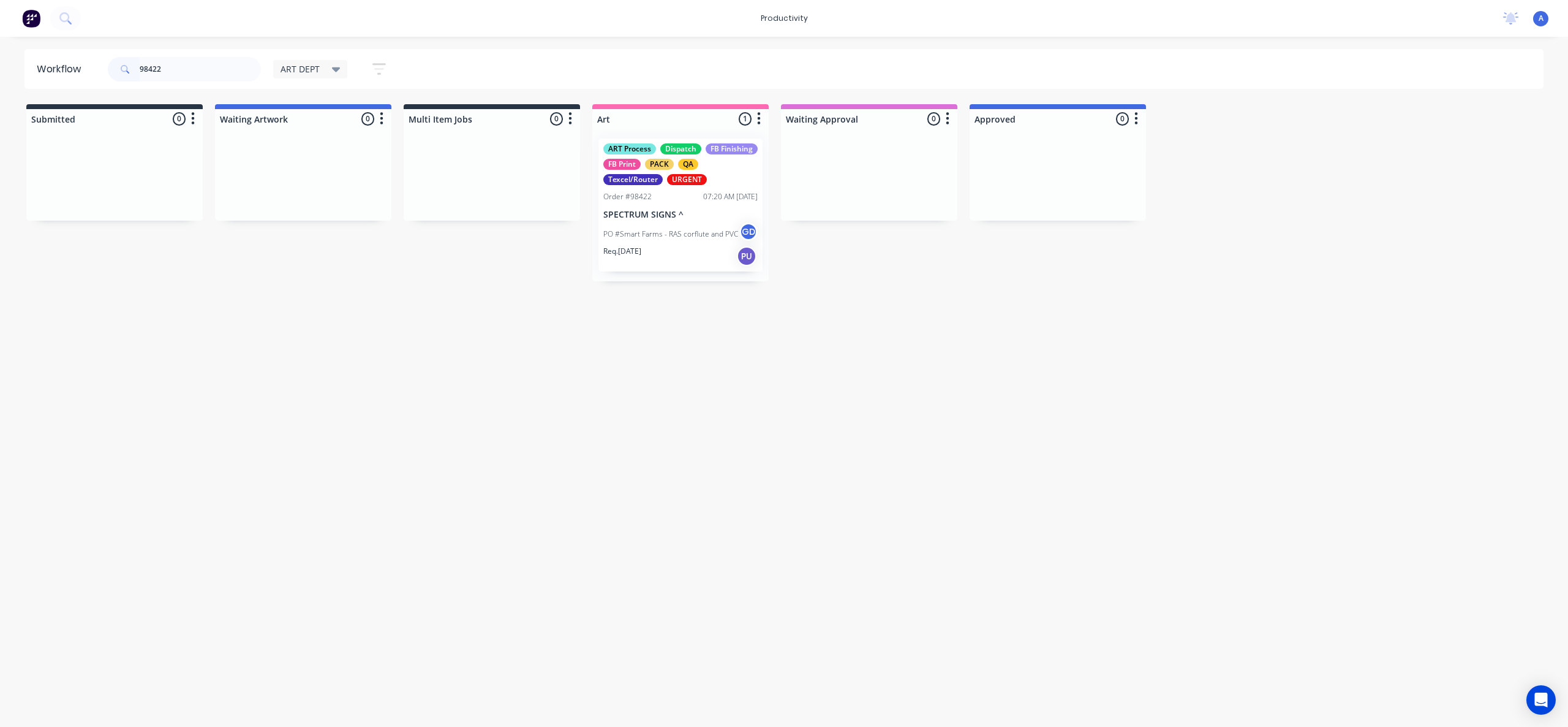
click at [650, 230] on p "PO #Smart Farms - RAS corflute and PVC" at bounding box center [671, 234] width 135 height 11
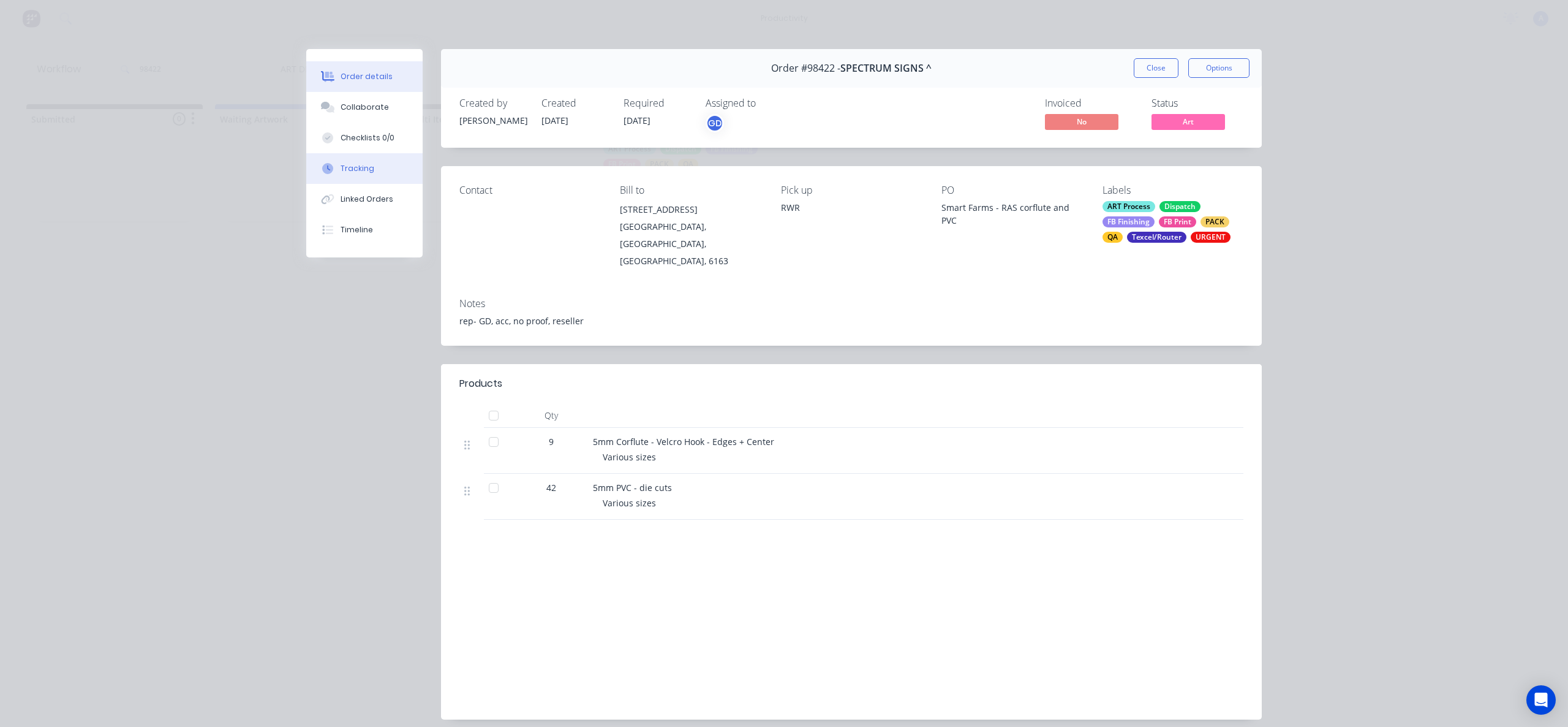
click at [341, 166] on div "Tracking" at bounding box center [358, 168] width 33 height 11
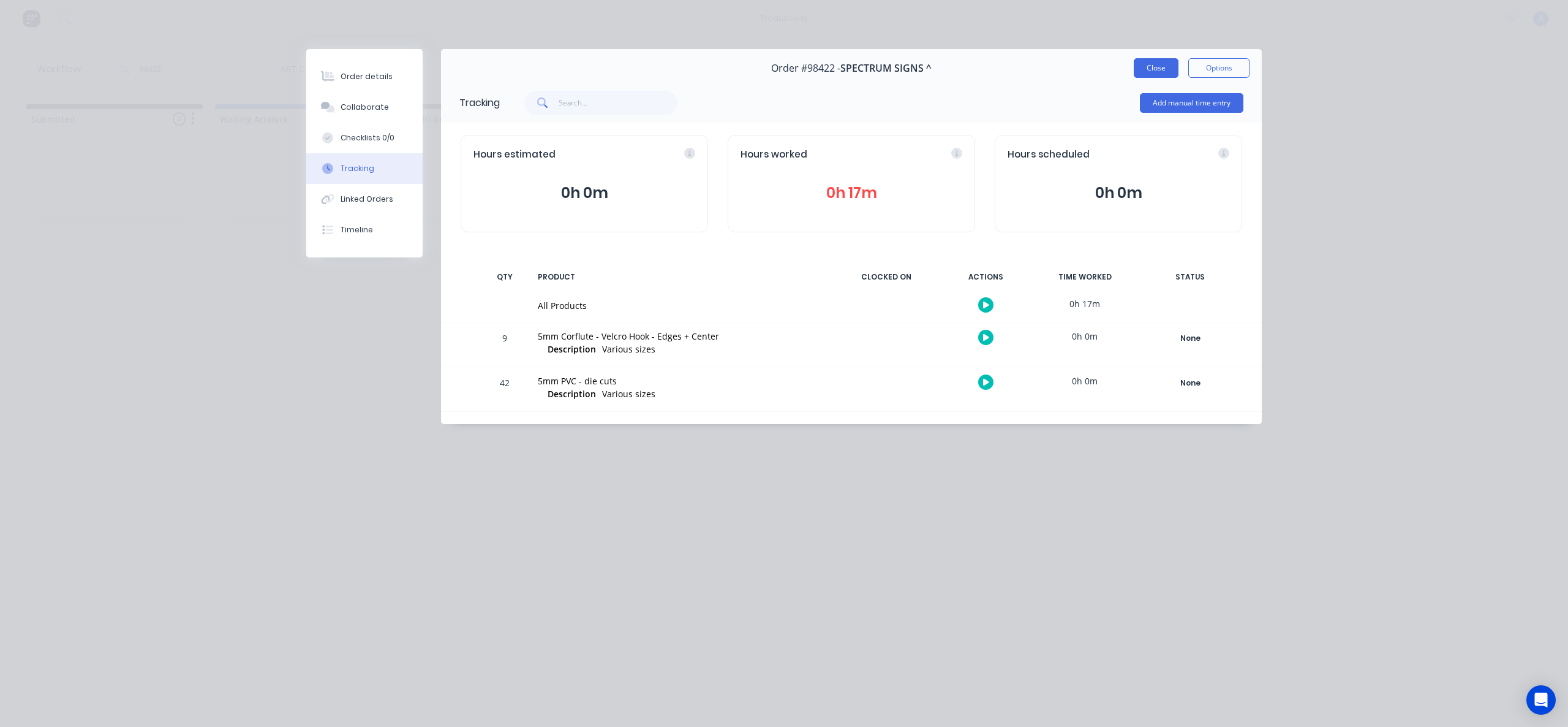
click at [1150, 70] on button "Close" at bounding box center [1156, 68] width 45 height 20
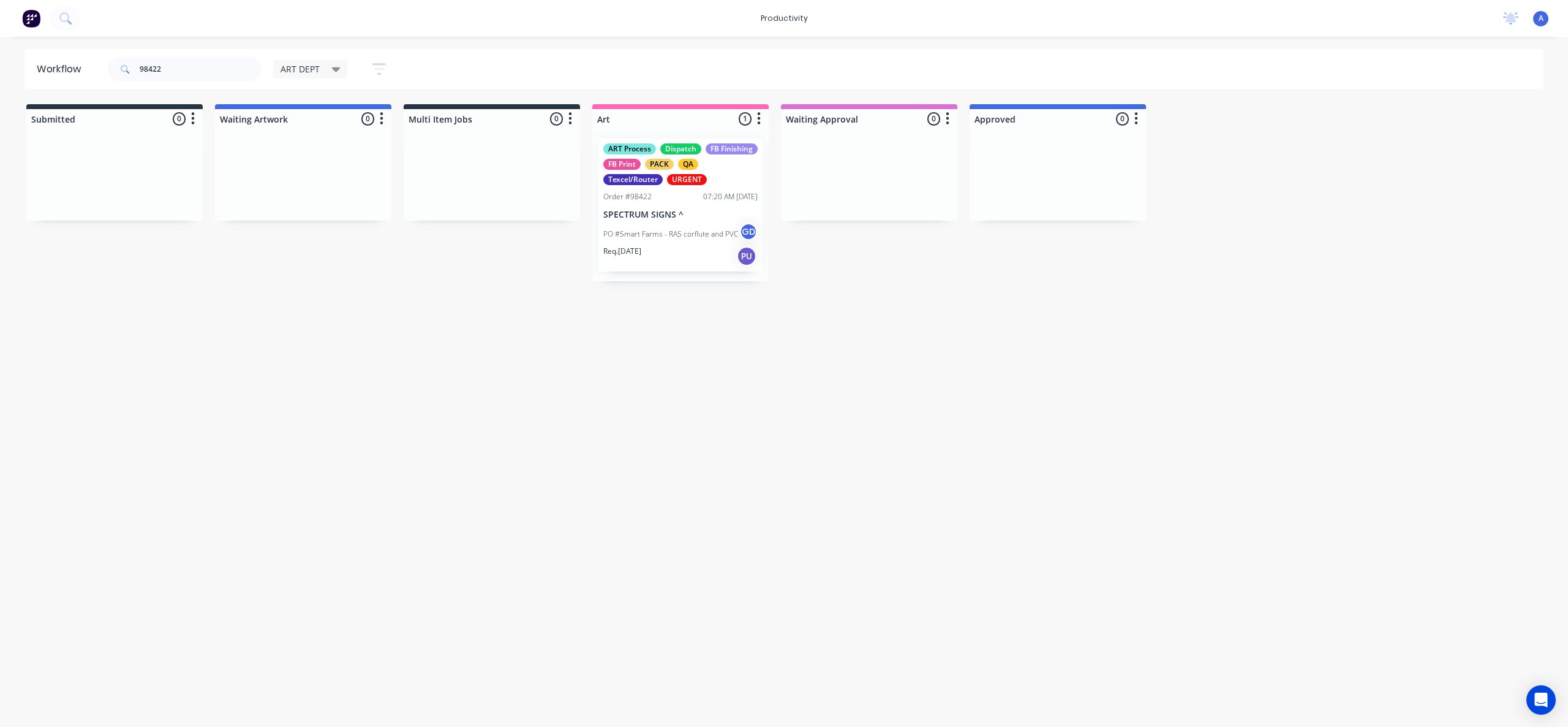
click at [621, 390] on div "Workflow 98422 ART DEPT Save new view None edit ART DEPT (Default) edit Banner …" at bounding box center [784, 375] width 1568 height 653
click at [212, 74] on input "98422" at bounding box center [200, 69] width 121 height 24
drag, startPoint x: 388, startPoint y: 220, endPoint x: 730, endPoint y: 206, distance: 342.3
click at [725, 208] on div "ART Process Dispatch FB Finishing FB Print PACK QA Texcel/Router Order #98435 1…" at bounding box center [680, 205] width 164 height 133
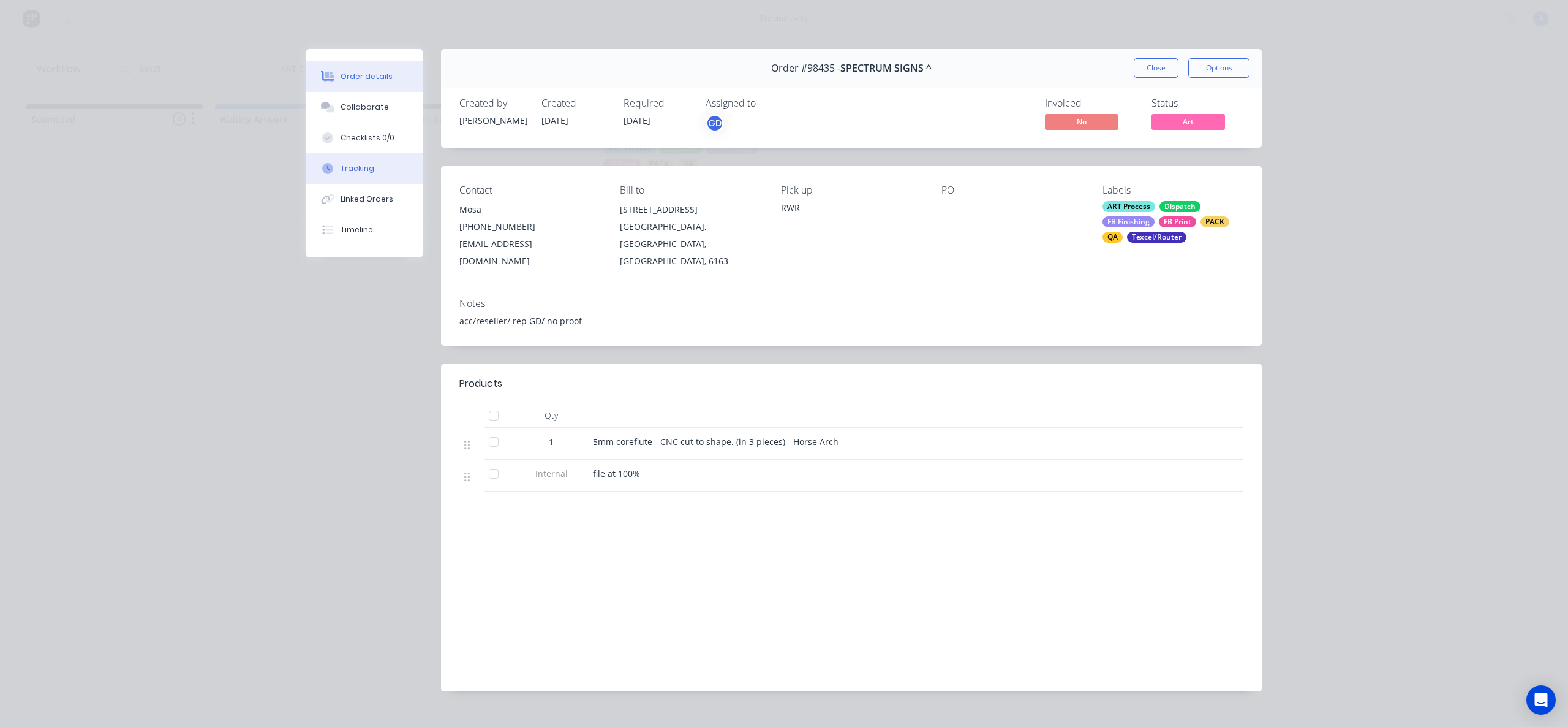
click at [372, 171] on button "Tracking" at bounding box center [364, 169] width 116 height 31
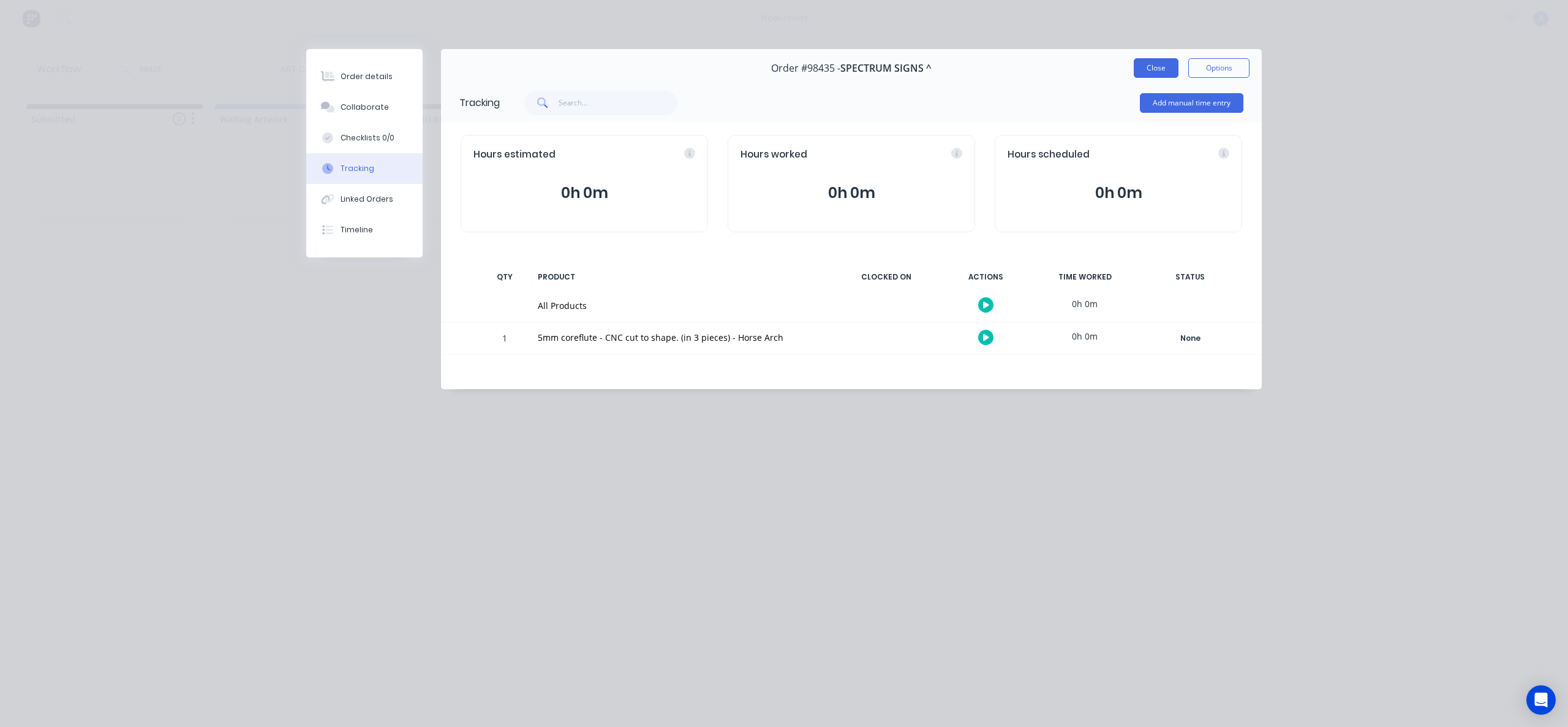
click at [1167, 67] on button "Close" at bounding box center [1156, 68] width 45 height 20
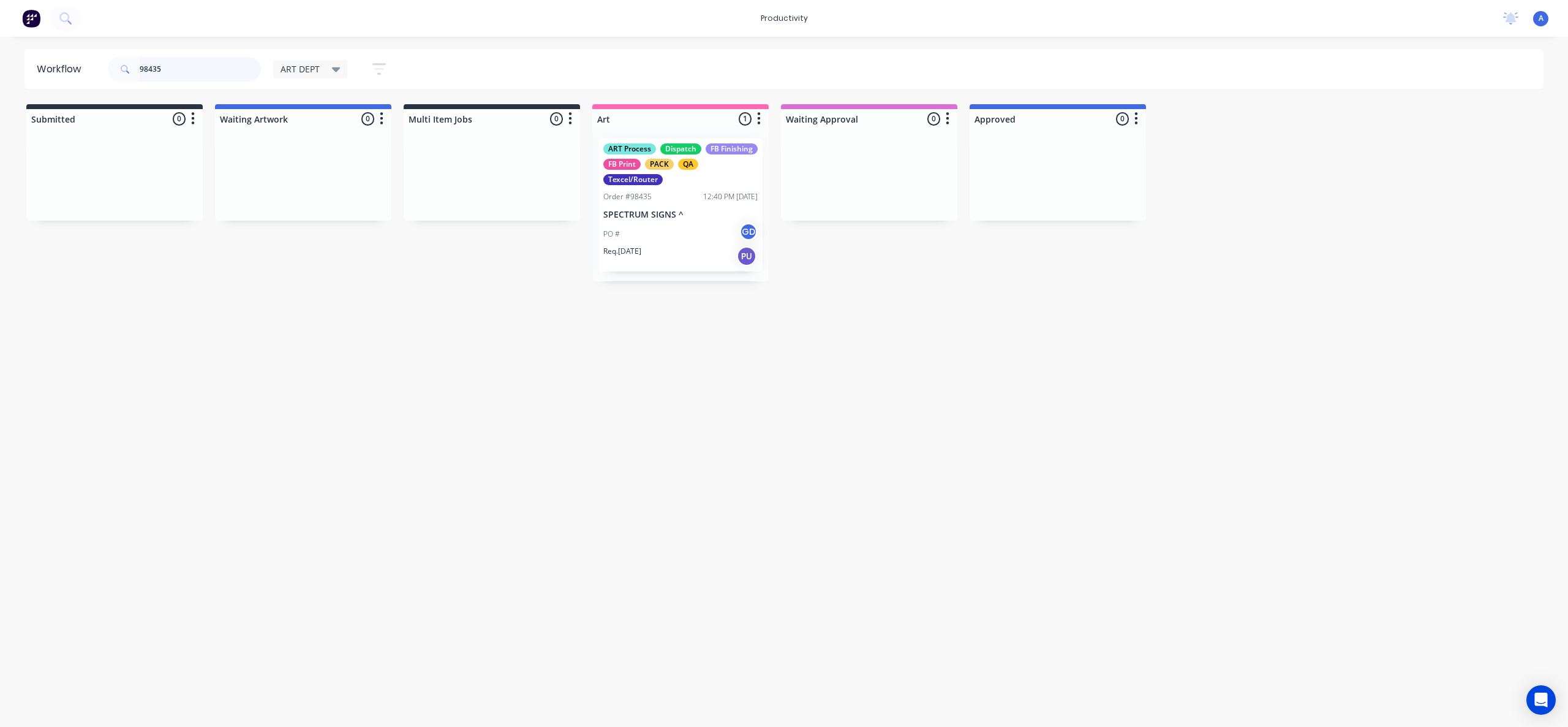
click at [221, 68] on input "98435" at bounding box center [200, 69] width 121 height 24
click at [194, 71] on input "98432" at bounding box center [200, 69] width 121 height 24
click at [189, 74] on input "98435" at bounding box center [200, 69] width 121 height 24
click at [834, 383] on div "Workflow 98422 ART DEPT Save new view None edit ART DEPT (Default) edit Banner …" at bounding box center [784, 375] width 1568 height 653
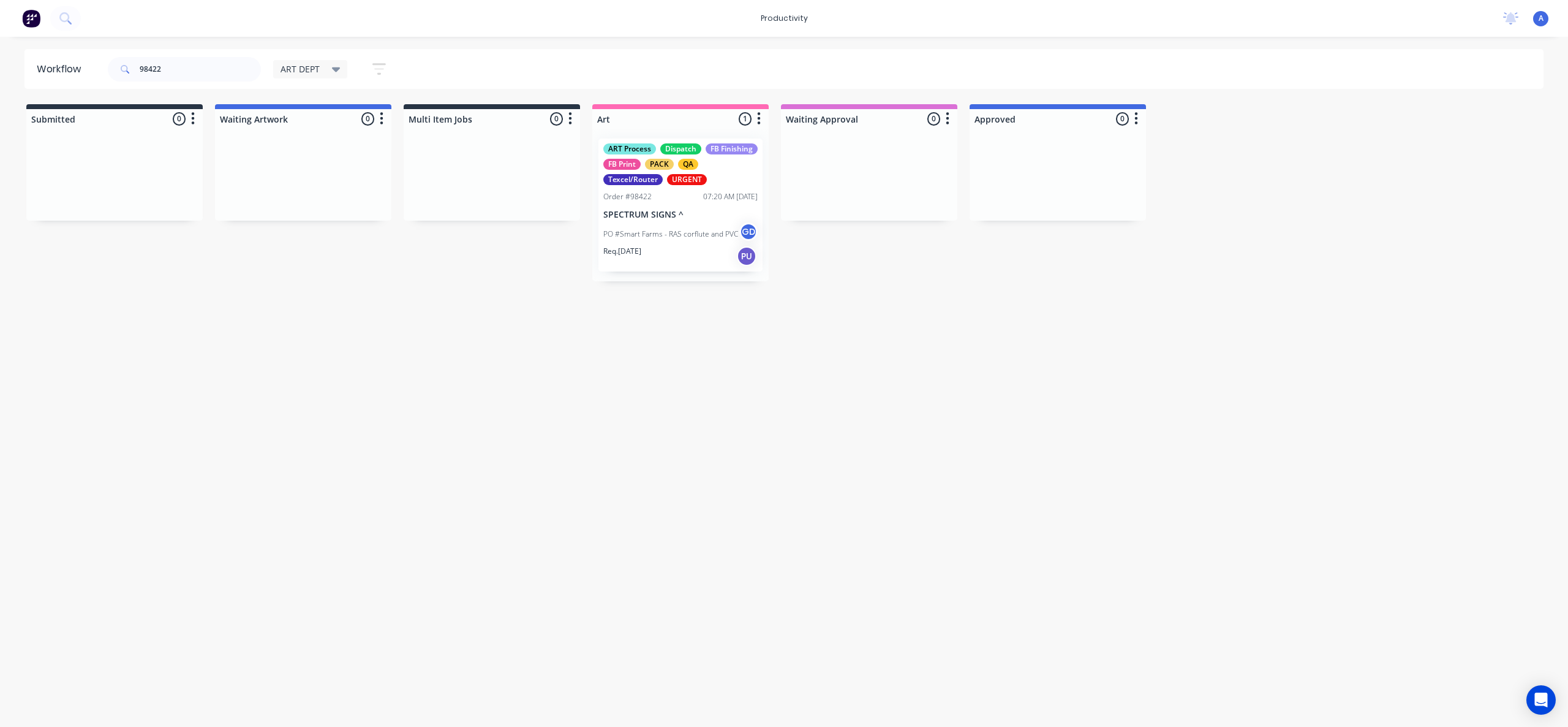
click at [771, 431] on div "Workflow 98422 ART DEPT Save new view None edit ART DEPT (Default) edit Banner …" at bounding box center [784, 375] width 1568 height 653
click at [792, 460] on div "Workflow 98422 ART DEPT Save new view None edit ART DEPT (Default) edit Banner …" at bounding box center [784, 375] width 1568 height 653
click at [692, 248] on div "Req. [DATE] PU" at bounding box center [680, 256] width 154 height 21
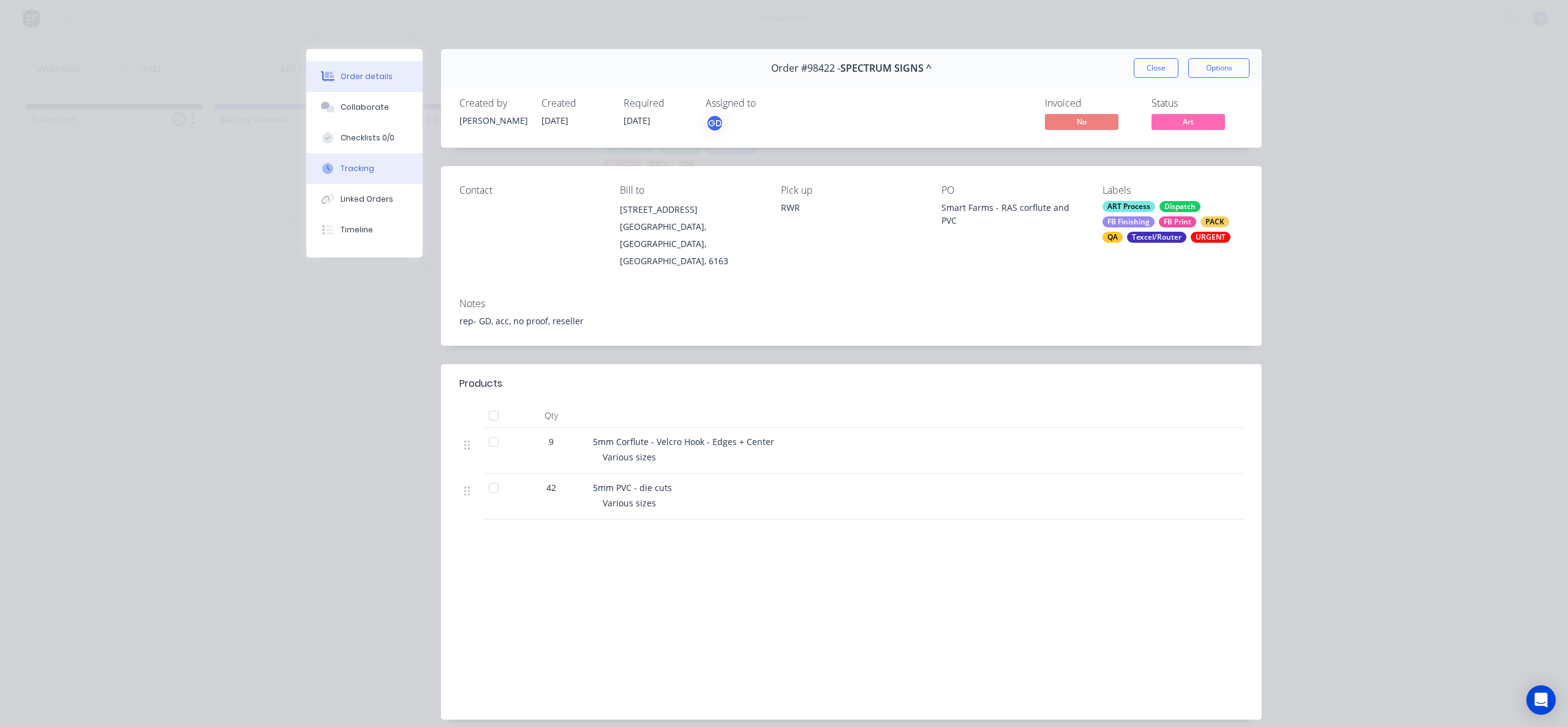
click at [343, 162] on button "Tracking" at bounding box center [364, 169] width 116 height 31
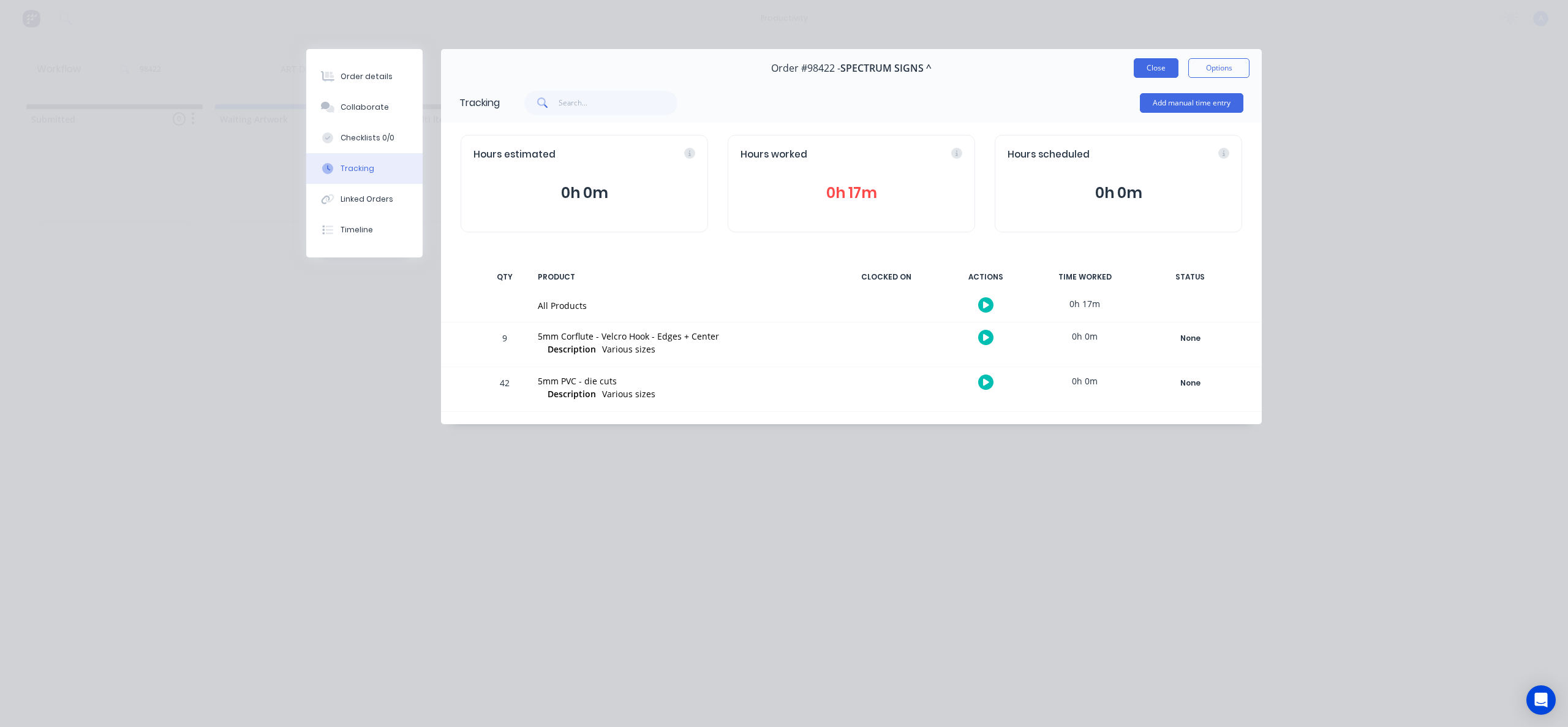
click at [1168, 58] on button "Close" at bounding box center [1156, 68] width 45 height 20
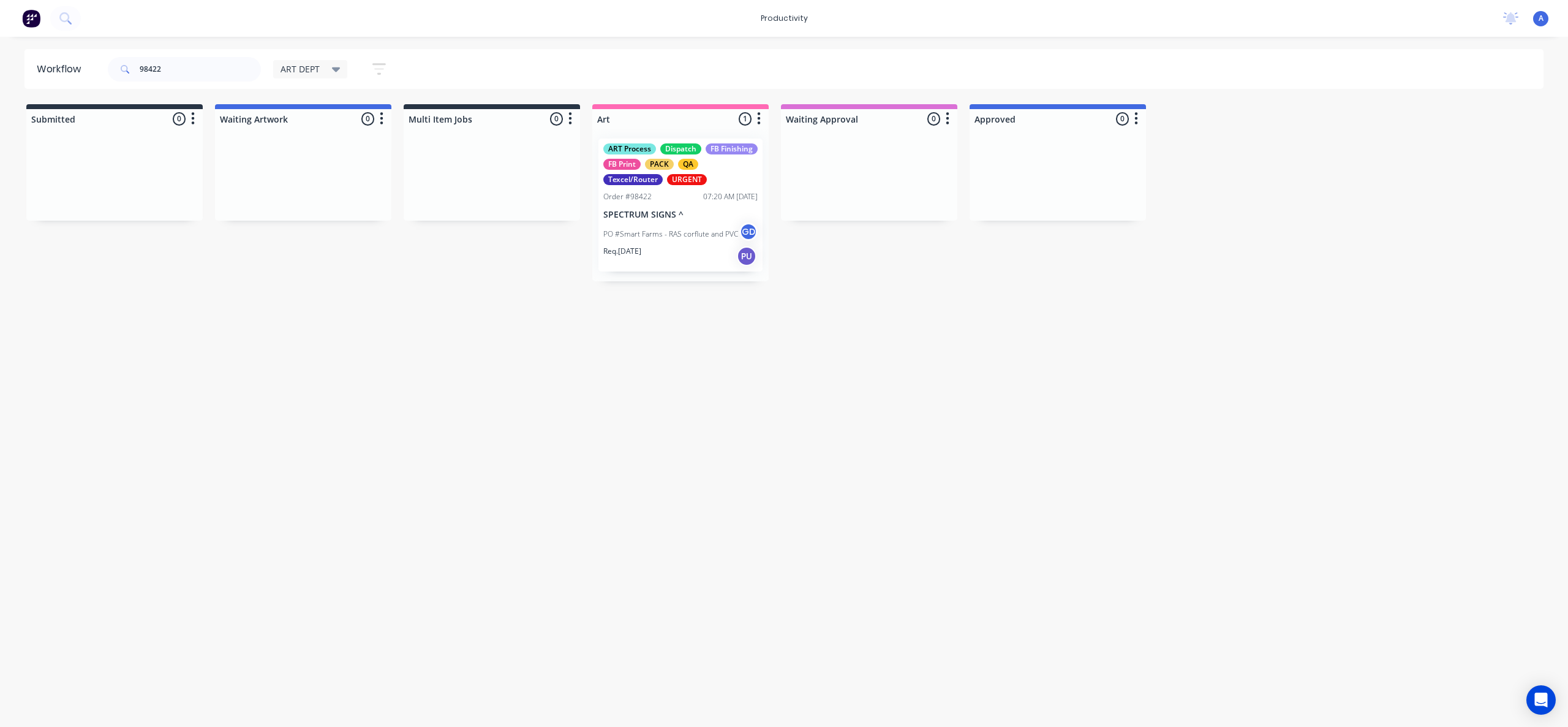
drag, startPoint x: 999, startPoint y: 399, endPoint x: 1000, endPoint y: 410, distance: 11.0
click at [1000, 401] on div "Workflow 98422 ART DEPT Save new view None edit ART DEPT (Default) edit Banner …" at bounding box center [784, 375] width 1568 height 653
click at [667, 244] on div "PO #Smart Farms - RAS corflute and PVC GD" at bounding box center [680, 234] width 154 height 23
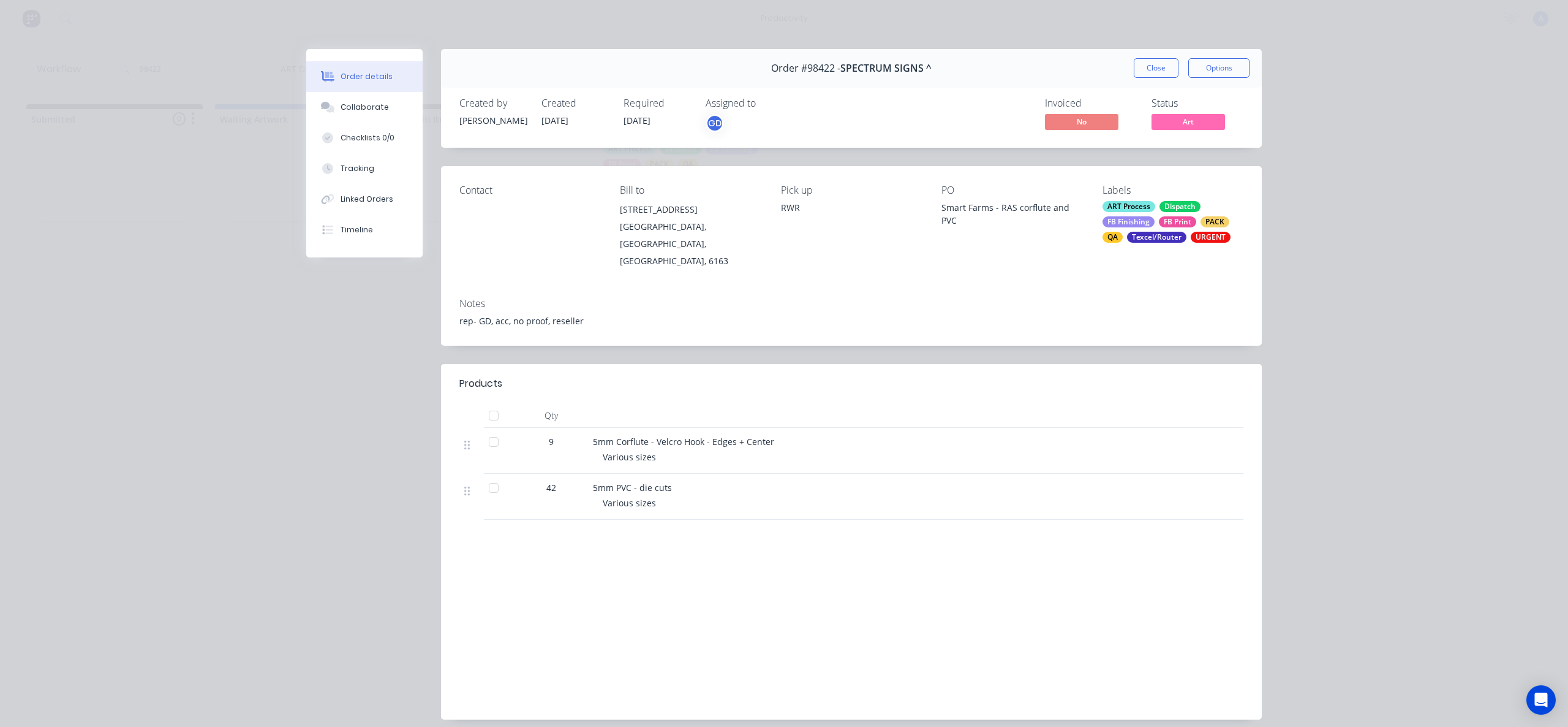
click at [384, 167] on button "Tracking" at bounding box center [364, 169] width 116 height 31
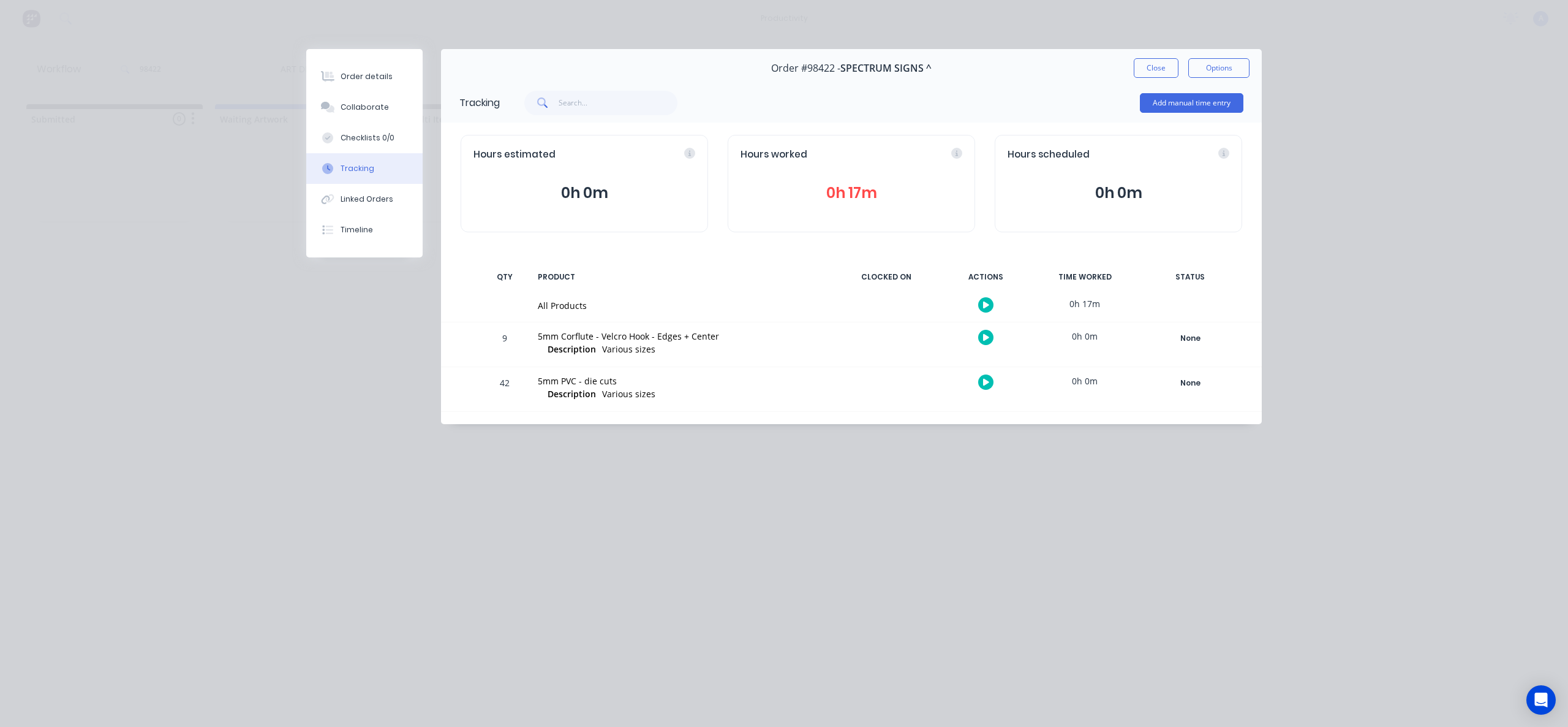
click at [985, 300] on button "button" at bounding box center [986, 305] width 15 height 15
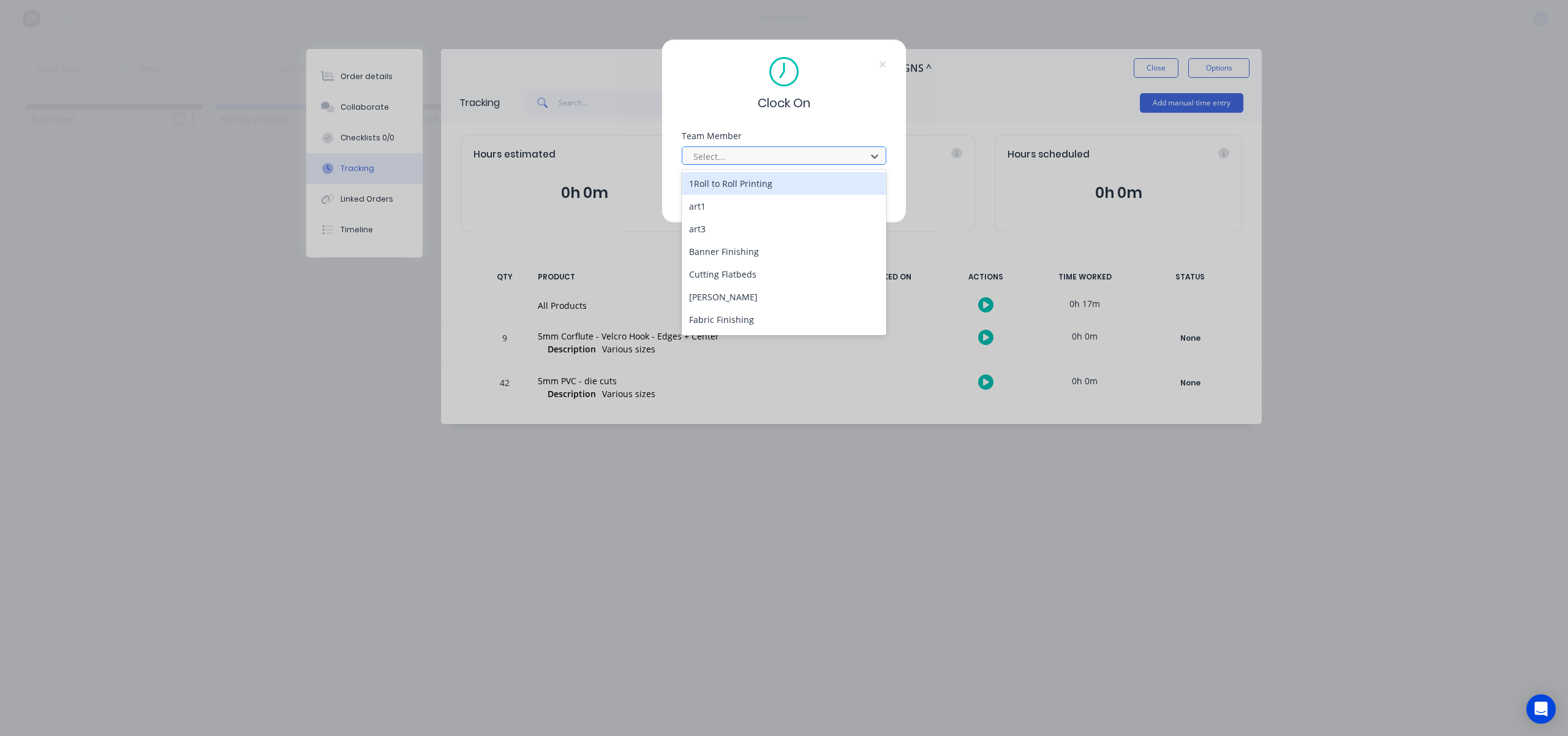
click at [789, 157] on div at bounding box center [775, 157] width 168 height 15
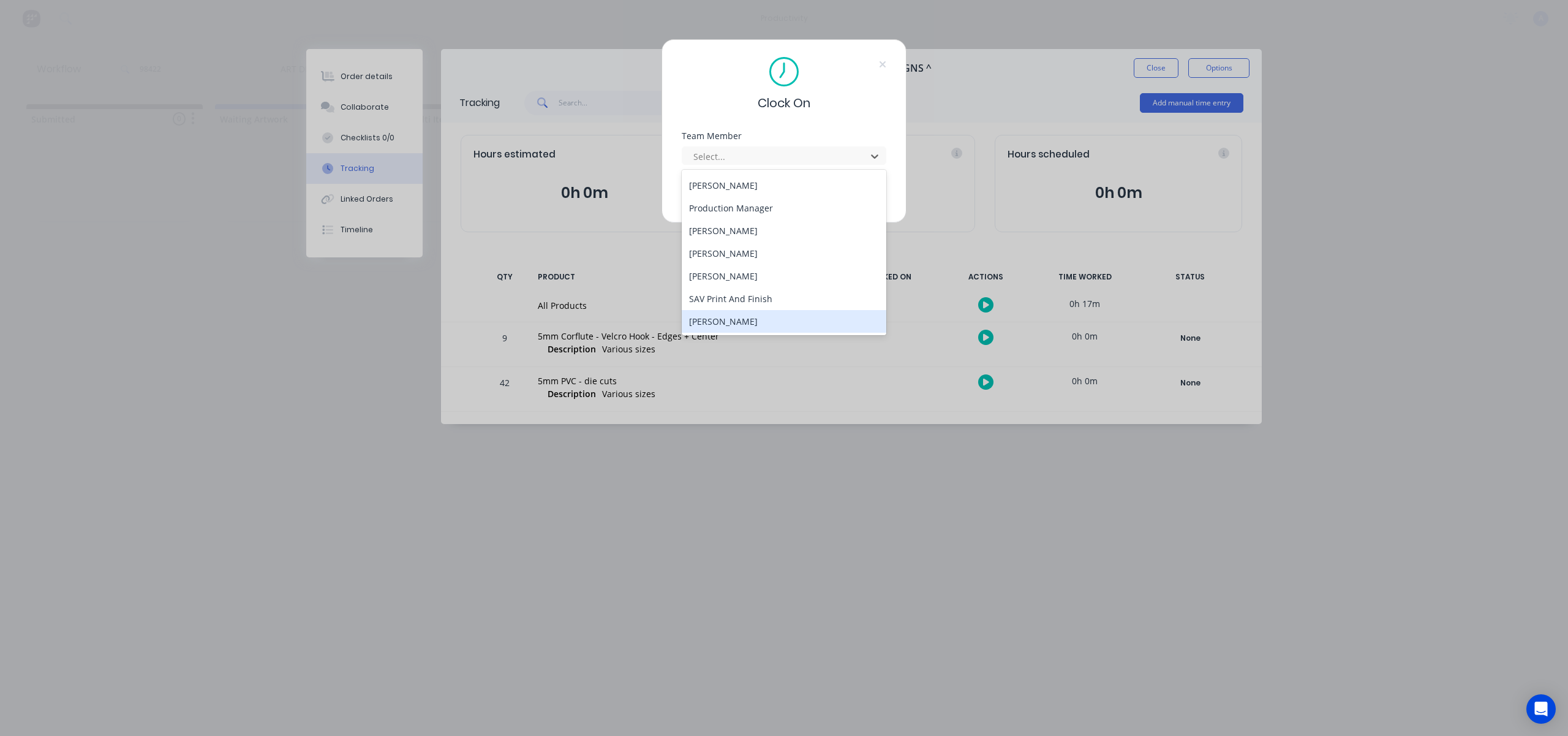
click at [745, 323] on div "[PERSON_NAME]" at bounding box center [784, 321] width 205 height 22
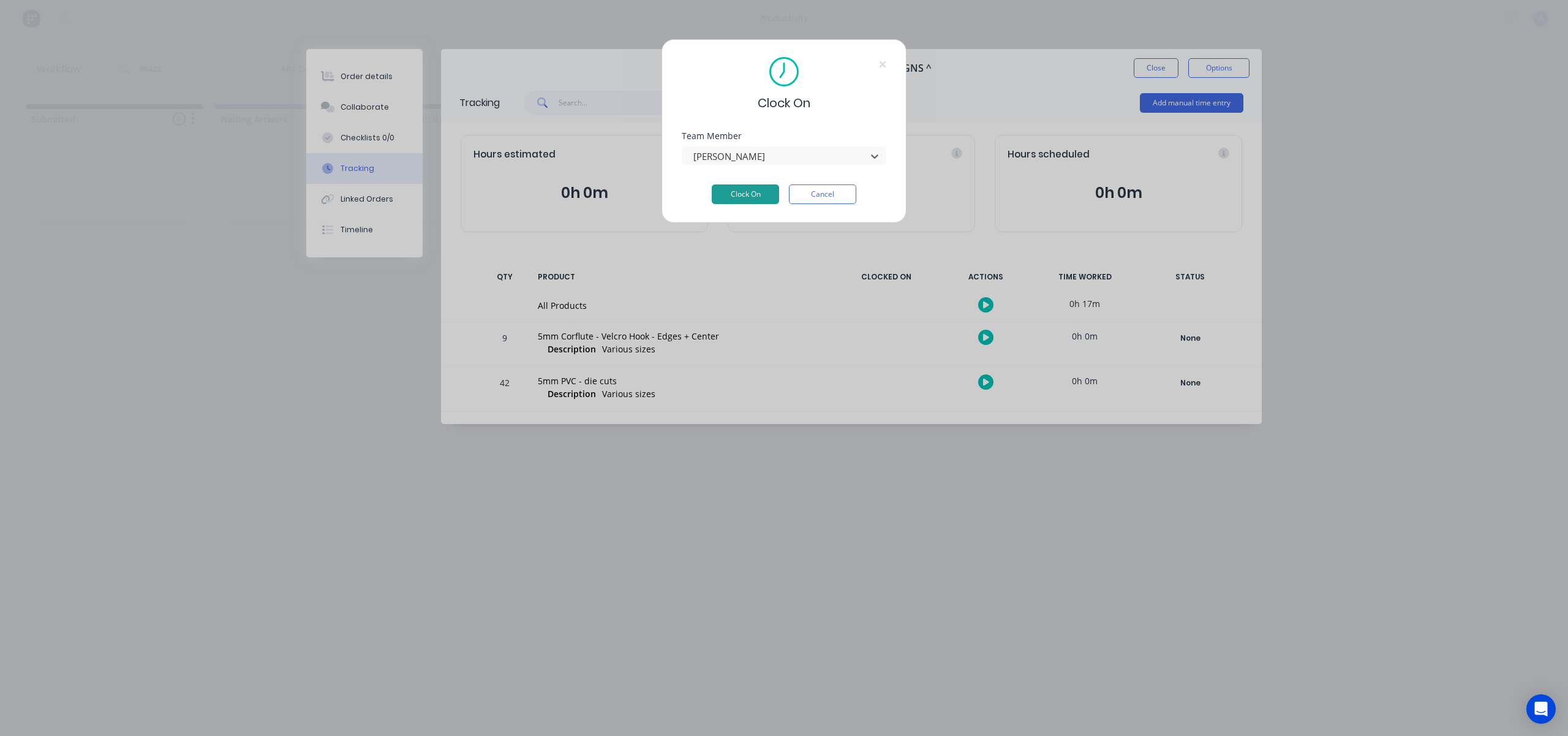
click at [775, 192] on button "Clock On" at bounding box center [745, 194] width 67 height 20
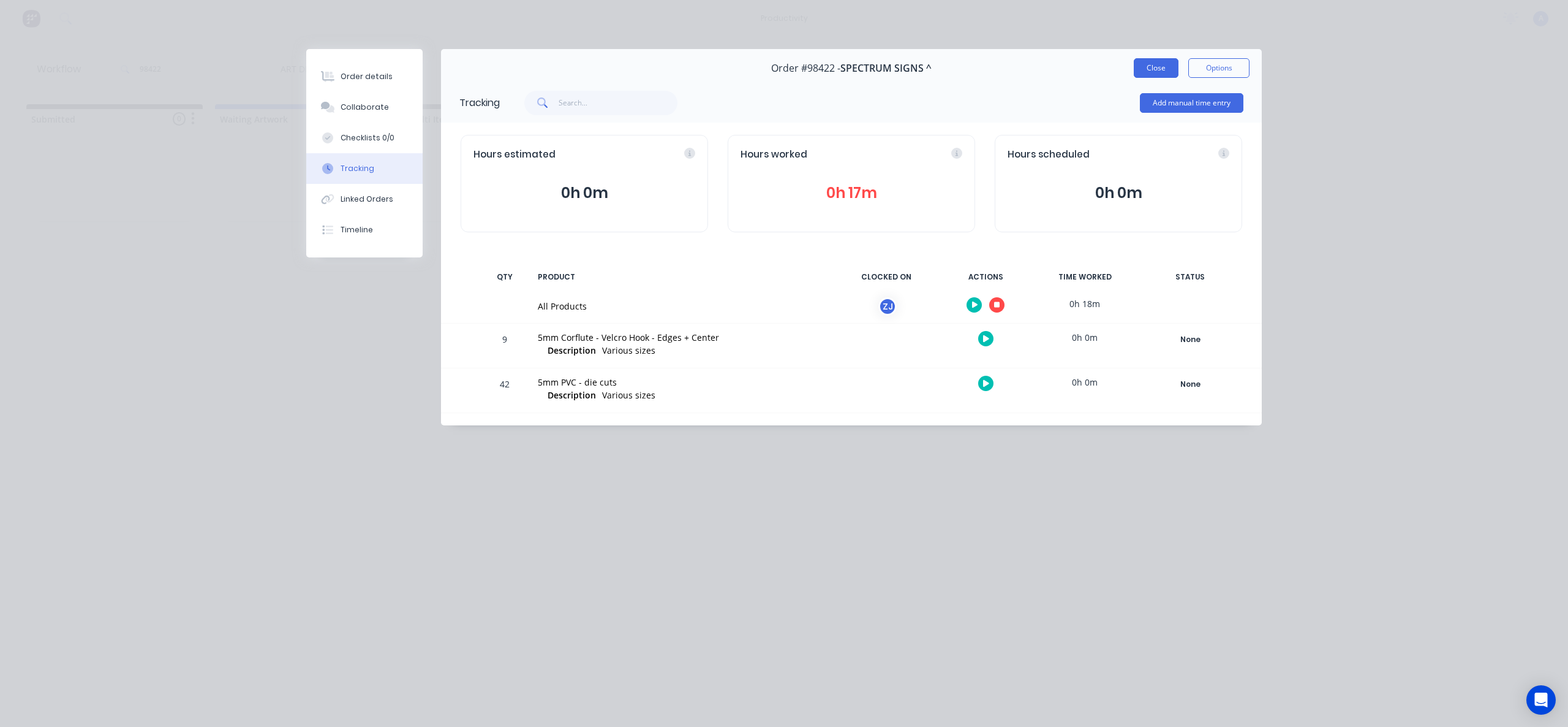
click at [1148, 75] on button "Close" at bounding box center [1156, 68] width 45 height 20
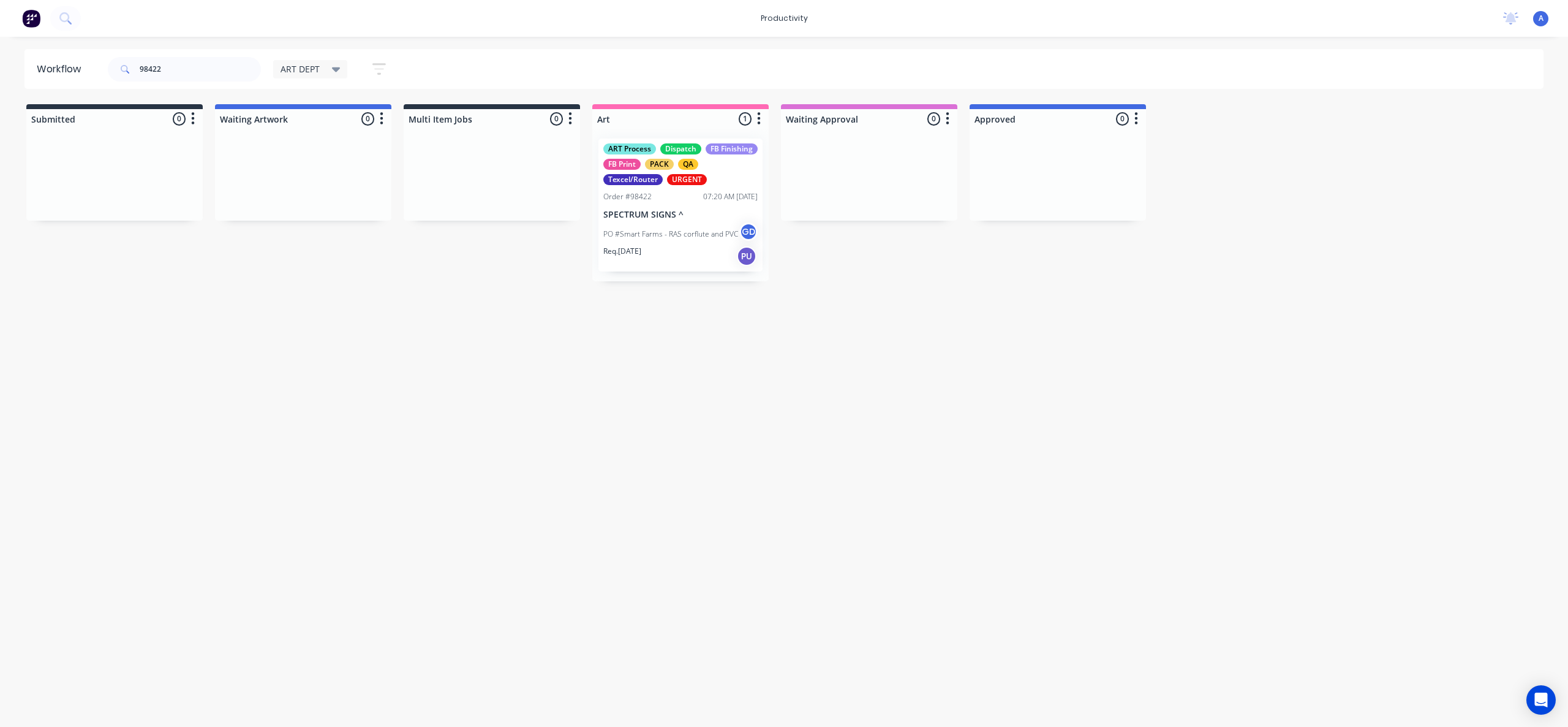
click at [1139, 464] on div "Workflow 98422 ART DEPT Save new view None edit ART DEPT (Default) edit Banner …" at bounding box center [784, 375] width 1568 height 653
click at [1330, 40] on div "productivity productivity Workflow Planner Delivery Scheduling Timesheets No ne…" at bounding box center [784, 326] width 1568 height 653
click at [640, 222] on div "PO #Smart Farms - RAS corflute and PVC GD" at bounding box center [680, 234] width 154 height 23
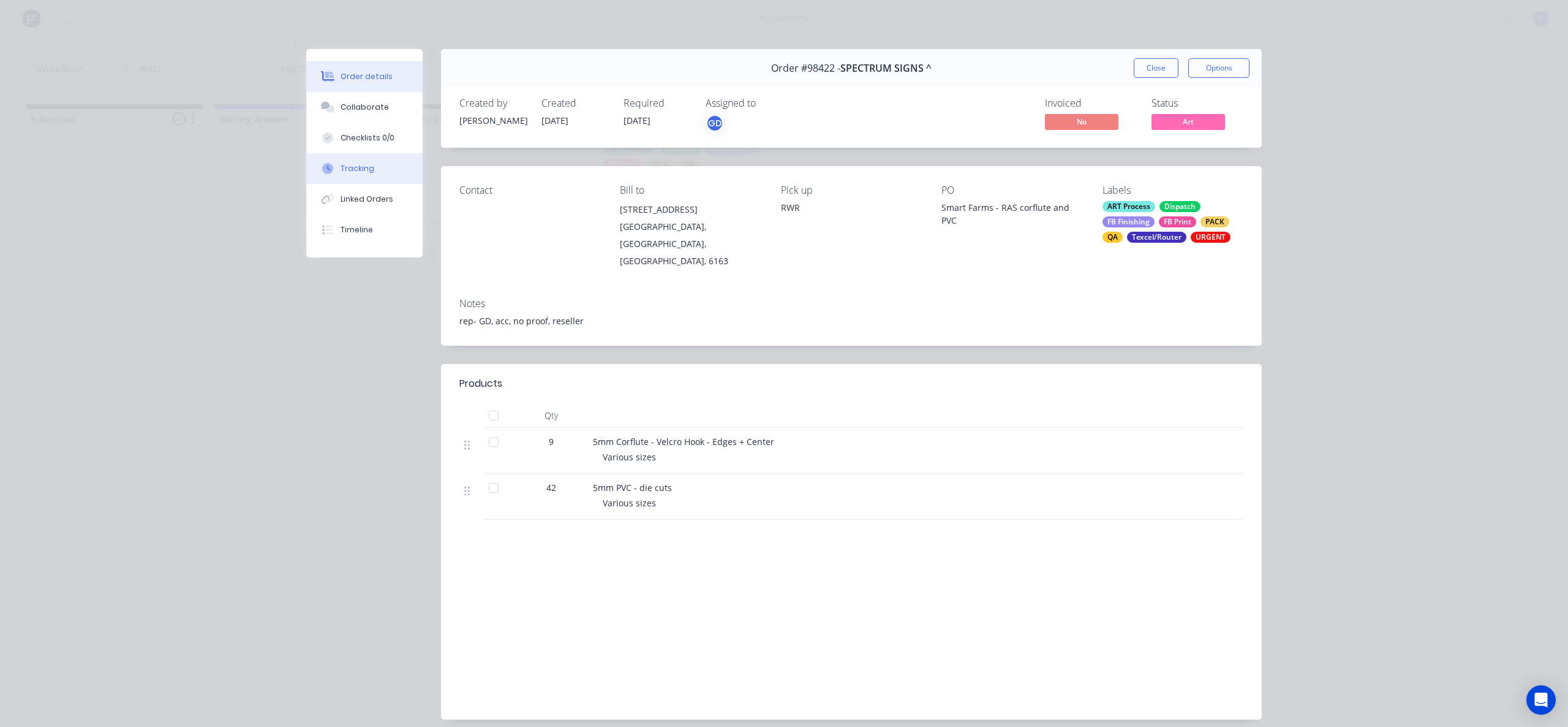
click at [363, 180] on button "Tracking" at bounding box center [364, 169] width 116 height 31
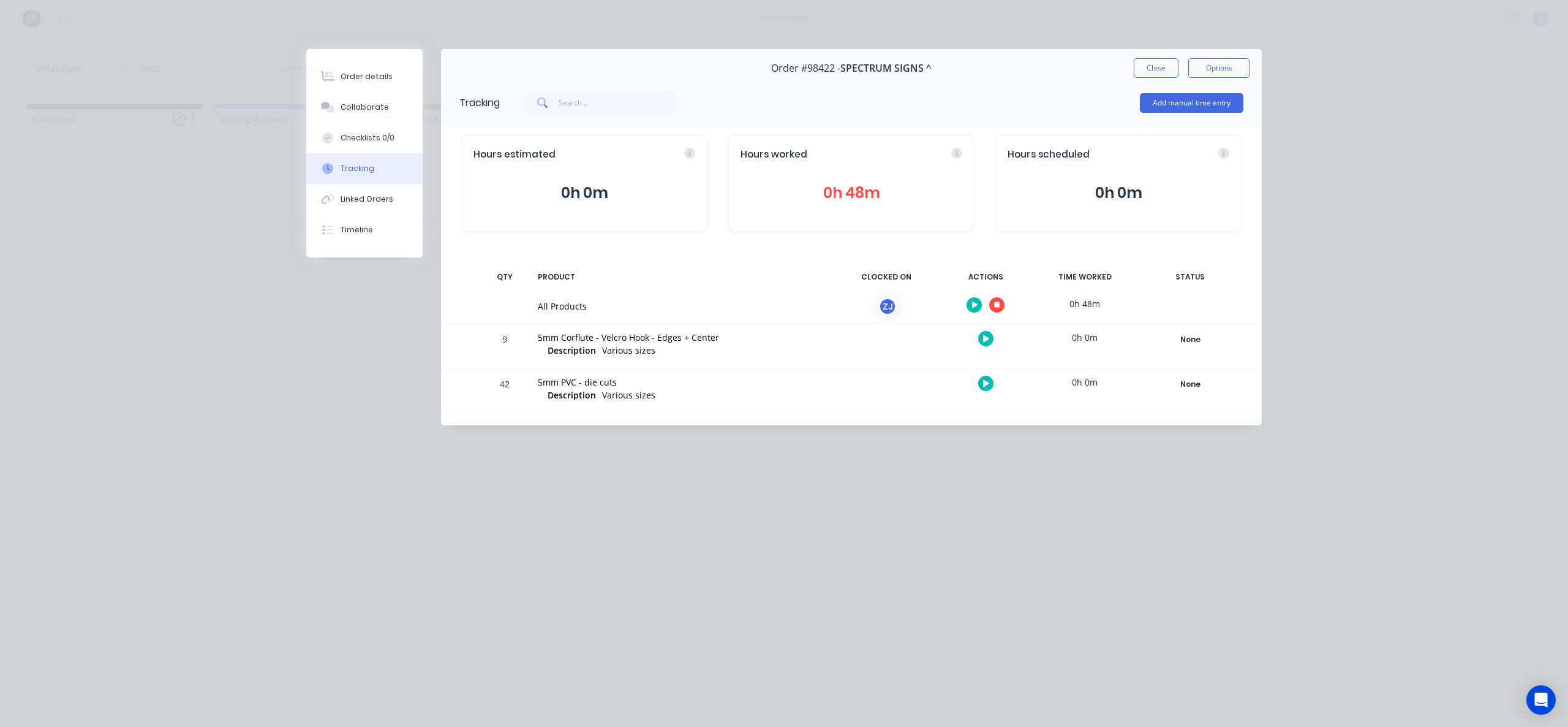
drag, startPoint x: 1006, startPoint y: 302, endPoint x: 999, endPoint y: 302, distance: 7.0
click at [1004, 302] on div at bounding box center [985, 304] width 92 height 30
click at [995, 302] on icon "button" at bounding box center [997, 305] width 6 height 6
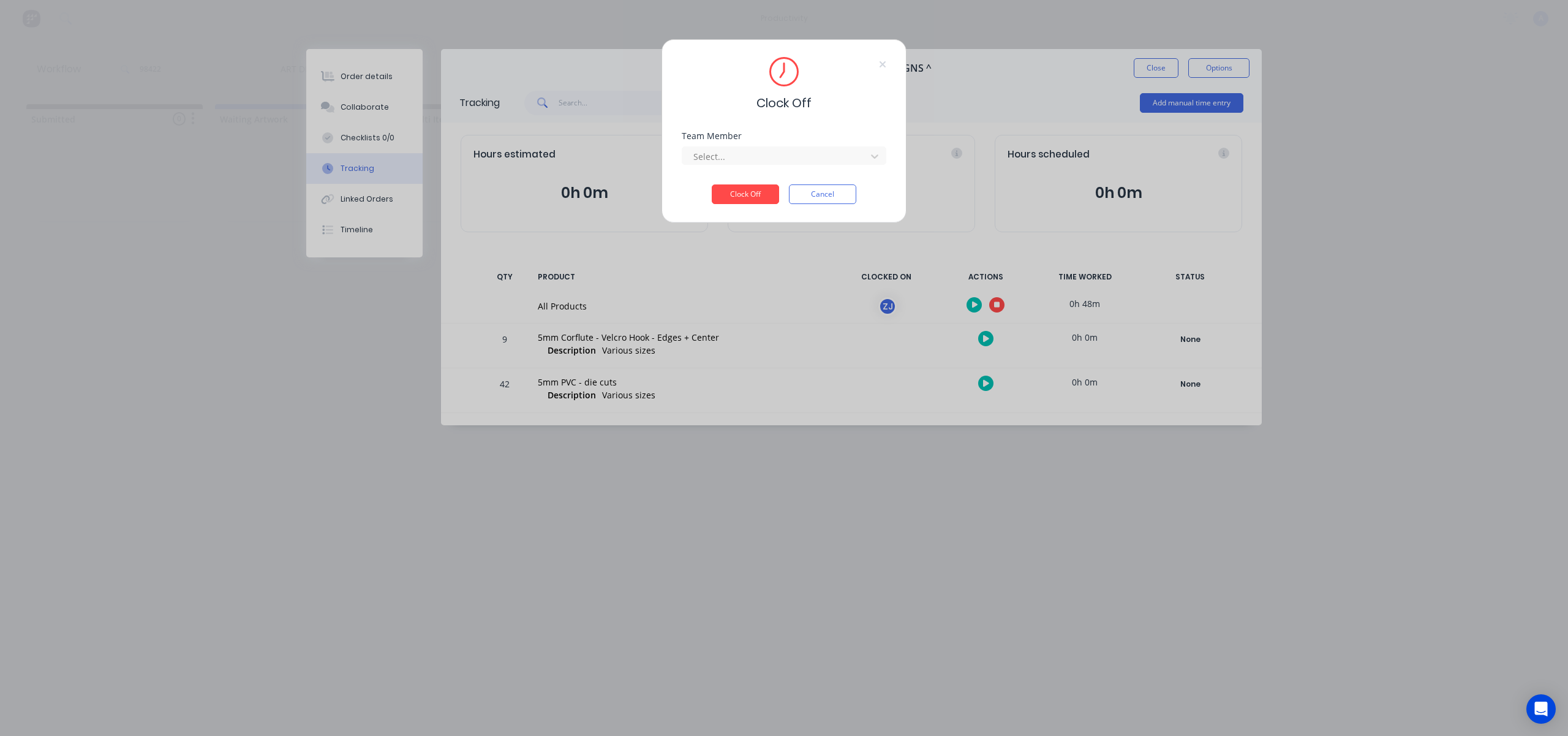
click at [825, 170] on div "Team Member Select..." at bounding box center [784, 158] width 205 height 53
click at [814, 159] on div at bounding box center [775, 157] width 168 height 15
click at [779, 181] on div "[PERSON_NAME]" at bounding box center [784, 183] width 205 height 22
click at [768, 188] on button "Clock Off" at bounding box center [745, 194] width 67 height 20
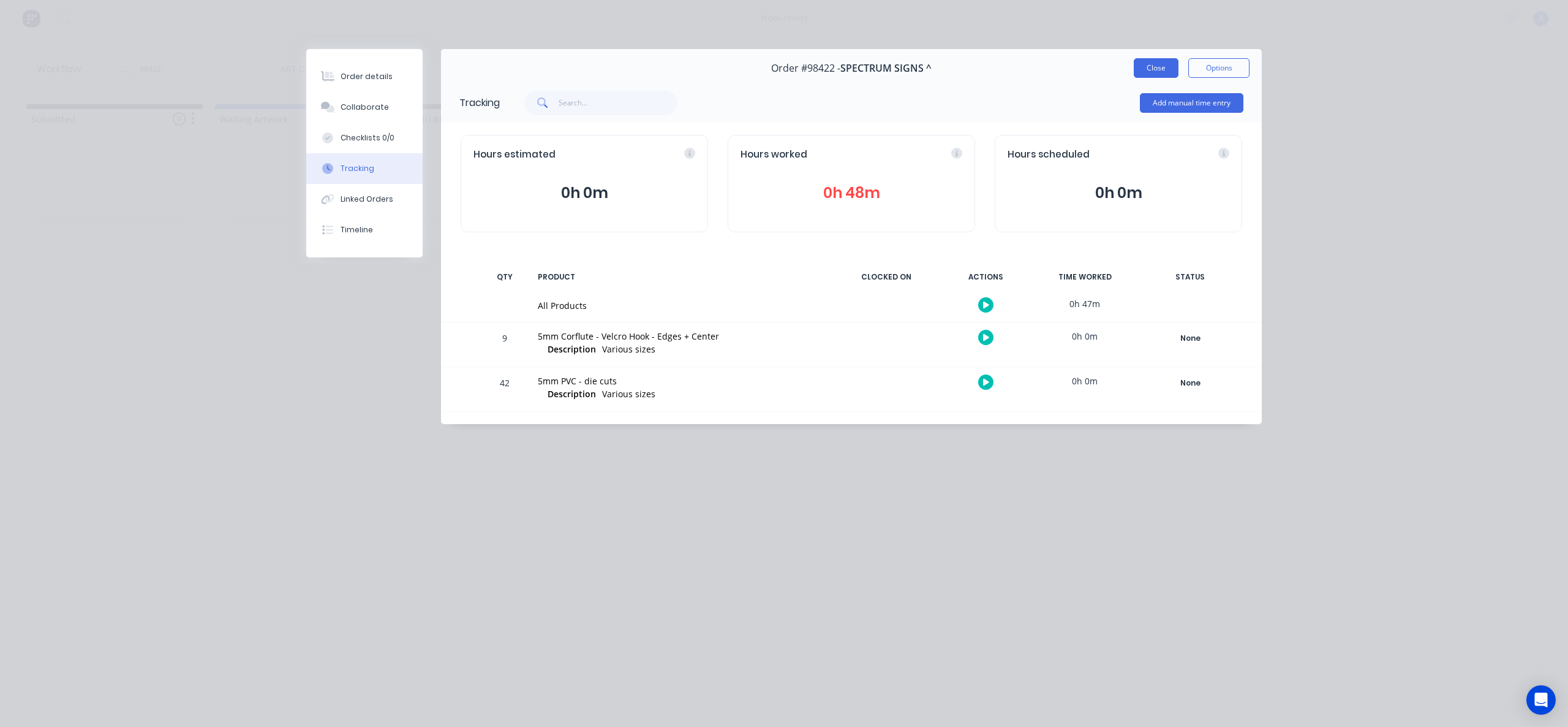
click at [1143, 73] on button "Close" at bounding box center [1156, 68] width 45 height 20
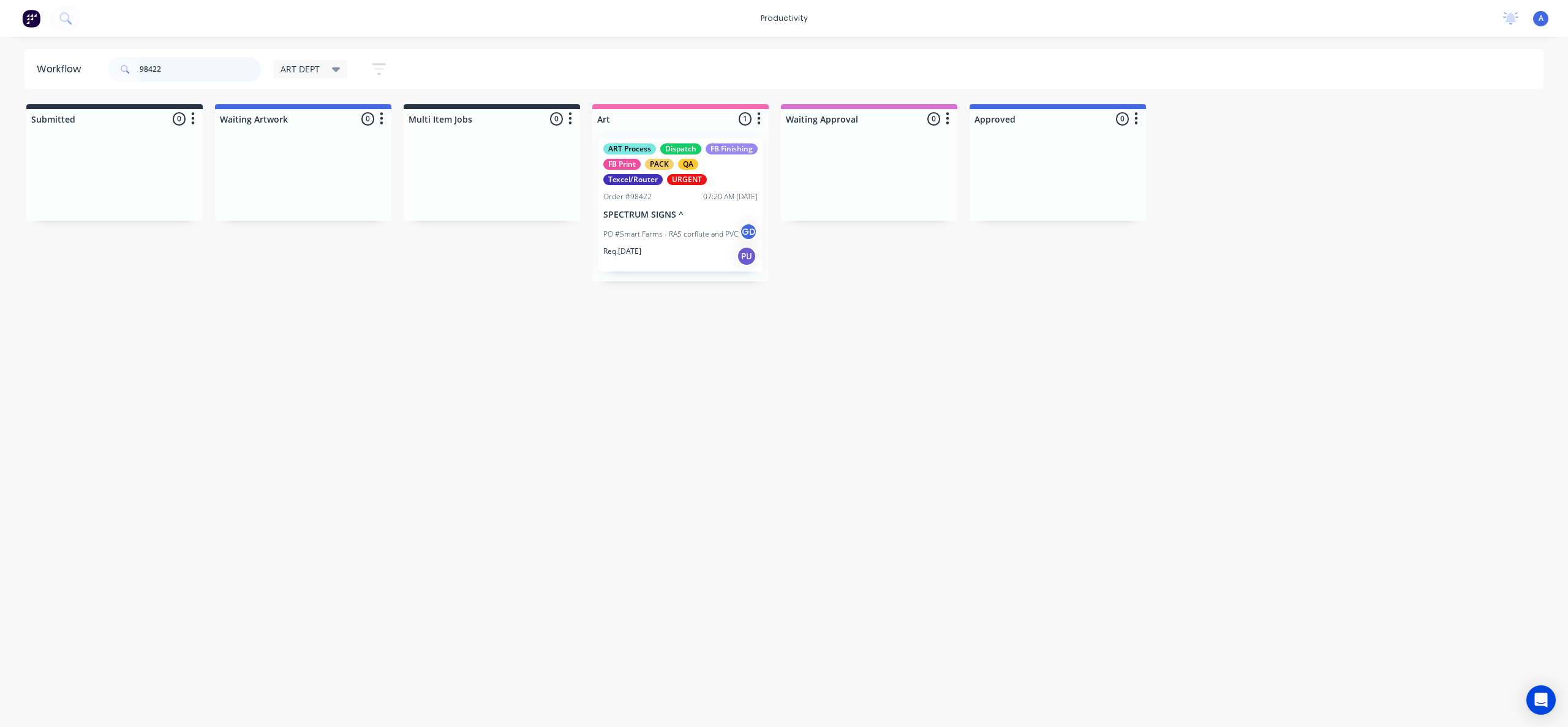
click at [182, 67] on input "98422" at bounding box center [200, 69] width 121 height 24
type input "98432"
click at [651, 238] on div "PO #JH decal install GD" at bounding box center [680, 249] width 154 height 23
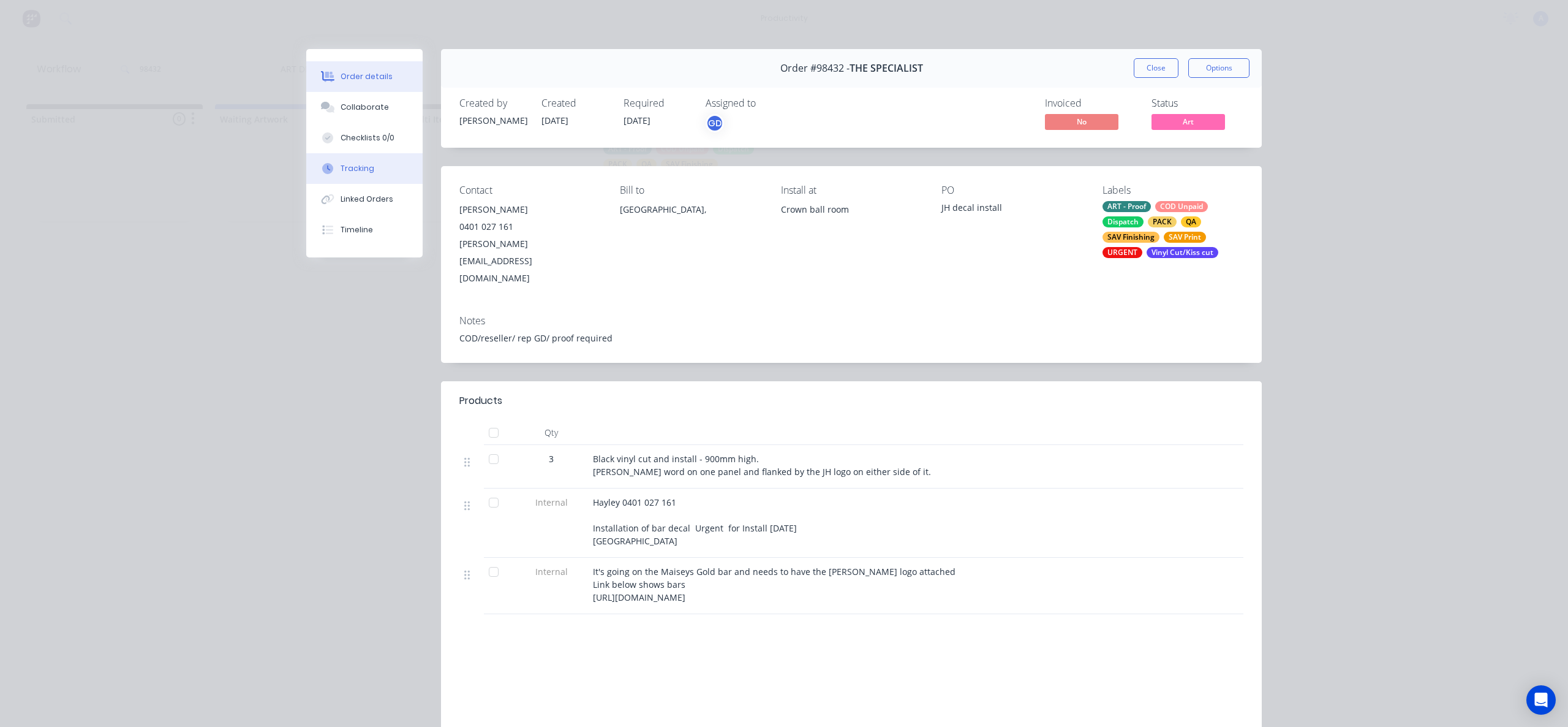
click at [329, 154] on button "Tracking" at bounding box center [364, 169] width 116 height 31
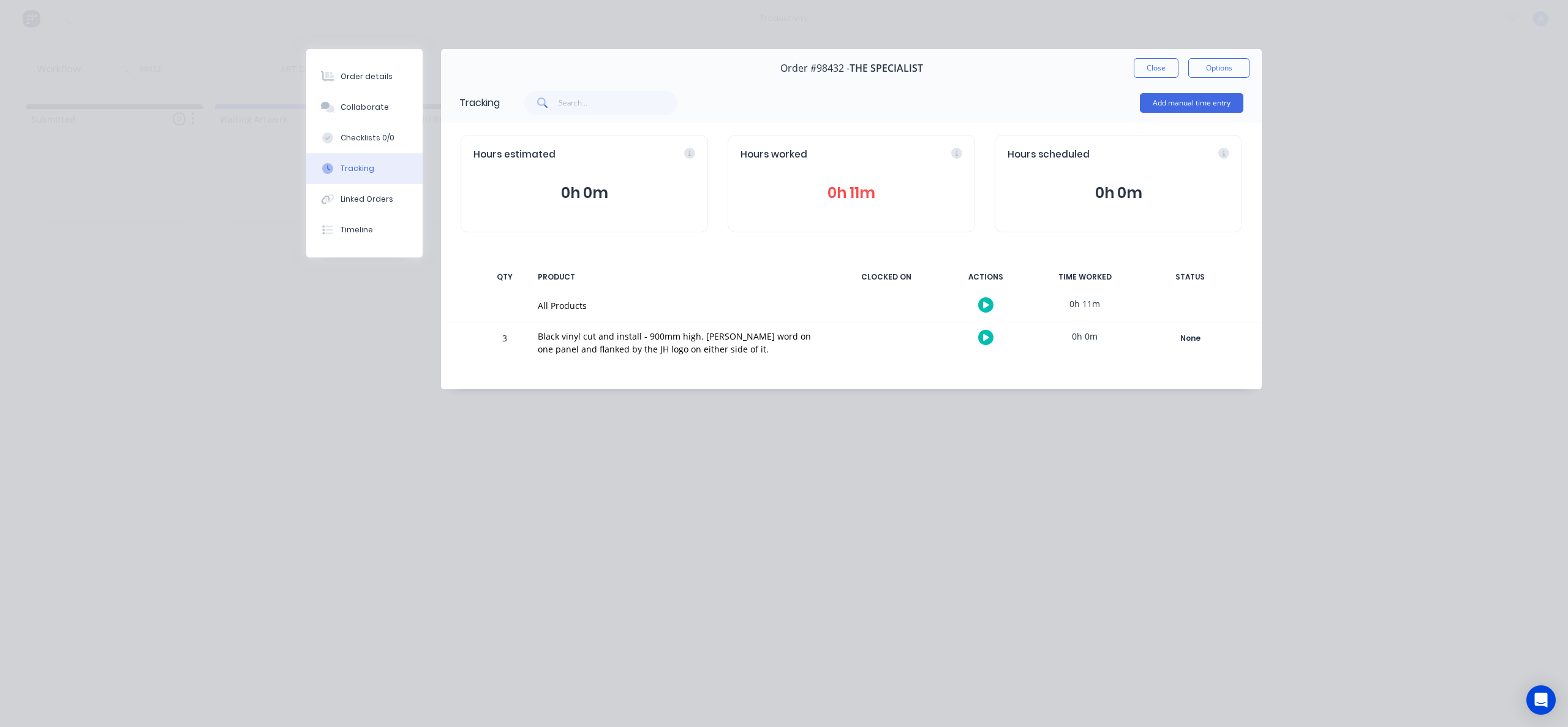
click at [983, 307] on icon "button" at bounding box center [986, 305] width 6 height 6
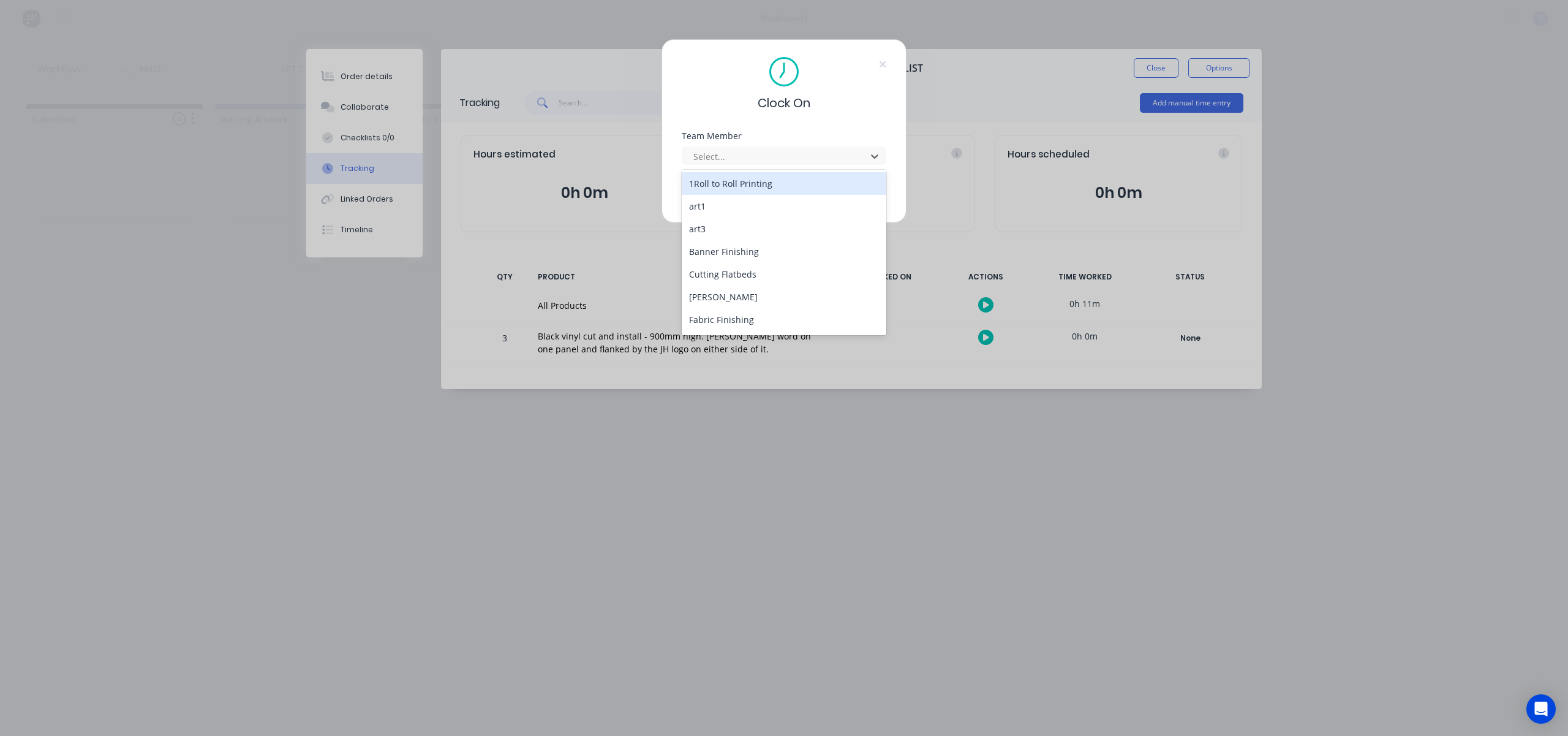
drag, startPoint x: 784, startPoint y: 162, endPoint x: 745, endPoint y: 208, distance: 60.3
click at [785, 162] on div at bounding box center [775, 157] width 168 height 15
click at [734, 324] on div "[PERSON_NAME]" at bounding box center [784, 321] width 205 height 22
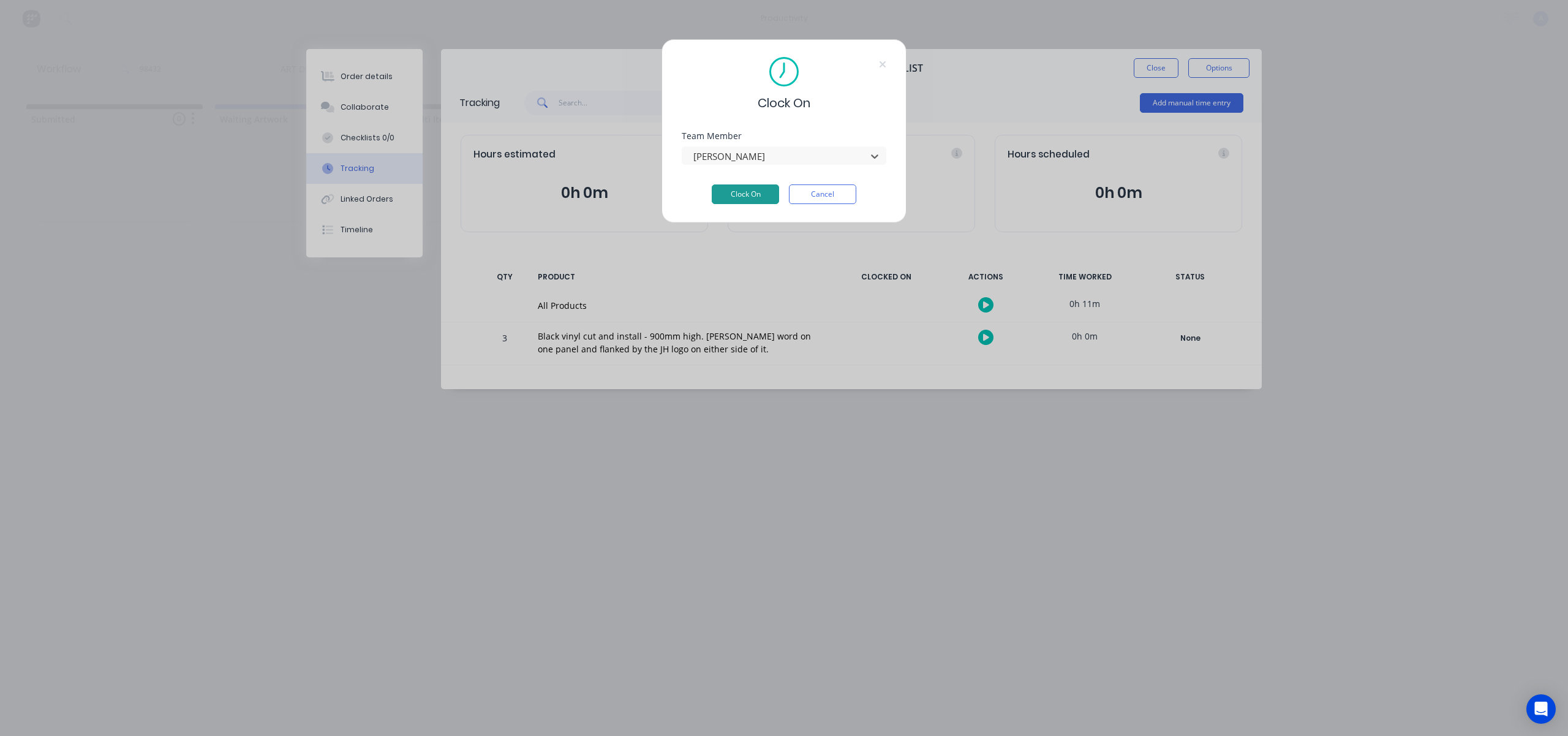
click at [747, 185] on button "Clock On" at bounding box center [745, 194] width 67 height 20
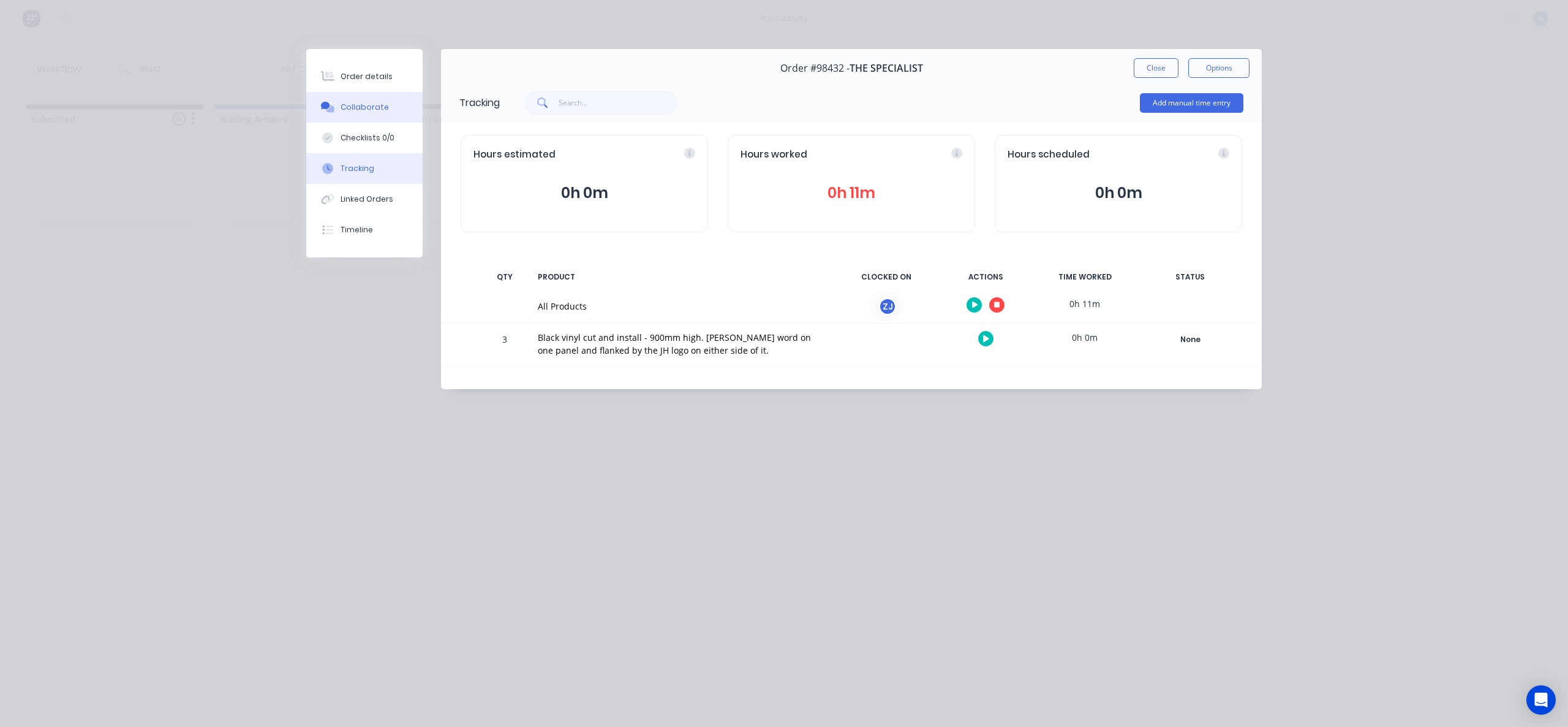
click at [402, 108] on button "Collaborate" at bounding box center [364, 107] width 116 height 31
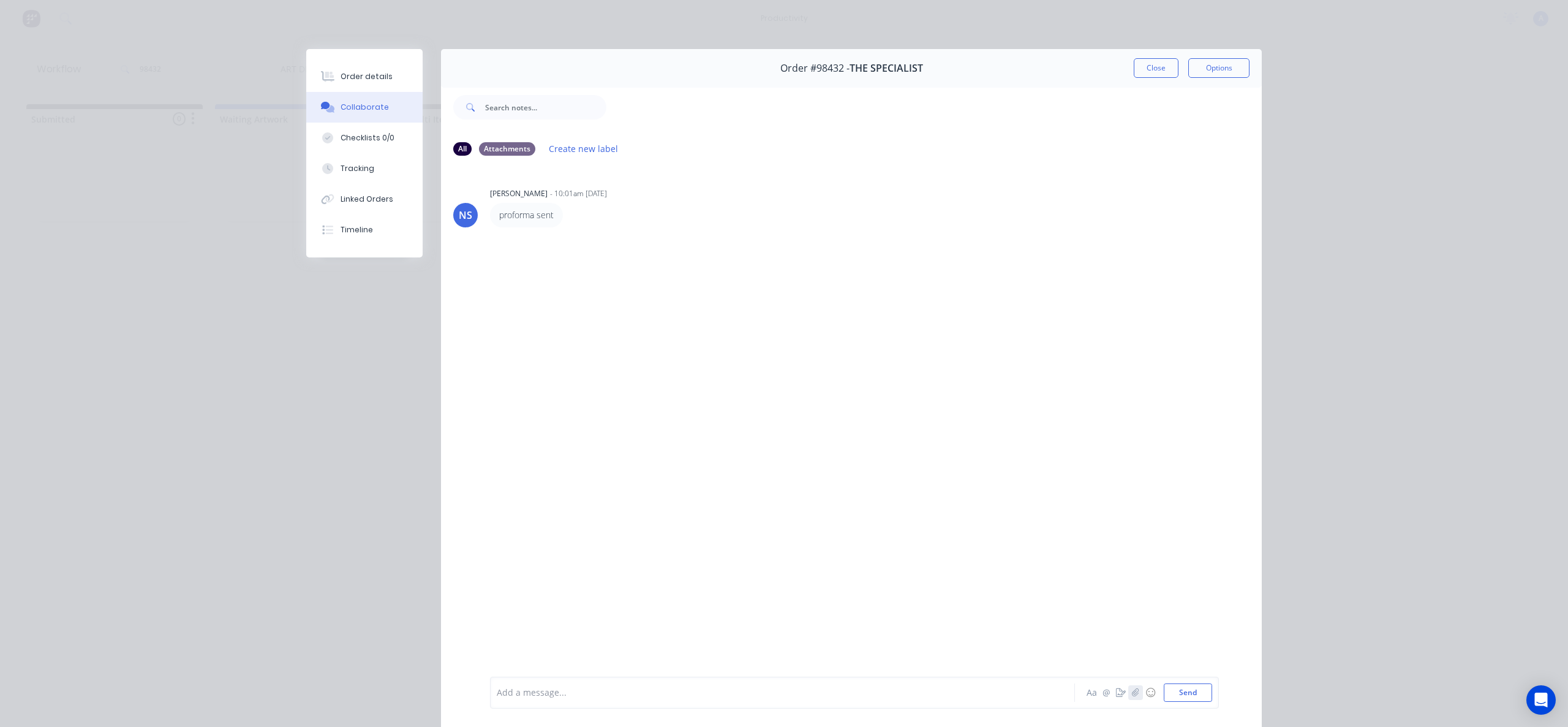
click at [1130, 687] on button "button" at bounding box center [1135, 692] width 15 height 15
click at [1172, 685] on button "Send" at bounding box center [1187, 692] width 48 height 19
click at [384, 168] on button "Tracking" at bounding box center [364, 169] width 116 height 31
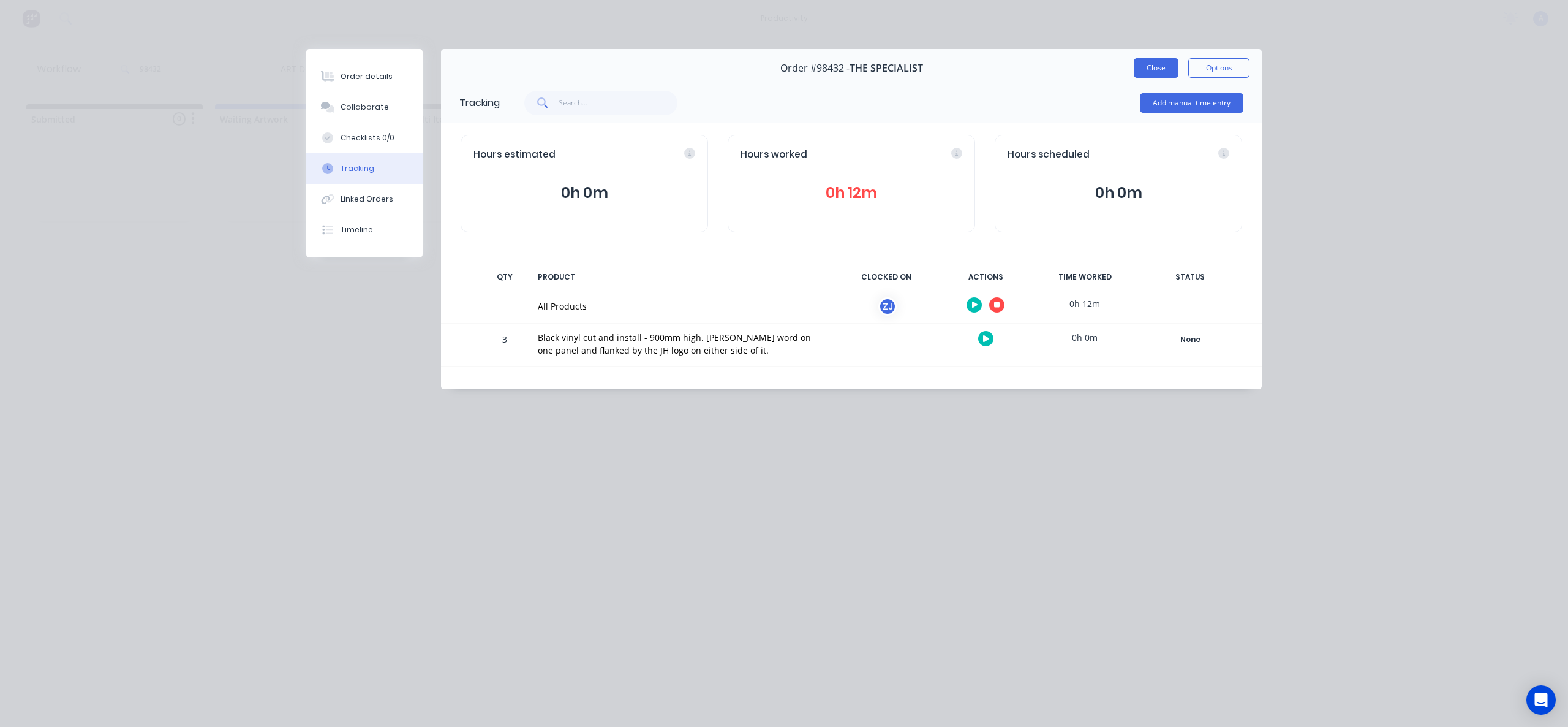
click at [1167, 64] on button "Close" at bounding box center [1156, 68] width 45 height 20
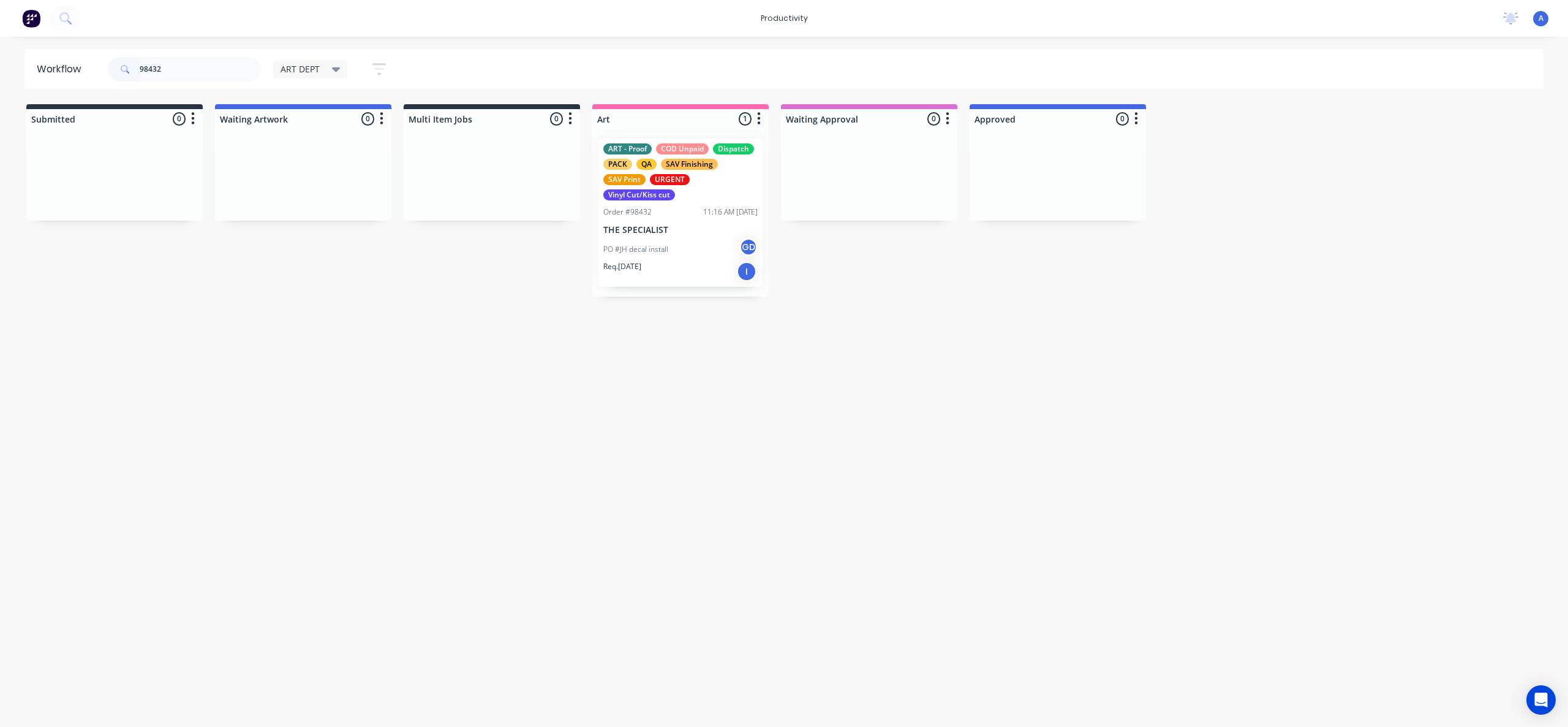
drag, startPoint x: 969, startPoint y: 469, endPoint x: 661, endPoint y: 268, distance: 367.8
click at [970, 469] on div "Workflow 98432 ART DEPT Save new view None edit ART DEPT (Default) edit Banner …" at bounding box center [784, 375] width 1568 height 653
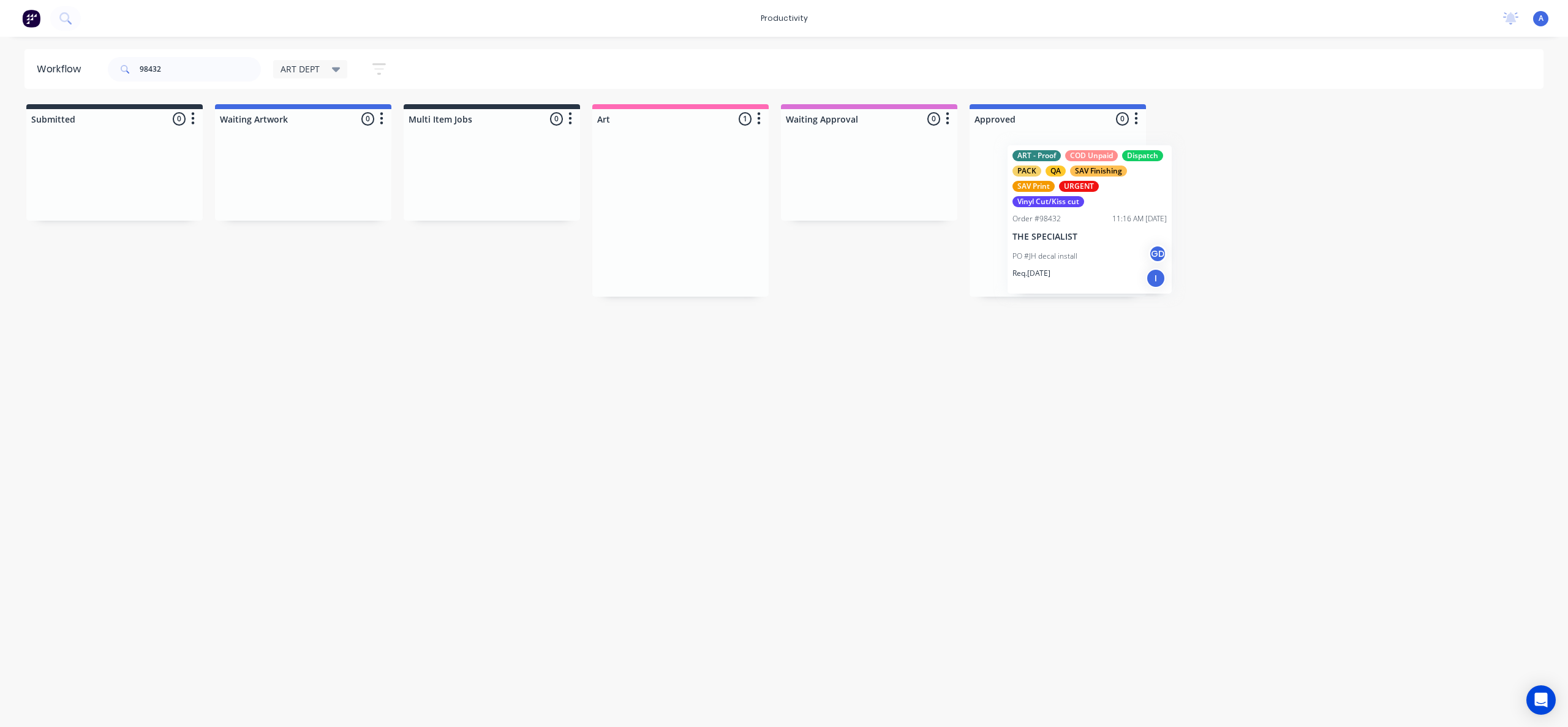
drag, startPoint x: 661, startPoint y: 267, endPoint x: 1078, endPoint y: 275, distance: 417.1
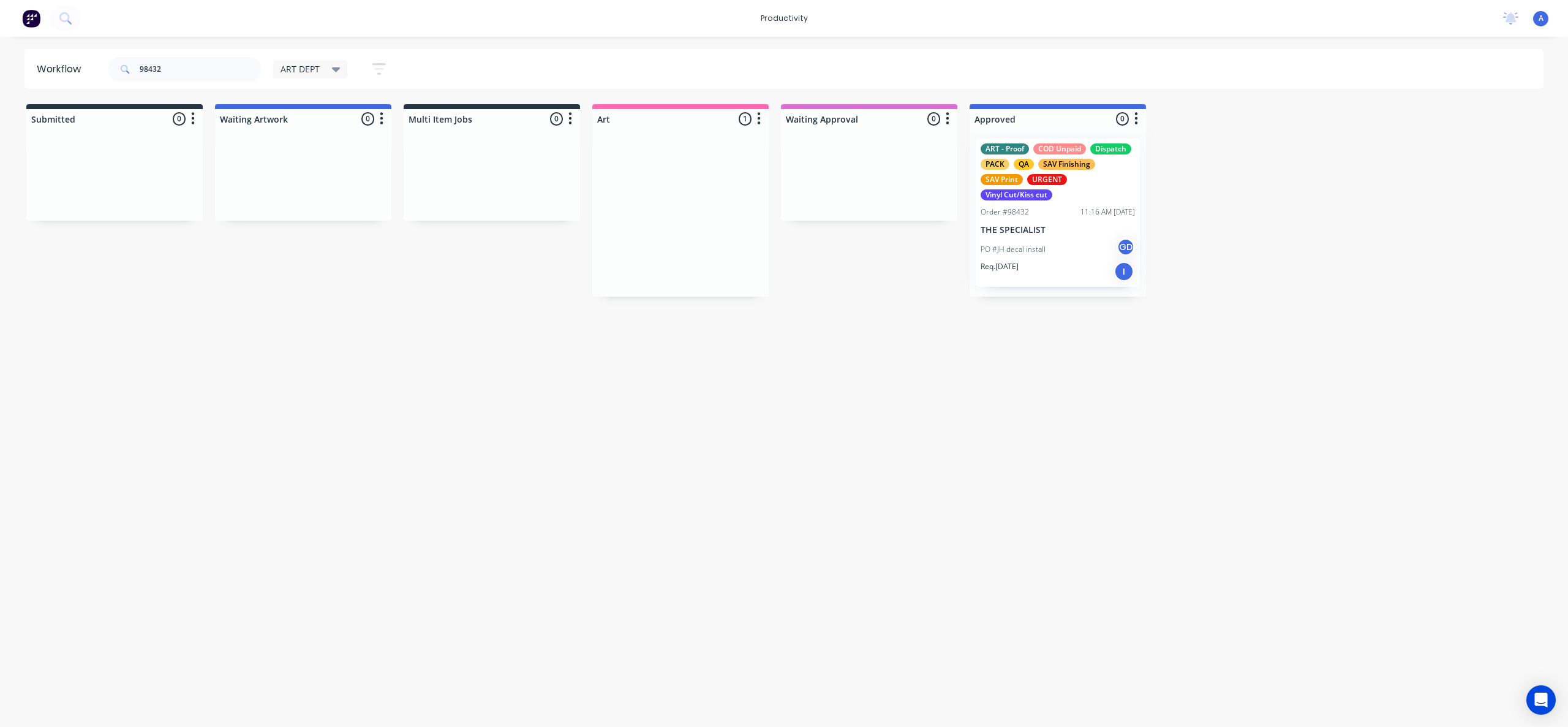
click at [1078, 275] on div at bounding box center [1058, 212] width 177 height 168
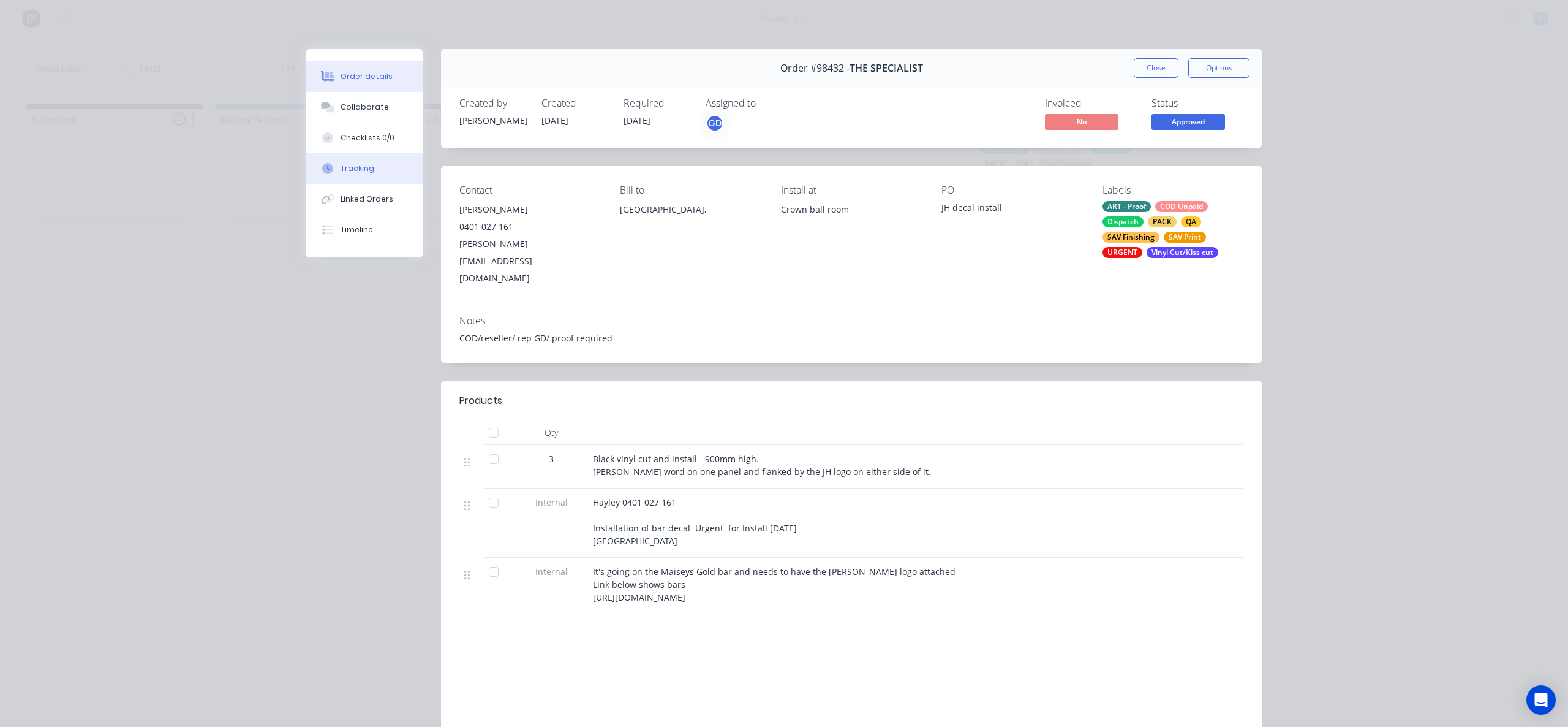
click at [344, 167] on div "Tracking" at bounding box center [358, 168] width 33 height 11
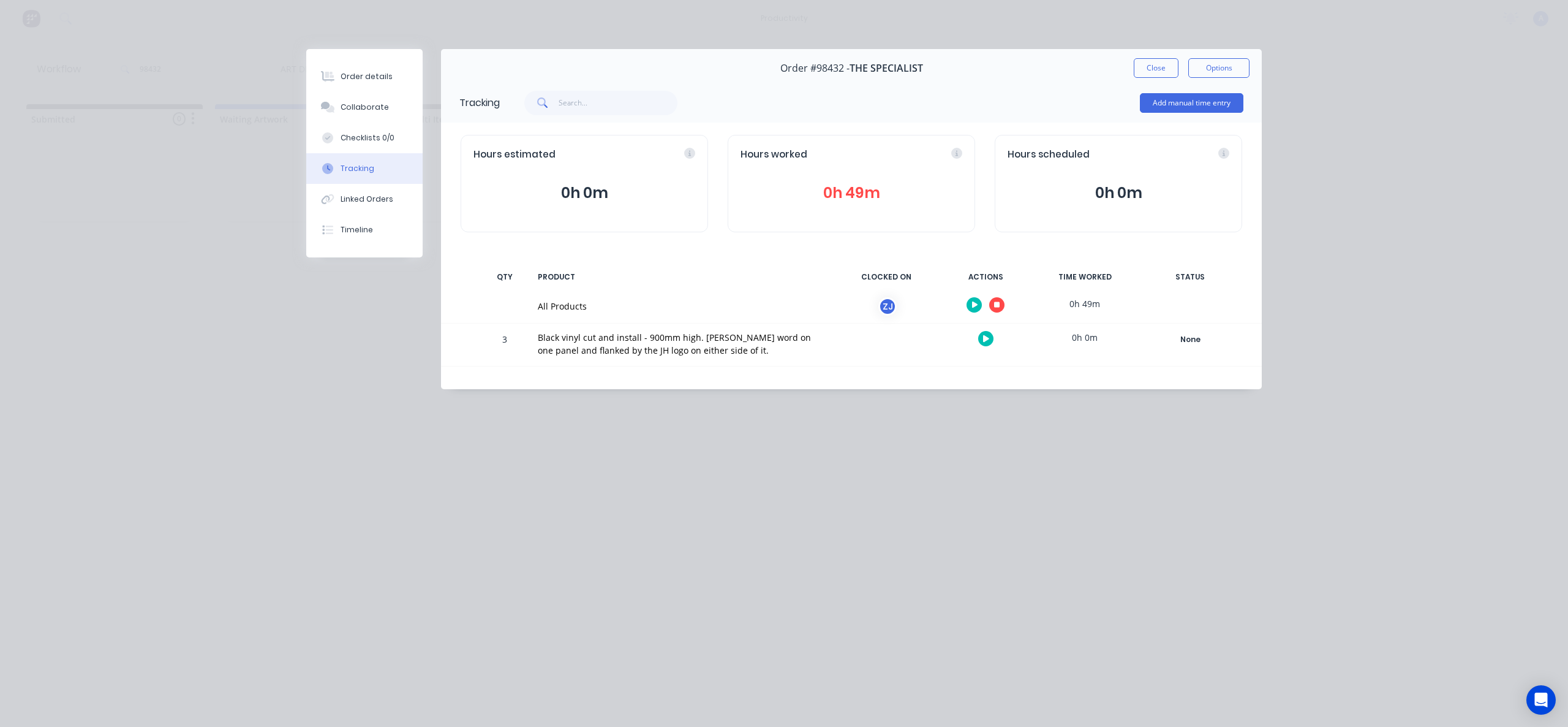
click at [997, 302] on icon "button" at bounding box center [997, 305] width 6 height 6
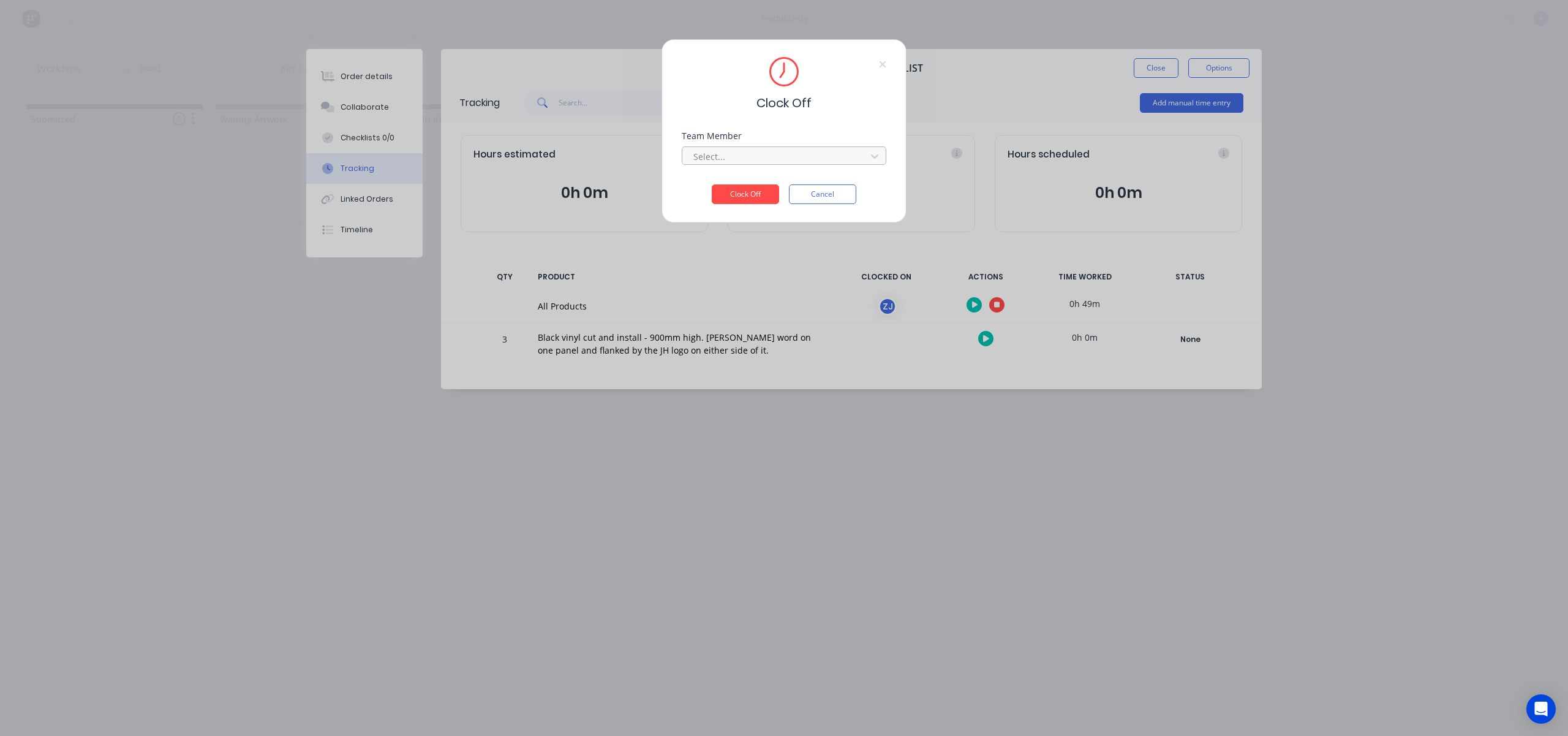
drag, startPoint x: 771, startPoint y: 166, endPoint x: 772, endPoint y: 156, distance: 10.0
click at [771, 162] on div "Team Member Select..." at bounding box center [784, 158] width 205 height 53
click at [772, 156] on div at bounding box center [775, 157] width 168 height 15
click at [761, 182] on div "[PERSON_NAME]" at bounding box center [784, 183] width 205 height 22
click at [747, 190] on button "Clock Off" at bounding box center [745, 194] width 67 height 20
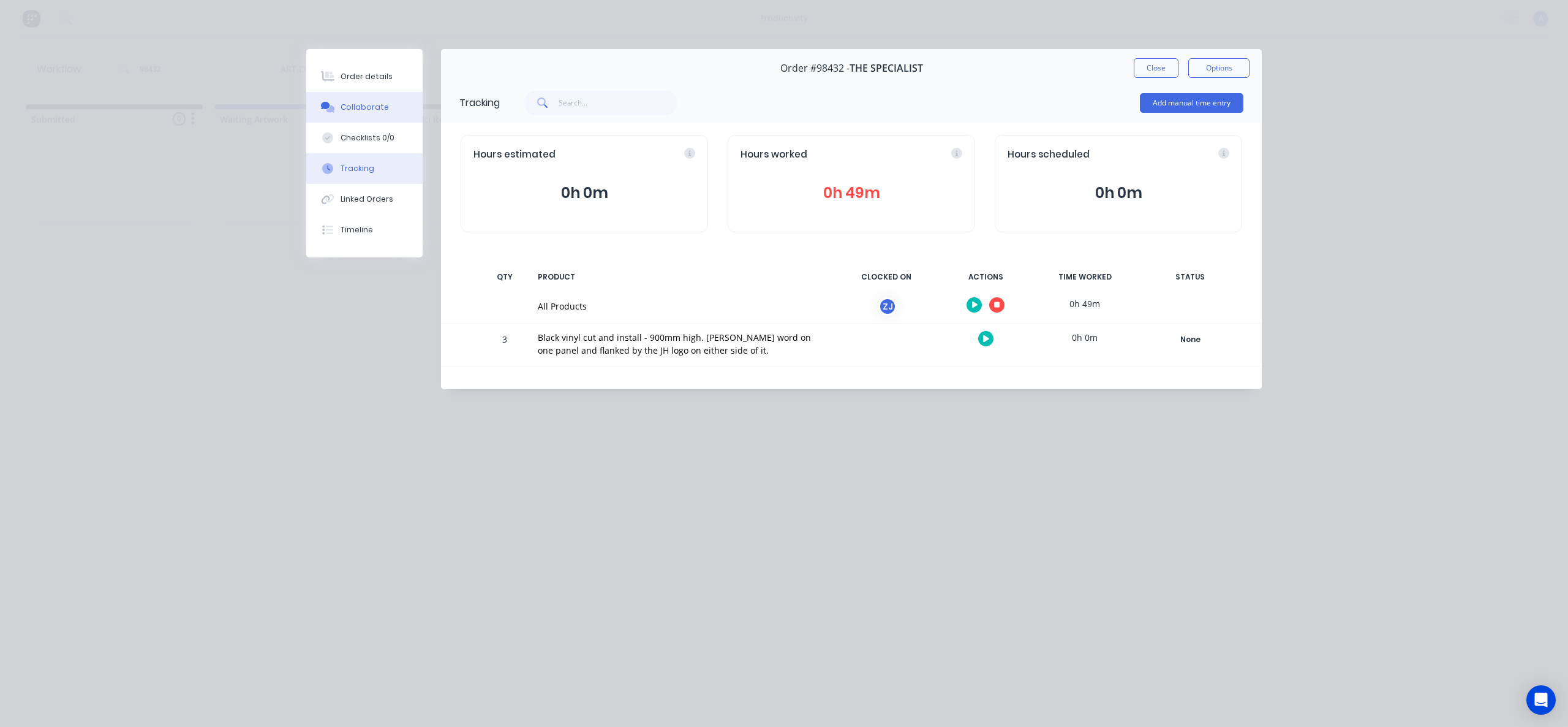
click at [377, 99] on button "Collaborate" at bounding box center [364, 107] width 116 height 31
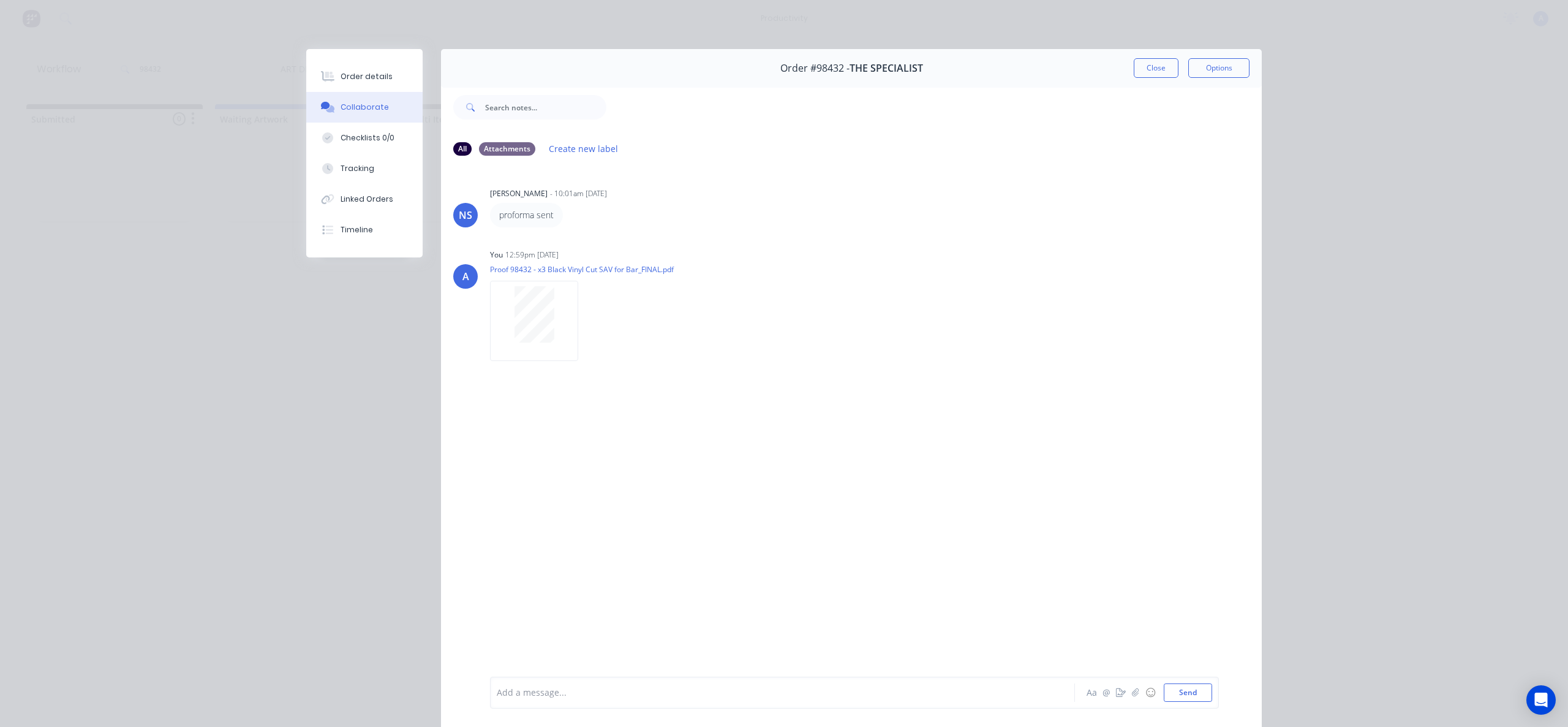
click at [1006, 708] on div "Add a message... Aa @ ☺ Send" at bounding box center [854, 693] width 729 height 32
click at [997, 683] on div "Add a message..." at bounding box center [765, 692] width 537 height 19
click at [341, 170] on div "Tracking" at bounding box center [358, 168] width 33 height 11
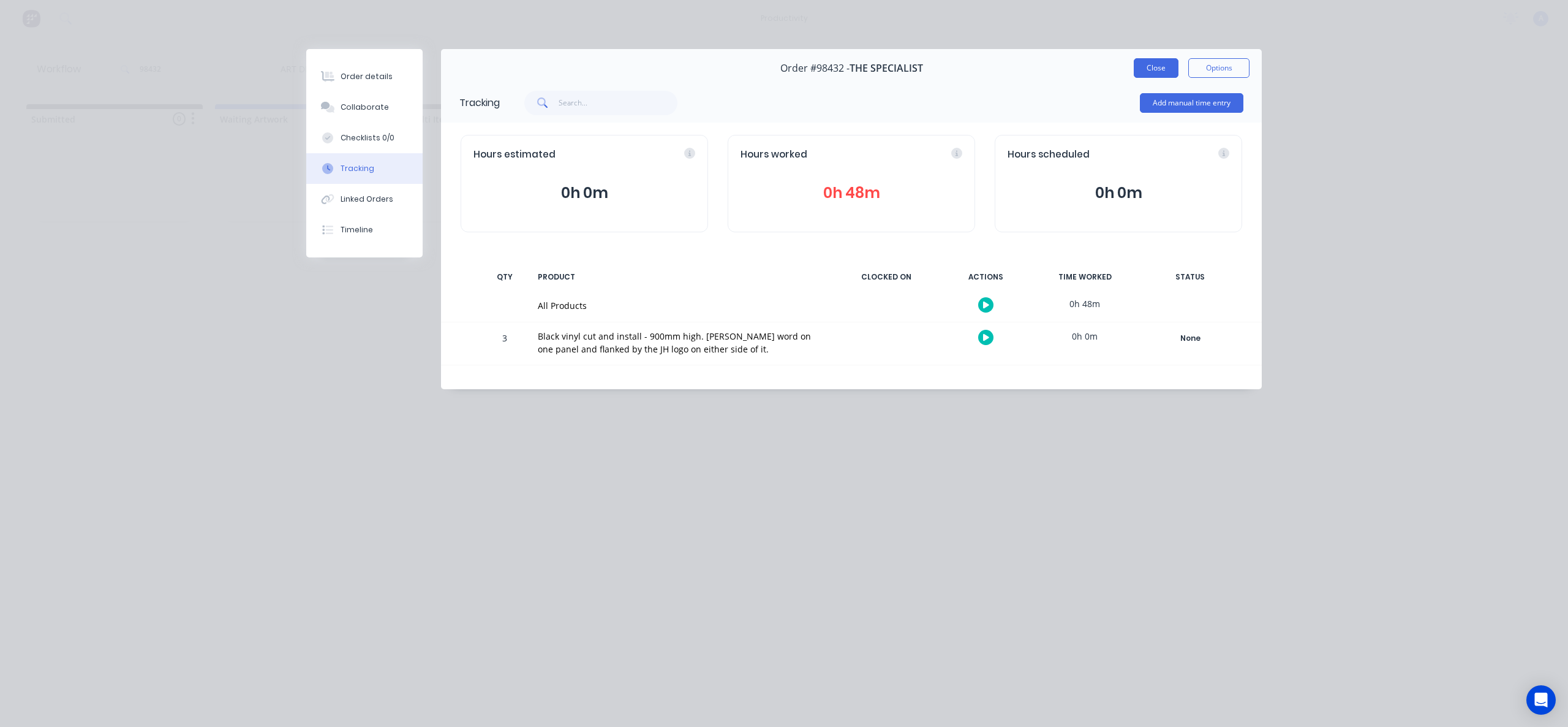
click at [1170, 64] on button "Close" at bounding box center [1156, 68] width 45 height 20
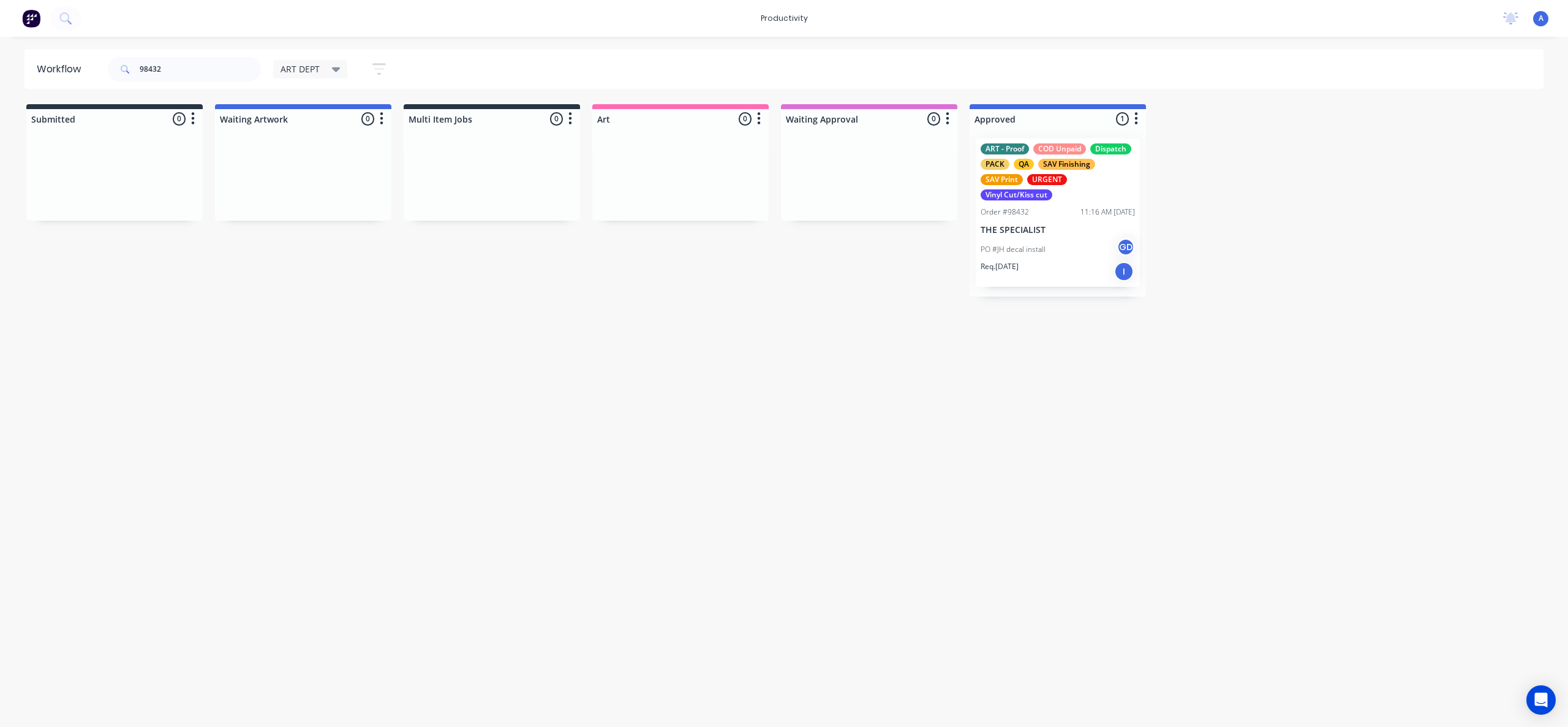
click at [730, 563] on div "Workflow 98432 ART DEPT Save new view None edit ART DEPT (Default) edit Banner …" at bounding box center [784, 375] width 1568 height 653
click at [1010, 227] on p "THE SPECIALIST" at bounding box center [1058, 230] width 154 height 10
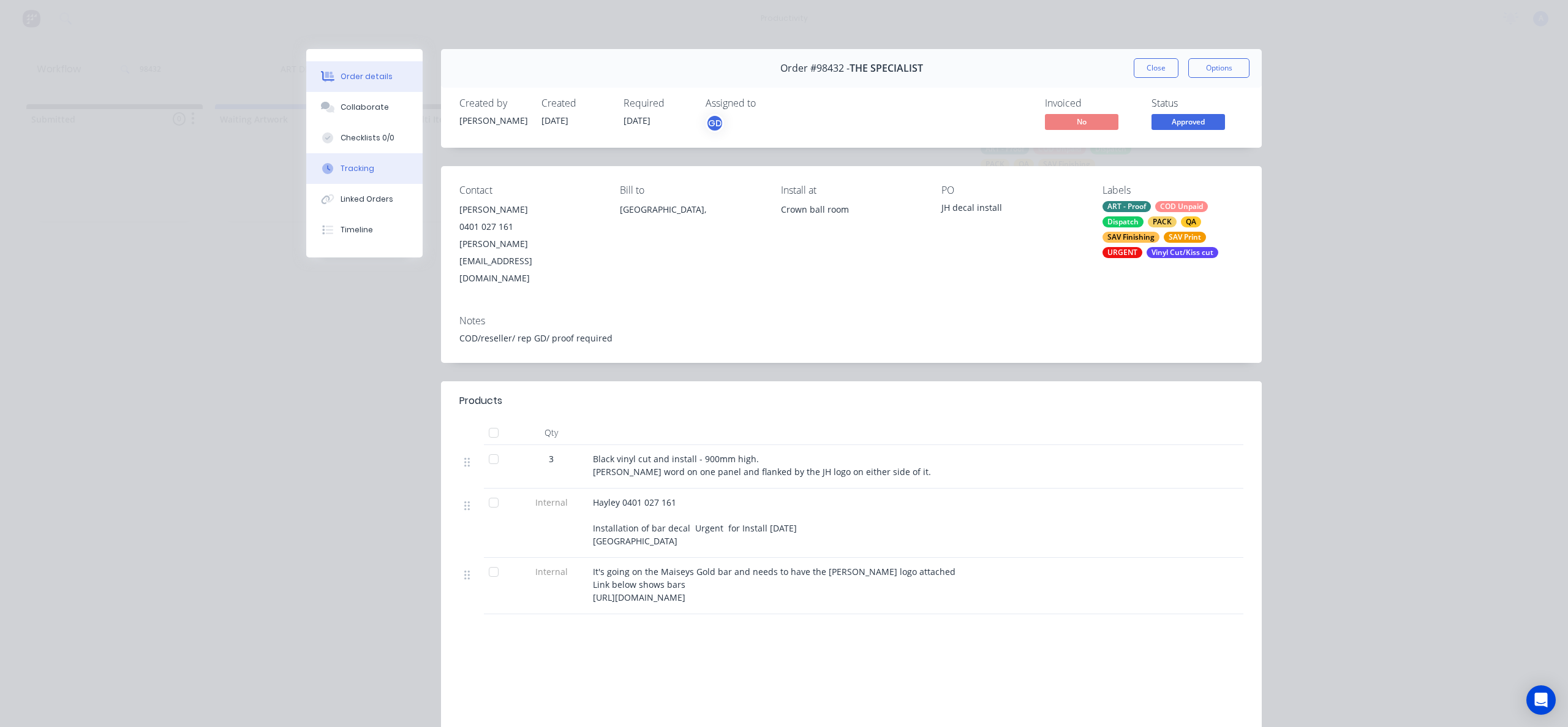
click at [369, 169] on button "Tracking" at bounding box center [364, 169] width 116 height 31
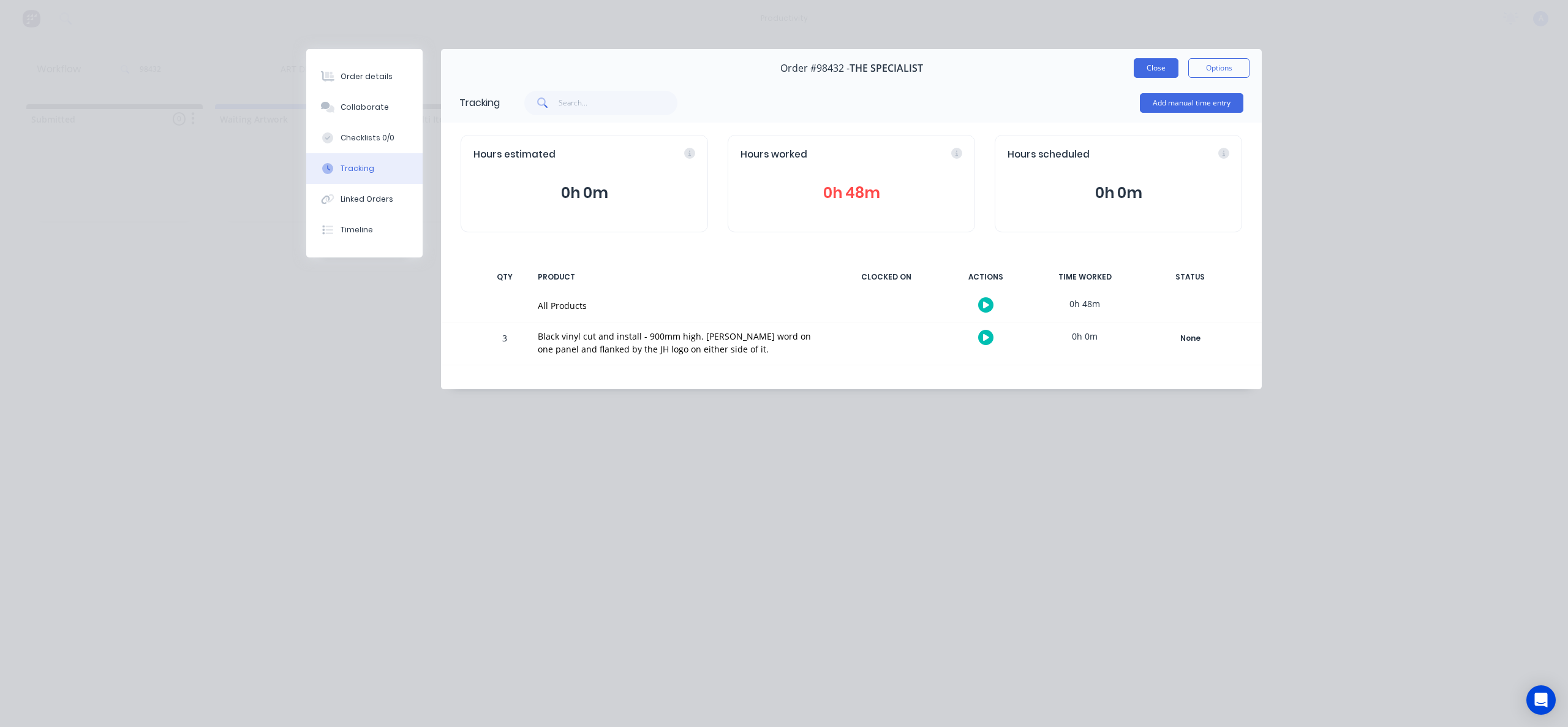
click at [1163, 69] on button "Close" at bounding box center [1156, 68] width 45 height 20
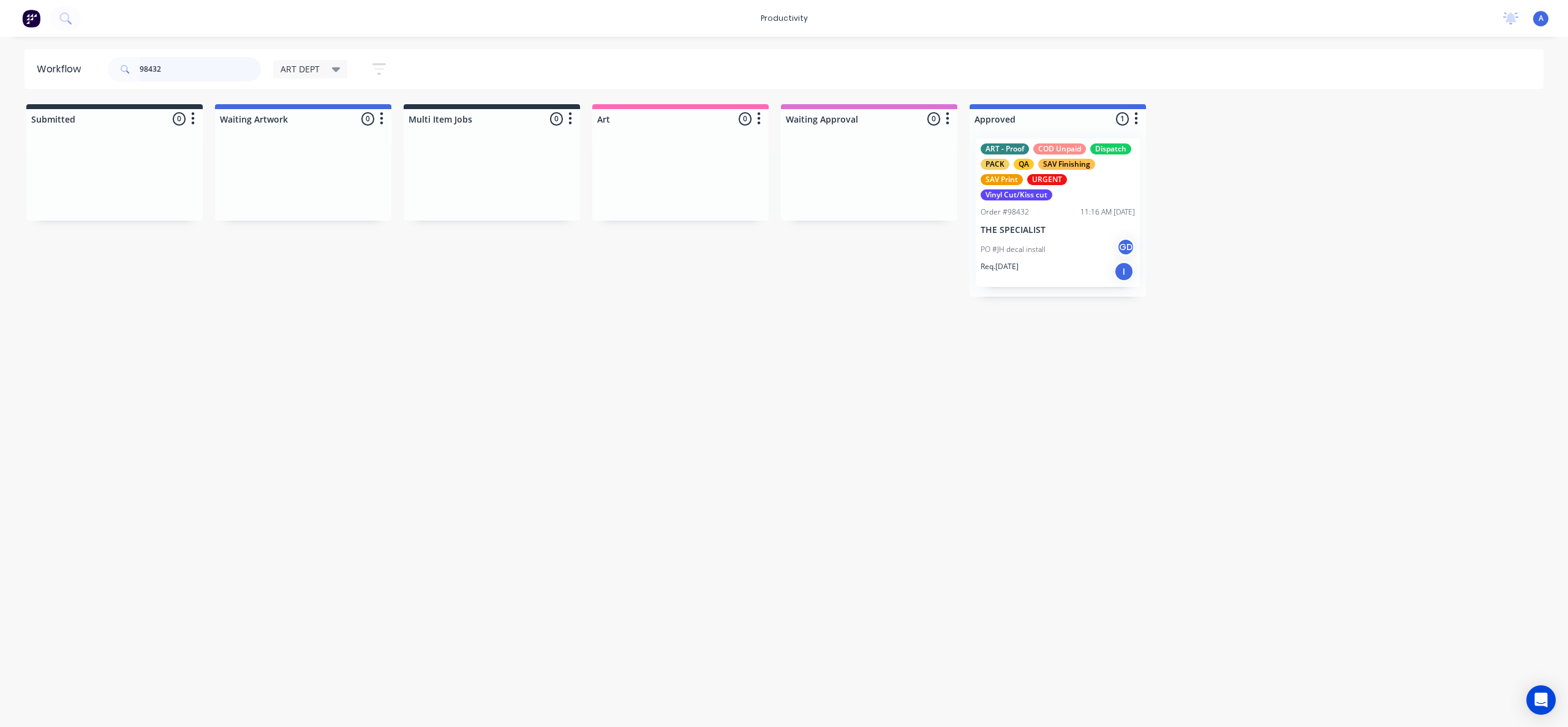
click at [169, 74] on input "98432" at bounding box center [200, 69] width 121 height 24
click at [218, 66] on input "98432" at bounding box center [200, 69] width 121 height 24
click at [218, 67] on input "98432" at bounding box center [200, 69] width 121 height 24
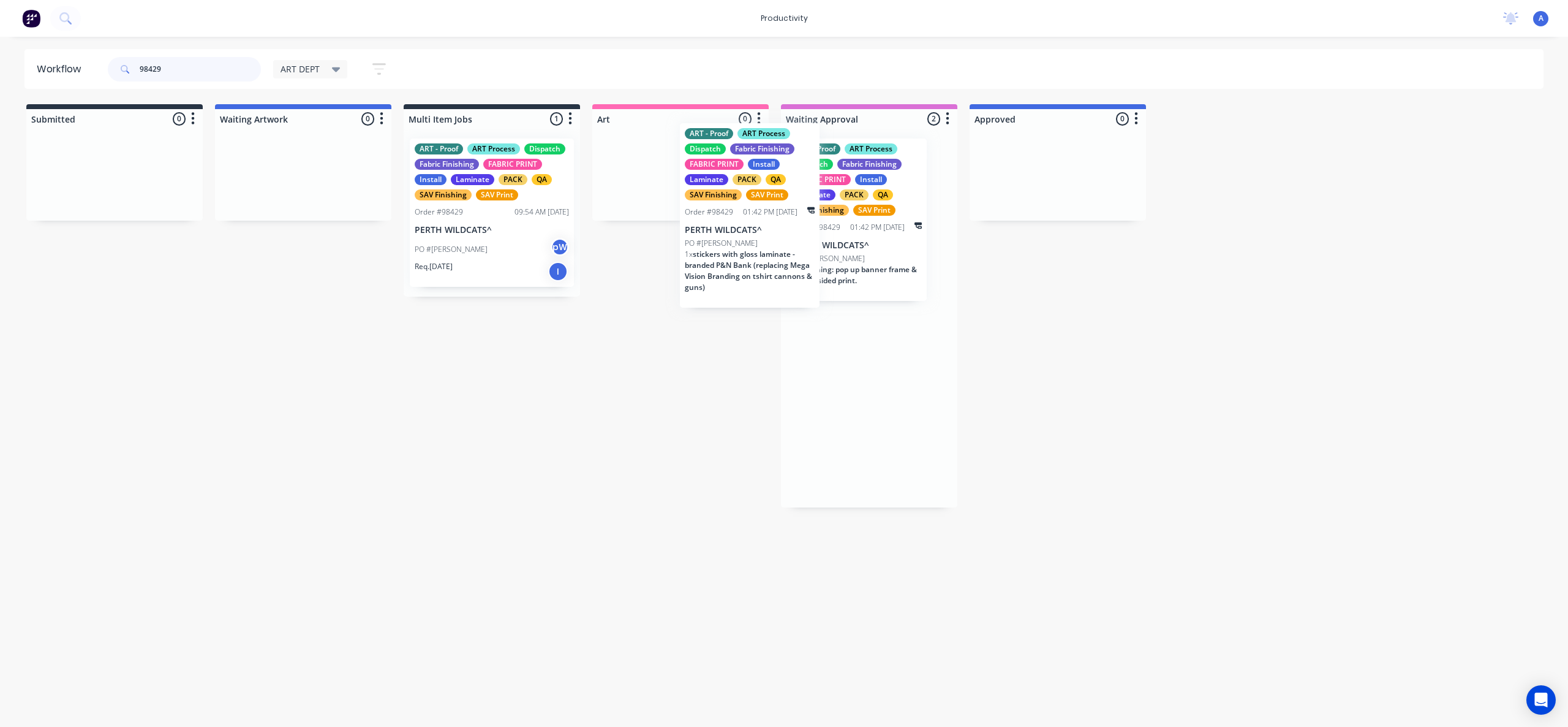
drag, startPoint x: 880, startPoint y: 275, endPoint x: 692, endPoint y: 253, distance: 189.3
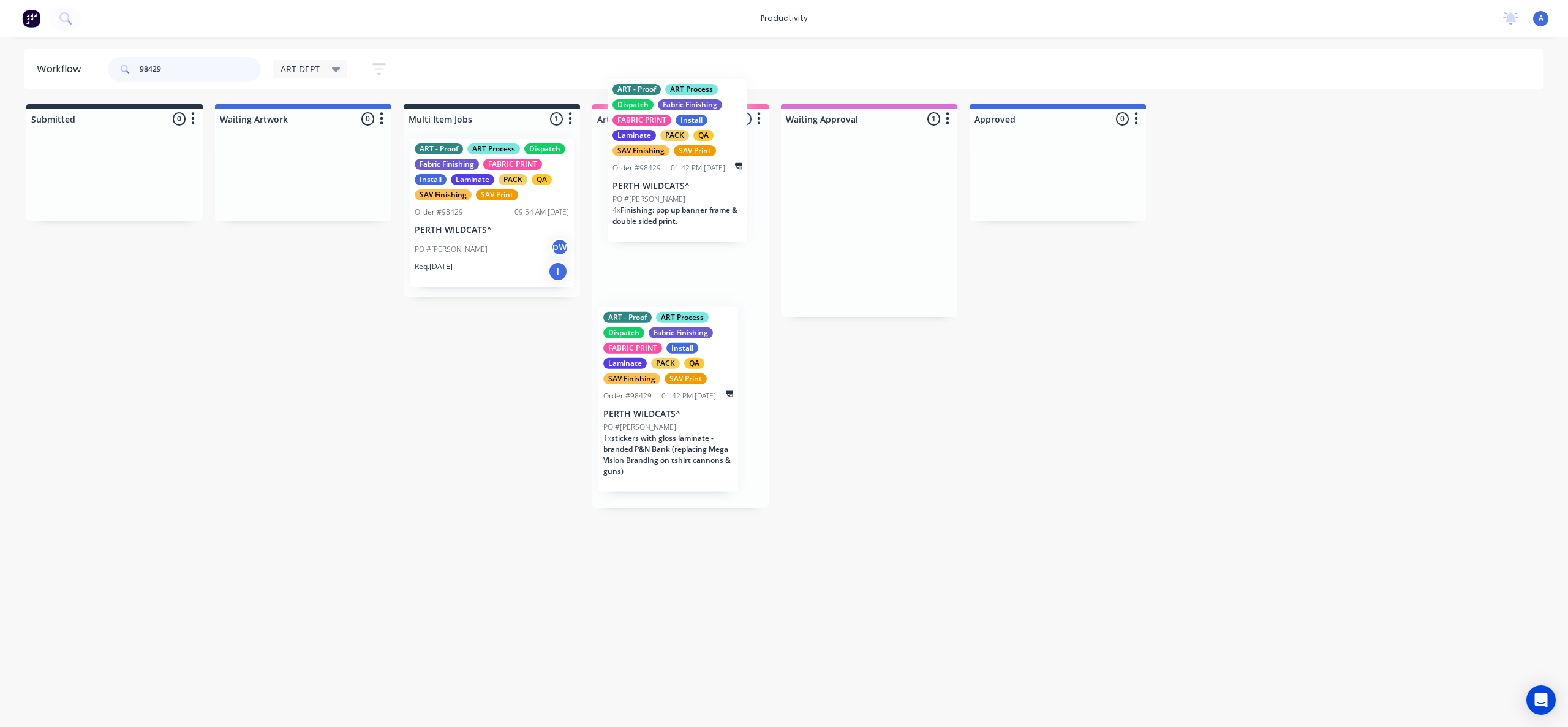
drag, startPoint x: 846, startPoint y: 263, endPoint x: 659, endPoint y: 261, distance: 187.0
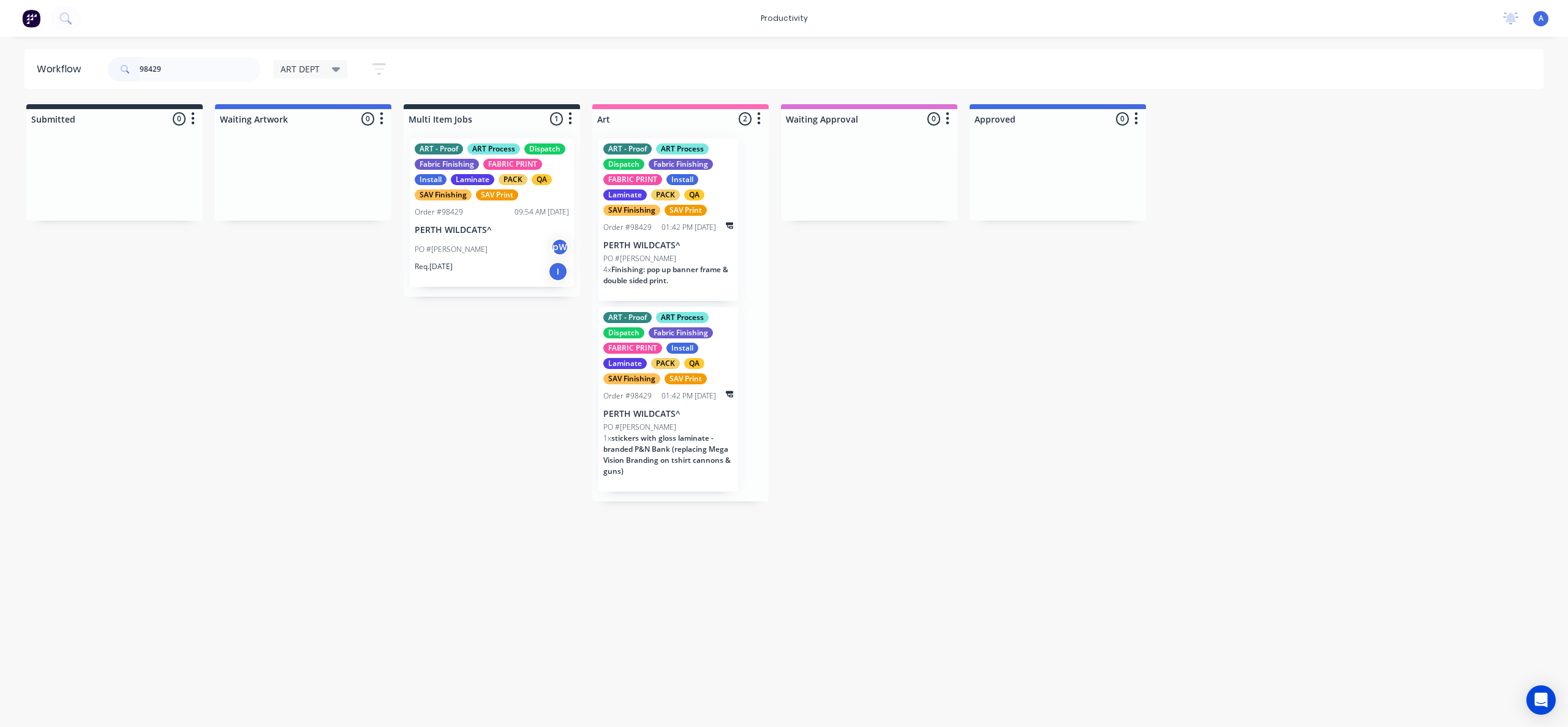
click at [503, 227] on p "PERTH WILDCATS^" at bounding box center [492, 230] width 154 height 10
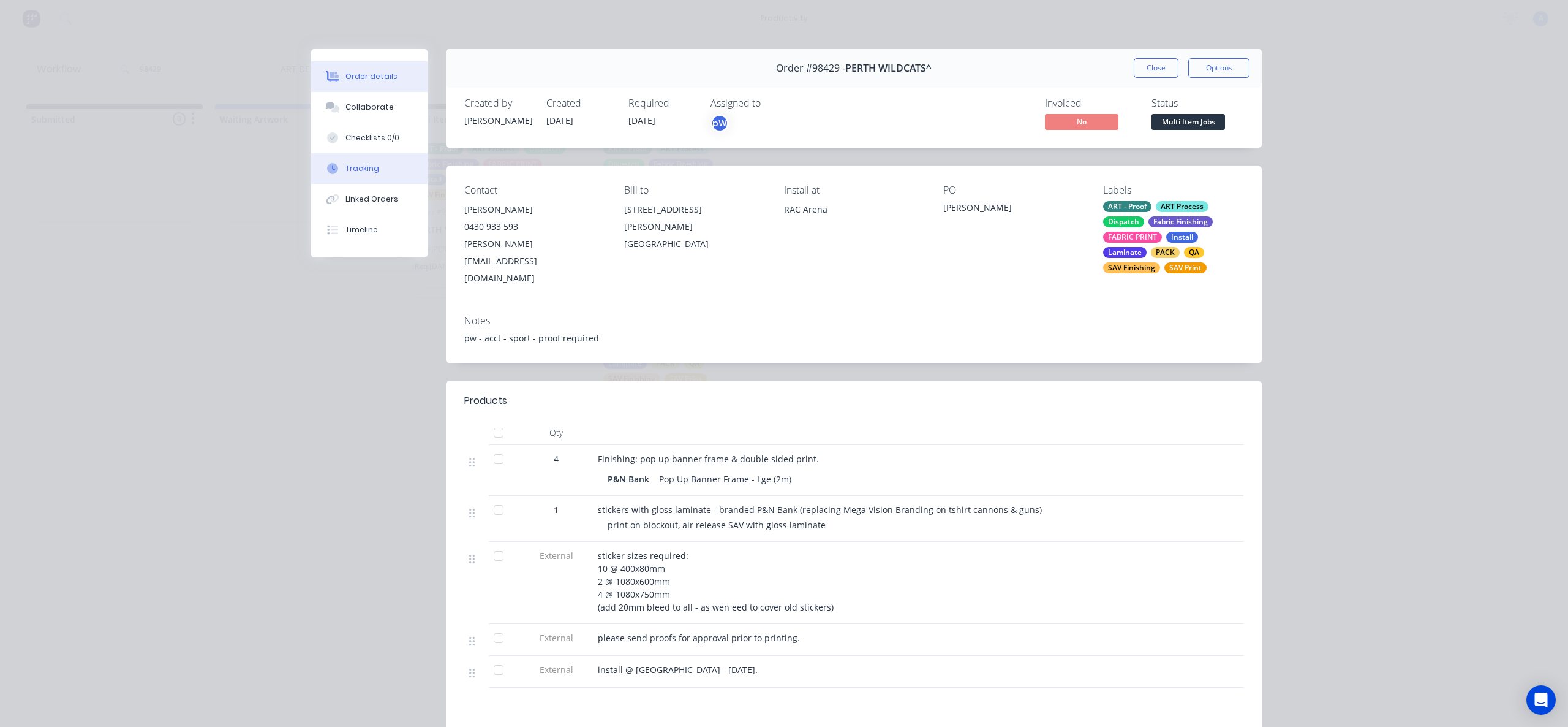
click at [363, 164] on div "Tracking" at bounding box center [362, 168] width 33 height 11
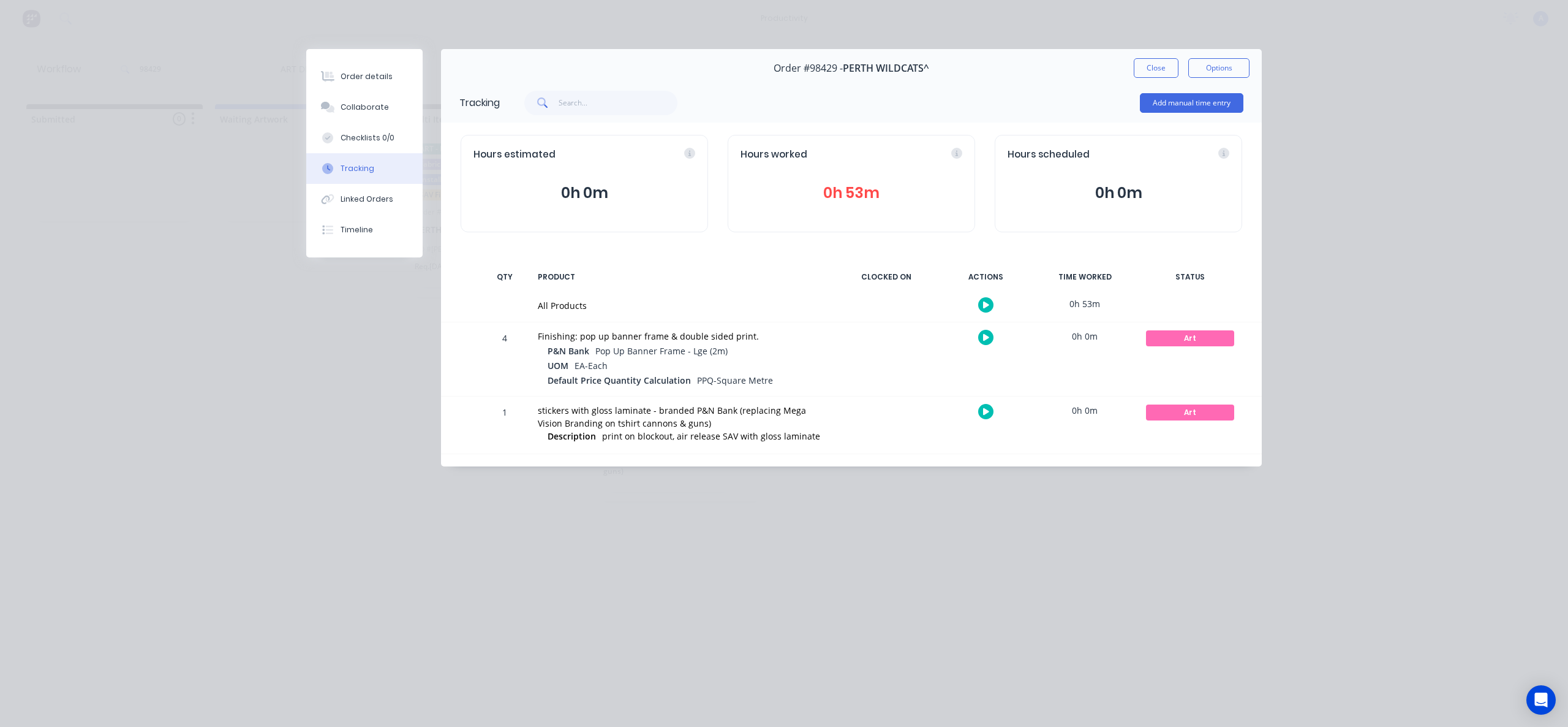
click at [983, 302] on icon "button" at bounding box center [986, 305] width 6 height 6
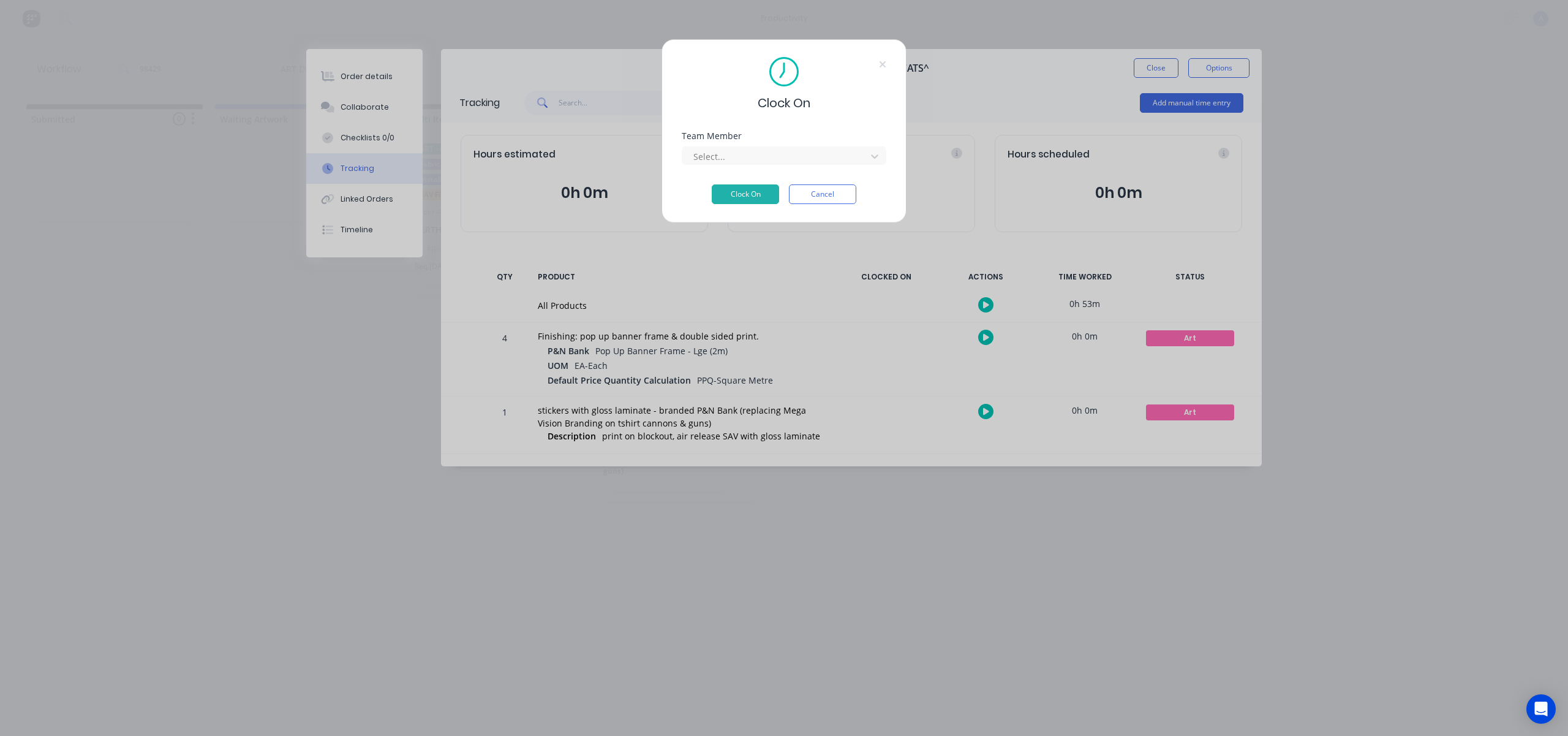
click at [745, 144] on div "Select..." at bounding box center [784, 153] width 205 height 21
click at [737, 152] on div at bounding box center [775, 157] width 168 height 15
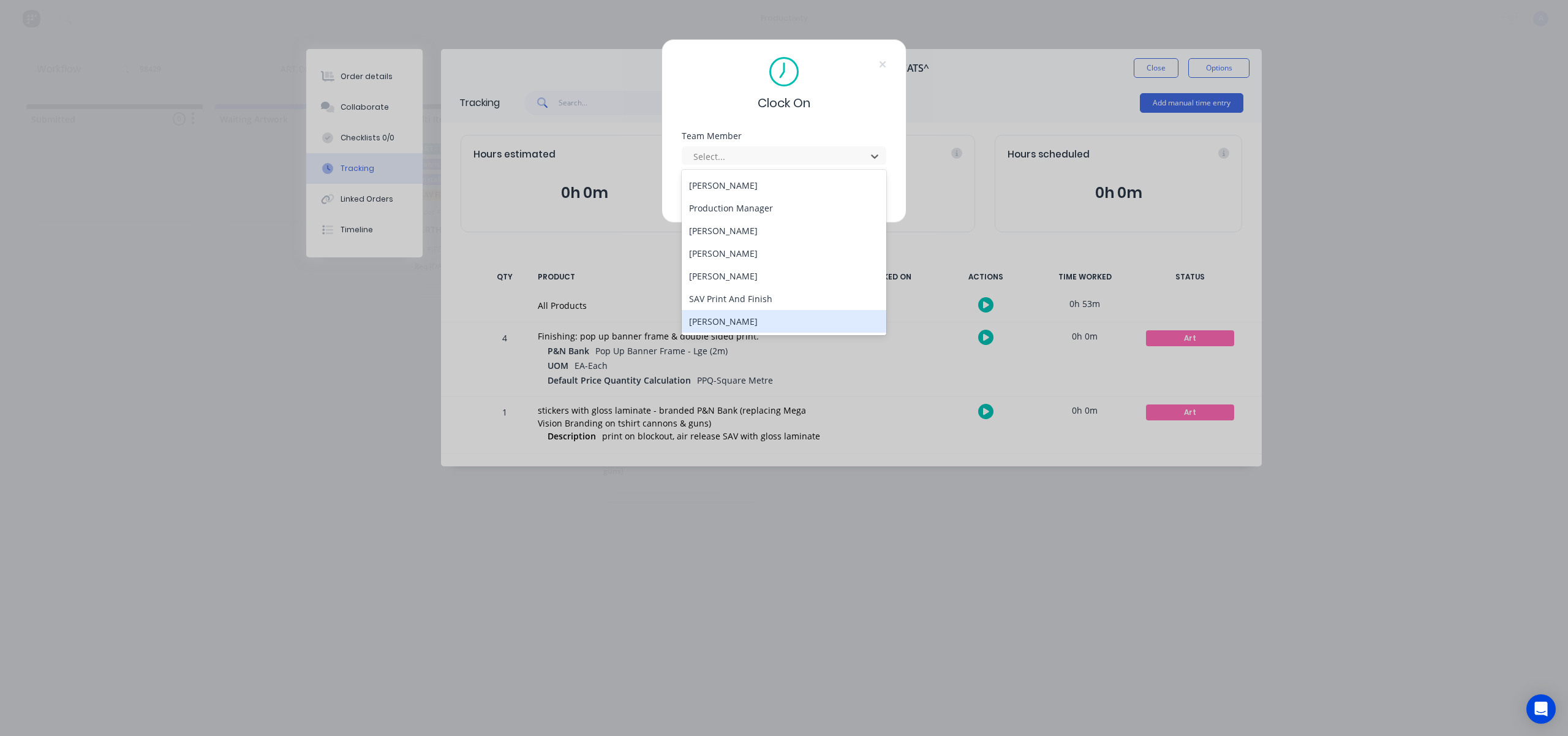
click at [742, 316] on div "[PERSON_NAME]" at bounding box center [784, 321] width 205 height 22
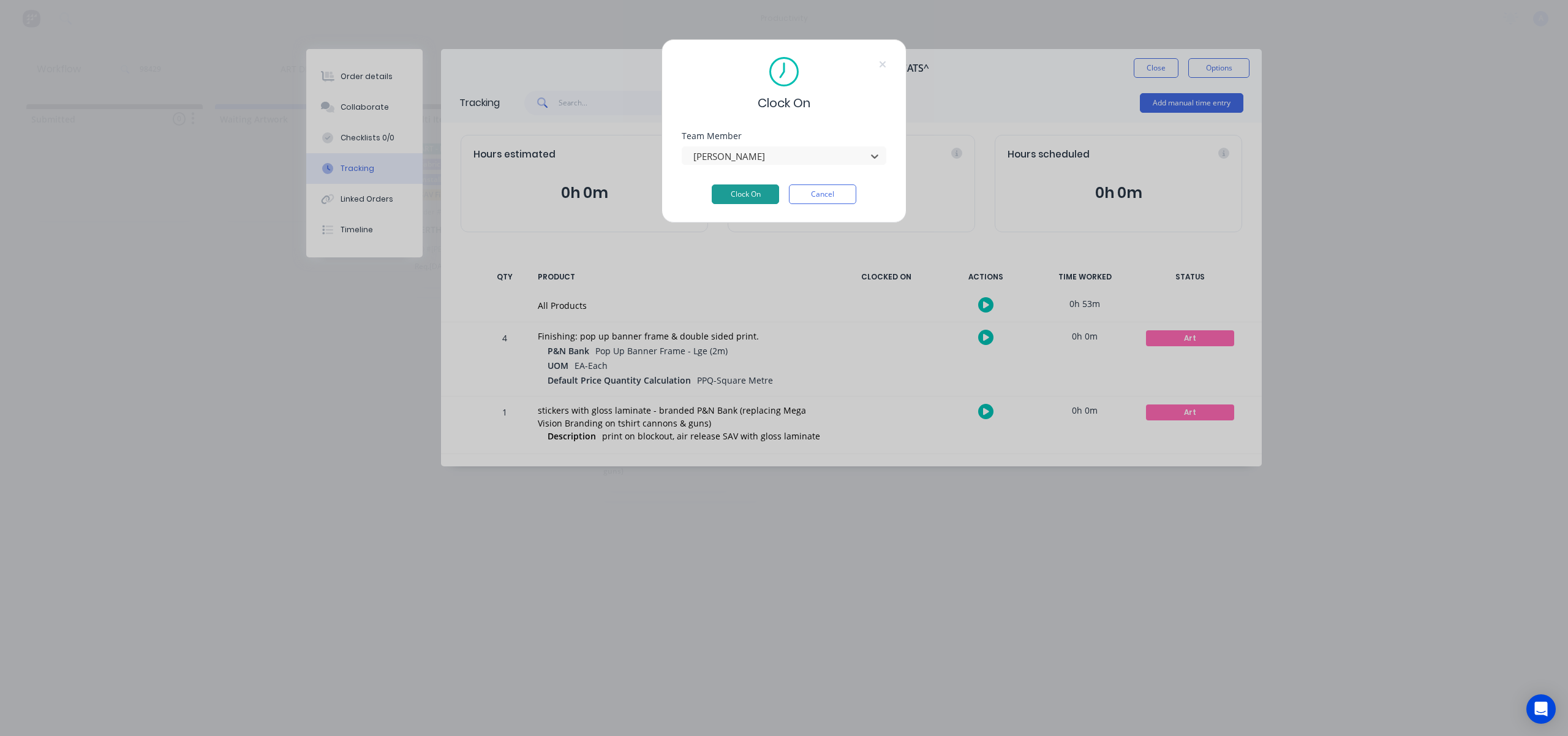
click at [742, 201] on button "Clock On" at bounding box center [745, 194] width 67 height 20
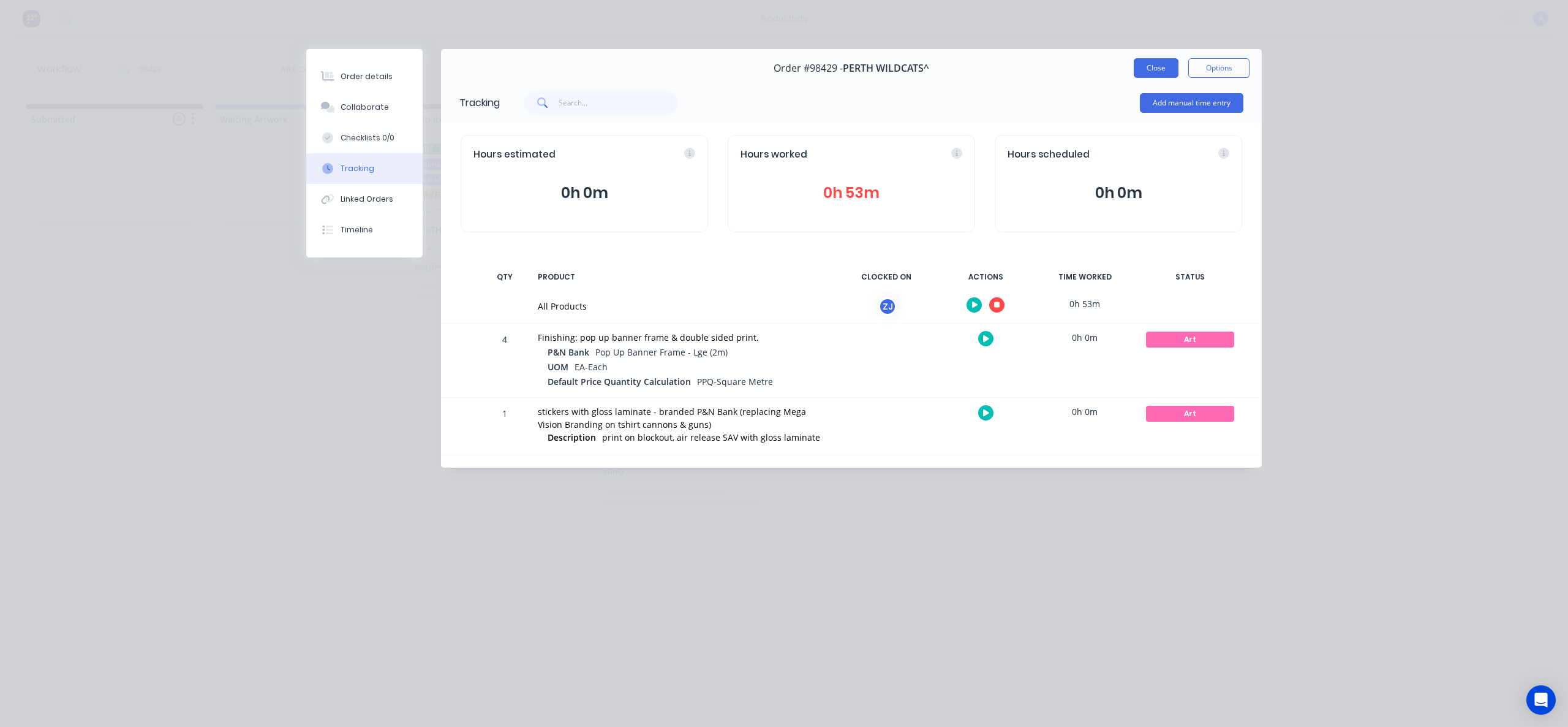
click at [1158, 63] on button "Close" at bounding box center [1156, 68] width 45 height 20
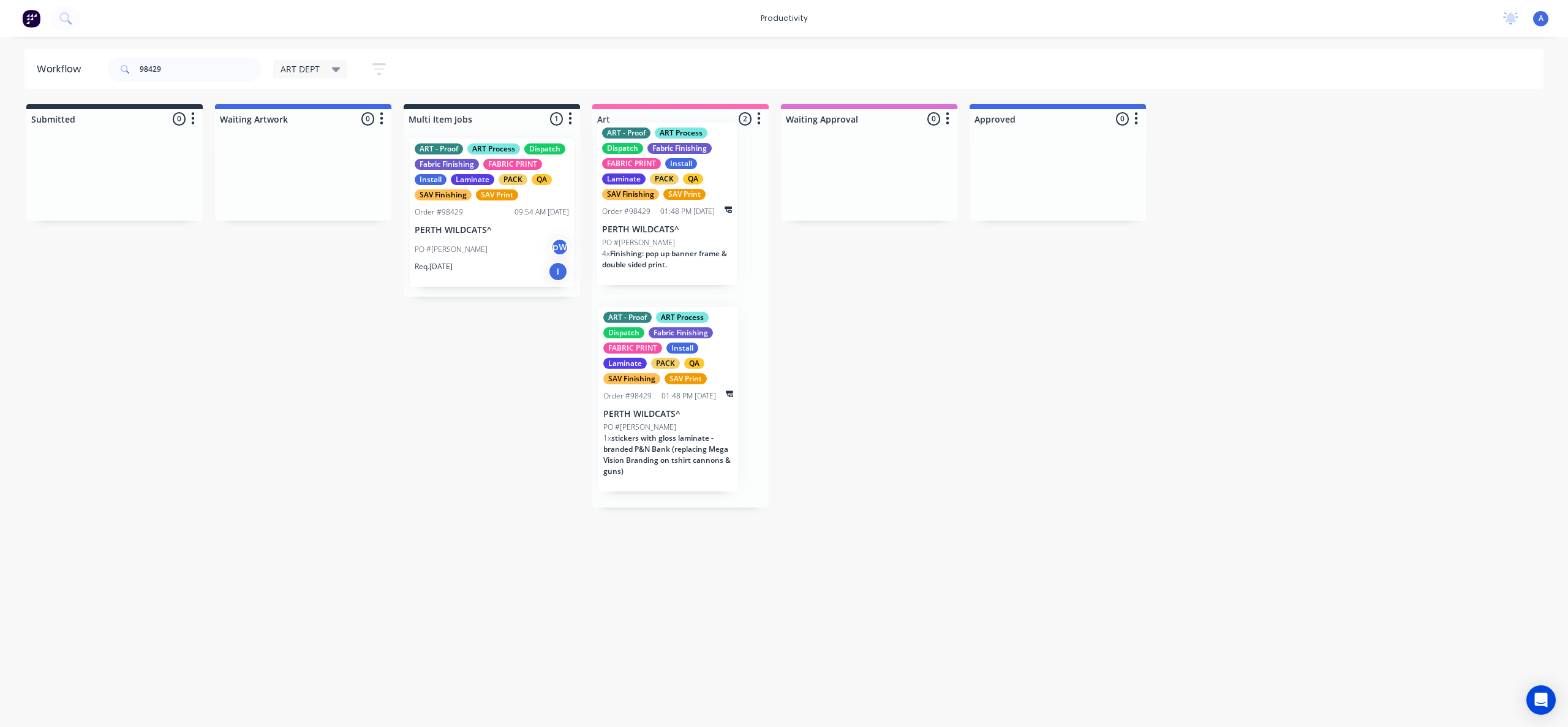
click at [678, 270] on div "ART - Proof ART Process Dispatch Fabric Finishing FABRIC PRINT Install Laminate…" at bounding box center [680, 318] width 177 height 379
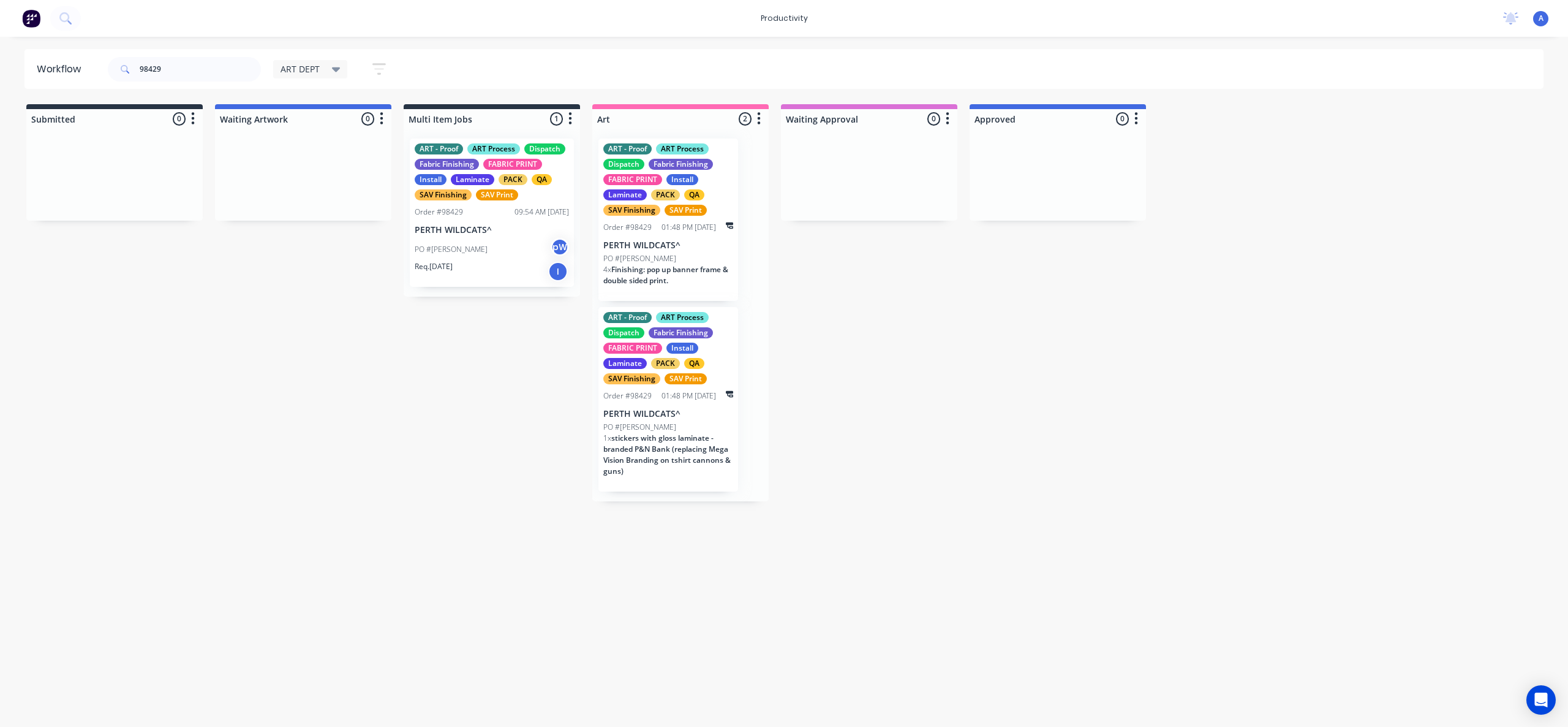
click at [507, 243] on div "PO #[PERSON_NAME]" at bounding box center [492, 249] width 154 height 23
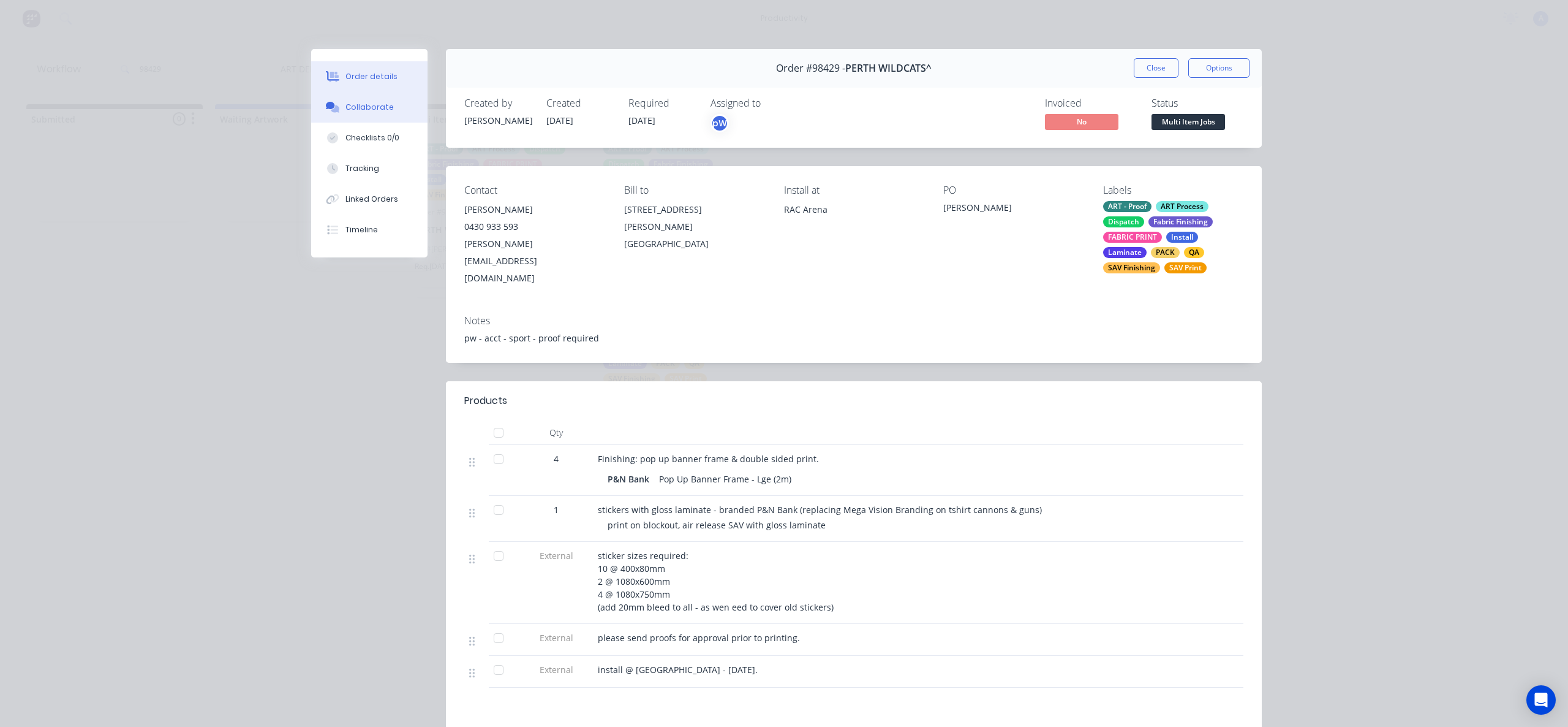
click at [370, 104] on div "Collaborate" at bounding box center [369, 107] width 48 height 11
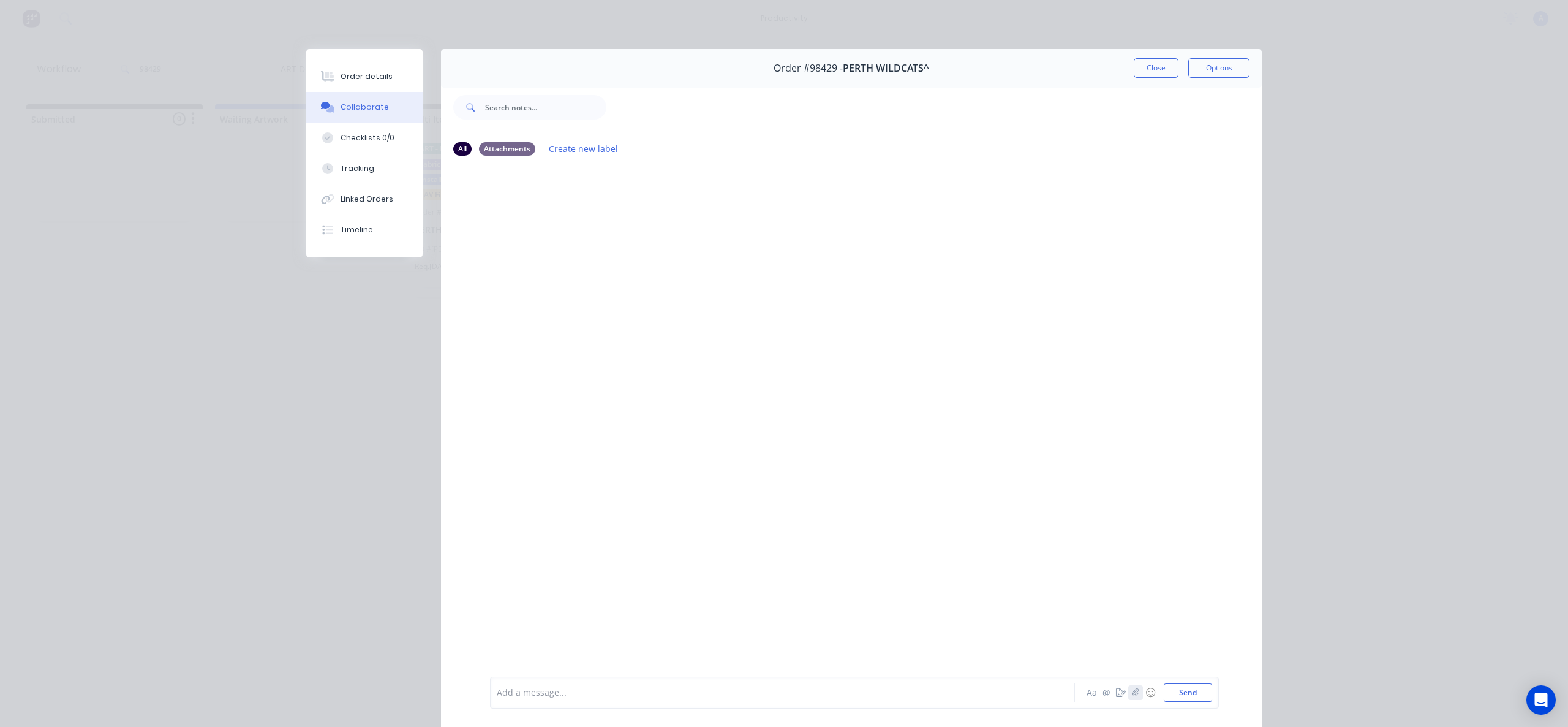
click at [1132, 696] on icon "button" at bounding box center [1135, 692] width 7 height 8
click at [1182, 695] on button "Send" at bounding box center [1187, 692] width 48 height 19
click at [383, 163] on button "Tracking" at bounding box center [364, 169] width 116 height 31
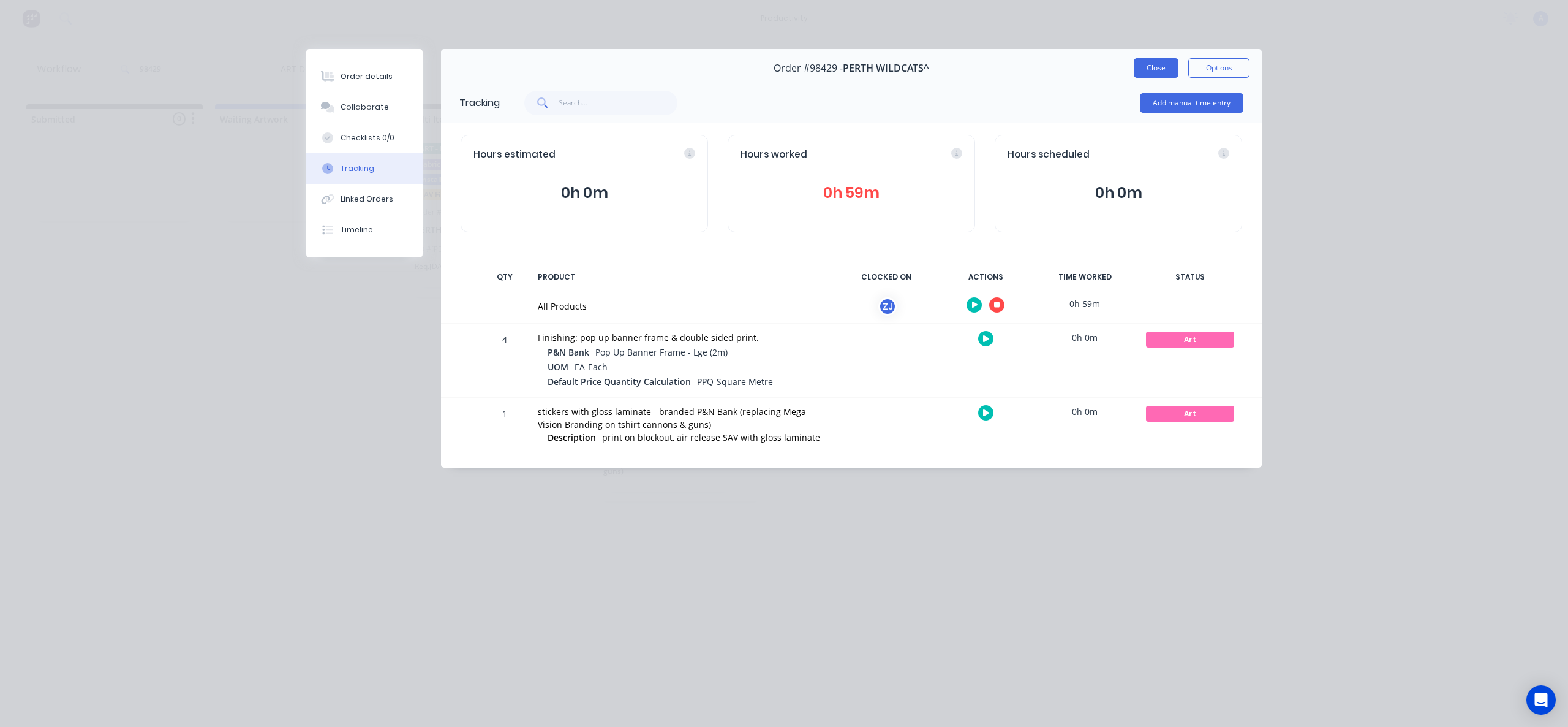
click at [1153, 69] on button "Close" at bounding box center [1156, 68] width 45 height 20
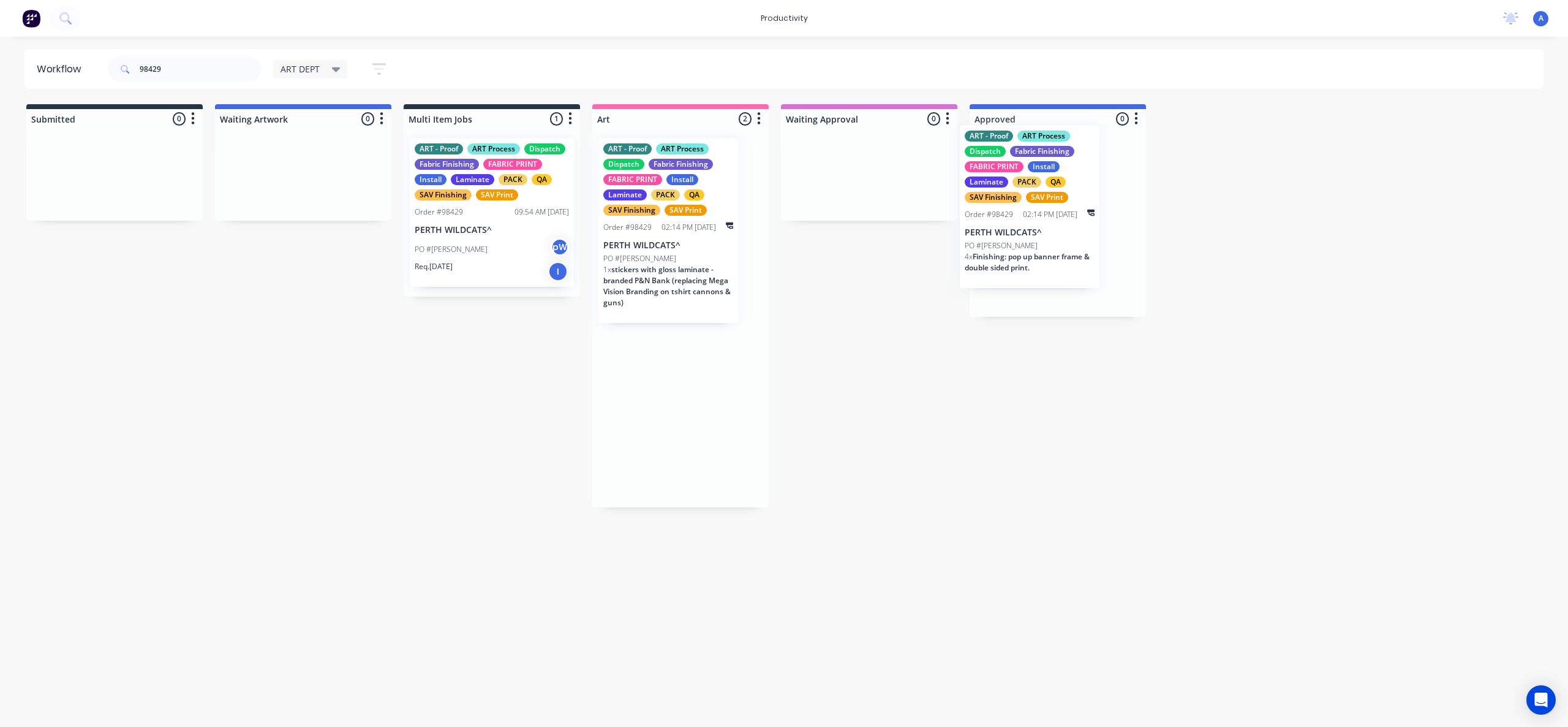
drag, startPoint x: 684, startPoint y: 272, endPoint x: 1074, endPoint y: 249, distance: 390.7
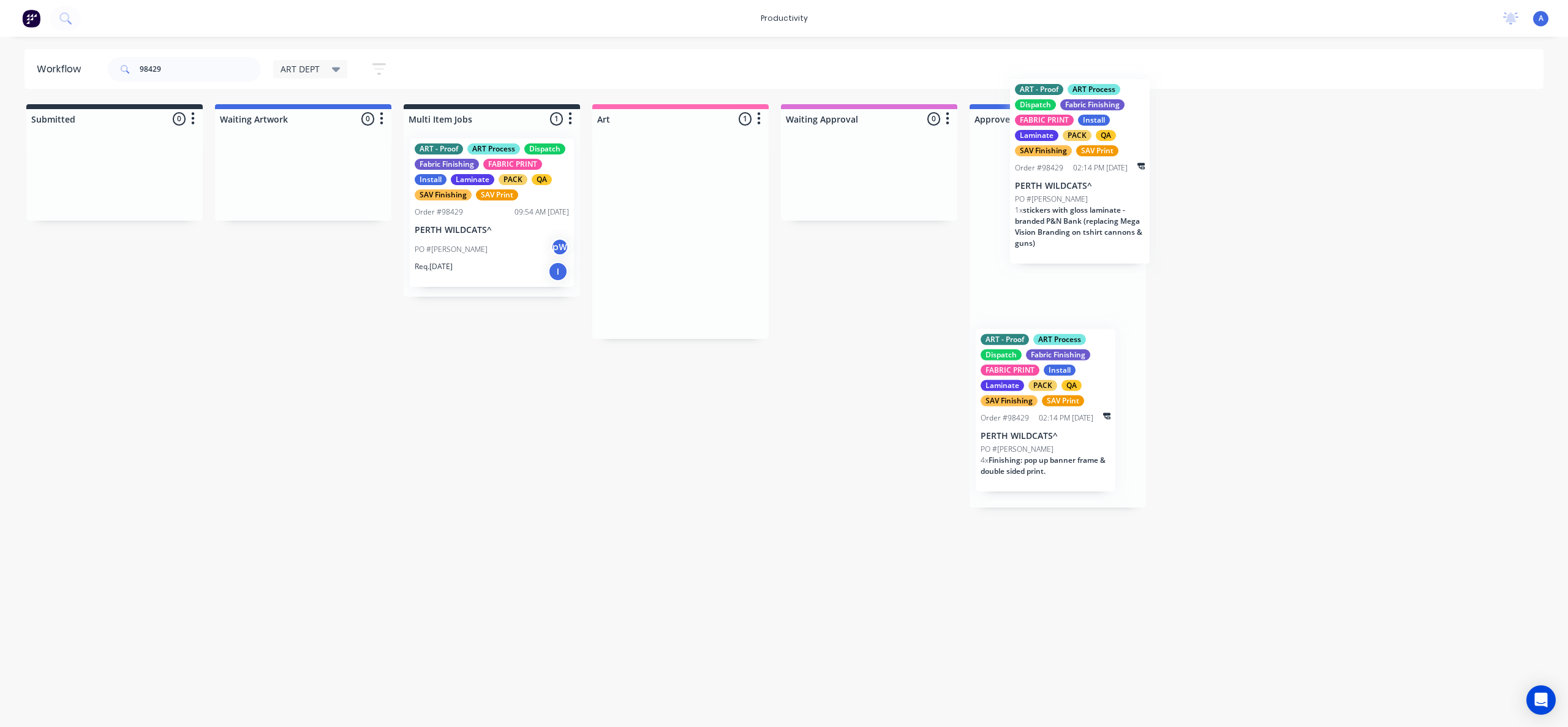
drag, startPoint x: 671, startPoint y: 277, endPoint x: 1058, endPoint y: 275, distance: 387.0
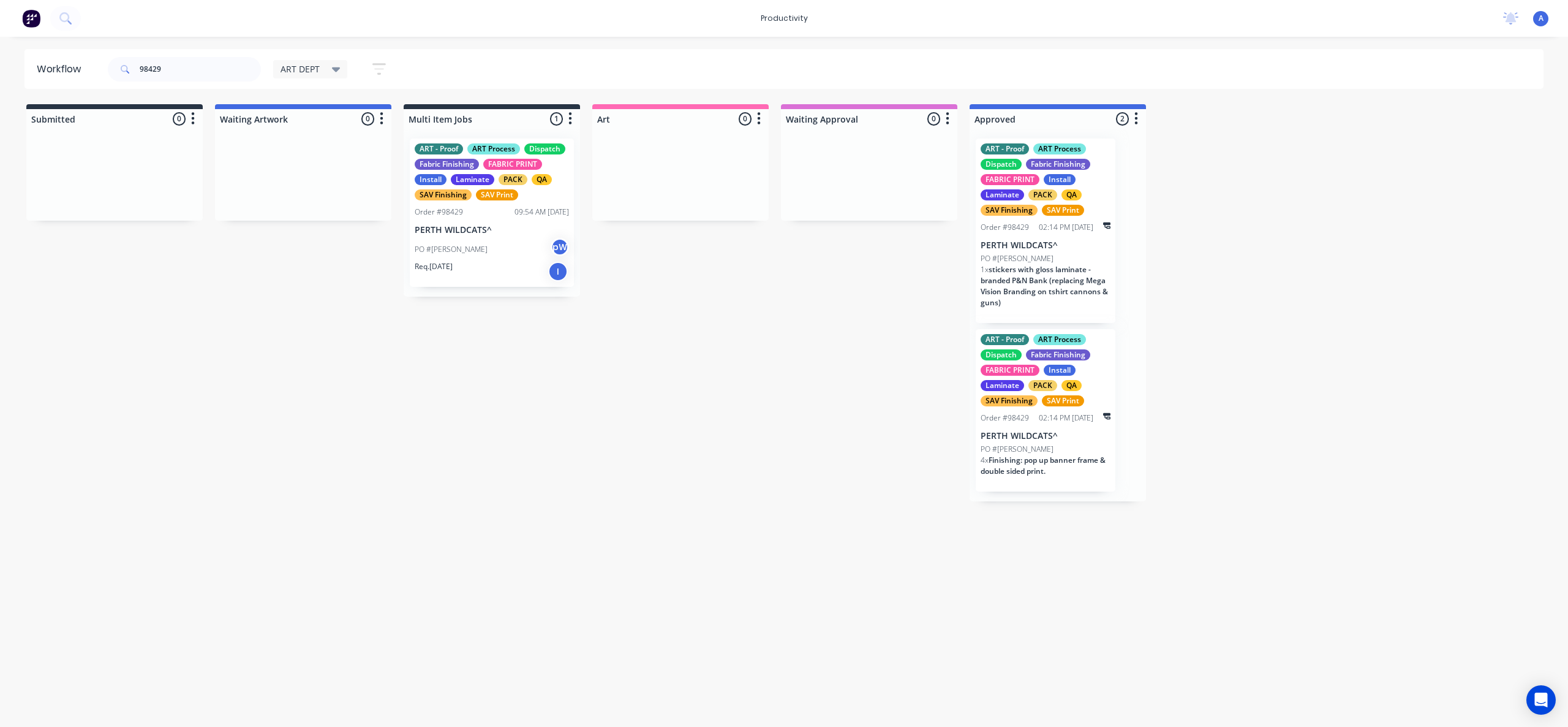
click at [476, 252] on div "PO #[PERSON_NAME]" at bounding box center [492, 249] width 154 height 23
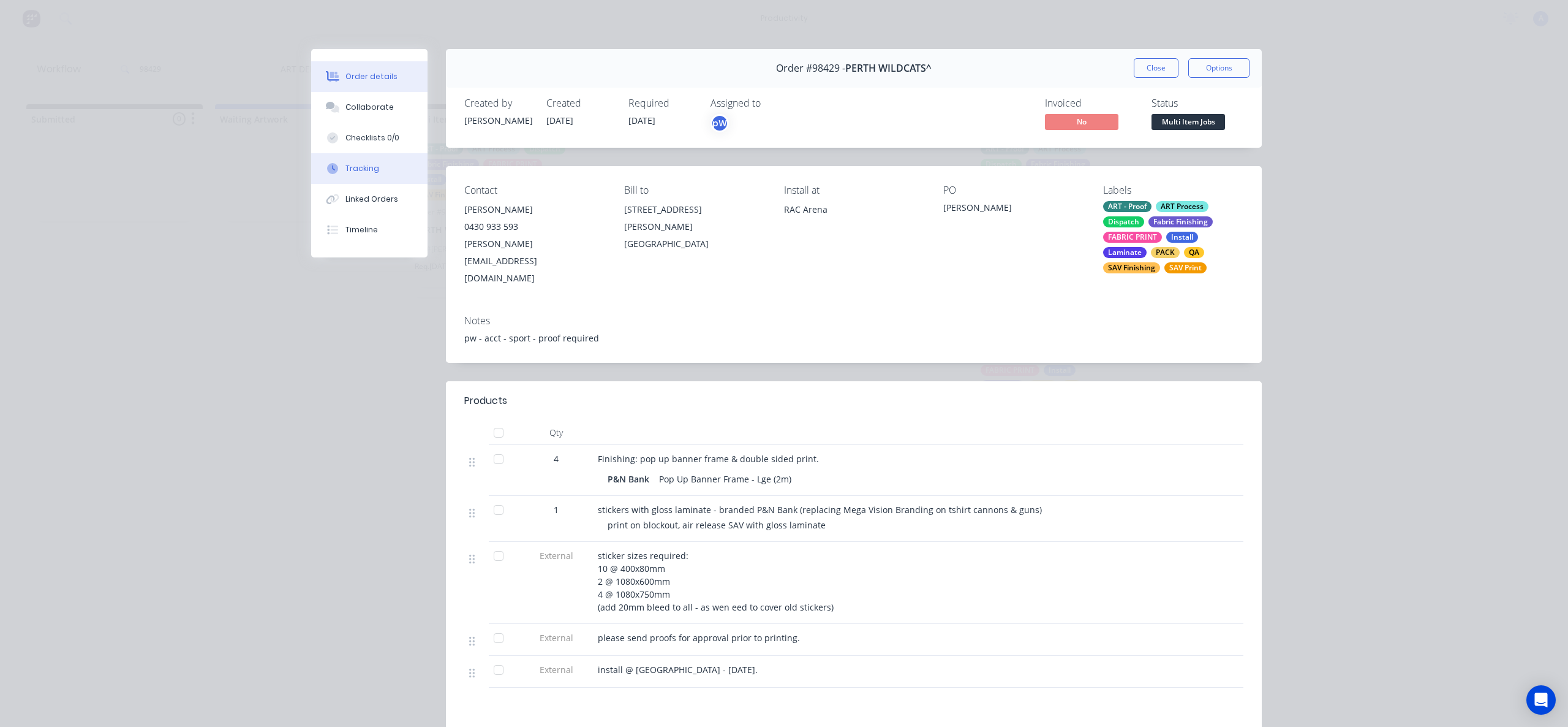
click at [354, 179] on button "Tracking" at bounding box center [369, 169] width 116 height 31
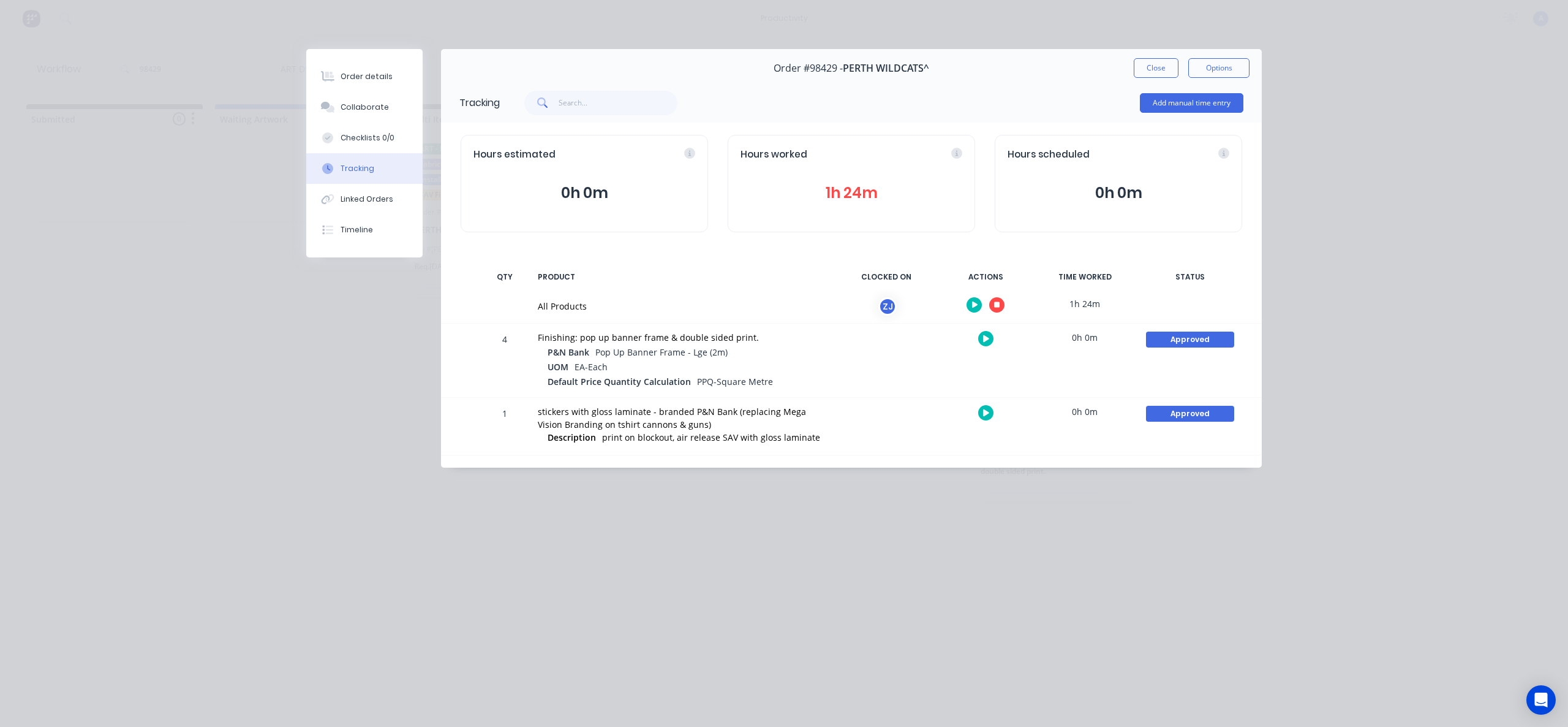
click at [995, 300] on button "button" at bounding box center [997, 305] width 15 height 15
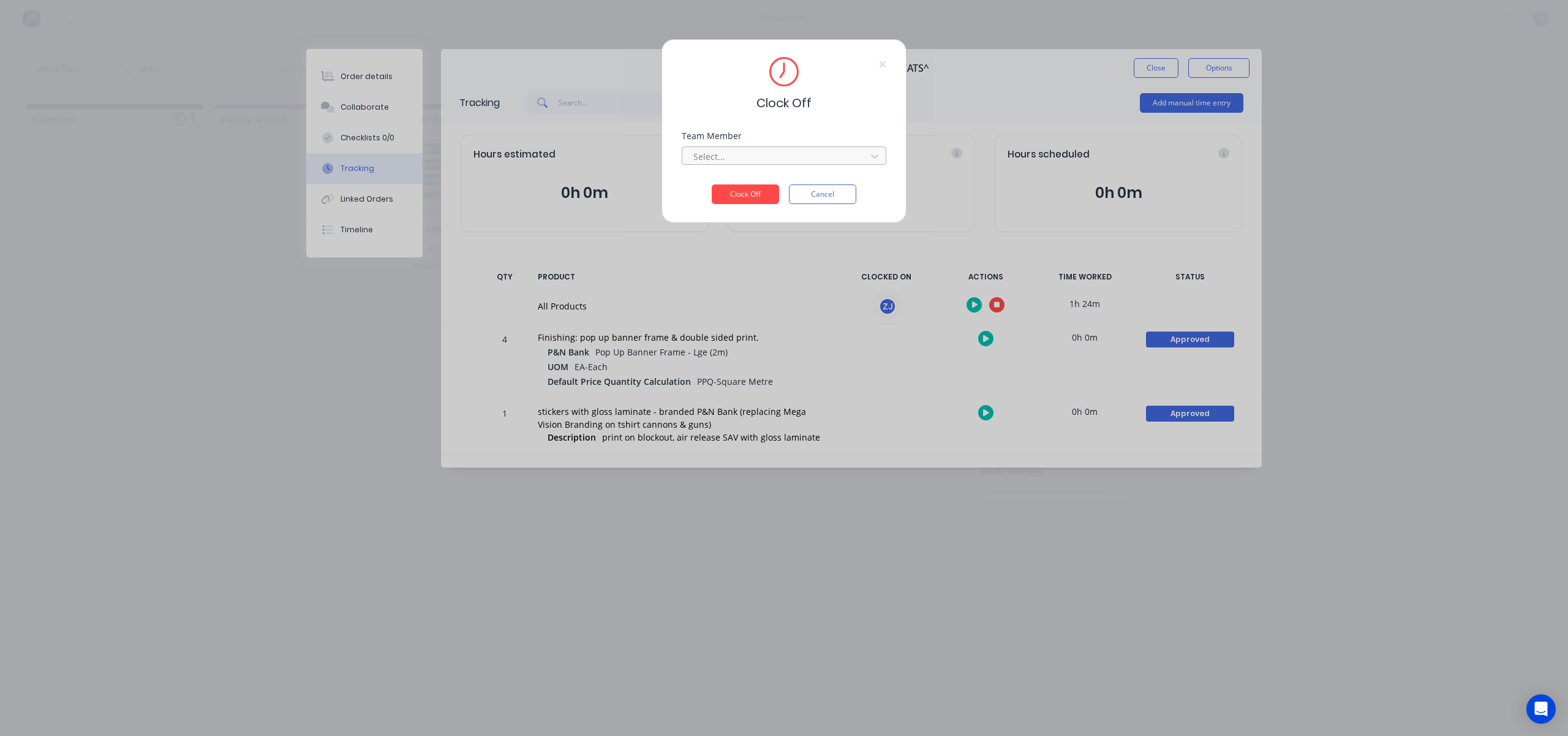
click at [792, 151] on div at bounding box center [775, 157] width 168 height 15
click at [771, 176] on div "[PERSON_NAME]" at bounding box center [784, 183] width 205 height 22
click at [757, 190] on button "Clock Off" at bounding box center [745, 194] width 67 height 20
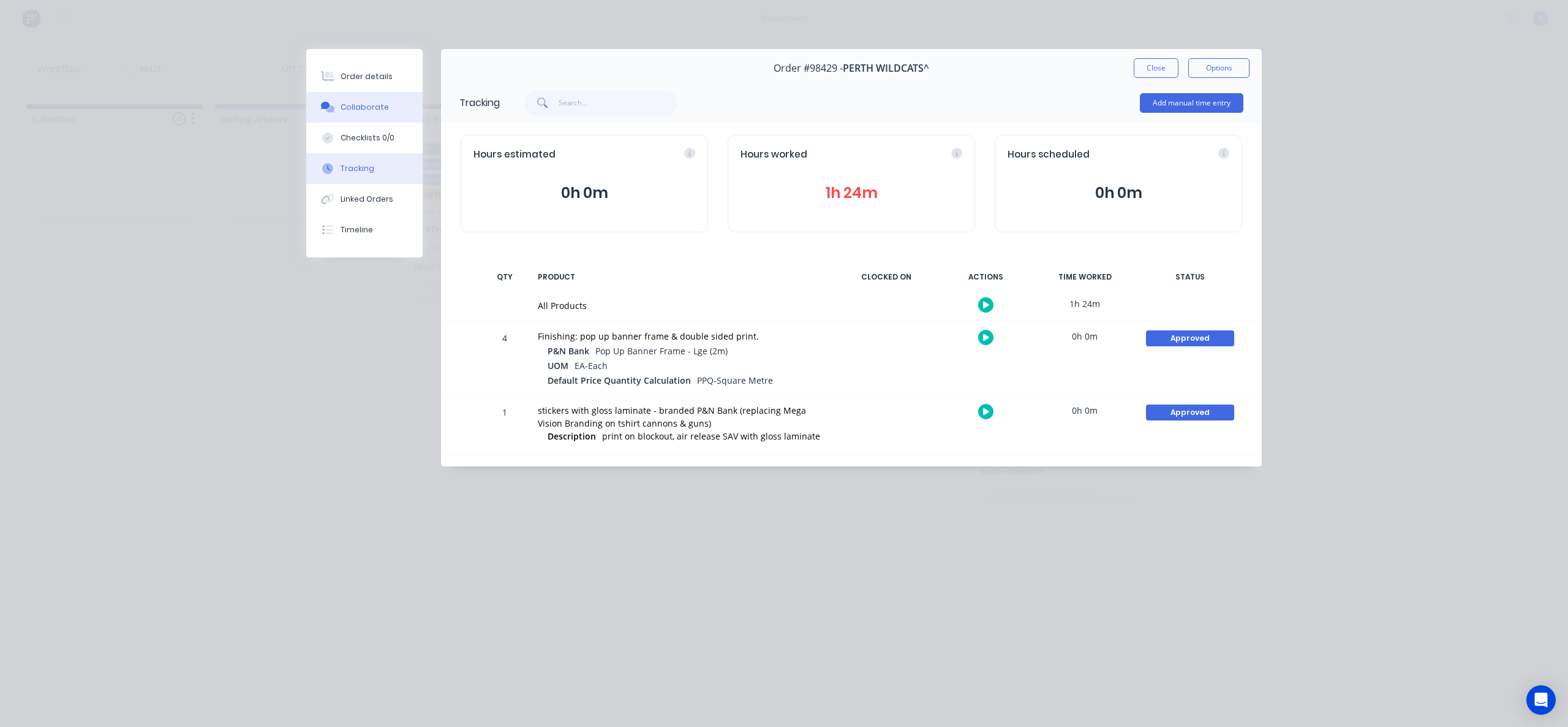
click at [411, 112] on button "Collaborate" at bounding box center [364, 107] width 116 height 31
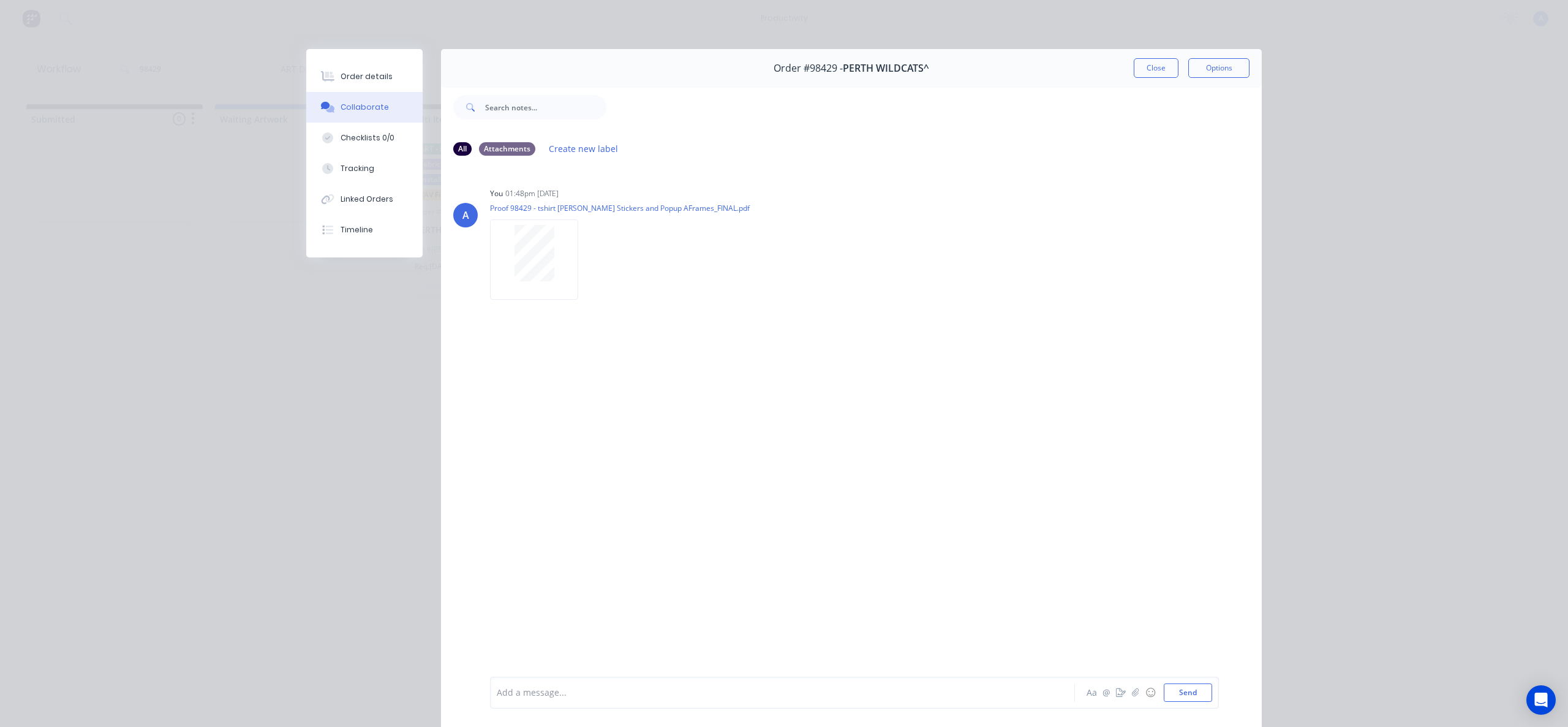
click at [1141, 79] on div "Order #98429 - PERTH WILDCATS^ Close Options" at bounding box center [851, 68] width 821 height 39
click at [1147, 68] on button "Close" at bounding box center [1156, 68] width 45 height 20
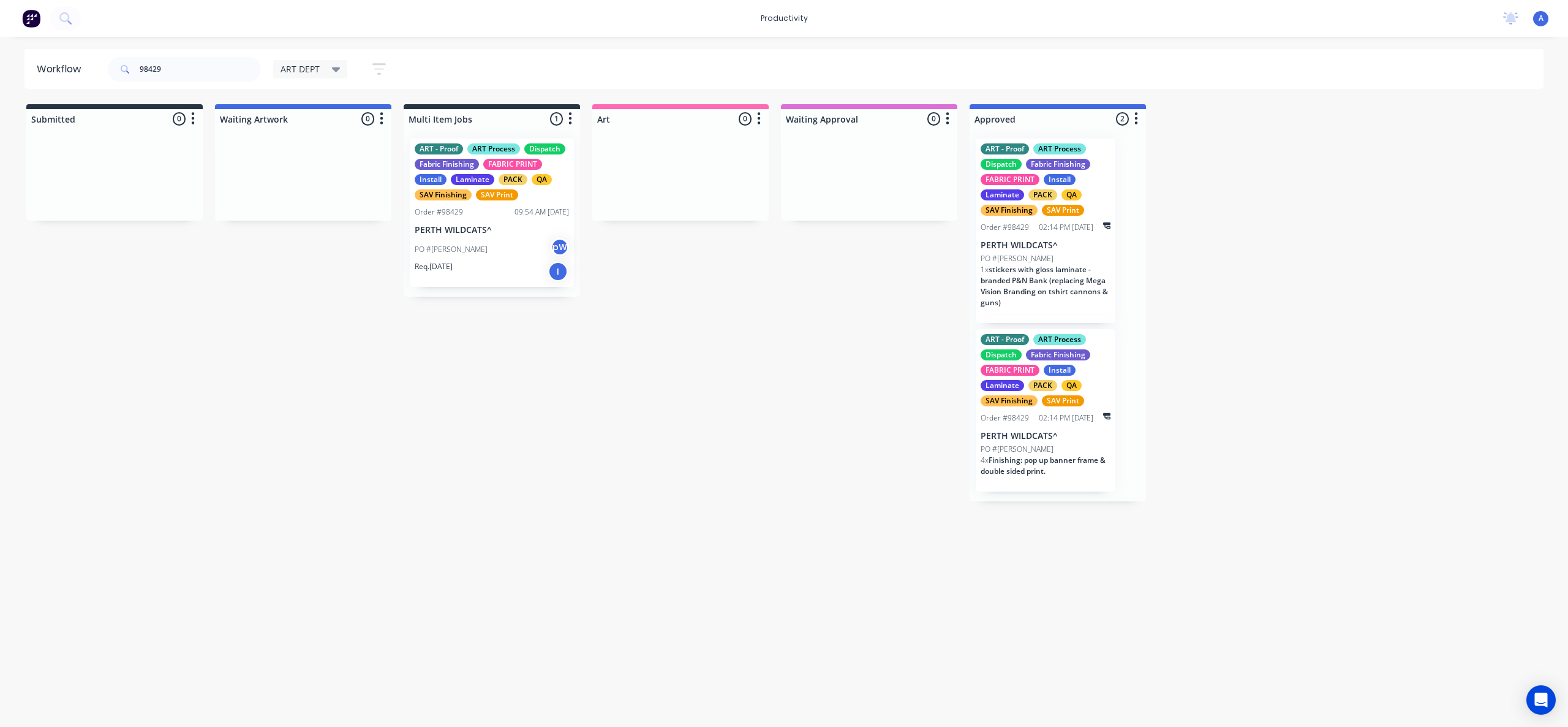
click at [485, 240] on div "PO #[PERSON_NAME]" at bounding box center [492, 249] width 154 height 23
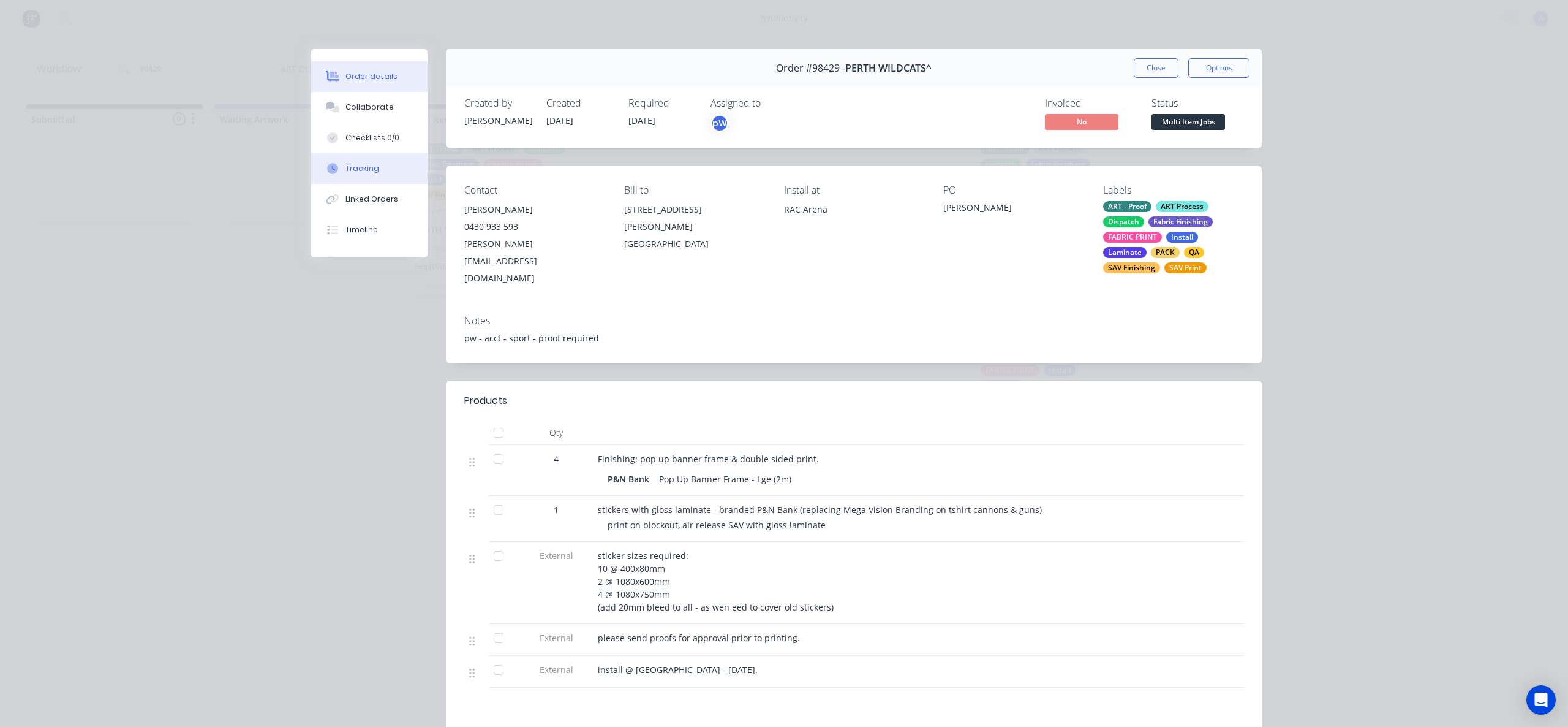
click at [327, 163] on icon at bounding box center [332, 168] width 11 height 11
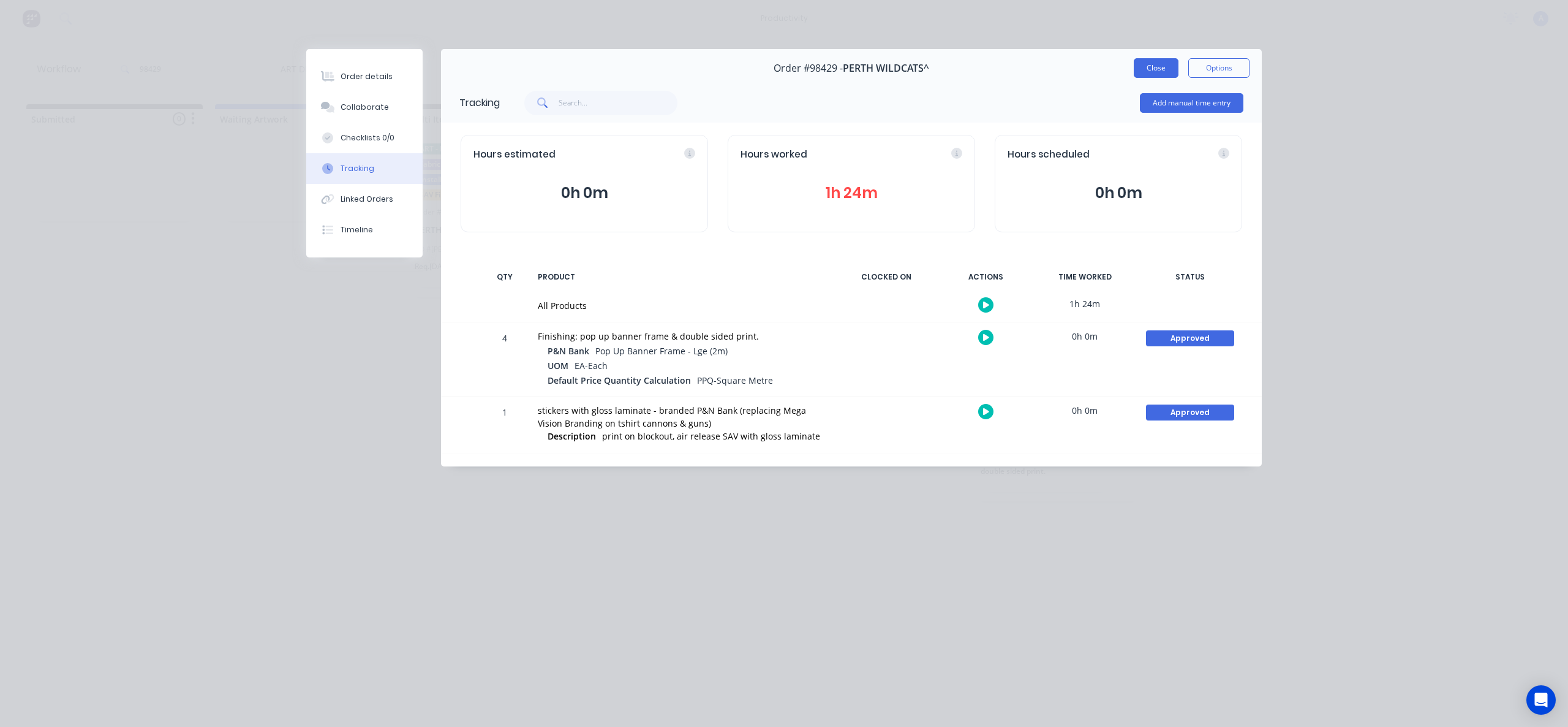
click at [1139, 64] on button "Close" at bounding box center [1156, 68] width 45 height 20
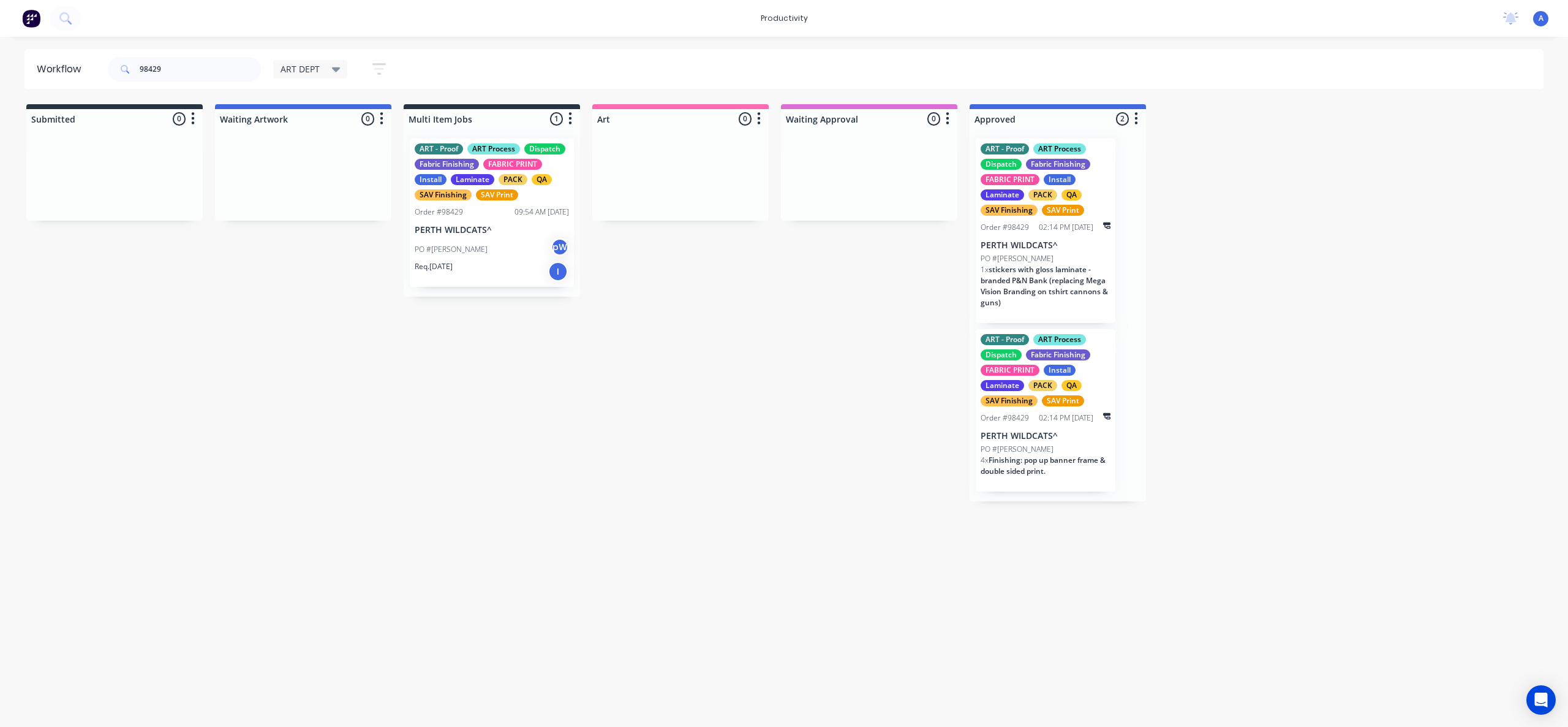
drag, startPoint x: 893, startPoint y: 581, endPoint x: 612, endPoint y: 334, distance: 374.1
click at [893, 579] on div "Workflow 98429 ART DEPT Save new view None edit ART DEPT (Default) edit Banner …" at bounding box center [784, 375] width 1568 height 653
click at [191, 73] on input "98429" at bounding box center [200, 69] width 121 height 24
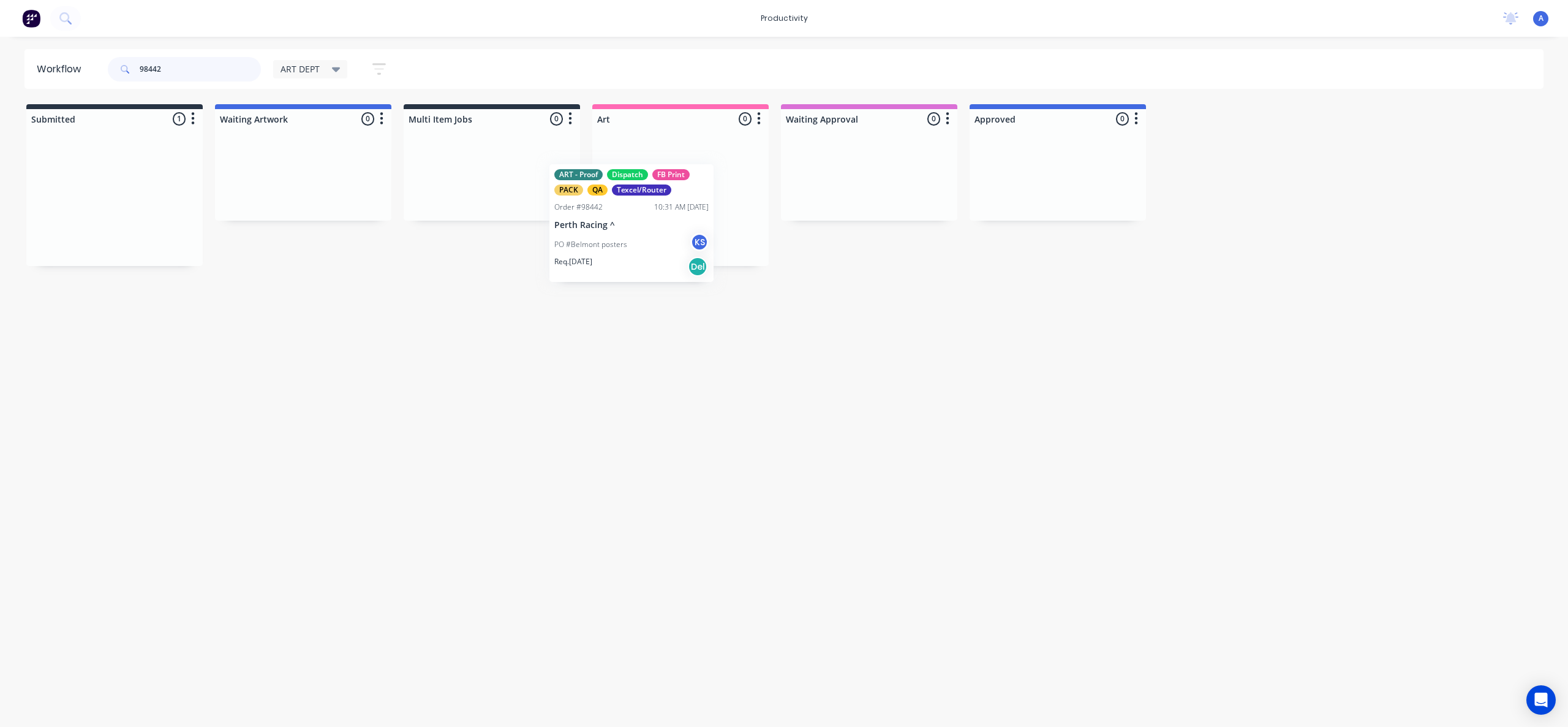
drag, startPoint x: 138, startPoint y: 239, endPoint x: 679, endPoint y: 262, distance: 541.5
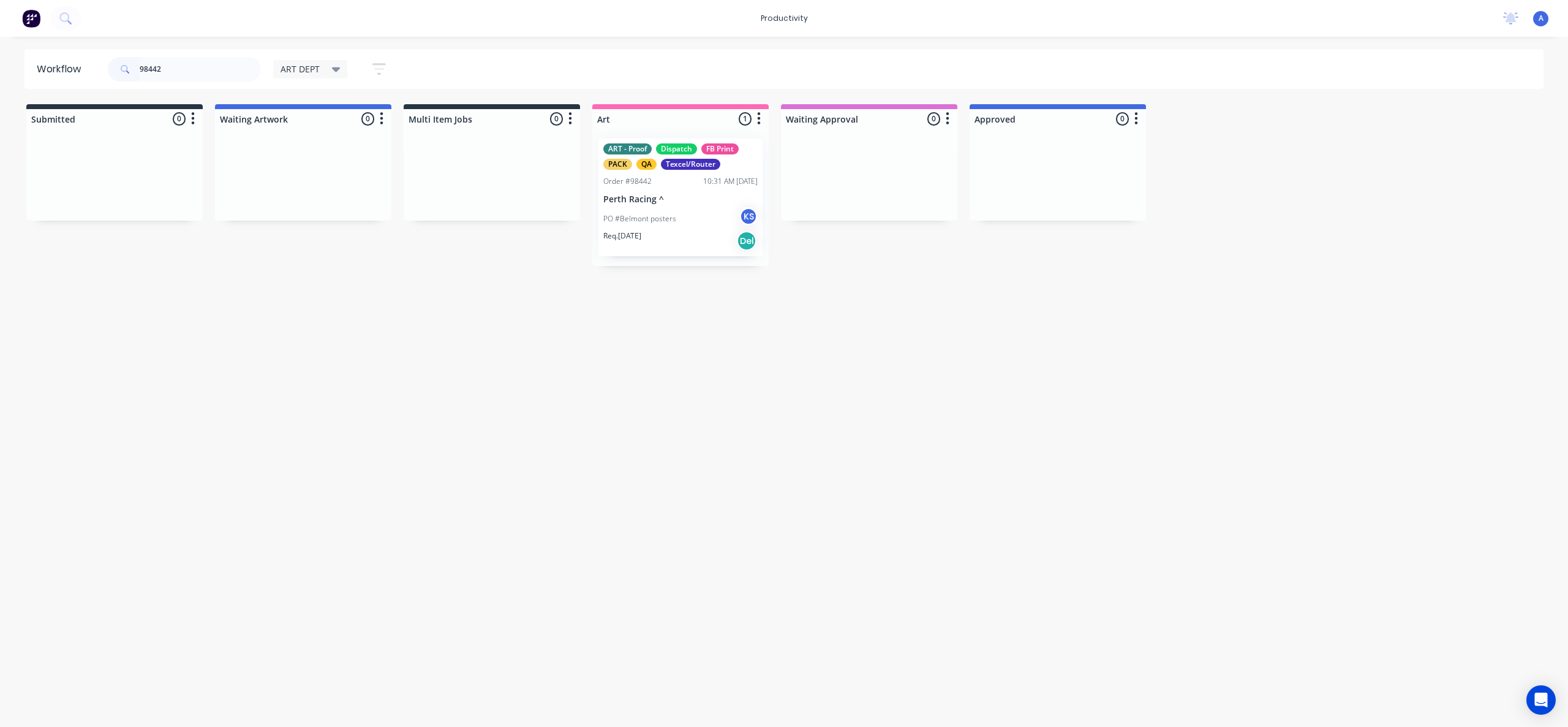
click at [710, 231] on div "Req. [DATE] Del" at bounding box center [680, 241] width 154 height 21
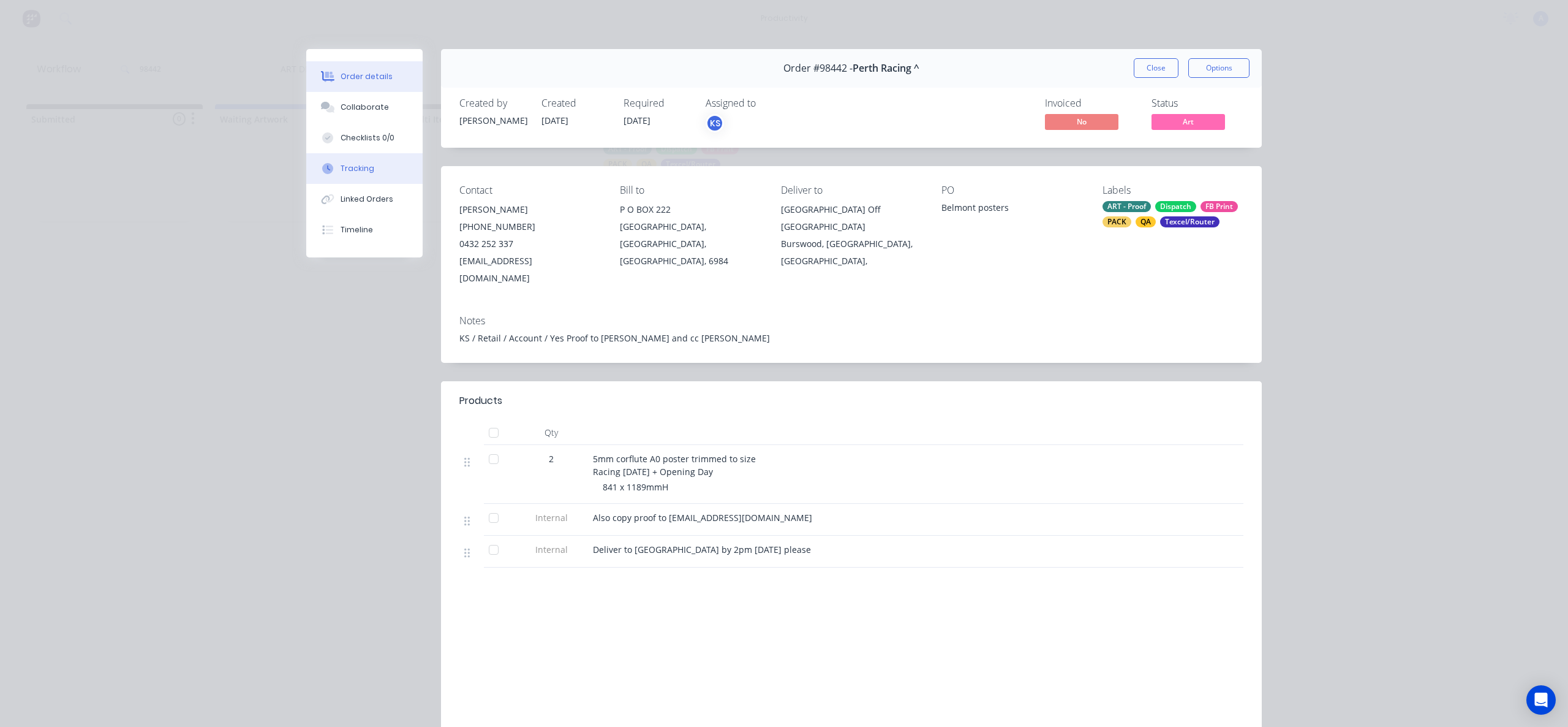
click at [364, 170] on div "Tracking" at bounding box center [358, 168] width 33 height 11
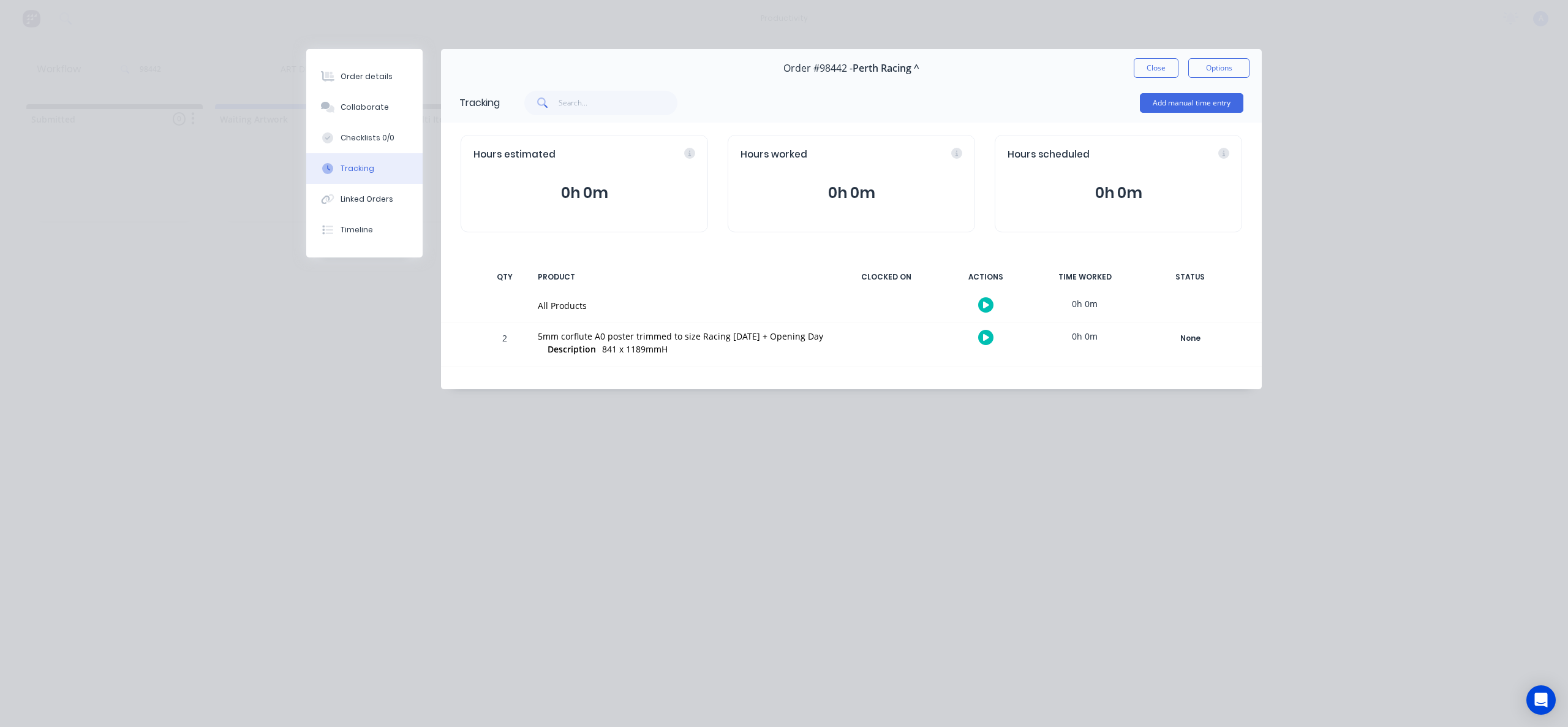
click at [994, 307] on div at bounding box center [985, 304] width 92 height 30
click at [988, 304] on icon "button" at bounding box center [986, 305] width 6 height 6
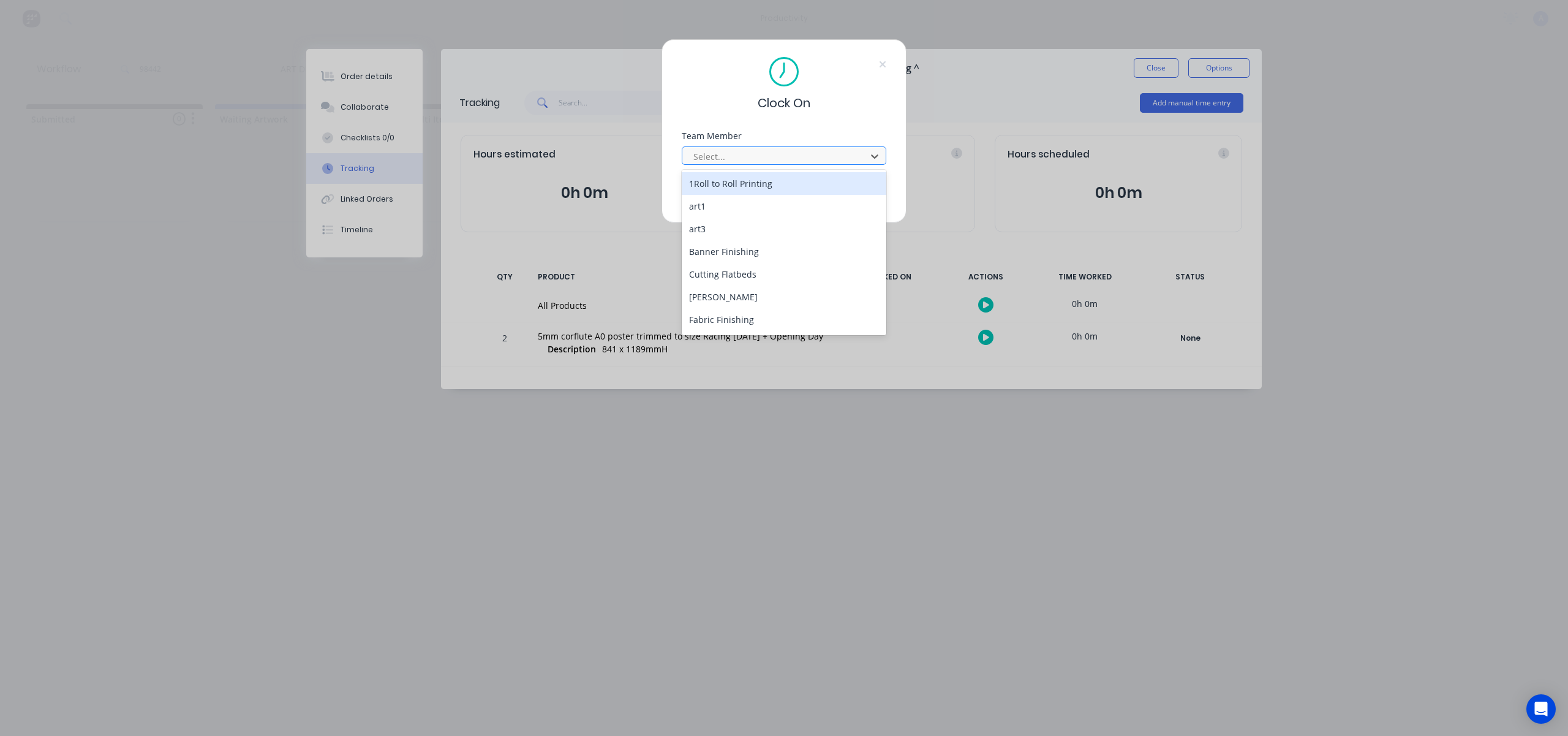
click at [766, 156] on div at bounding box center [775, 157] width 168 height 15
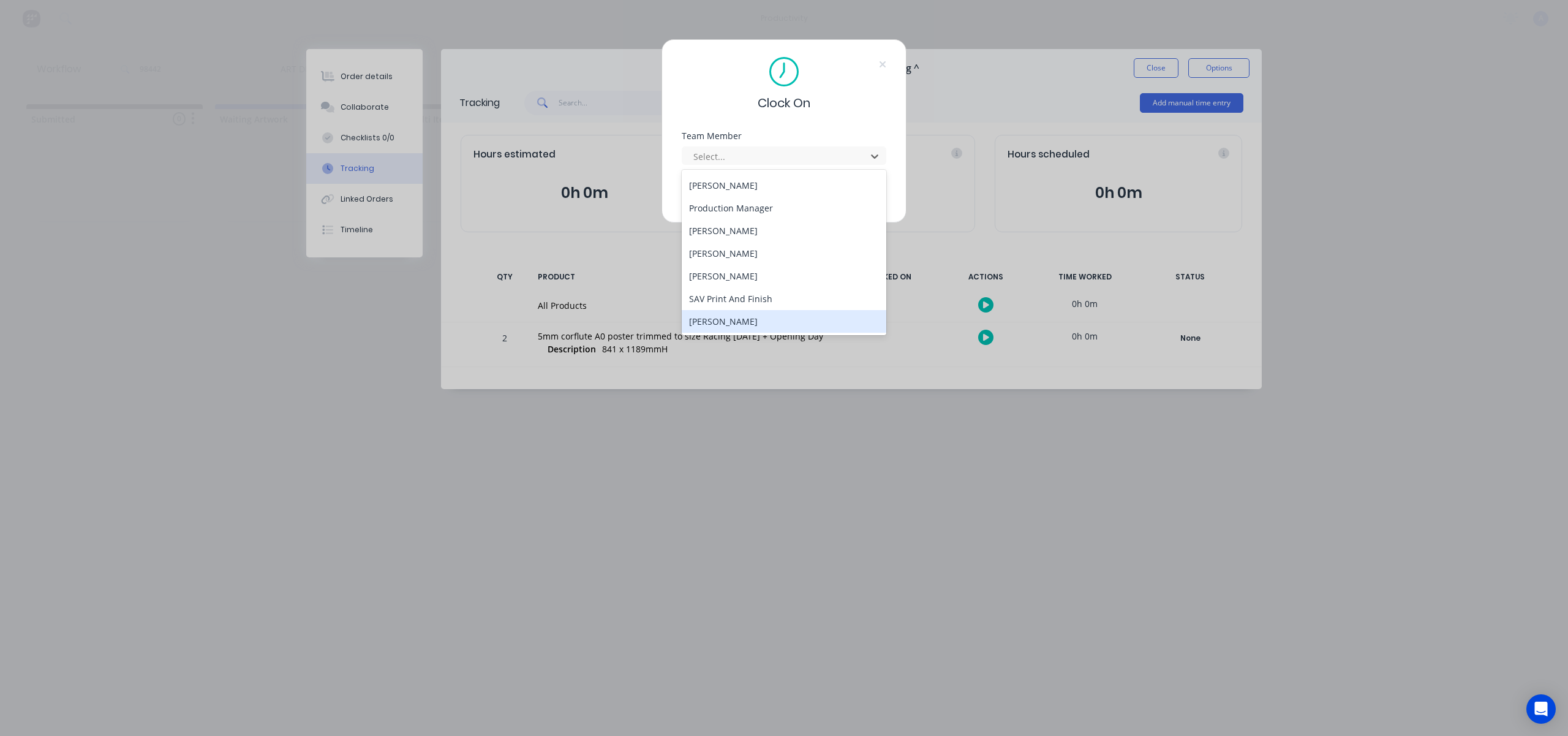
click at [747, 326] on div "[PERSON_NAME]" at bounding box center [784, 321] width 205 height 22
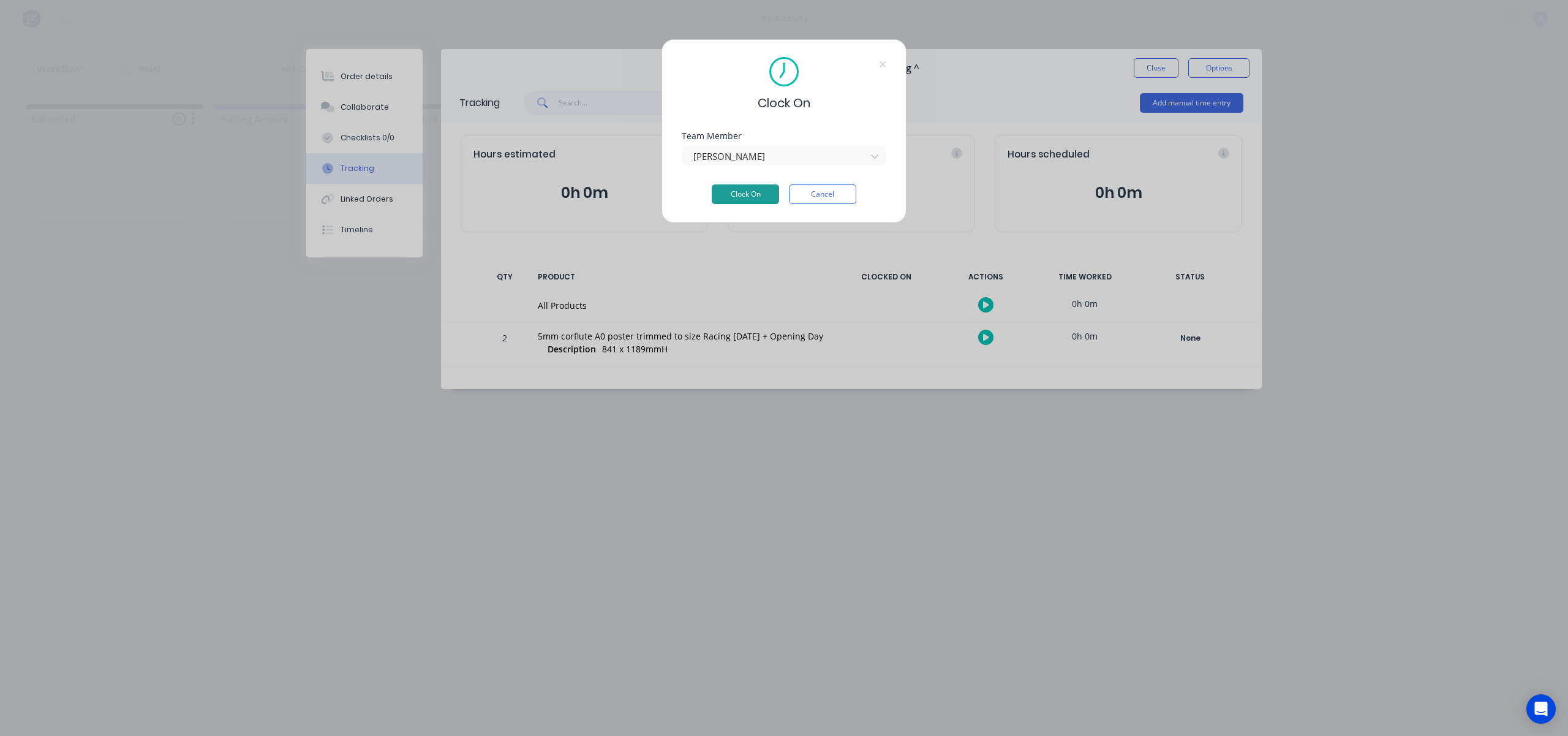
click at [764, 189] on button "Clock On" at bounding box center [745, 194] width 67 height 20
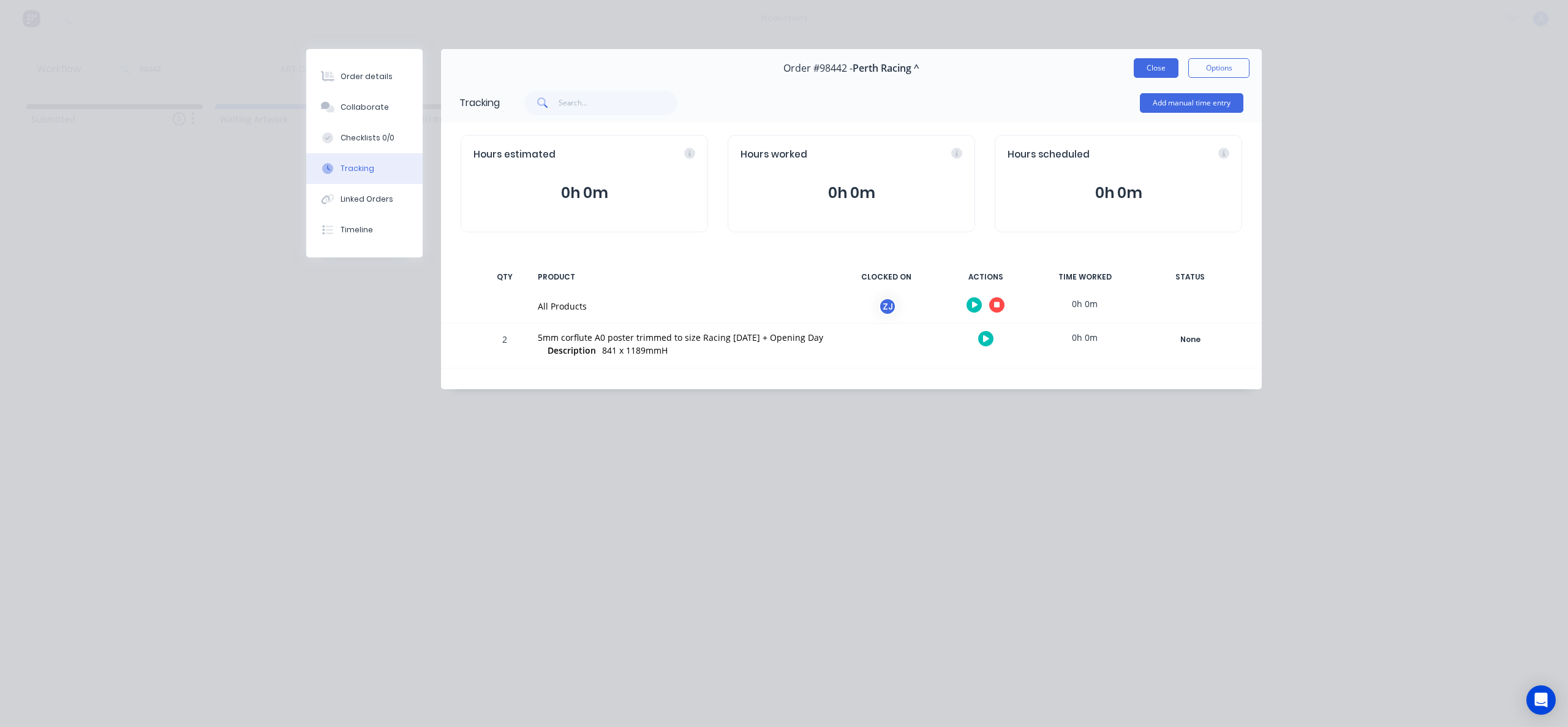
click at [1163, 66] on button "Close" at bounding box center [1156, 68] width 45 height 20
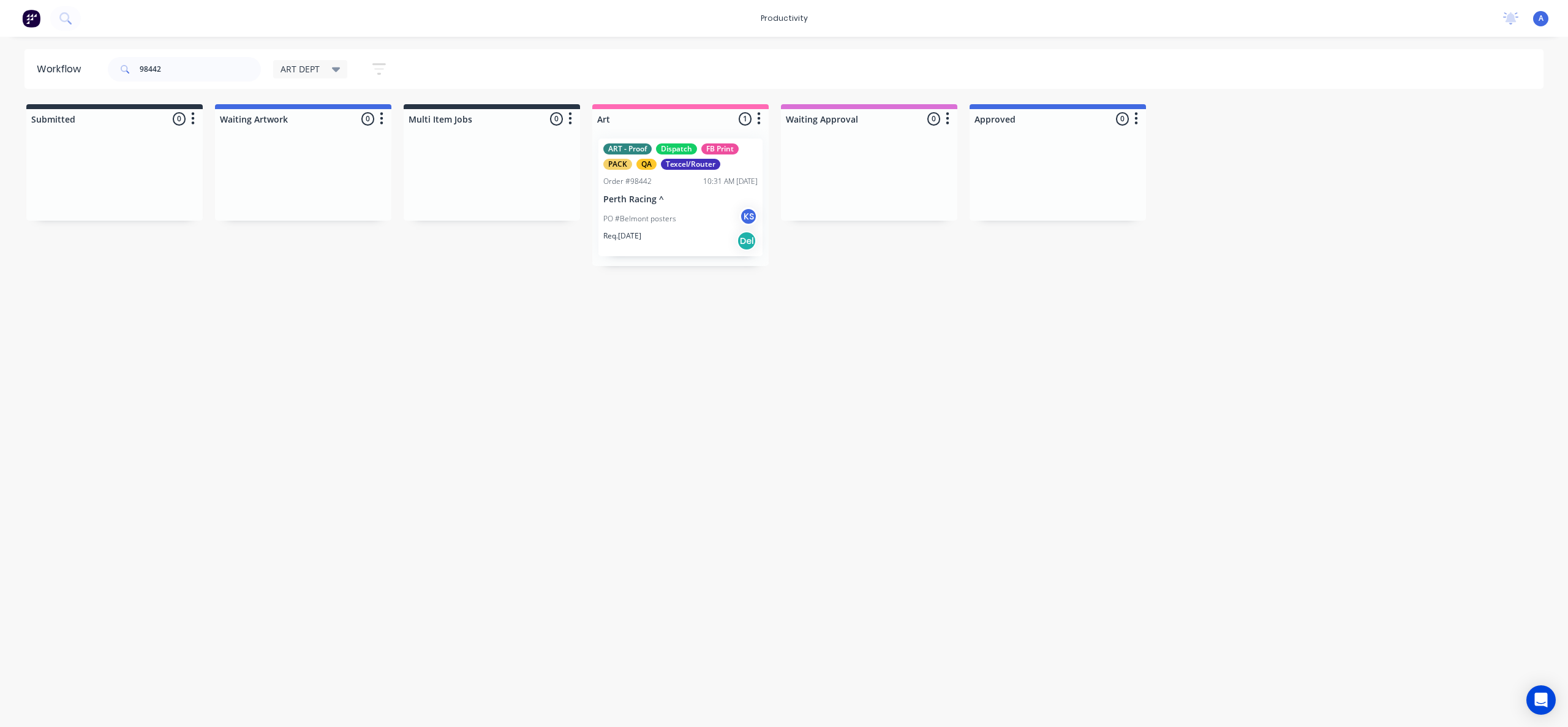
click at [912, 496] on div "Workflow 98442 ART DEPT Save new view None edit ART DEPT (Default) edit Banner …" at bounding box center [784, 375] width 1568 height 653
drag, startPoint x: 762, startPoint y: 428, endPoint x: 680, endPoint y: 235, distance: 209.7
click at [764, 426] on div "Workflow 98442 ART DEPT Save new view None edit ART DEPT (Default) edit Banner …" at bounding box center [784, 375] width 1568 height 653
drag, startPoint x: 678, startPoint y: 212, endPoint x: 820, endPoint y: 215, distance: 142.0
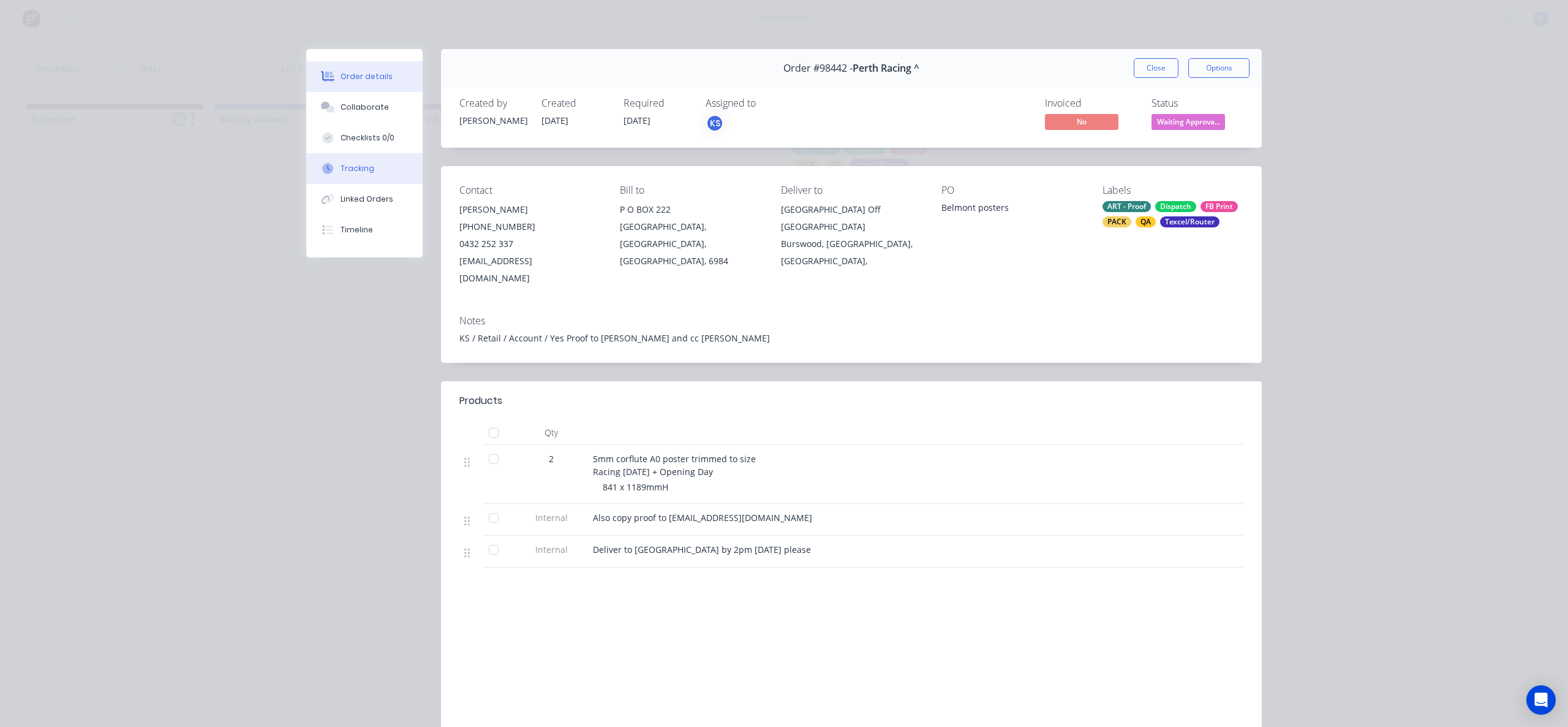
click at [389, 175] on button "Tracking" at bounding box center [364, 169] width 116 height 31
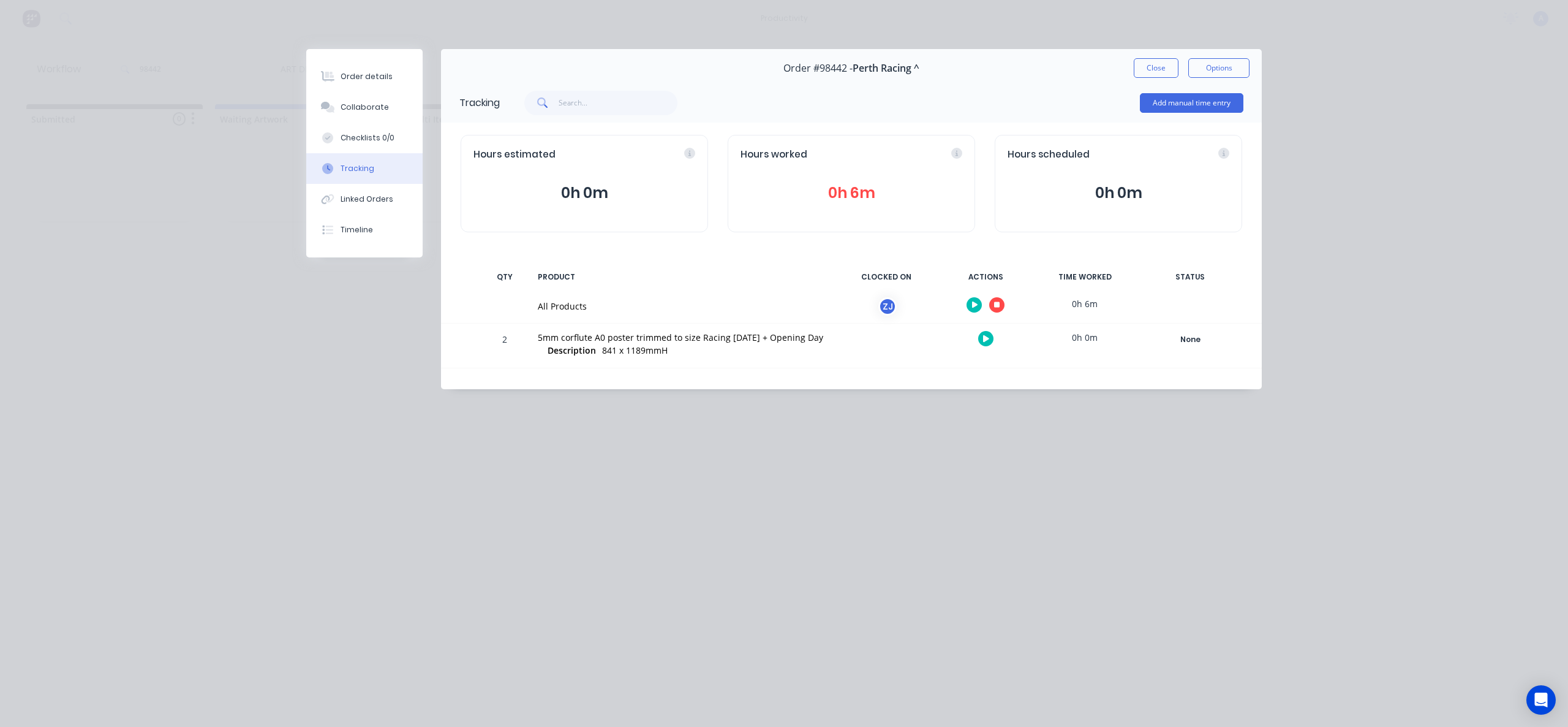
click at [996, 305] on icon "button" at bounding box center [997, 305] width 6 height 6
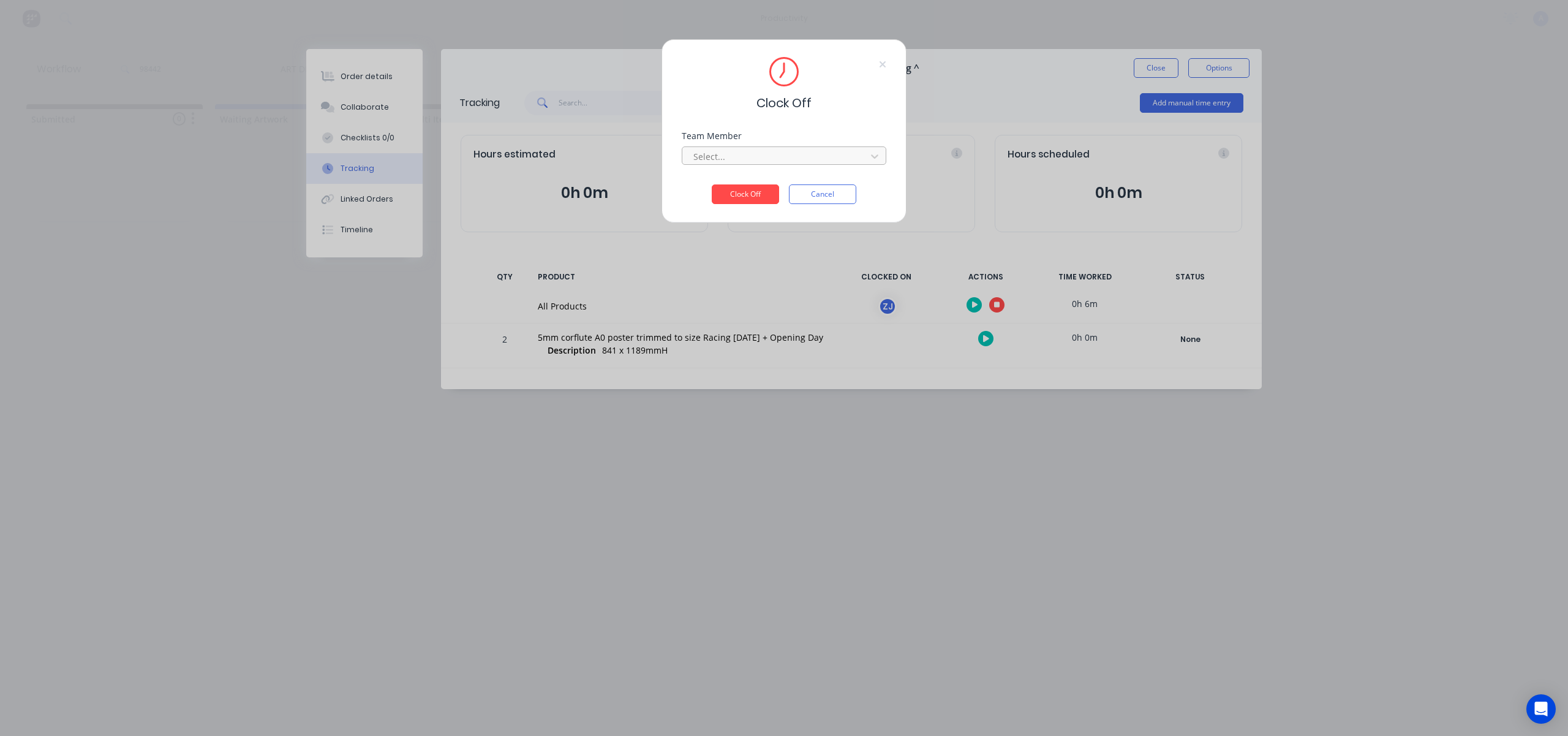
click at [806, 153] on div at bounding box center [775, 157] width 168 height 15
click at [776, 172] on div "[PERSON_NAME]" at bounding box center [784, 183] width 205 height 22
click at [764, 190] on button "Clock Off" at bounding box center [745, 194] width 67 height 20
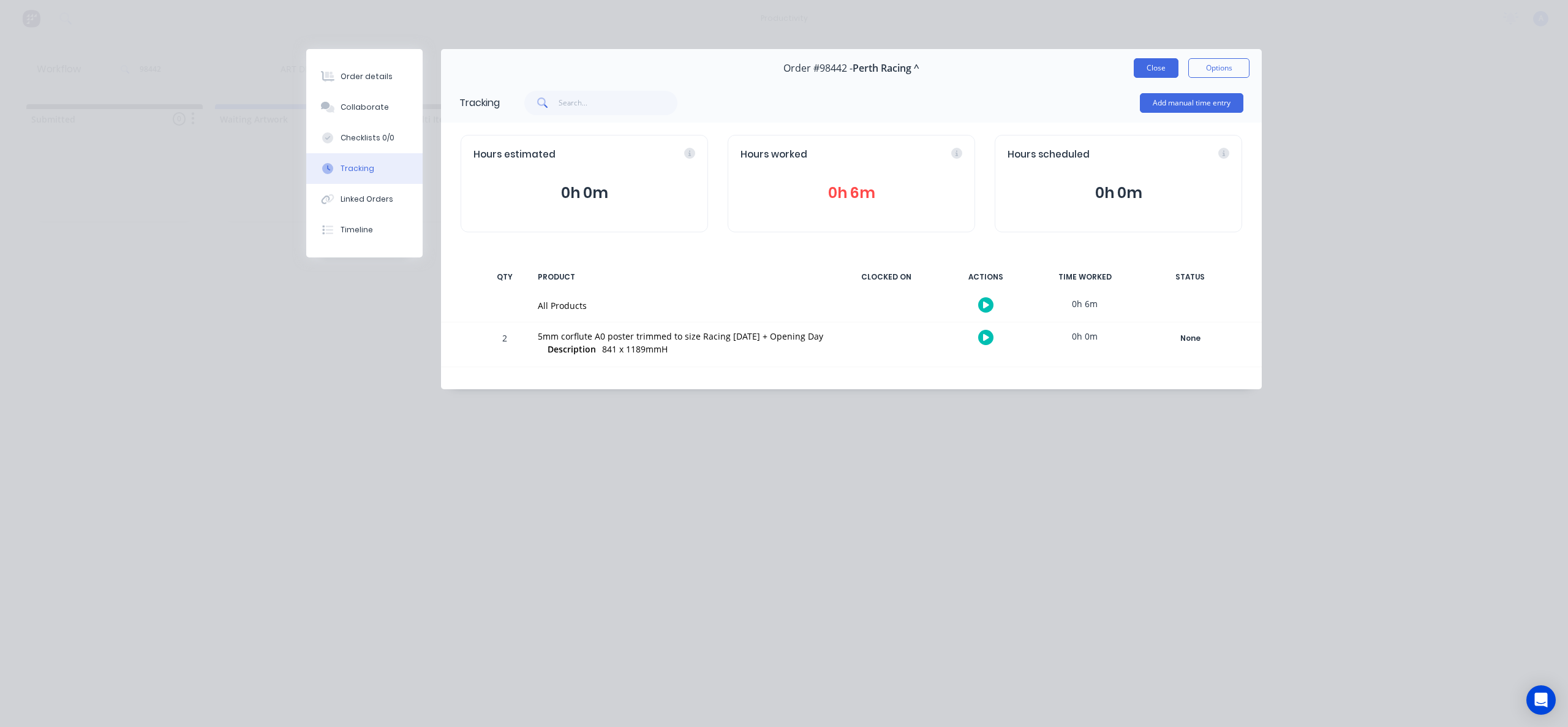
click at [1141, 64] on button "Close" at bounding box center [1156, 68] width 45 height 20
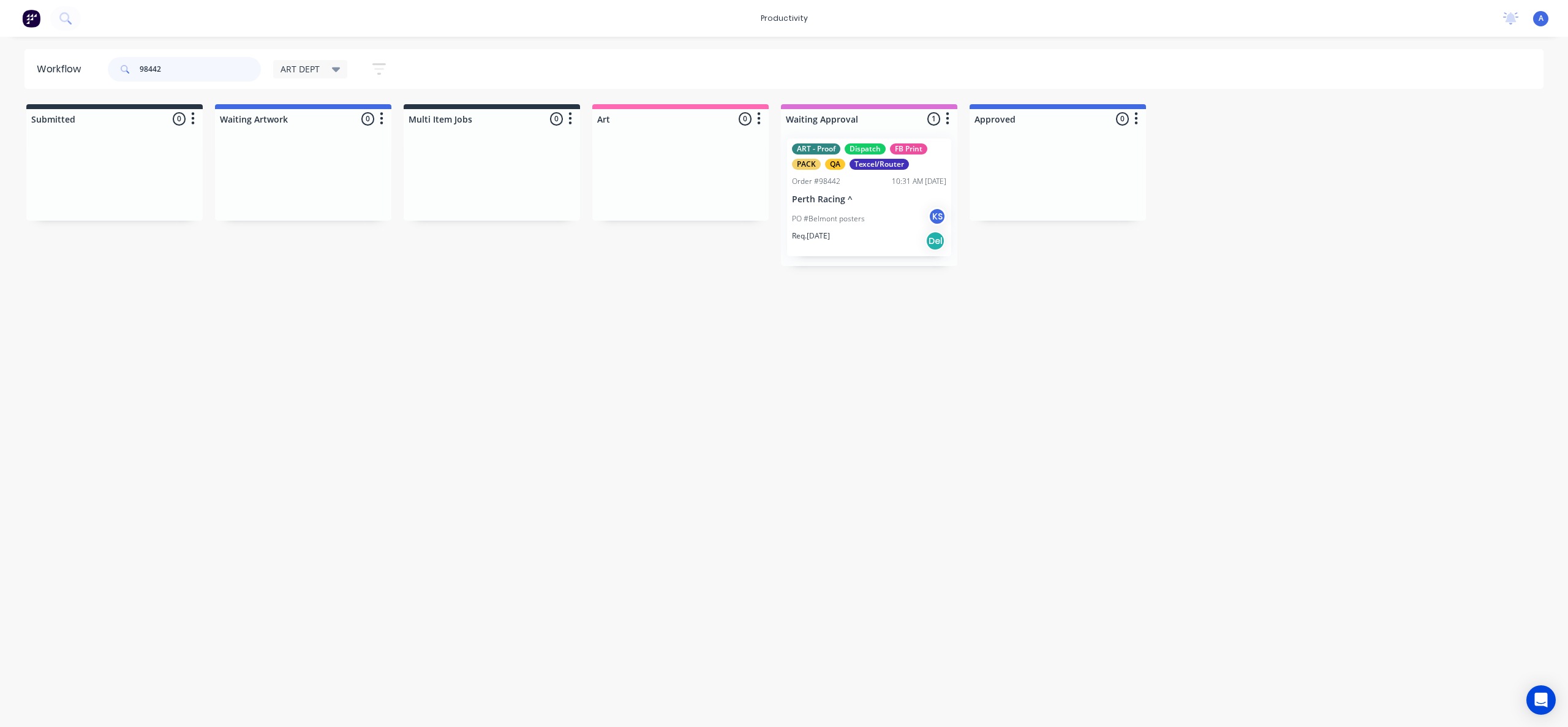
click at [216, 69] on input "98442" at bounding box center [200, 69] width 121 height 24
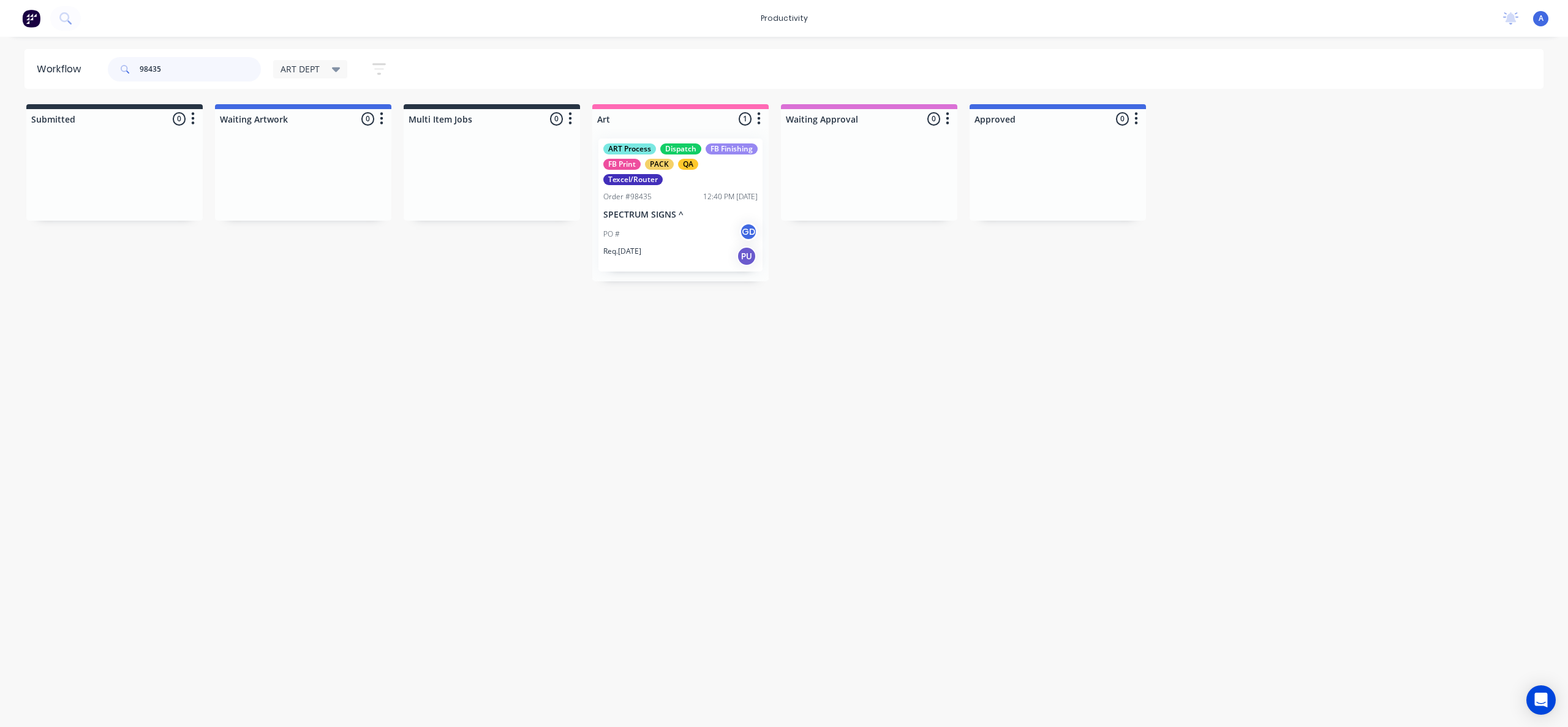
type input "98435"
click at [667, 246] on div "Req. [DATE] PU" at bounding box center [680, 256] width 154 height 21
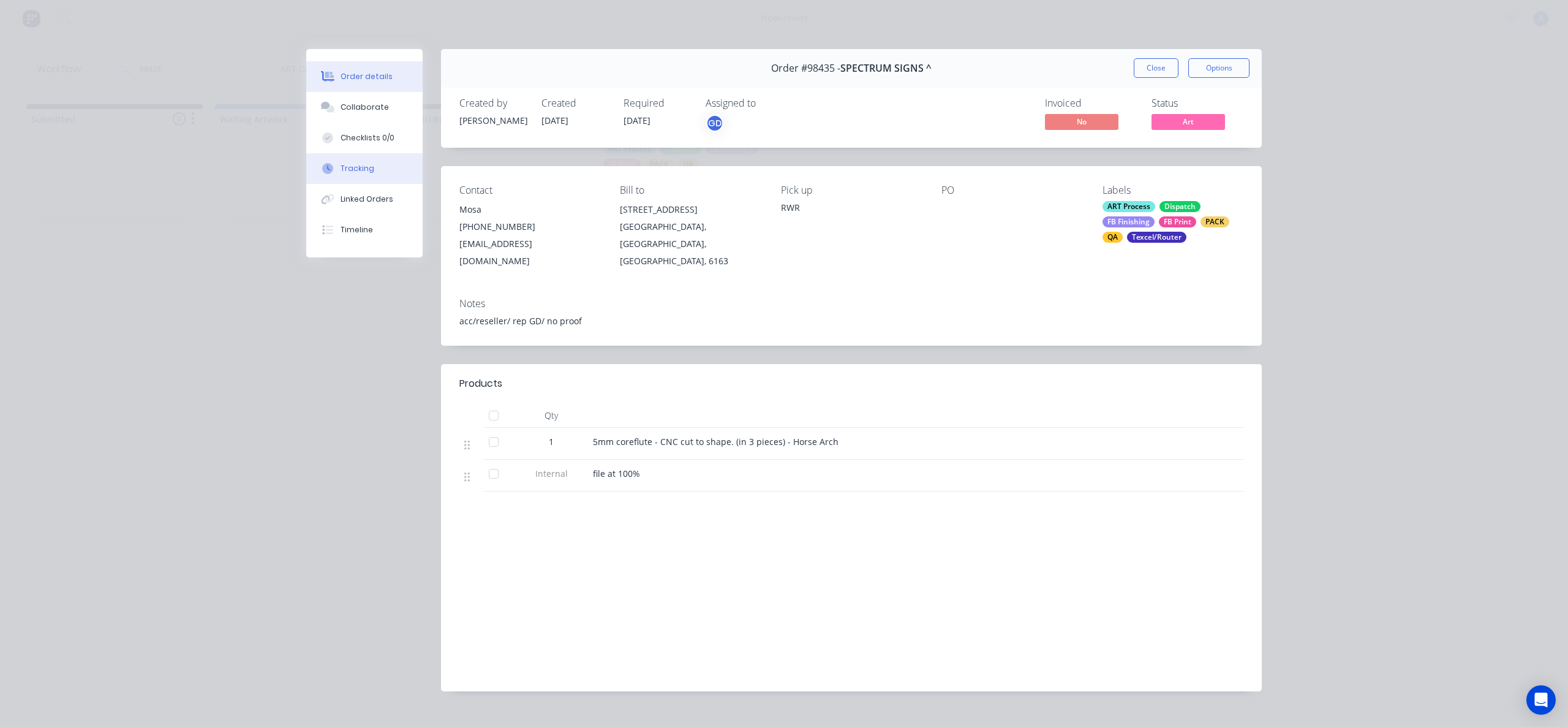
click at [329, 162] on button "Tracking" at bounding box center [364, 169] width 116 height 31
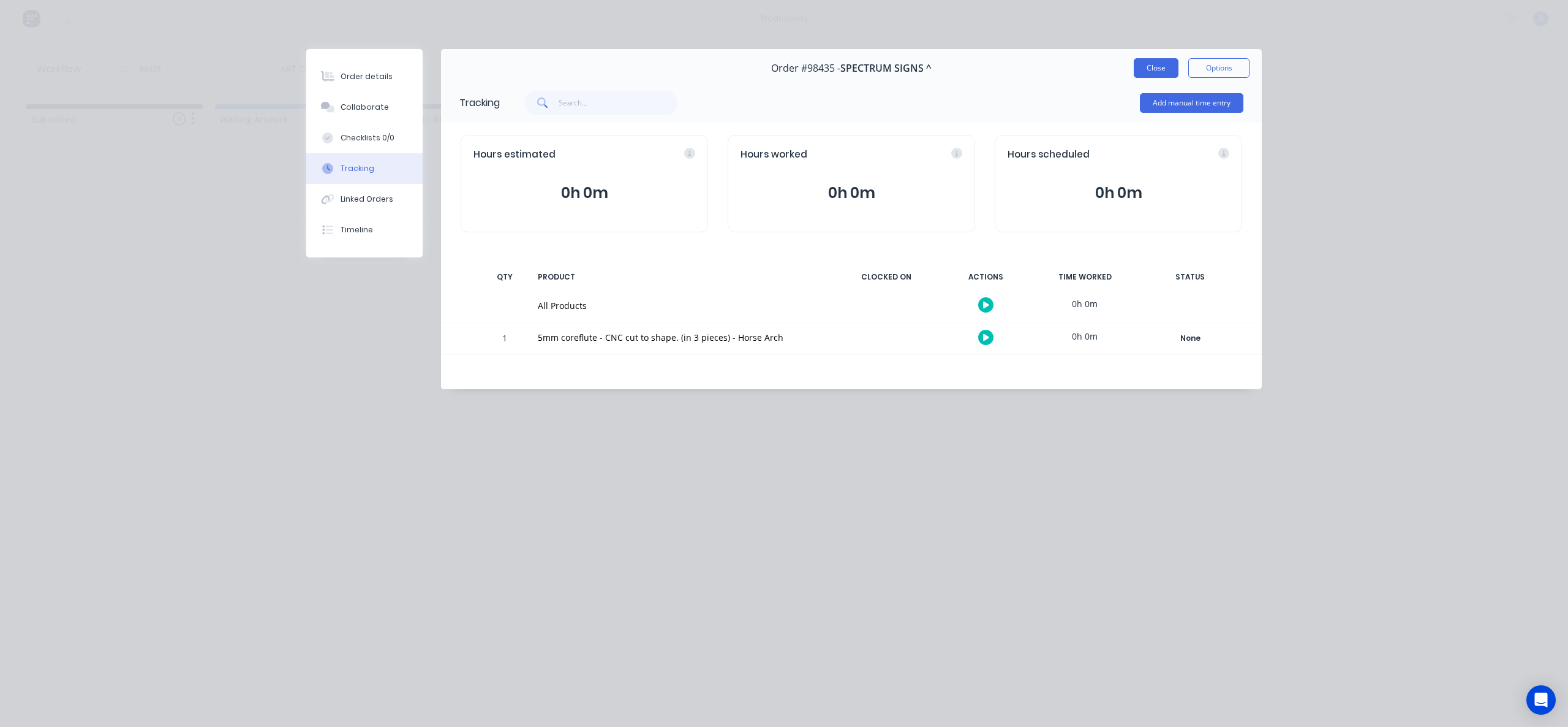
click at [1135, 74] on button "Close" at bounding box center [1156, 68] width 45 height 20
